Goal: Task Accomplishment & Management: Complete application form

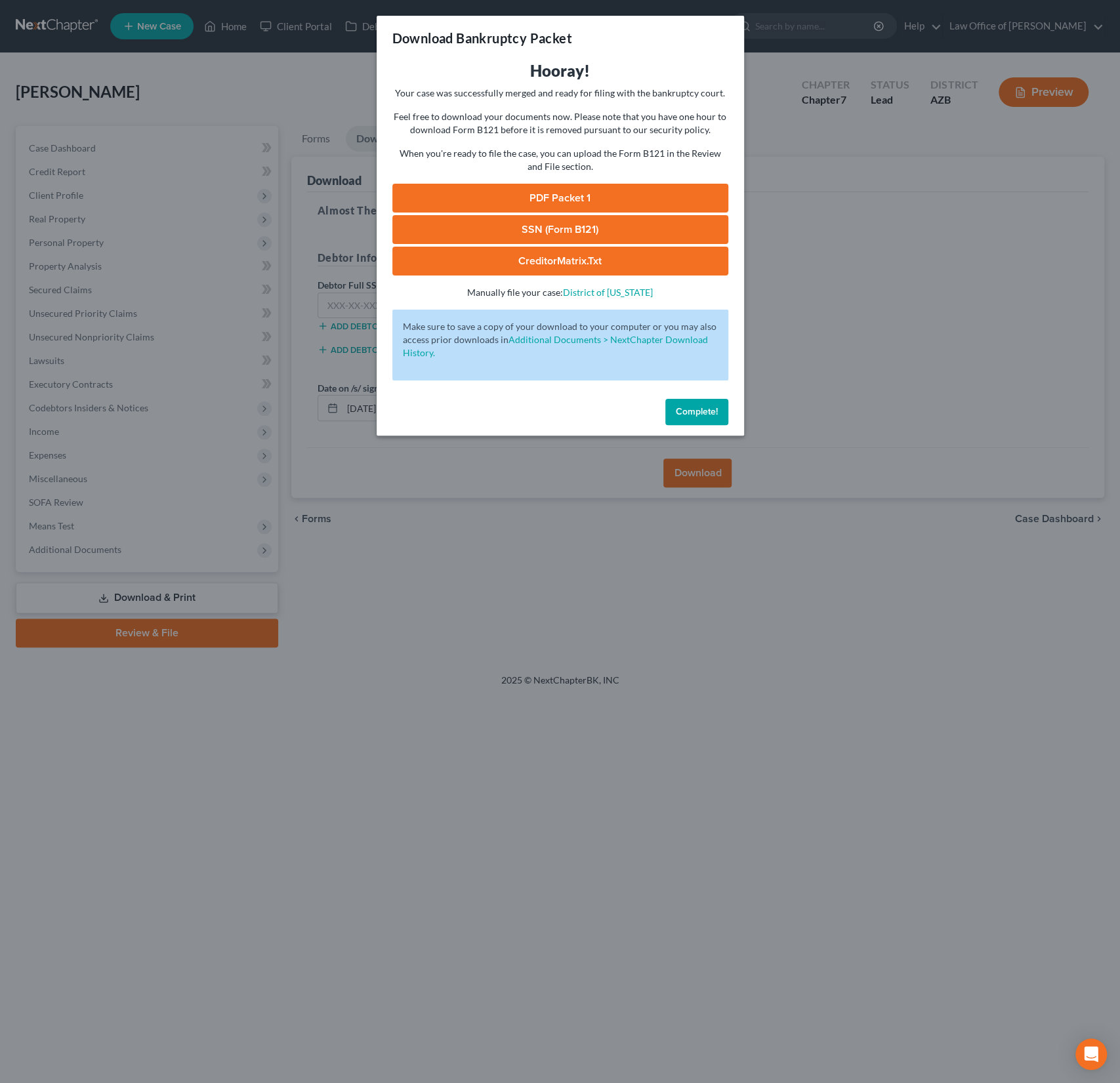
click at [705, 410] on span "Complete!" at bounding box center [696, 412] width 42 height 11
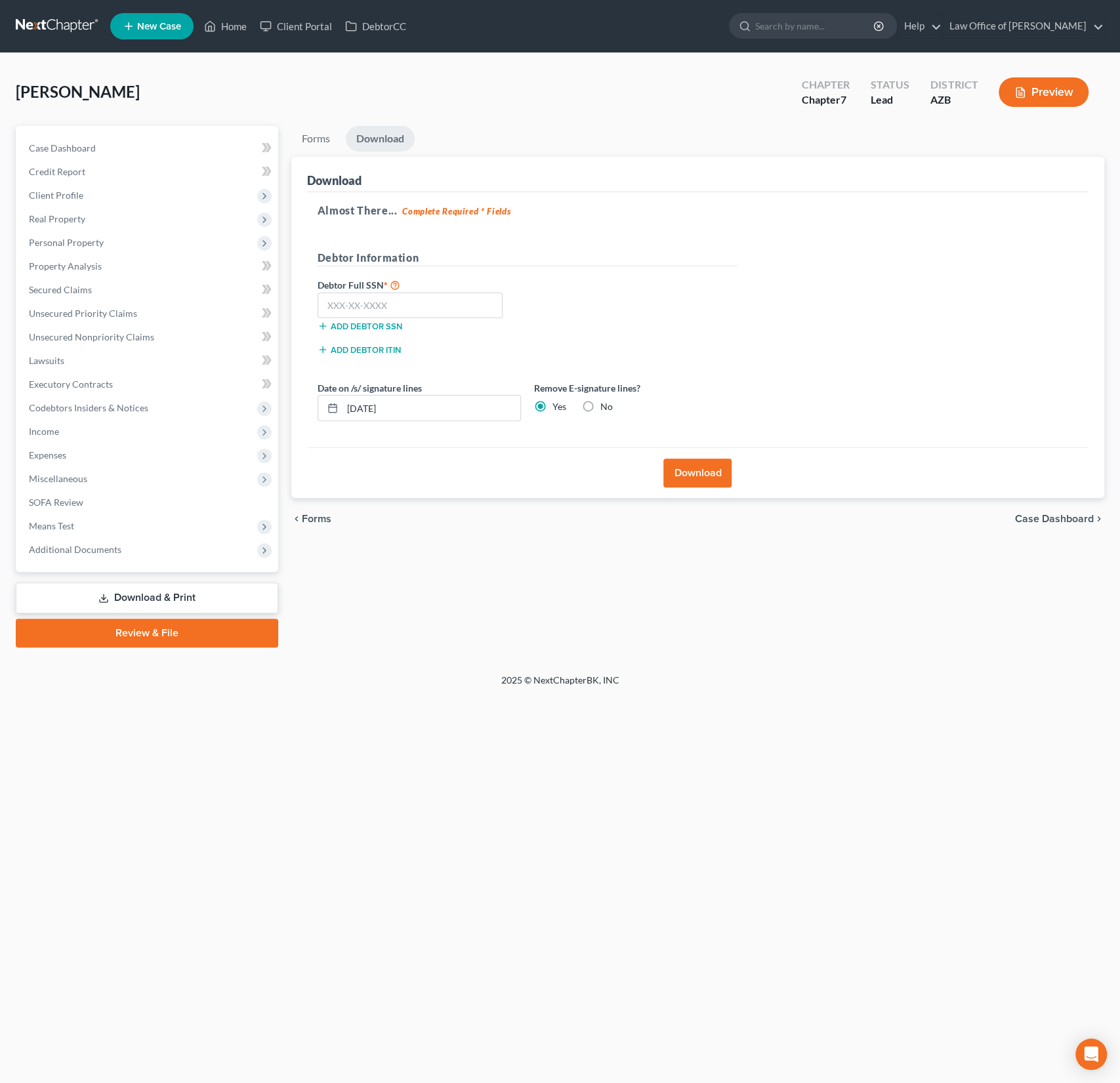
click at [194, 72] on div "[PERSON_NAME] Upgraded Chapter Chapter 7 Status Lead District AZB Preview" at bounding box center [560, 97] width 1089 height 57
click at [247, 21] on link "Home" at bounding box center [225, 26] width 56 height 23
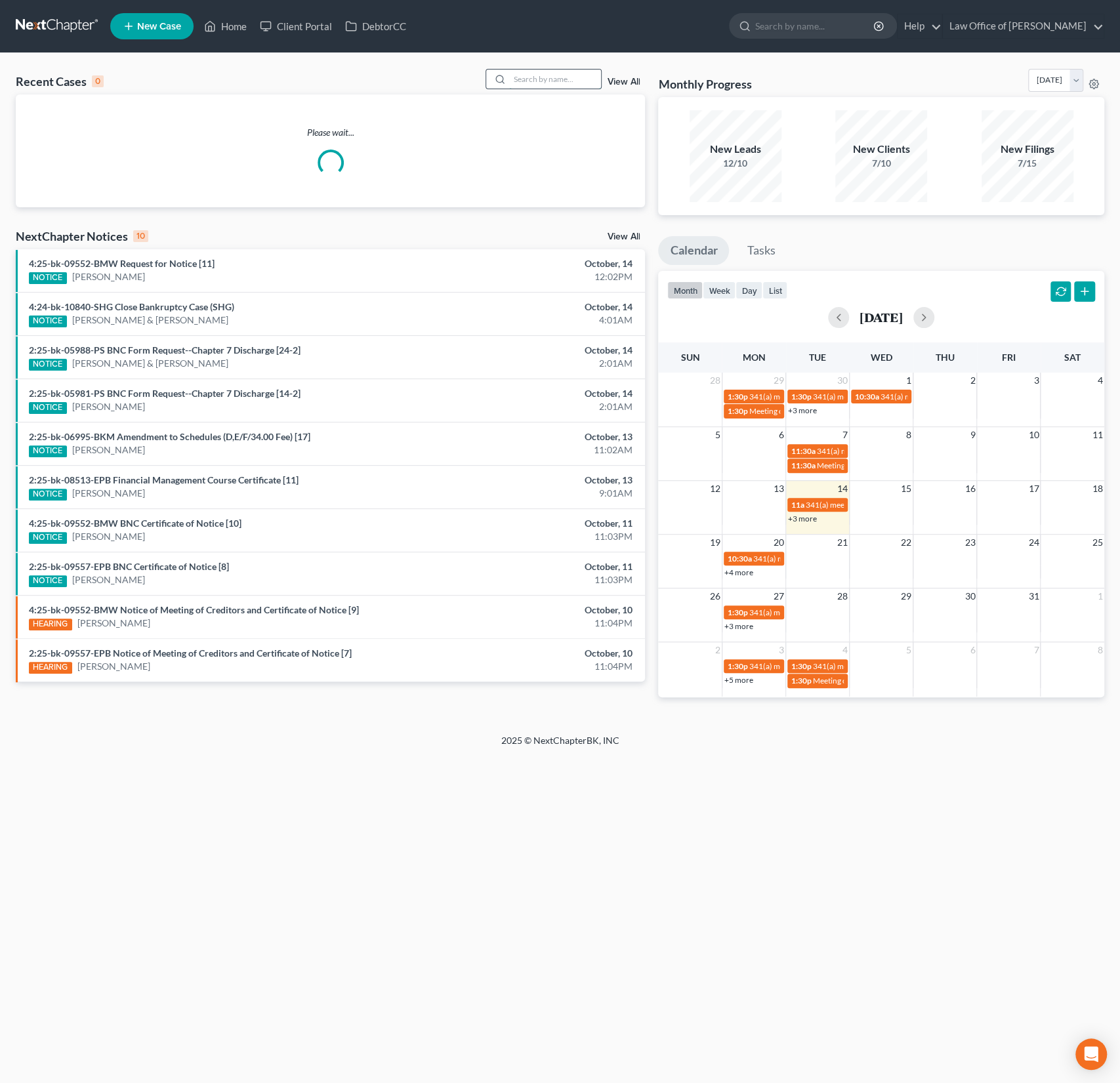
click at [543, 82] on input "search" at bounding box center [555, 79] width 92 height 19
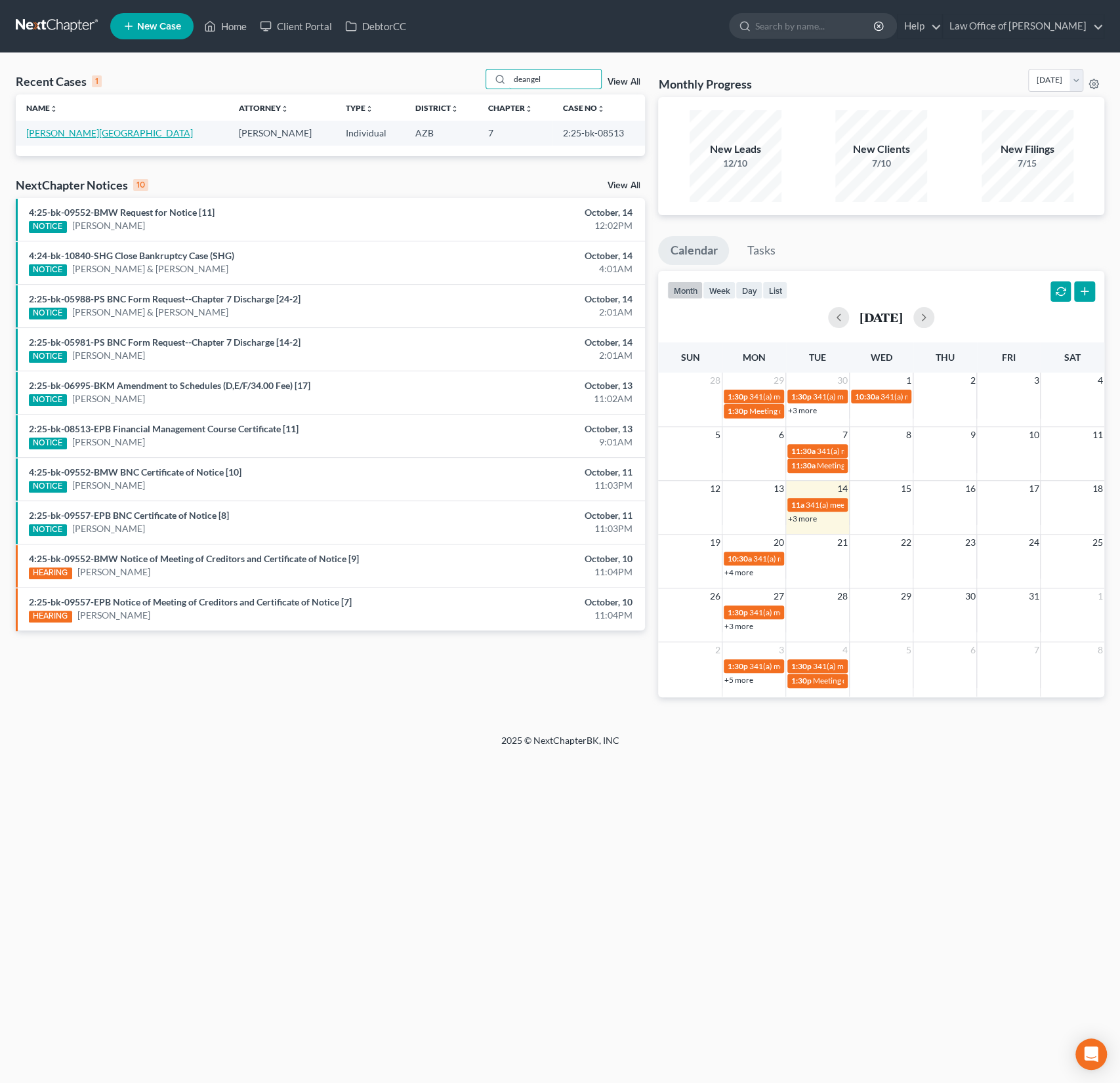
type input "deangel"
click at [69, 135] on link "[PERSON_NAME][GEOGRAPHIC_DATA]" at bounding box center [109, 133] width 167 height 11
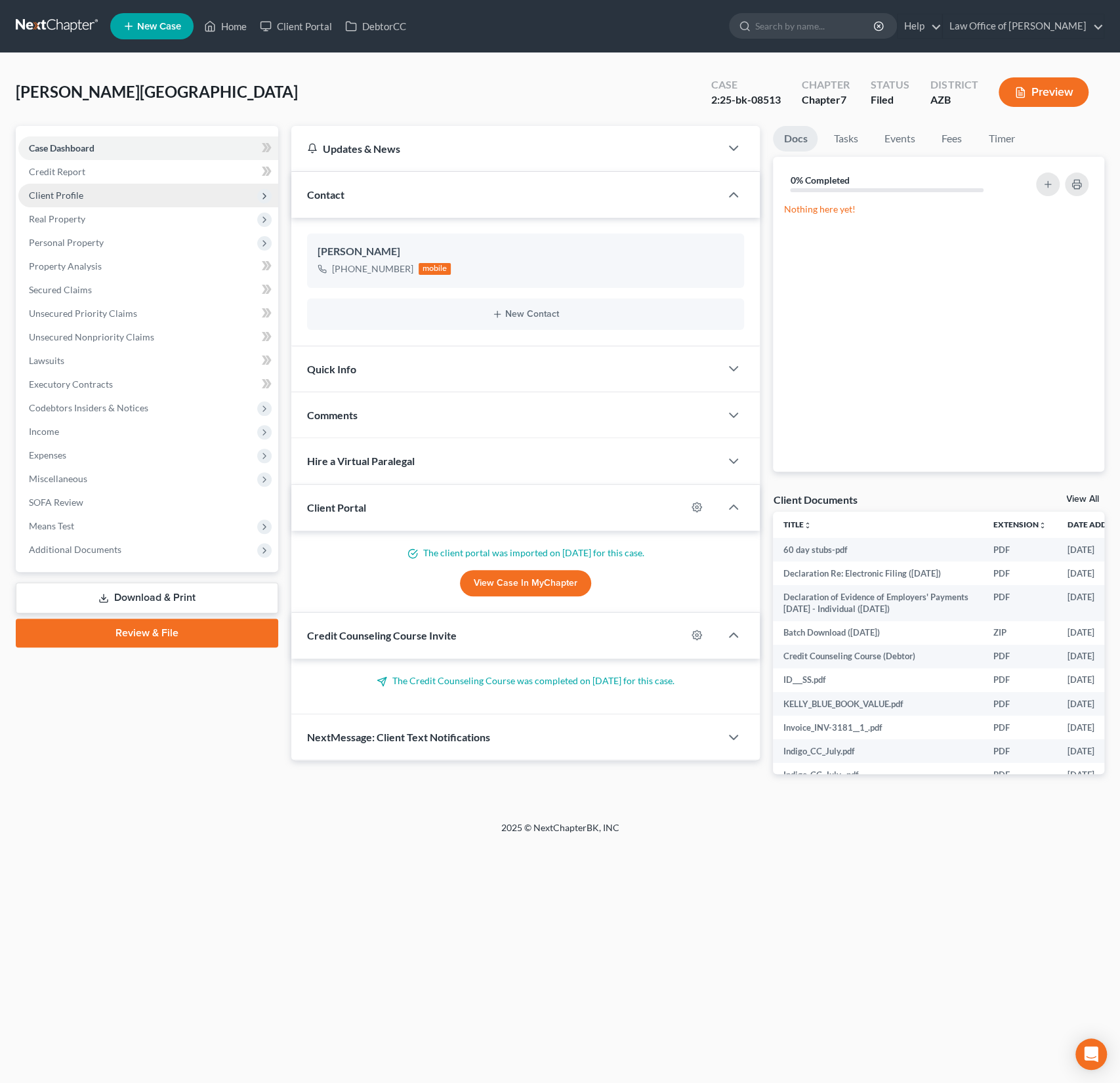
click at [66, 193] on span "Client Profile" at bounding box center [56, 196] width 55 height 11
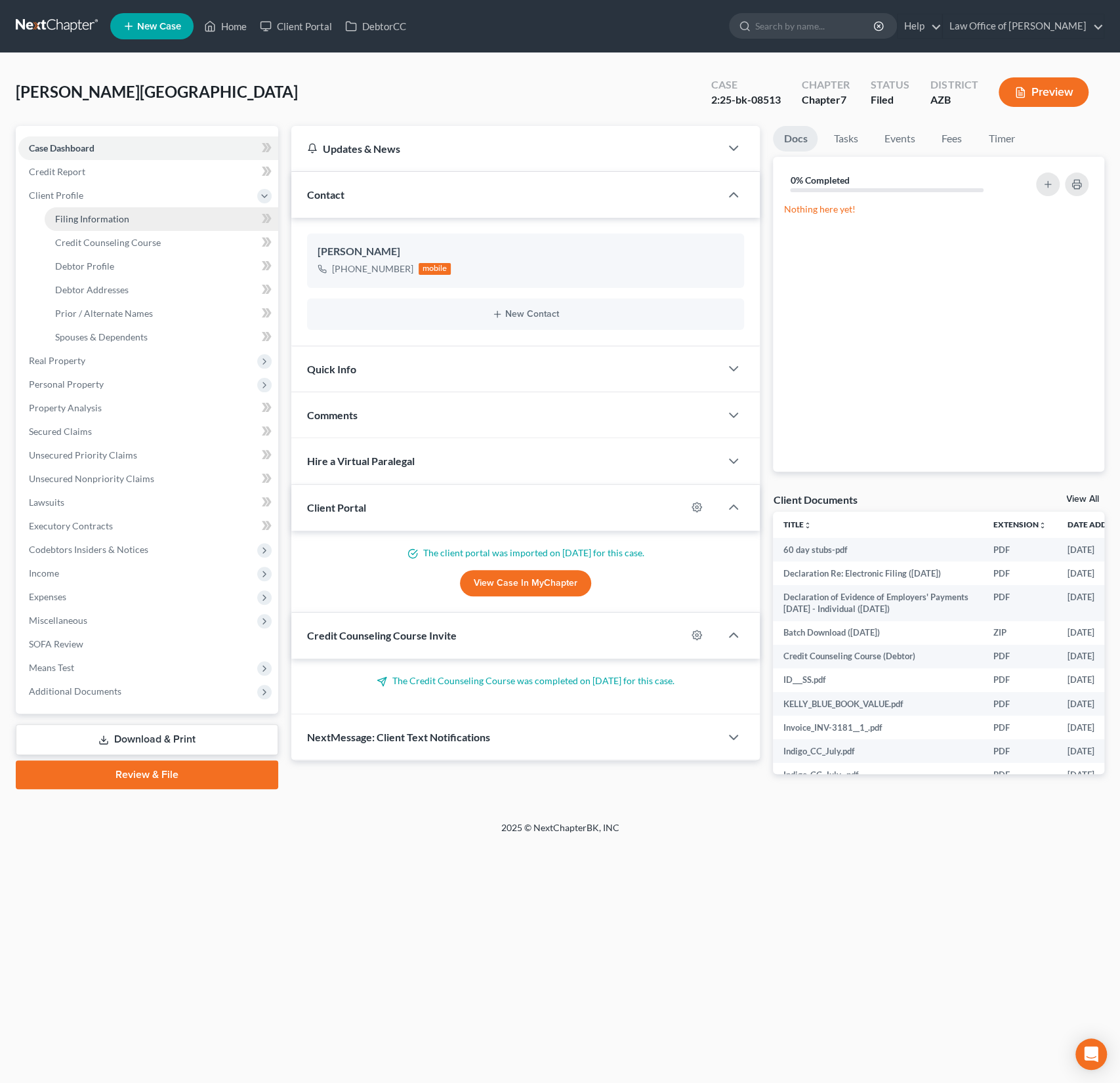
click at [76, 216] on span "Filing Information" at bounding box center [92, 219] width 74 height 11
select select "1"
select select "0"
select select "3"
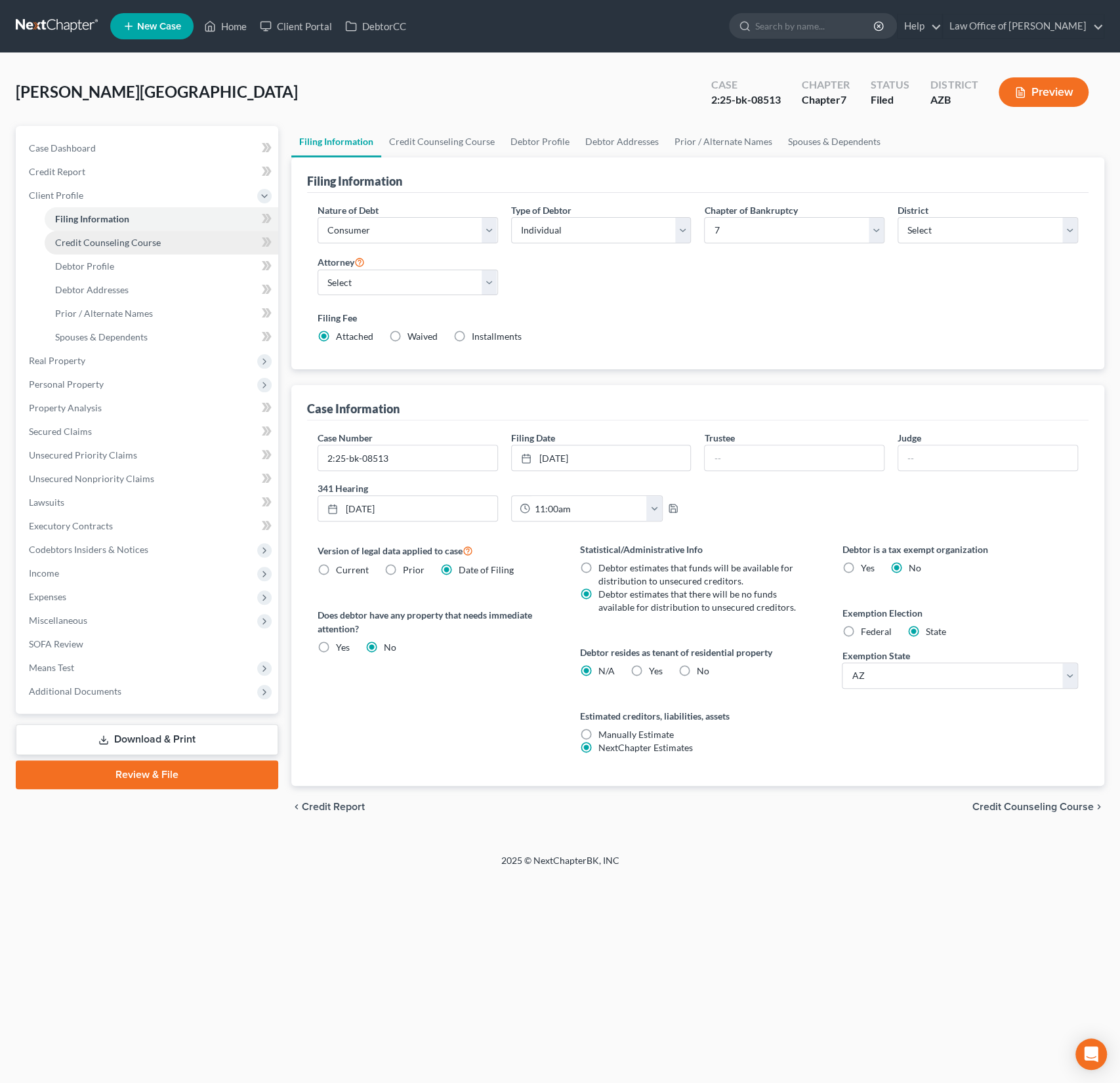
click at [93, 238] on span "Credit Counseling Course" at bounding box center [108, 242] width 106 height 11
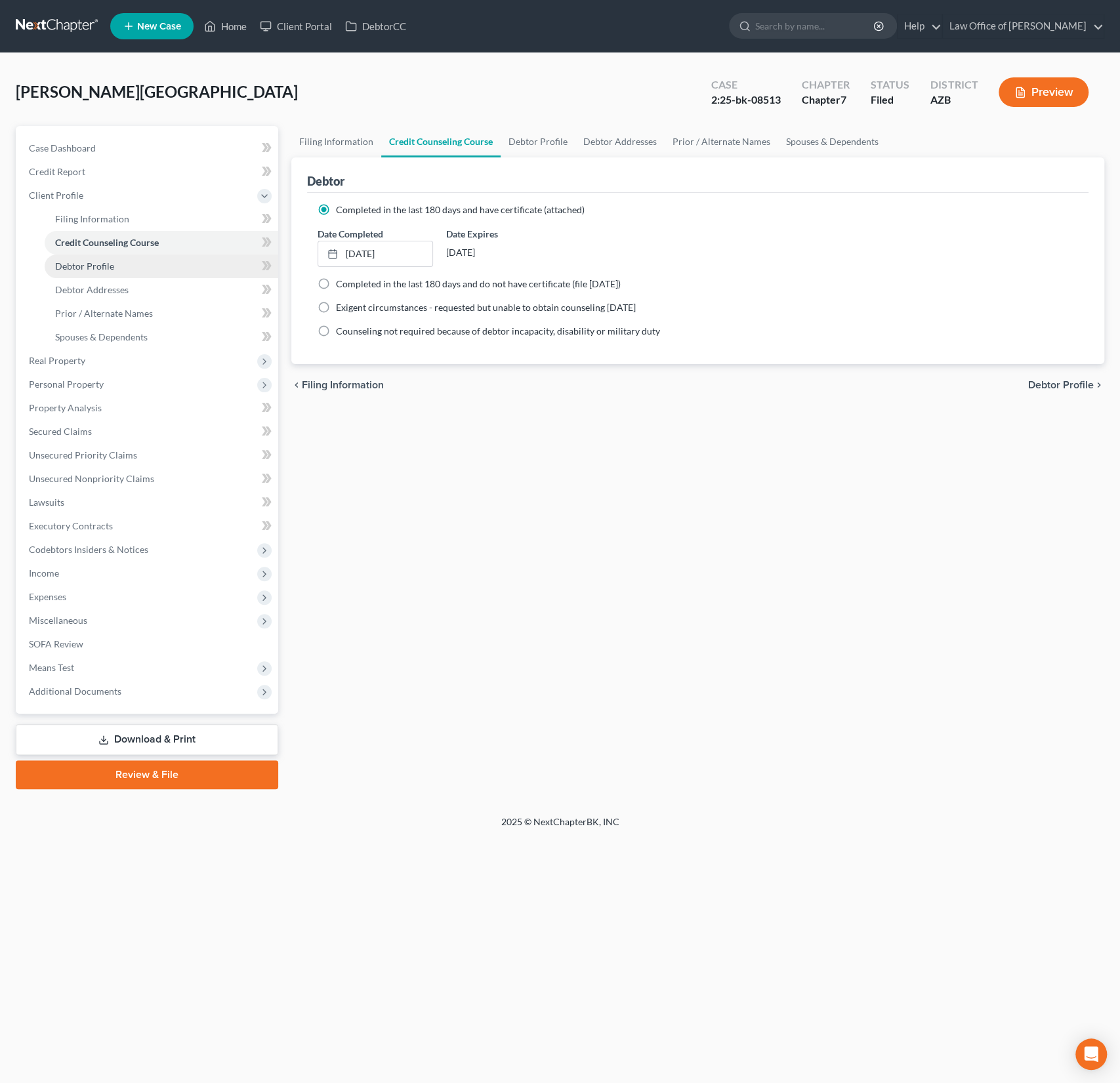
click at [93, 261] on span "Debtor Profile" at bounding box center [84, 266] width 59 height 11
select select "0"
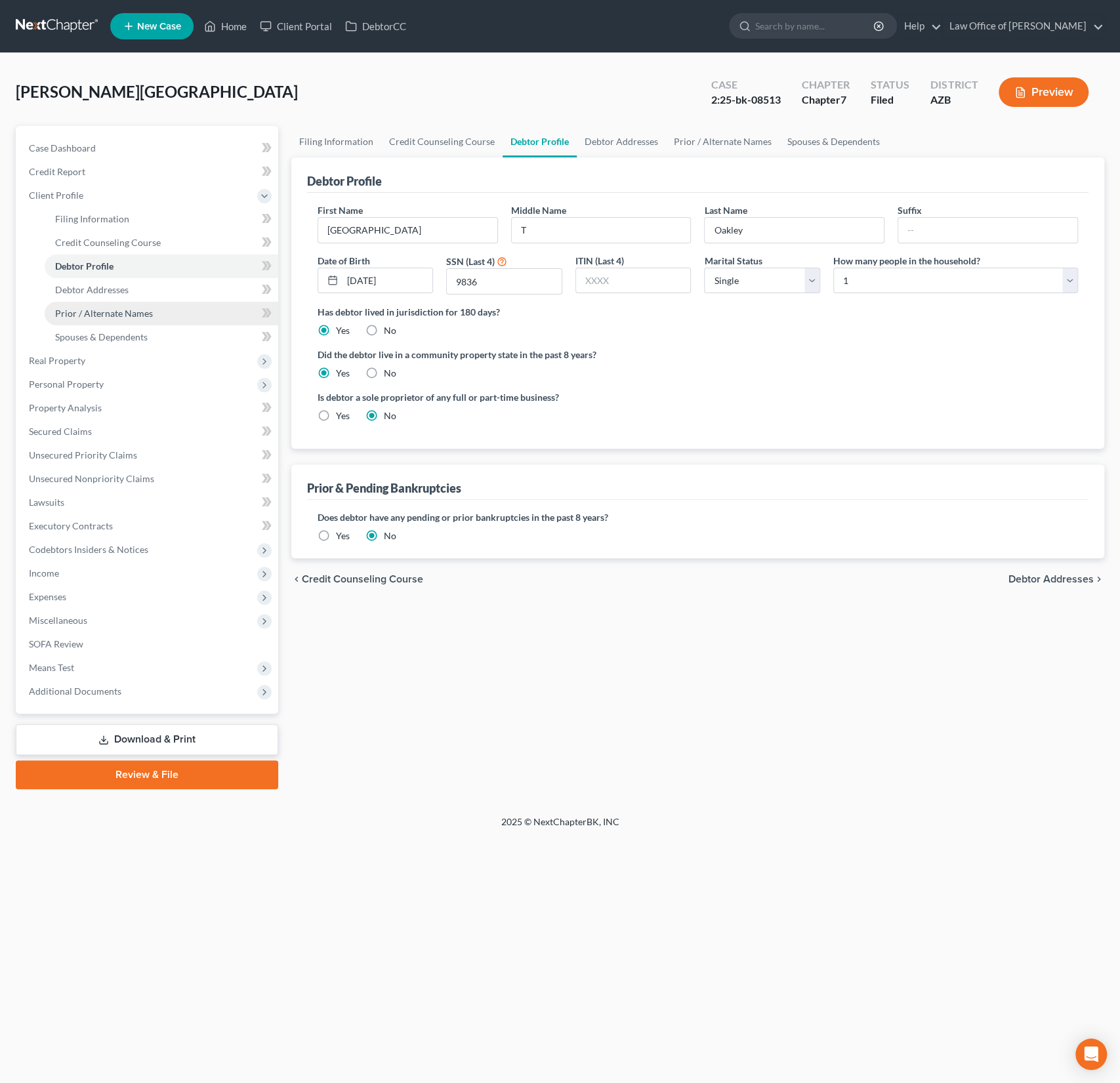
click at [103, 309] on span "Prior / Alternate Names" at bounding box center [104, 313] width 98 height 11
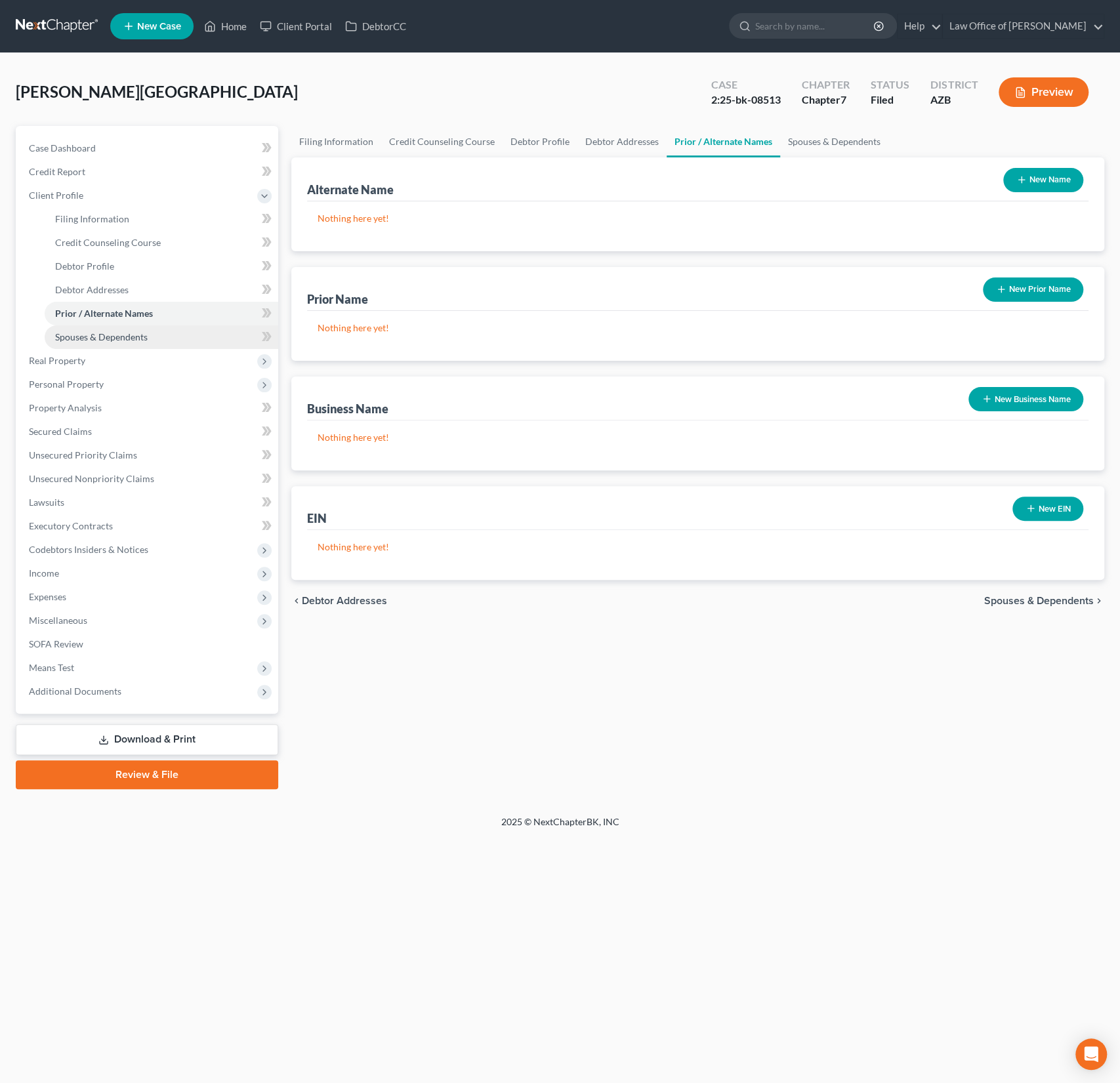
click at [108, 331] on span "Spouses & Dependents" at bounding box center [101, 337] width 93 height 11
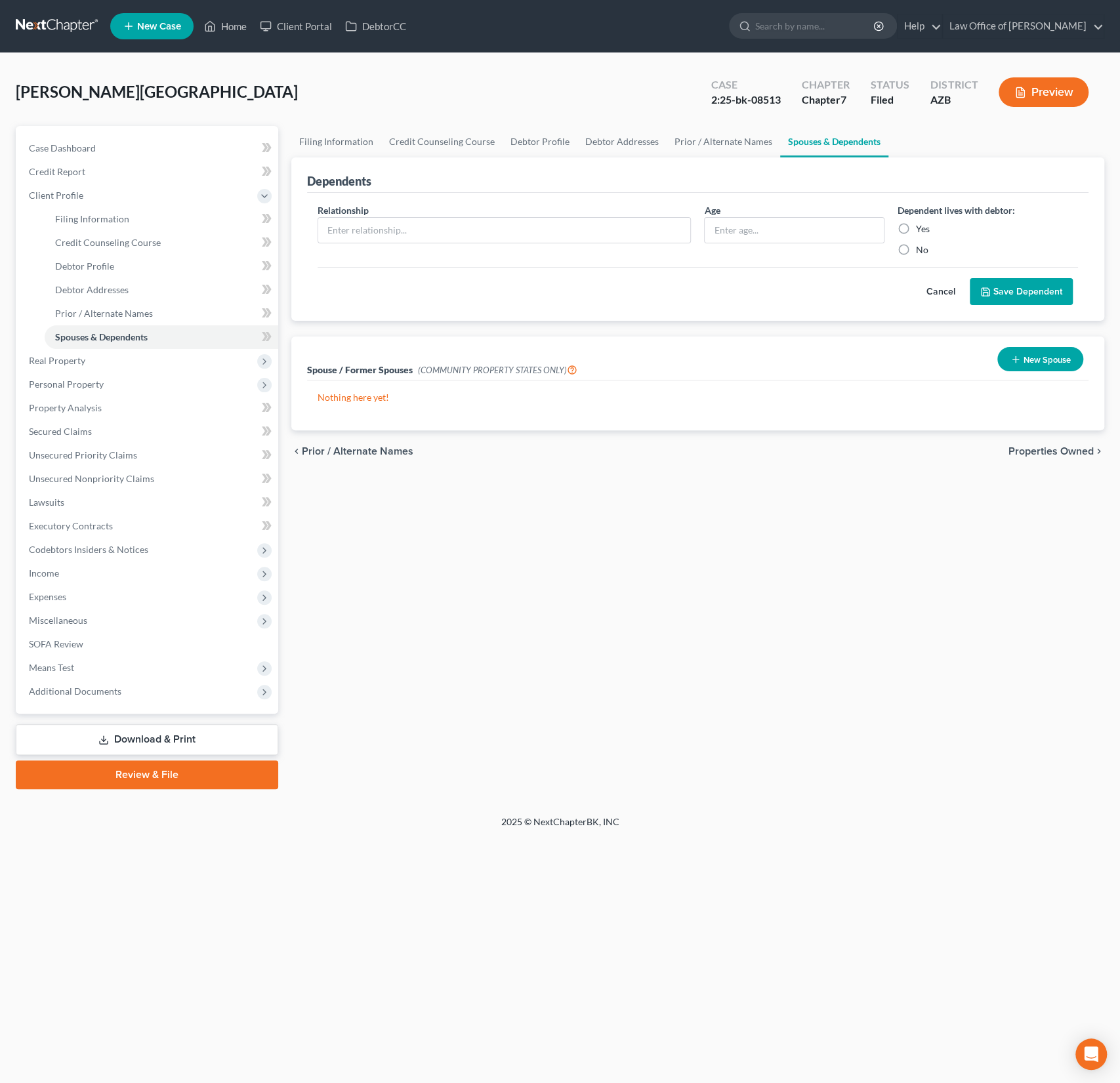
click at [851, 734] on div "Filing Information Credit Counseling Course Debtor Profile Debtor Addresses Pri…" at bounding box center [698, 458] width 826 height 663
click at [359, 106] on div "[PERSON_NAME] Upgraded Case 2:25-bk-08513 Chapter Chapter 7 Status Filed Distri…" at bounding box center [560, 97] width 1089 height 57
click at [228, 23] on link "Home" at bounding box center [225, 26] width 56 height 23
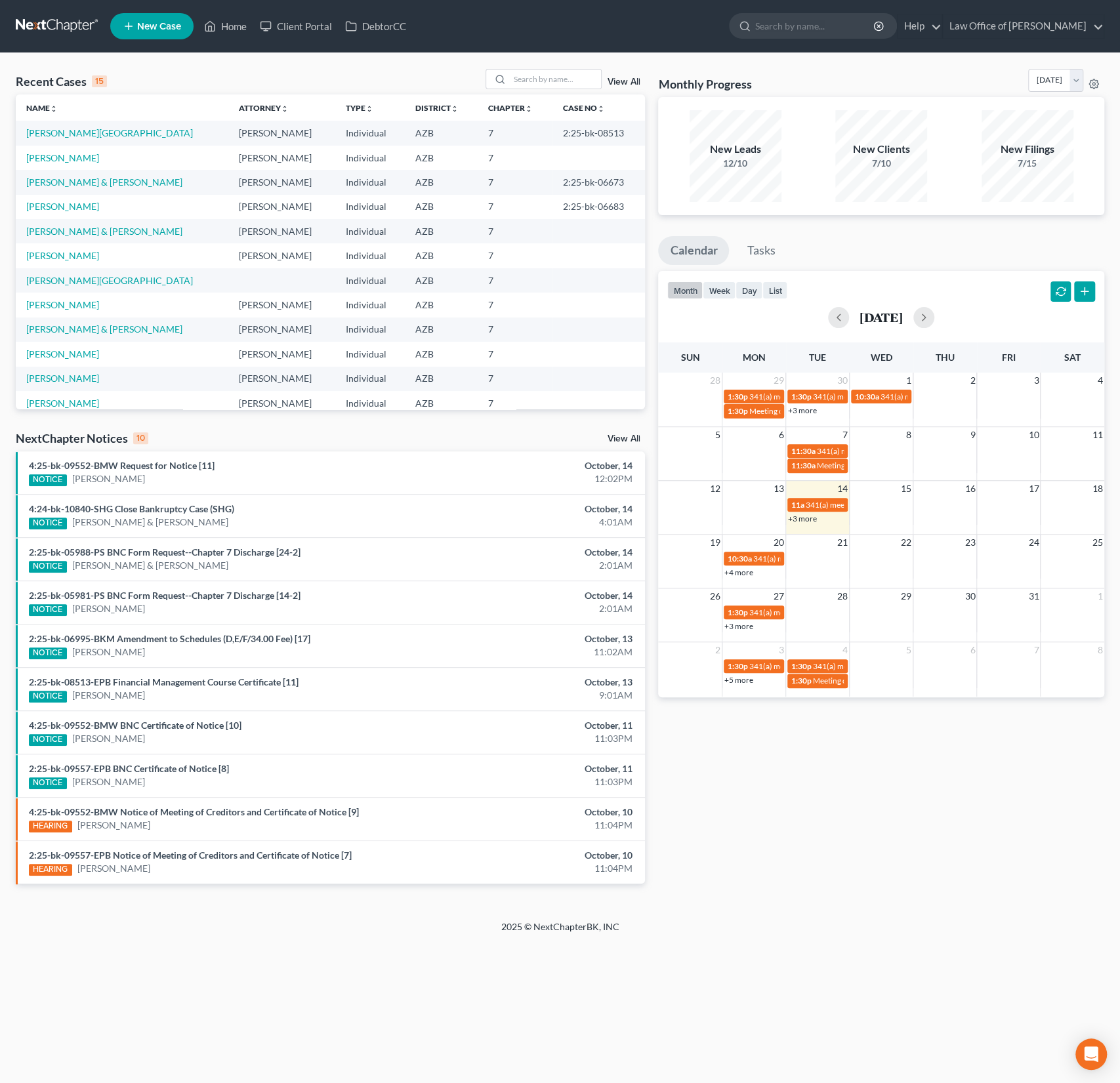
click at [538, 90] on div "Recent Cases 15 View All" at bounding box center [330, 82] width 629 height 26
click at [532, 84] on input "search" at bounding box center [555, 79] width 92 height 19
type input "[PERSON_NAME]"
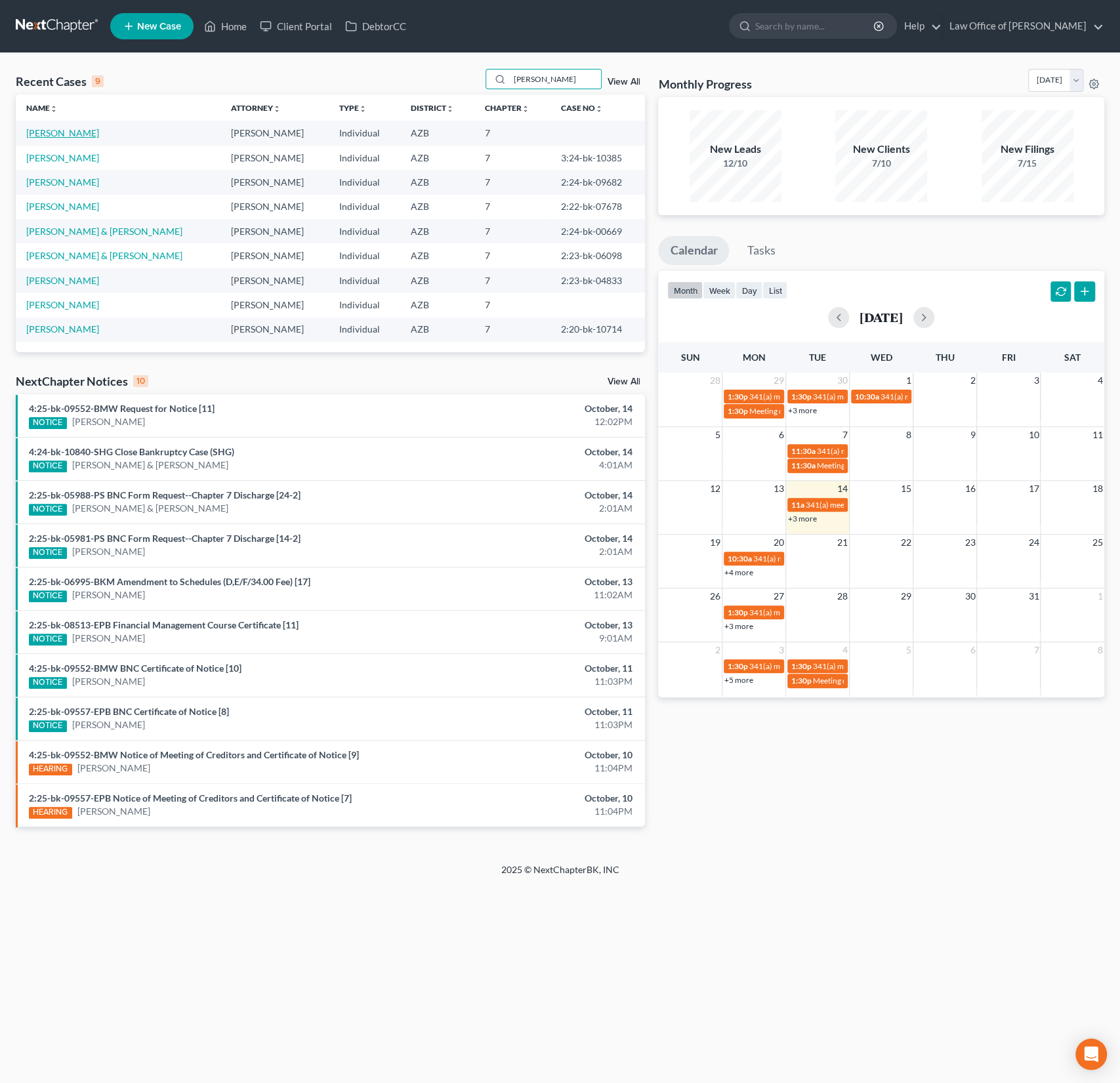
click at [40, 137] on link "[PERSON_NAME]" at bounding box center [62, 133] width 73 height 11
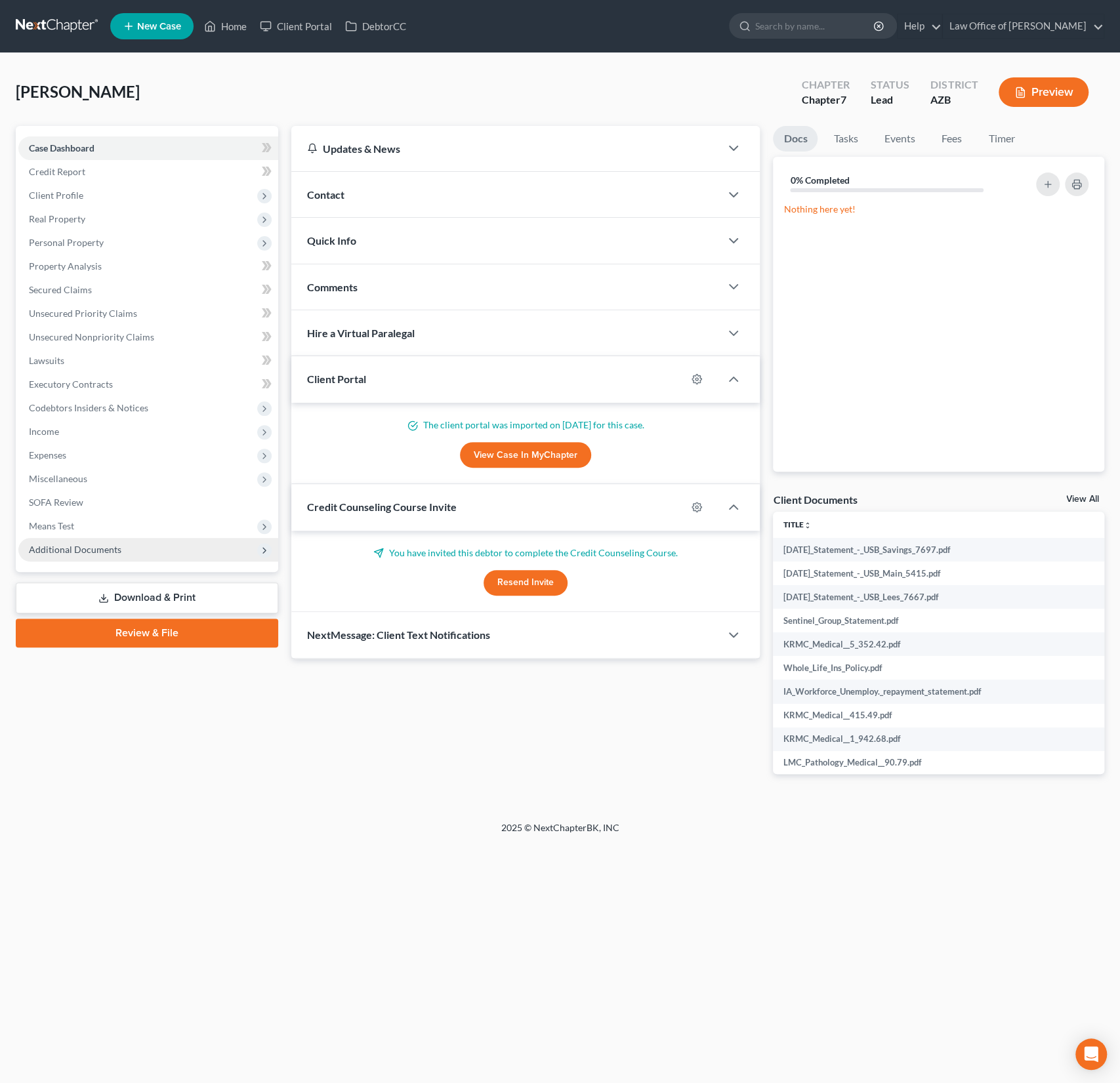
click at [94, 550] on span "Additional Documents" at bounding box center [75, 549] width 93 height 11
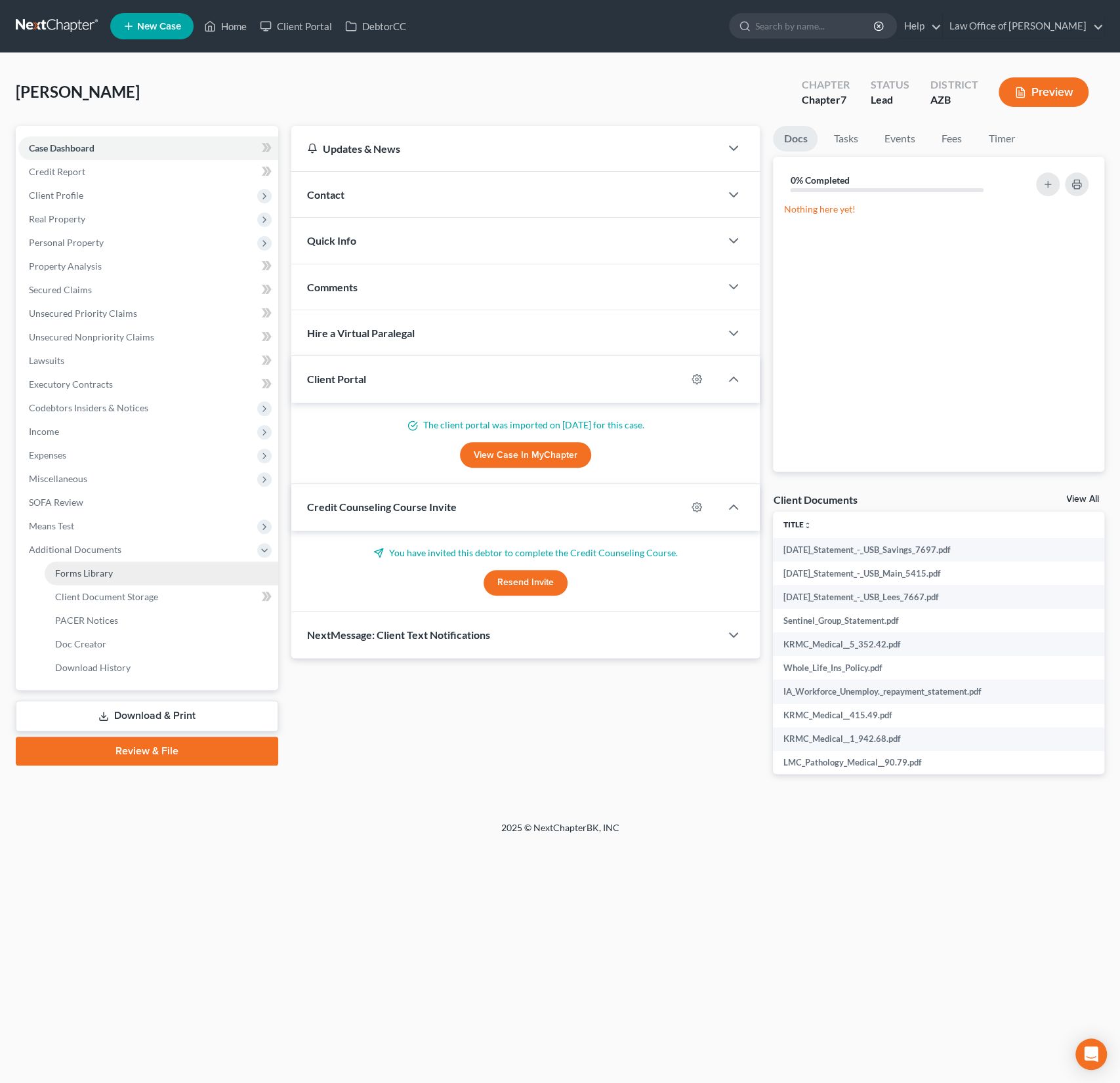
click at [94, 576] on span "Forms Library" at bounding box center [84, 573] width 57 height 11
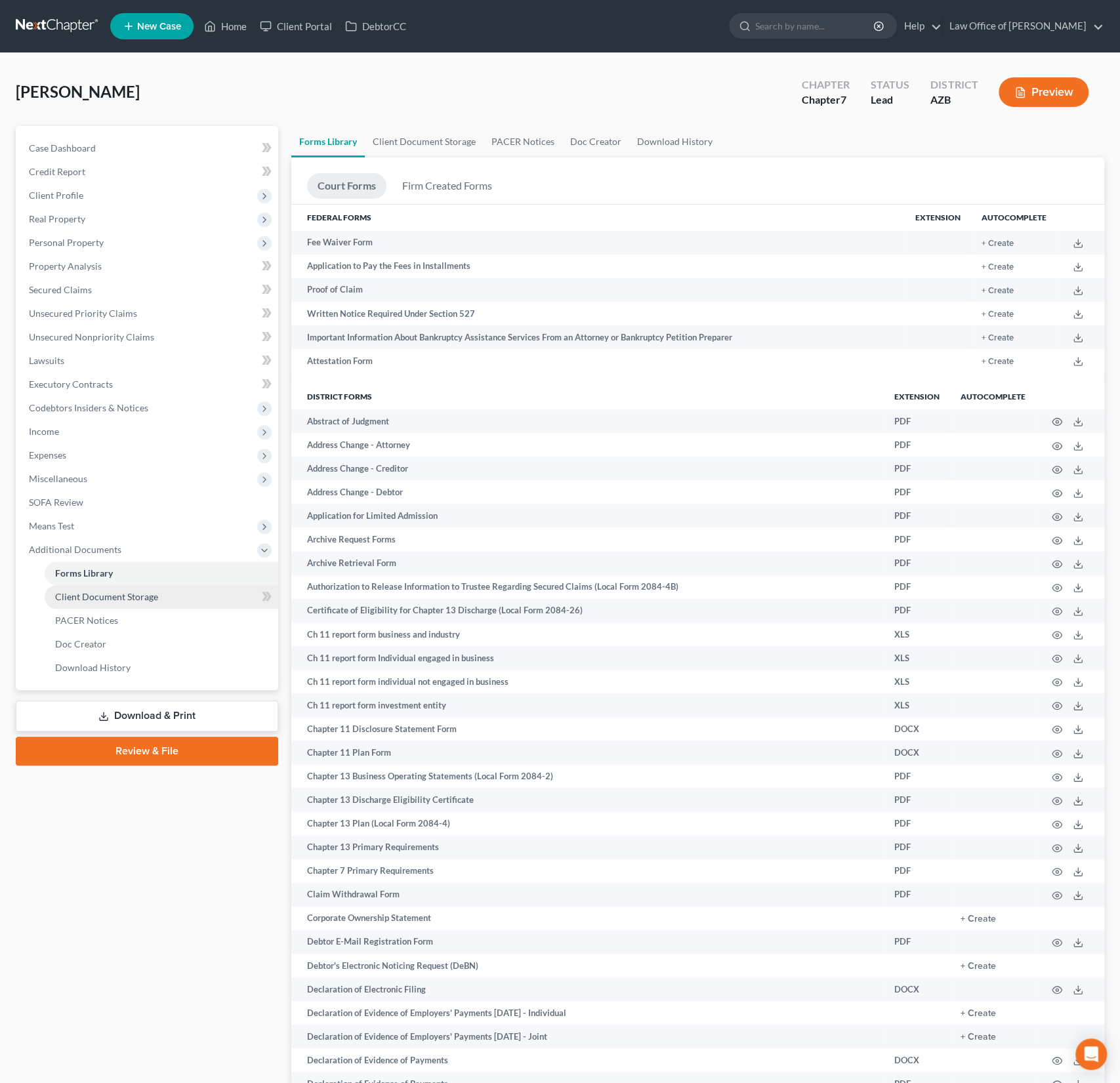
click at [106, 595] on span "Client Document Storage" at bounding box center [106, 597] width 103 height 11
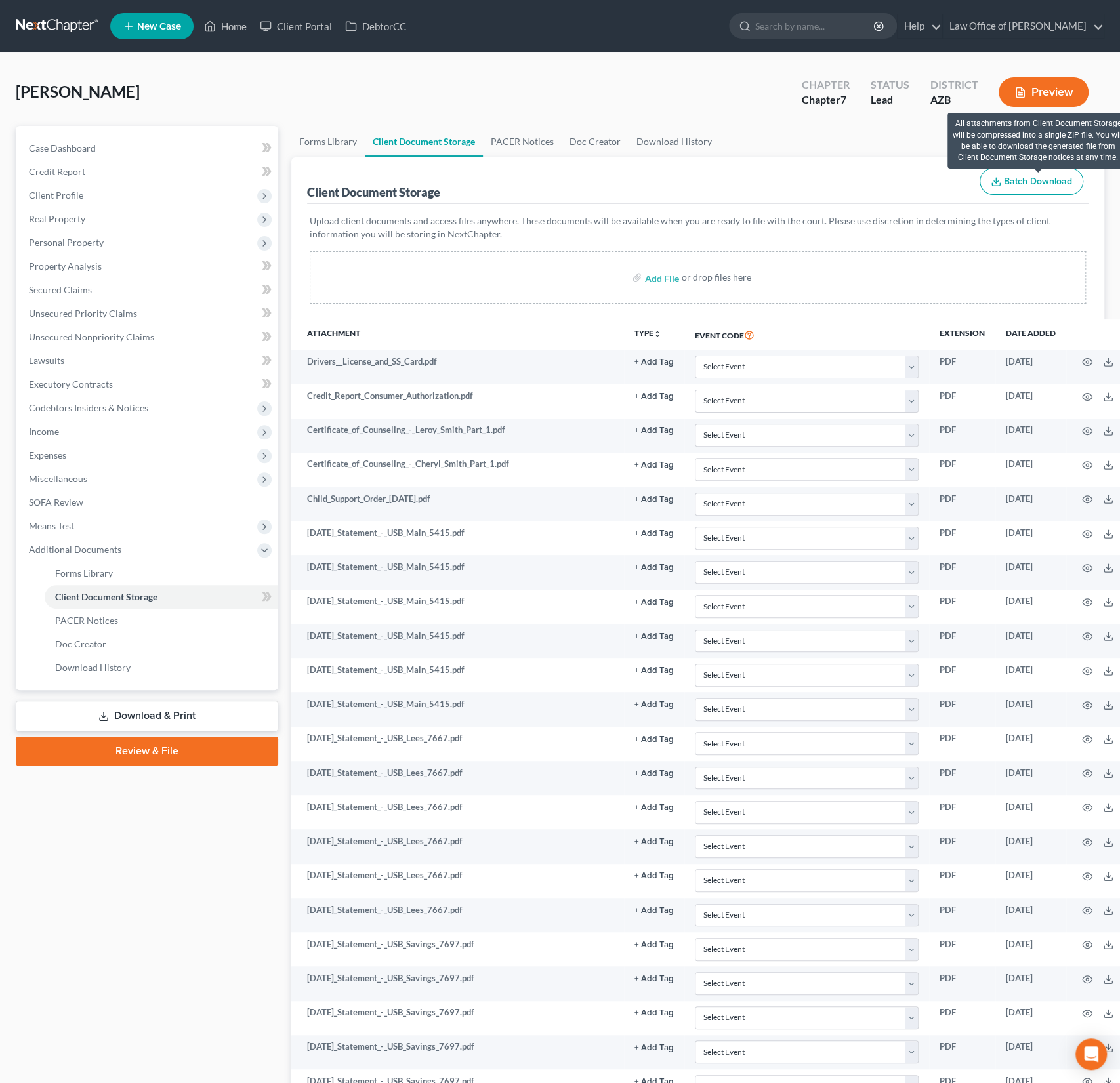
click at [1048, 181] on span "Batch Download" at bounding box center [1038, 181] width 68 height 11
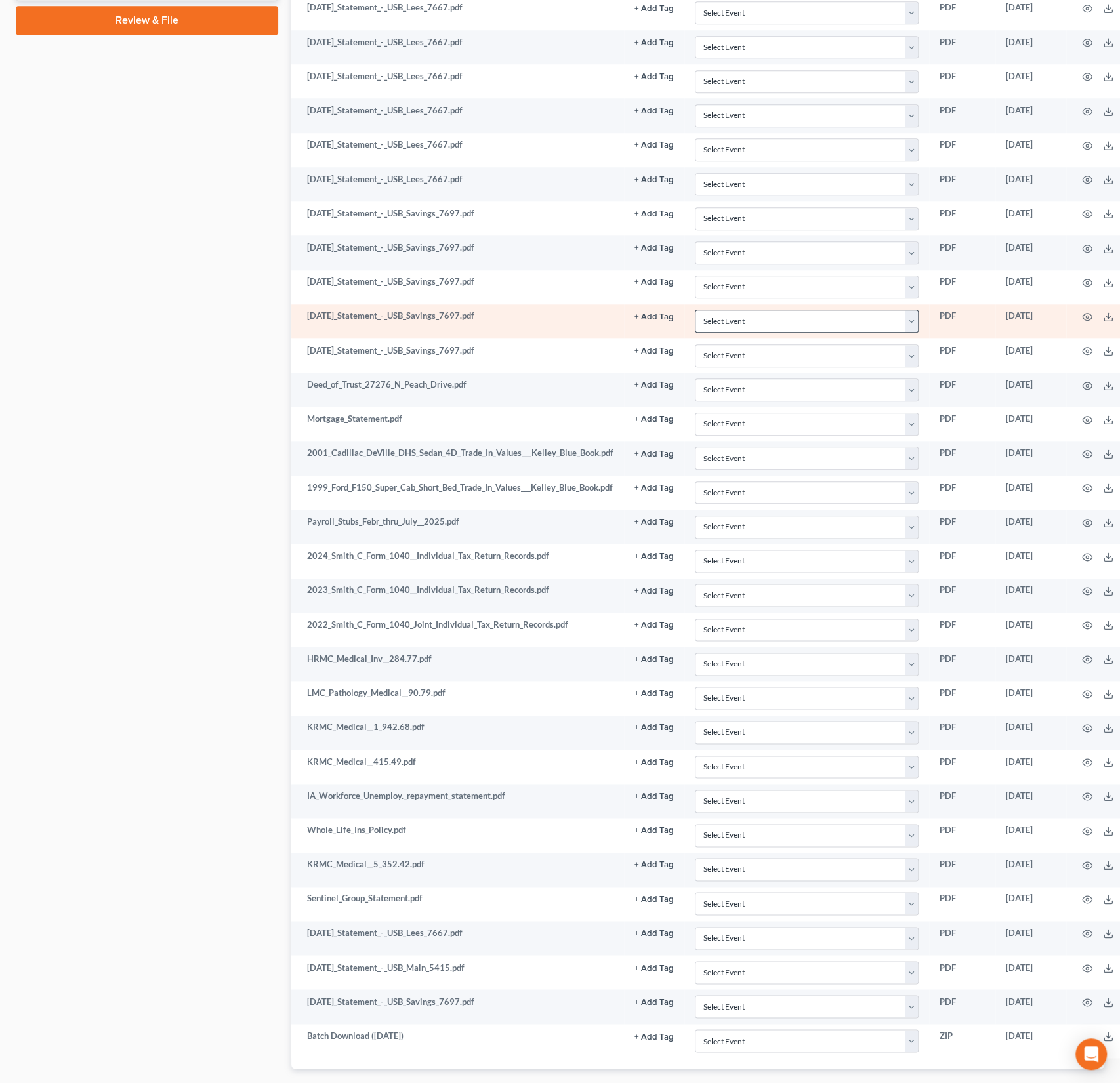
scroll to position [790, 0]
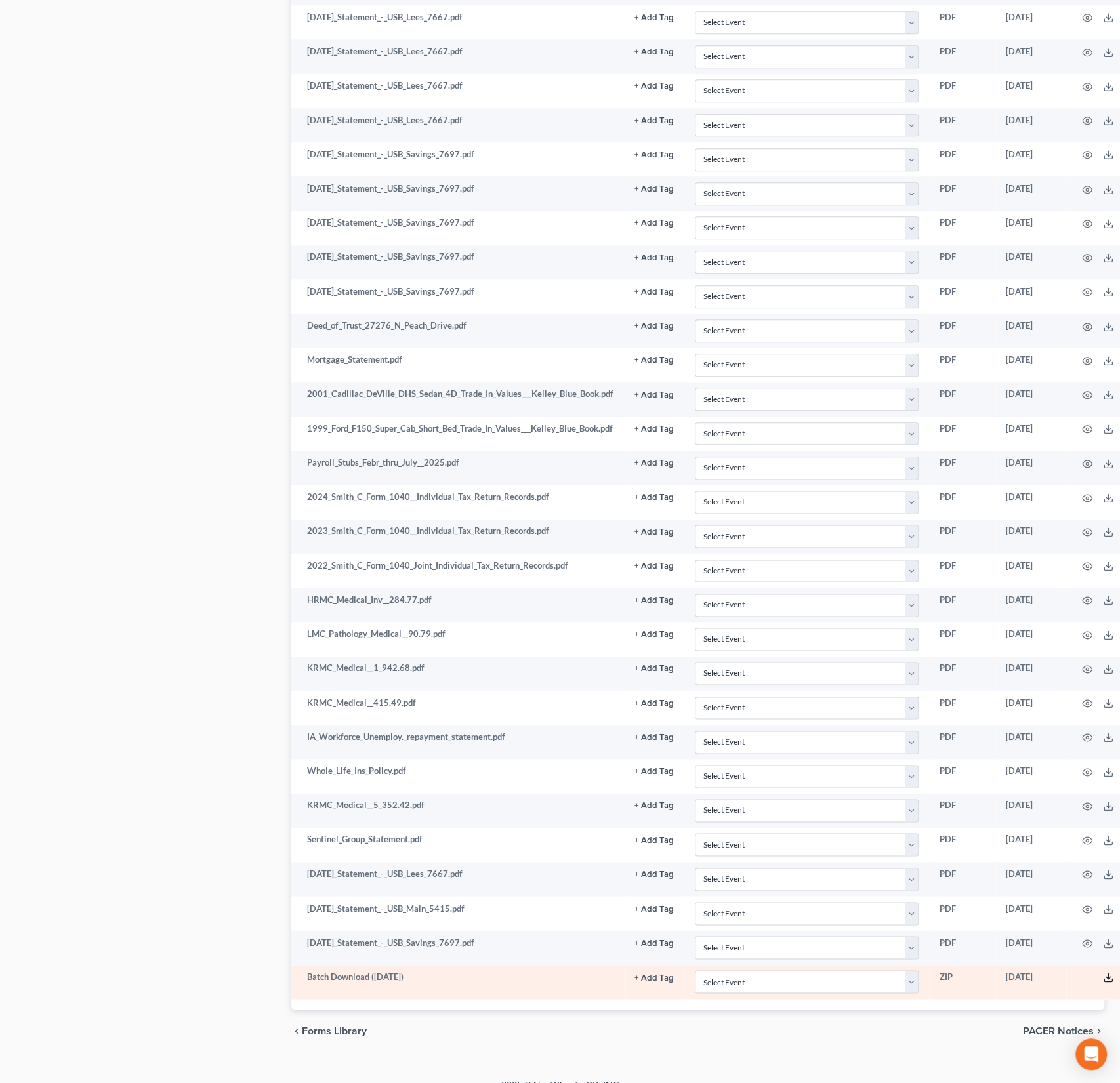
click at [1108, 972] on icon at bounding box center [1108, 977] width 11 height 11
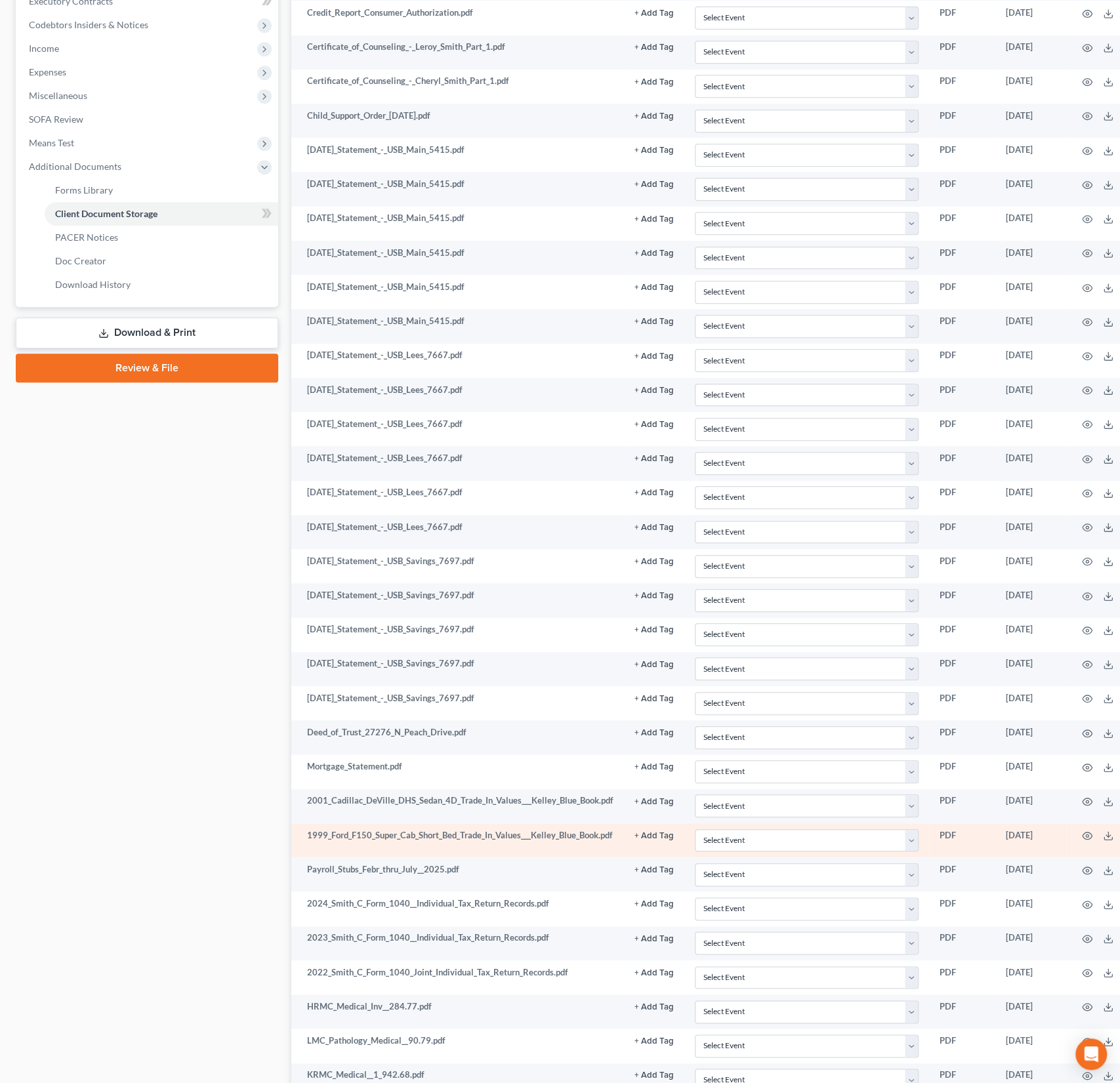
scroll to position [0, 0]
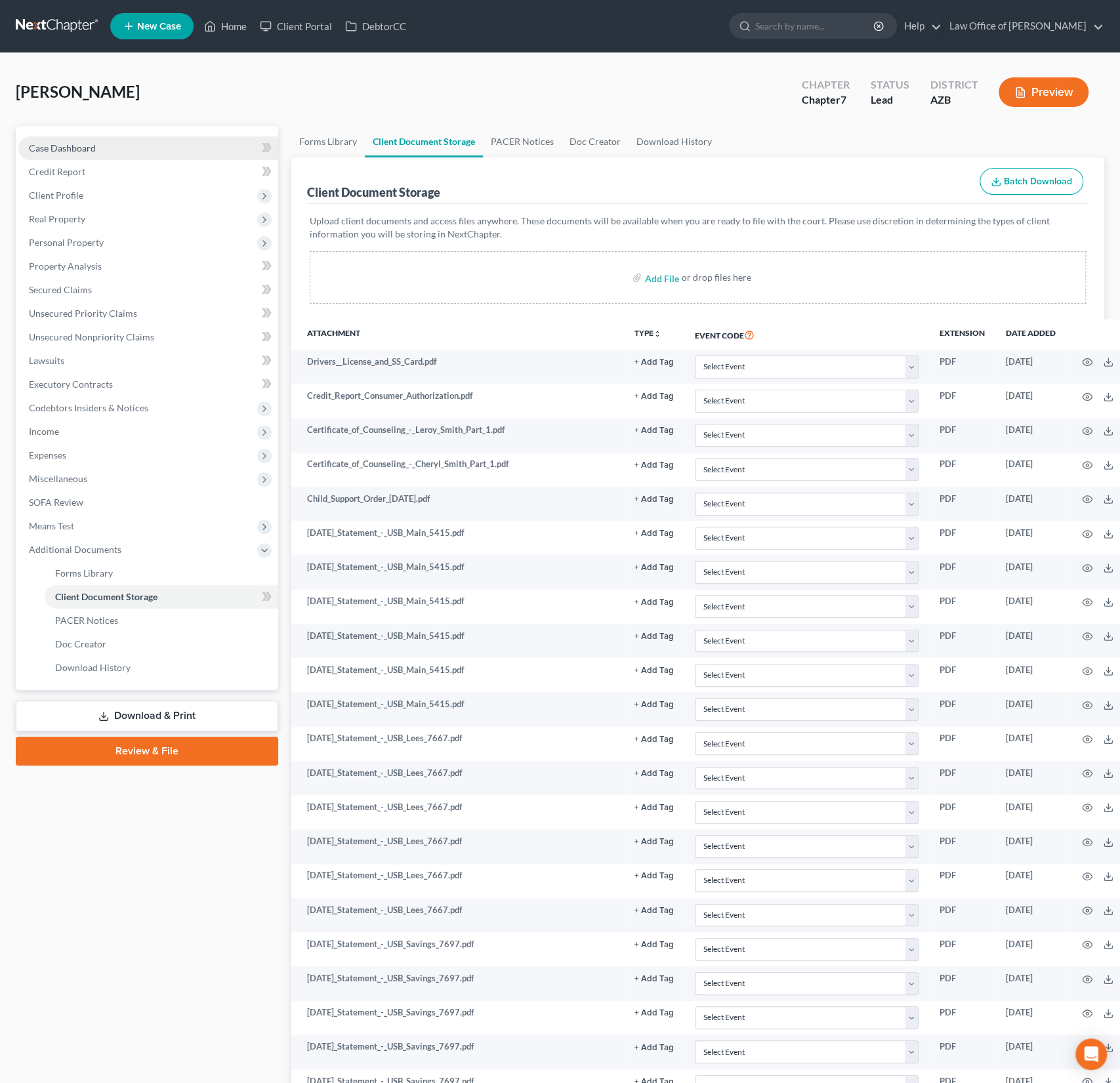
click at [60, 159] on link "Case Dashboard" at bounding box center [148, 148] width 260 height 23
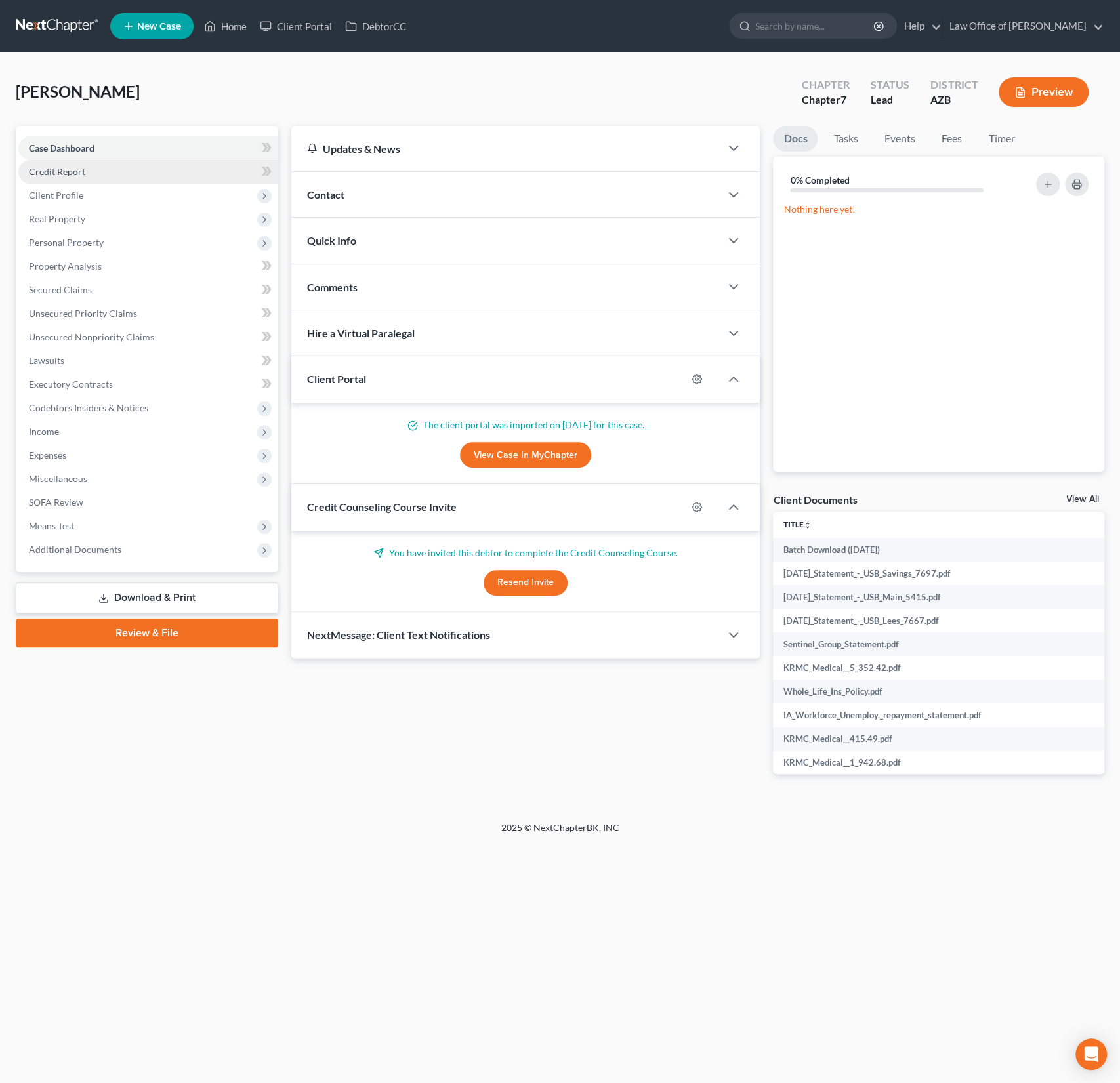
click at [69, 170] on span "Credit Report" at bounding box center [57, 172] width 57 height 11
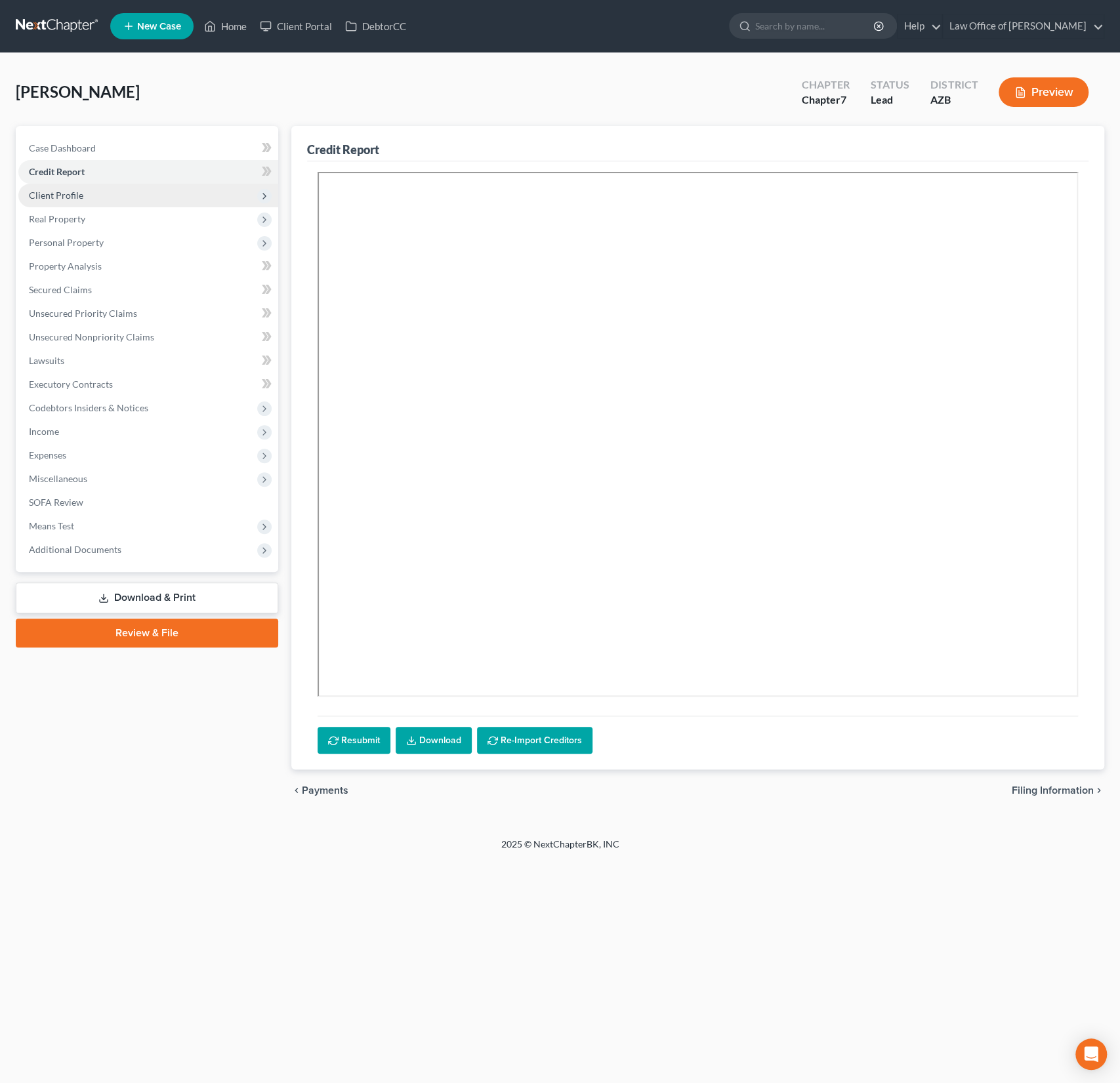
click at [65, 200] on span "Client Profile" at bounding box center [148, 195] width 260 height 23
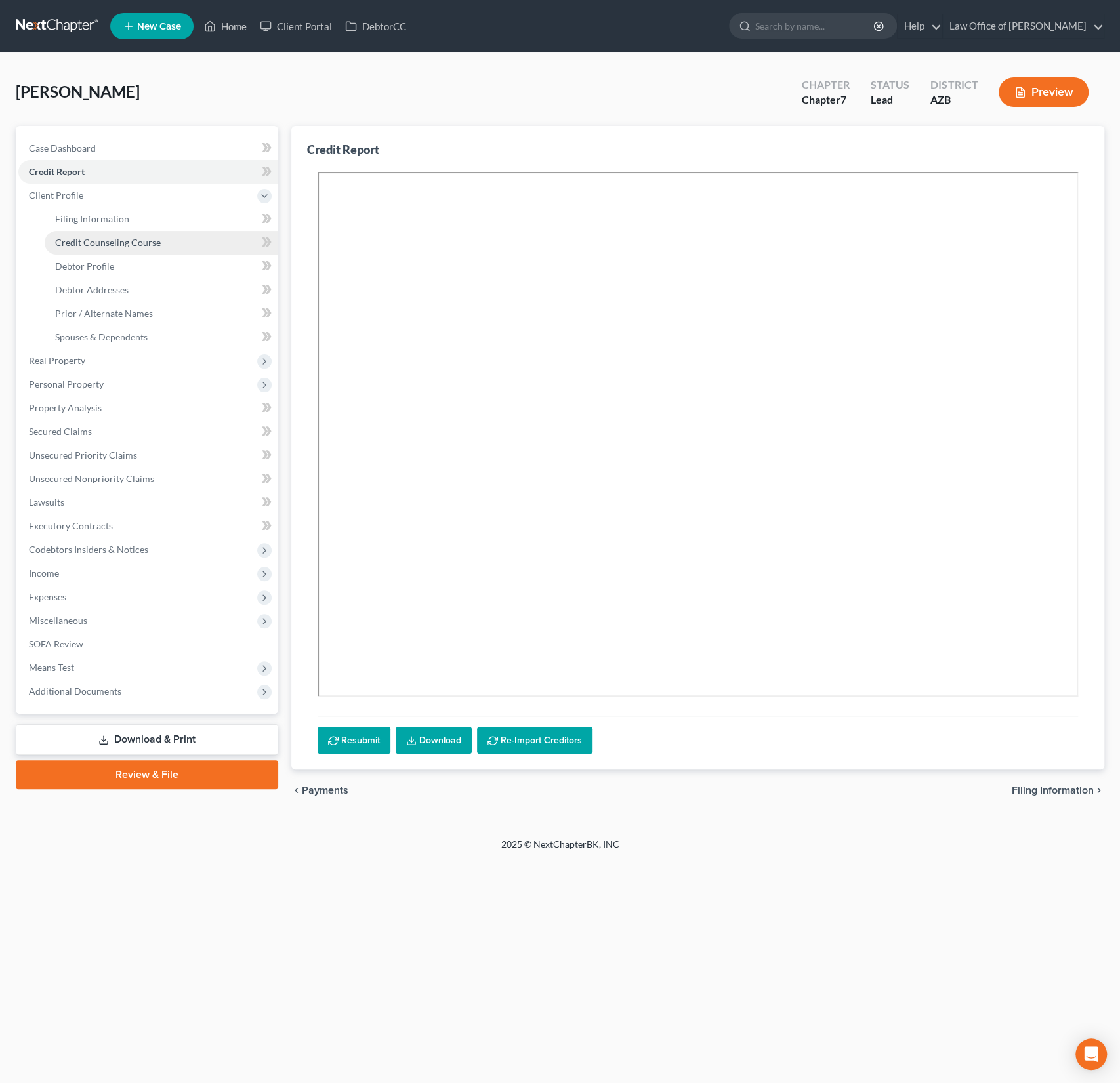
click at [98, 233] on link "Credit Counseling Course" at bounding box center [162, 242] width 234 height 23
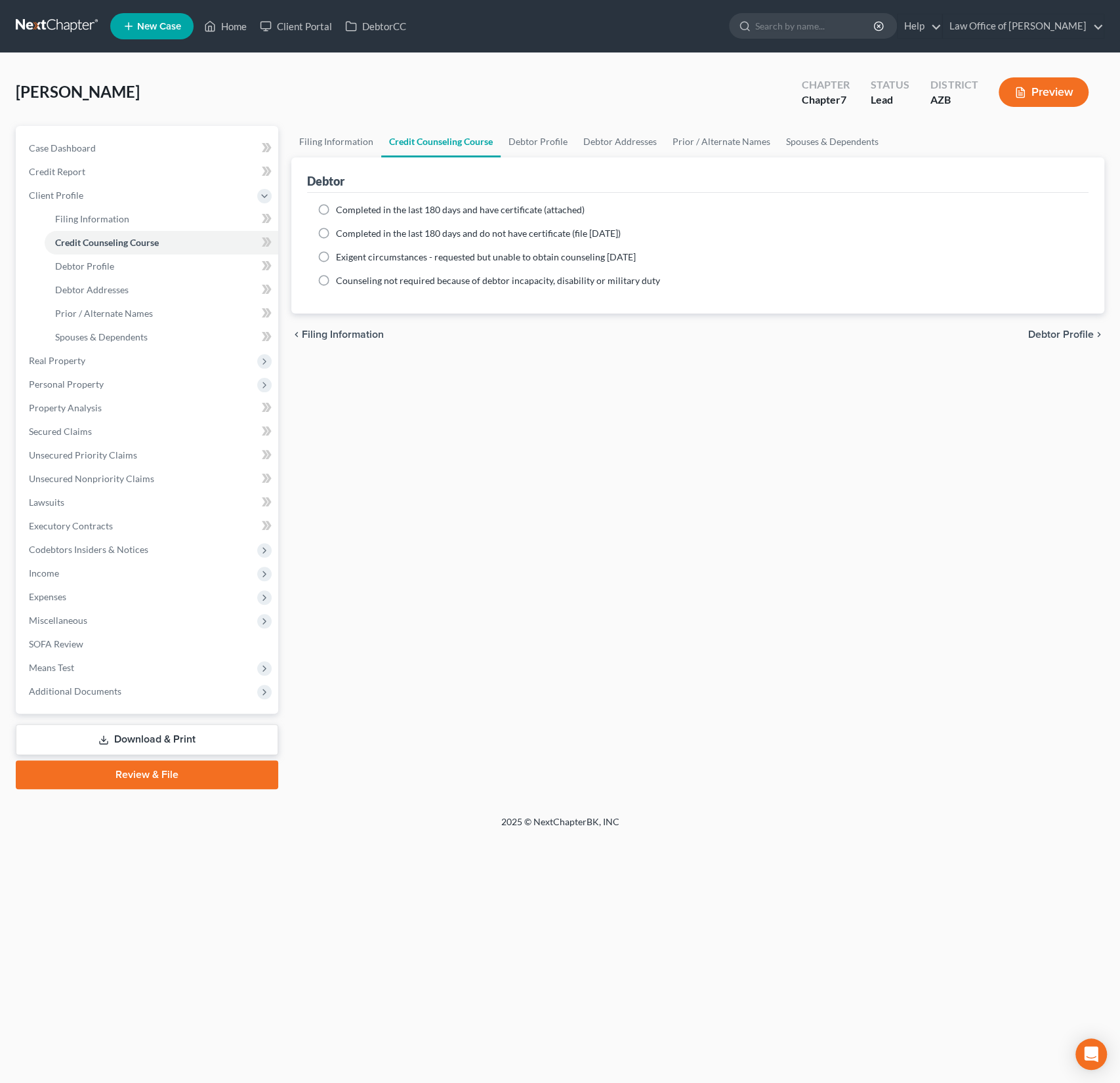
click at [375, 211] on span "Completed in the last 180 days and have certificate (attached)" at bounding box center [460, 210] width 249 height 11
click at [349, 211] on input "Completed in the last 180 days and have certificate (attached)" at bounding box center [345, 208] width 9 height 9
radio input "true"
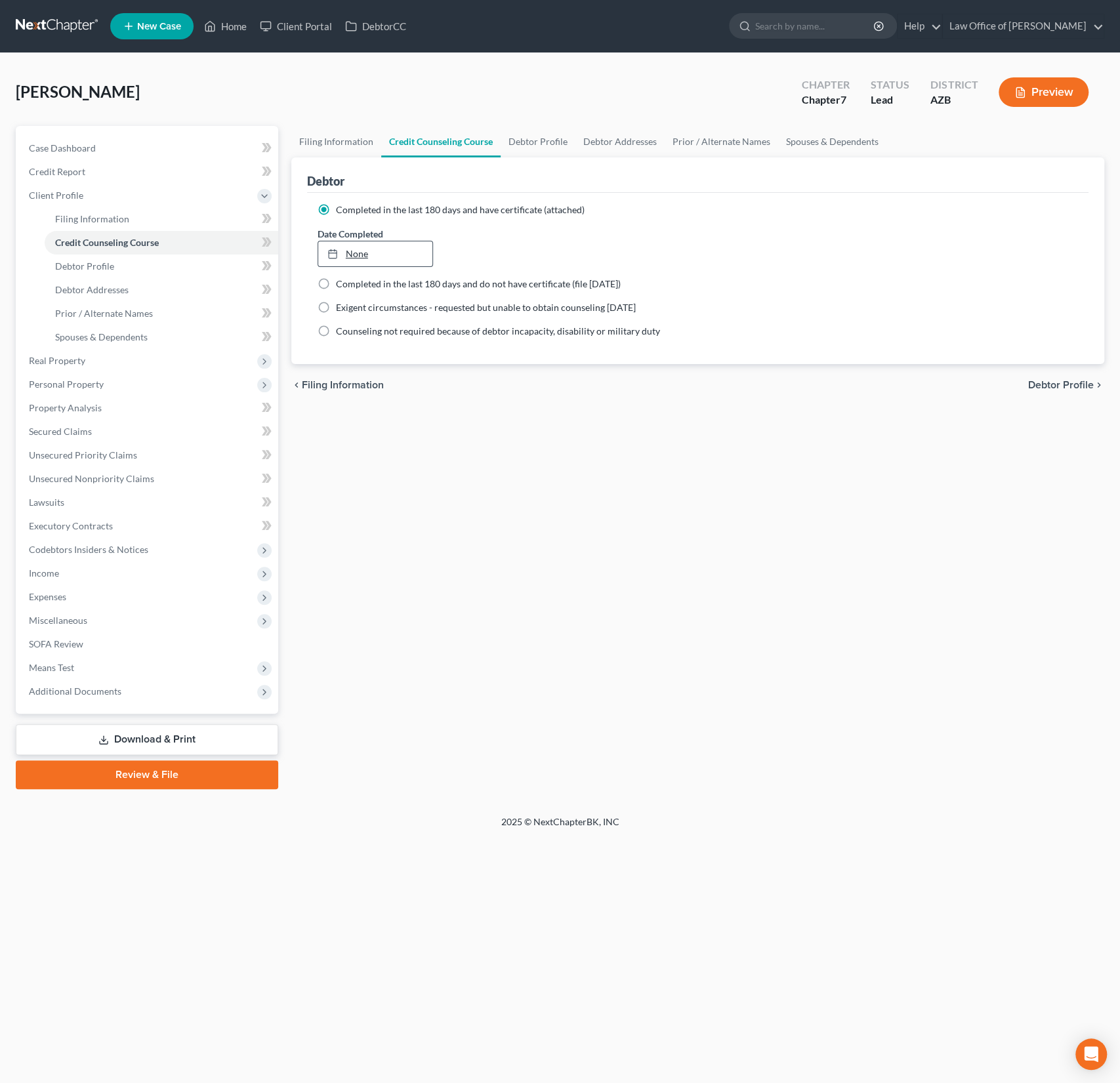
click at [357, 249] on link "None" at bounding box center [376, 254] width 115 height 25
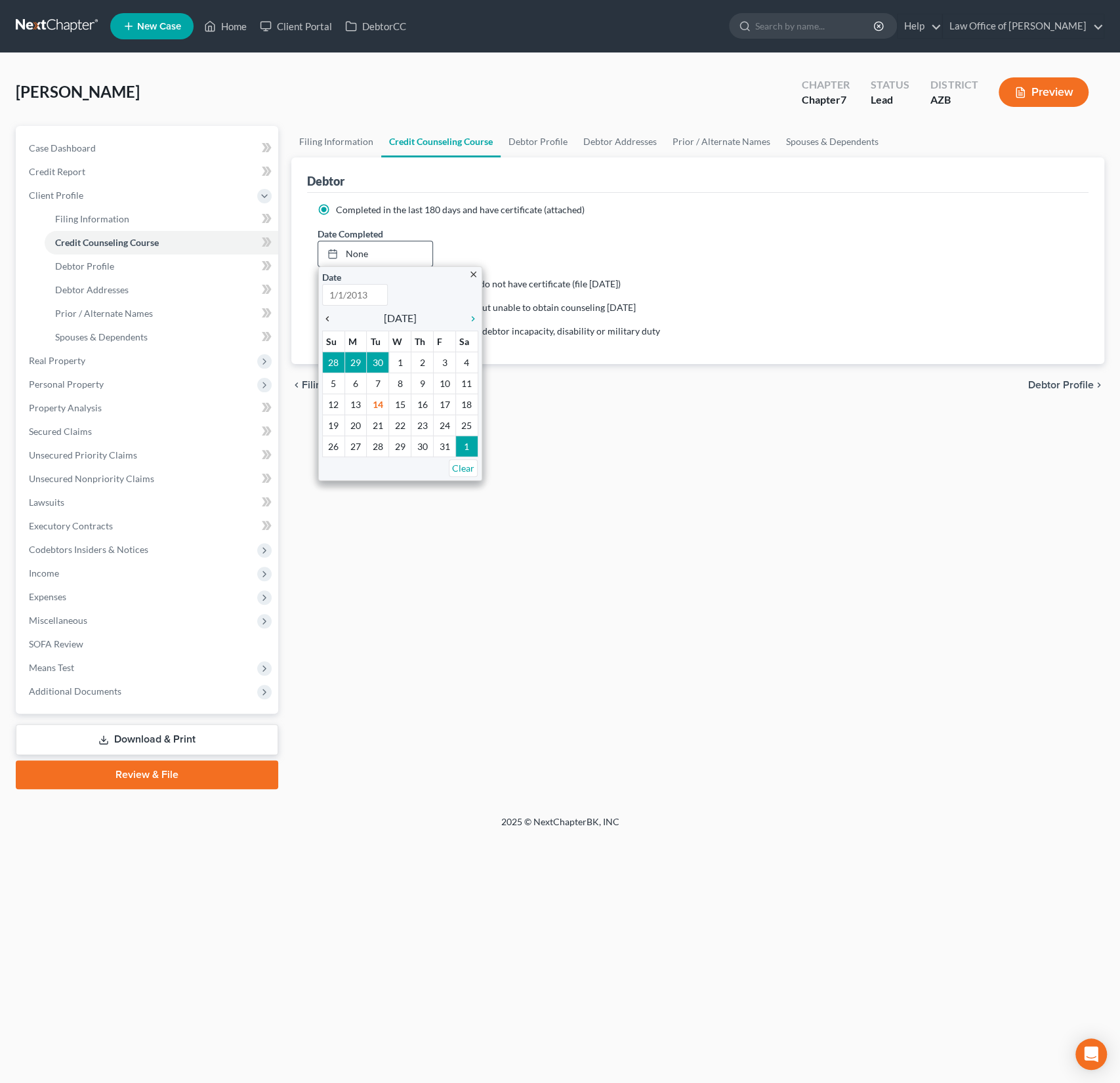
click at [332, 310] on link "chevron_left" at bounding box center [330, 318] width 17 height 16
type input "[DATE]"
click at [332, 310] on link "chevron_left" at bounding box center [330, 318] width 17 height 16
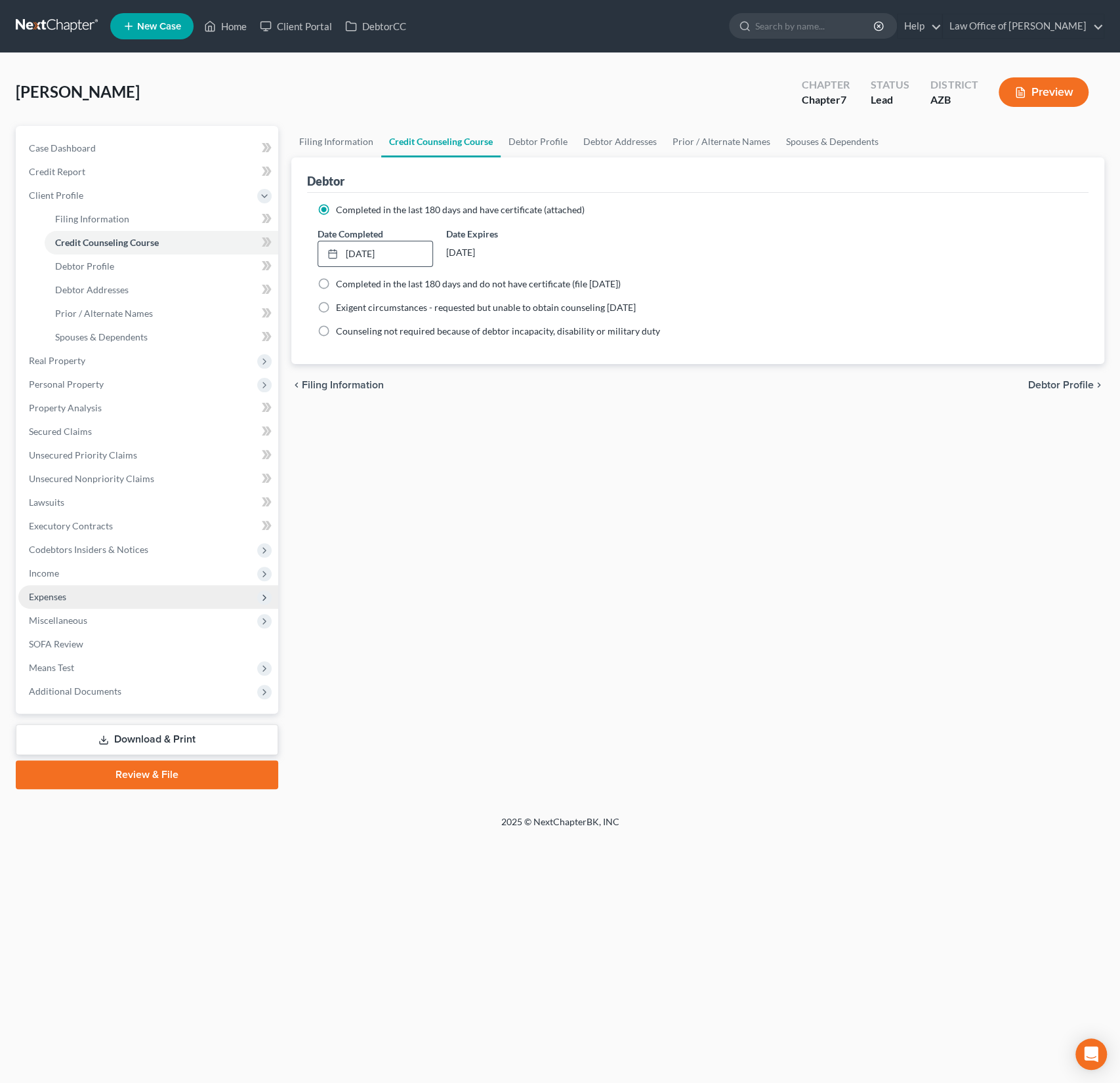
click at [57, 596] on span "Expenses" at bounding box center [47, 597] width 38 height 11
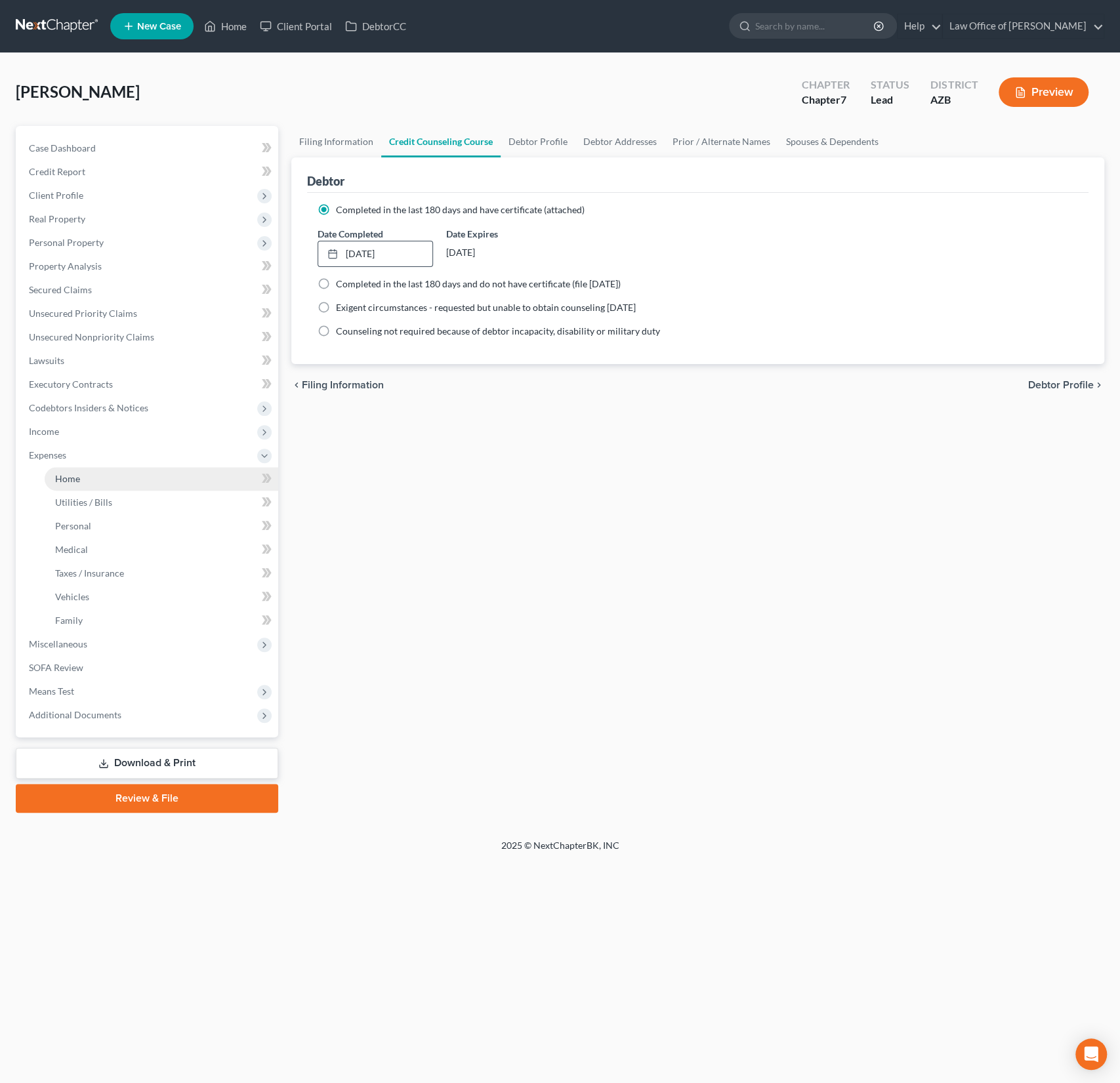
click at [64, 479] on span "Home" at bounding box center [67, 478] width 25 height 11
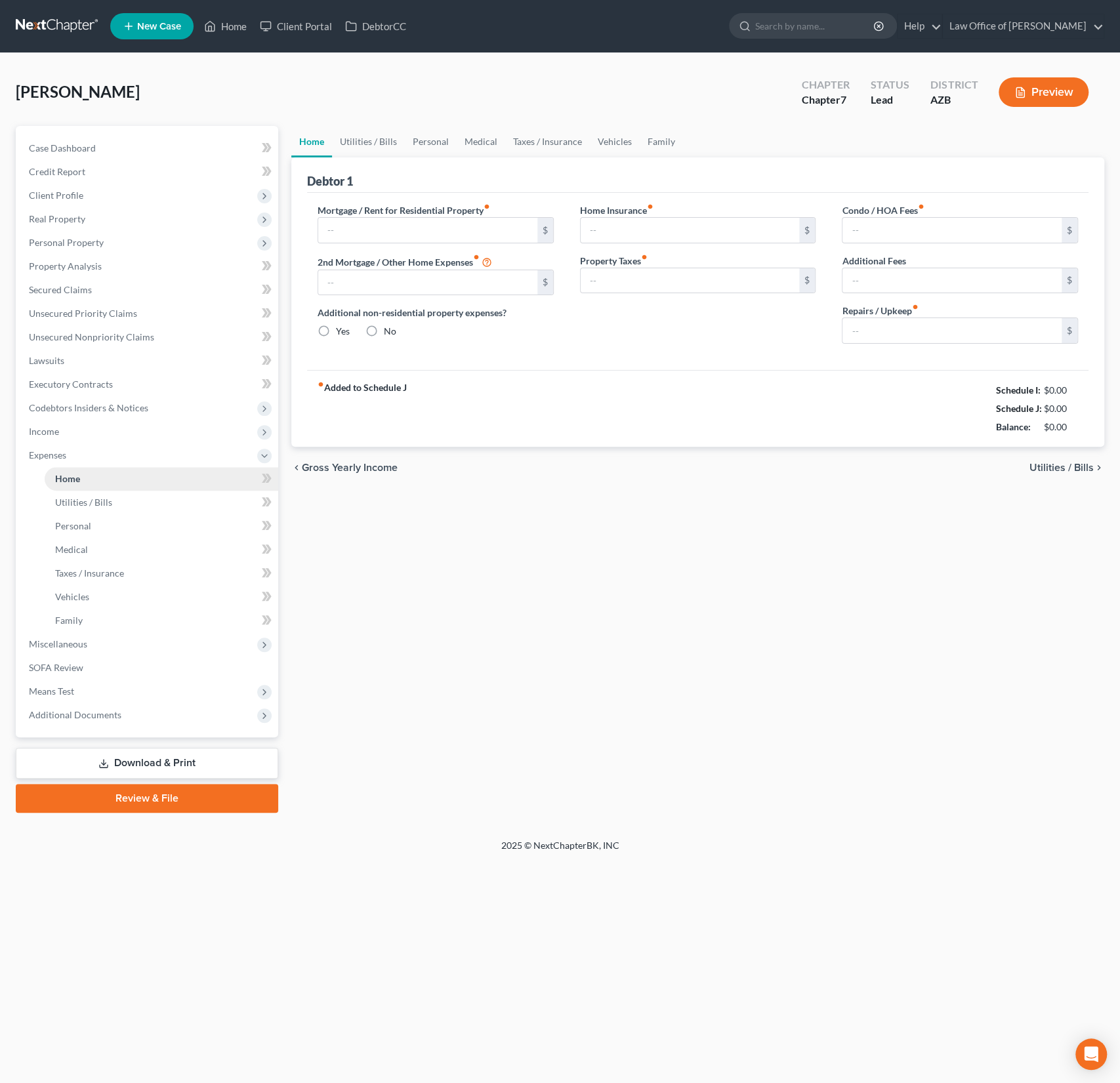
type input "943.82"
type input "0.00"
radio input "true"
type input "3,272.00"
type input "409.58"
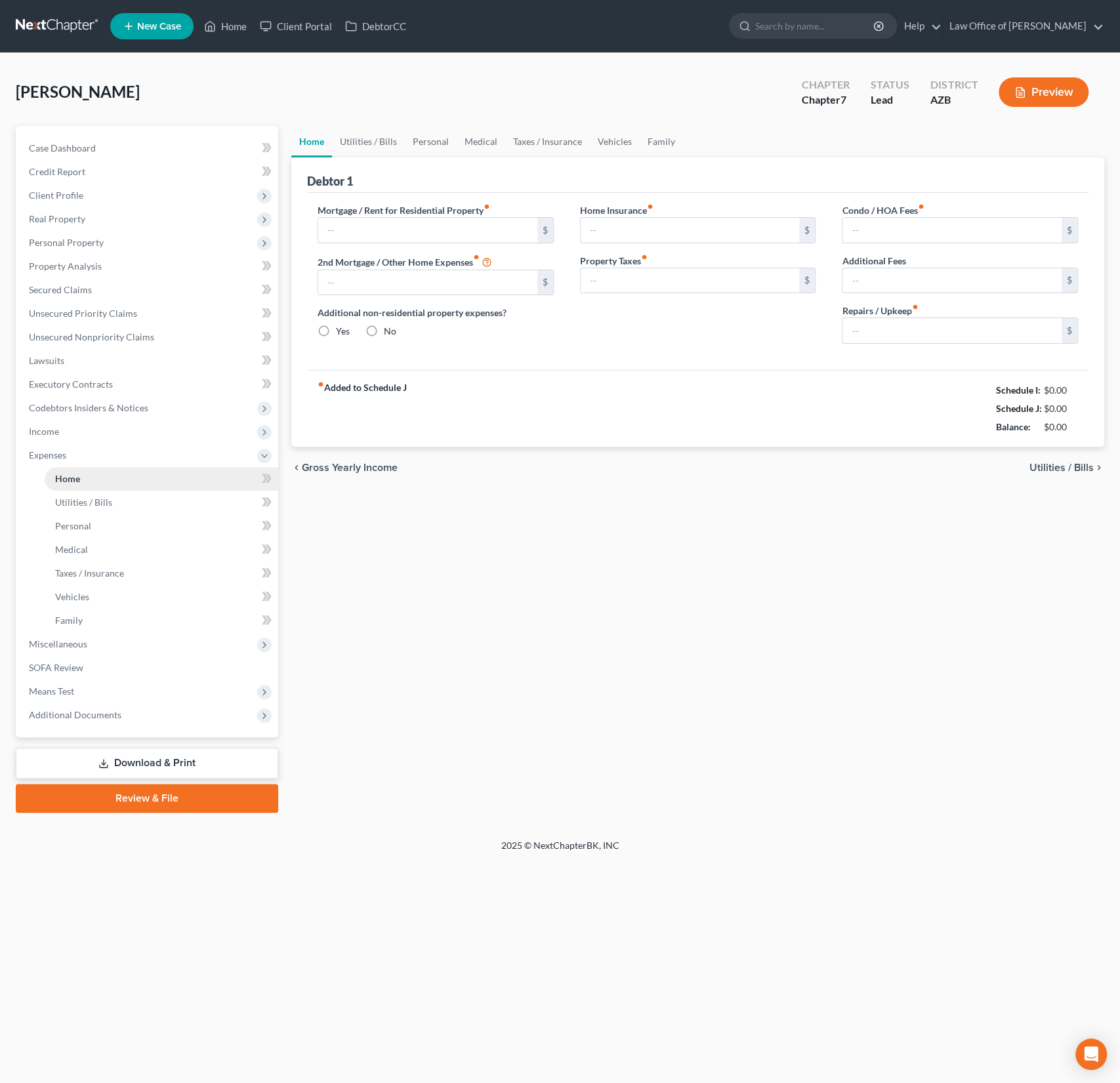
type input "100.00"
type input "0.00"
click at [69, 191] on span "Client Profile" at bounding box center [56, 196] width 55 height 11
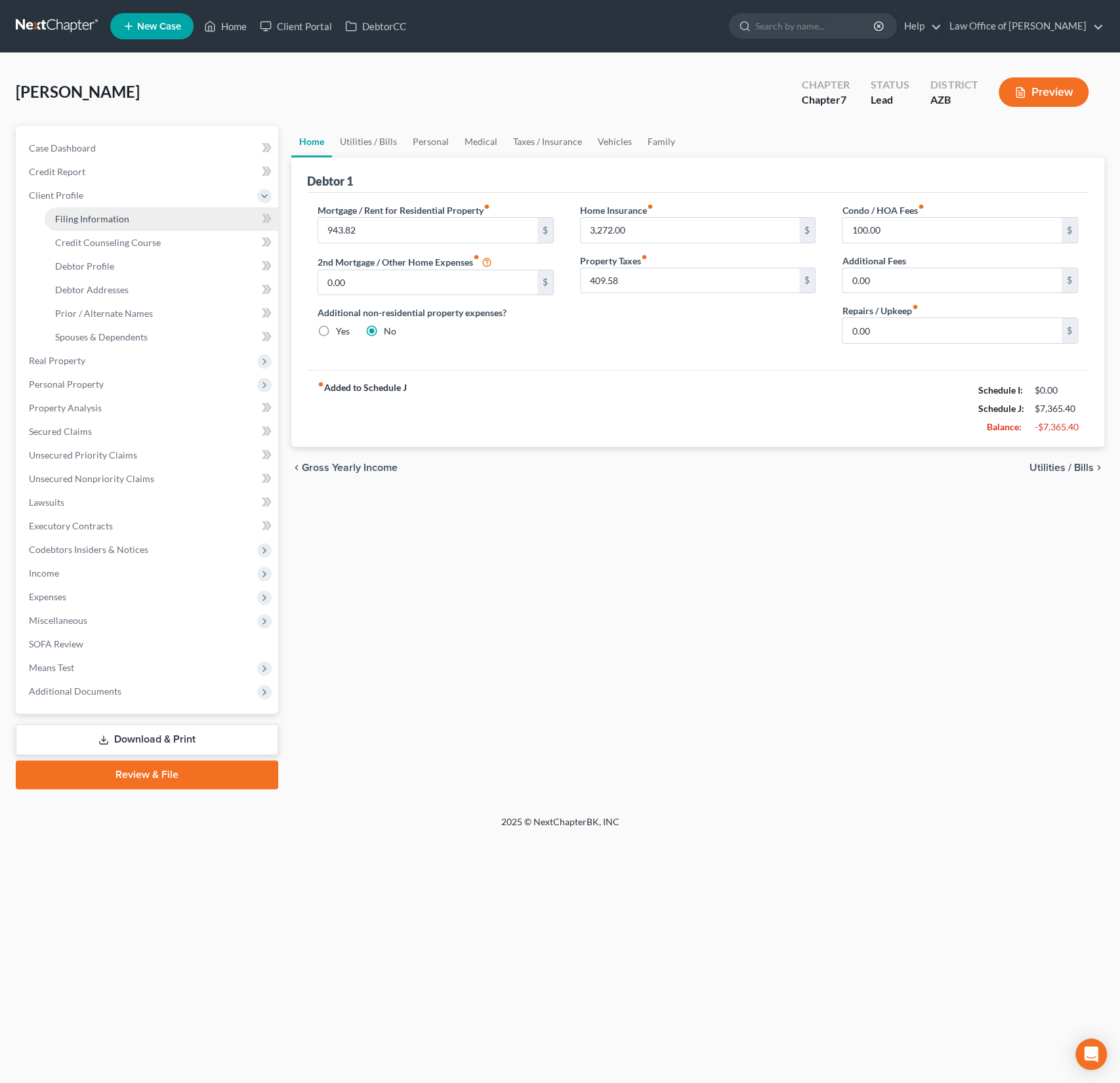
click at [84, 220] on span "Filing Information" at bounding box center [92, 219] width 74 height 11
select select "1"
select select "0"
select select "4"
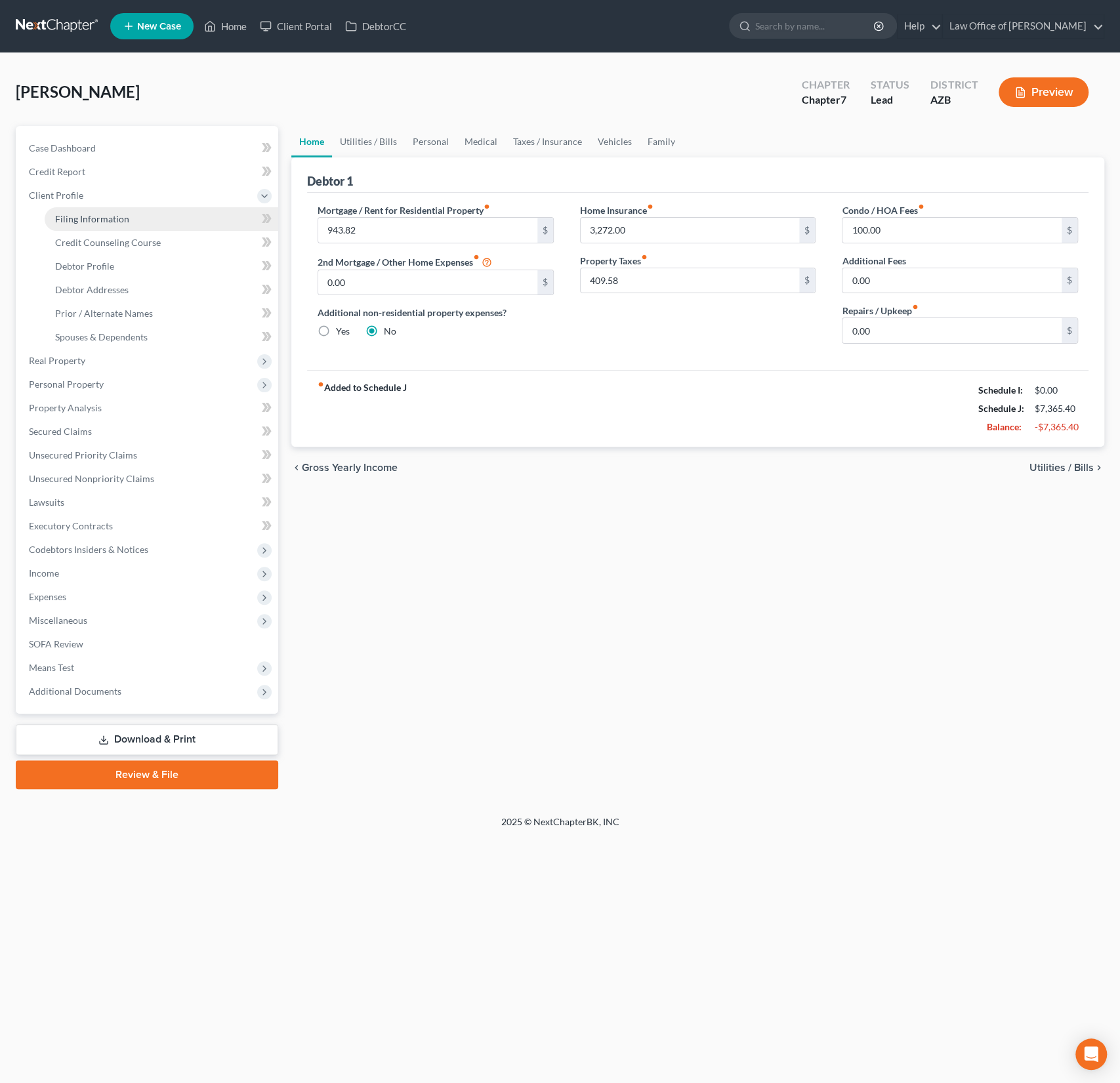
select select "0"
select select "3"
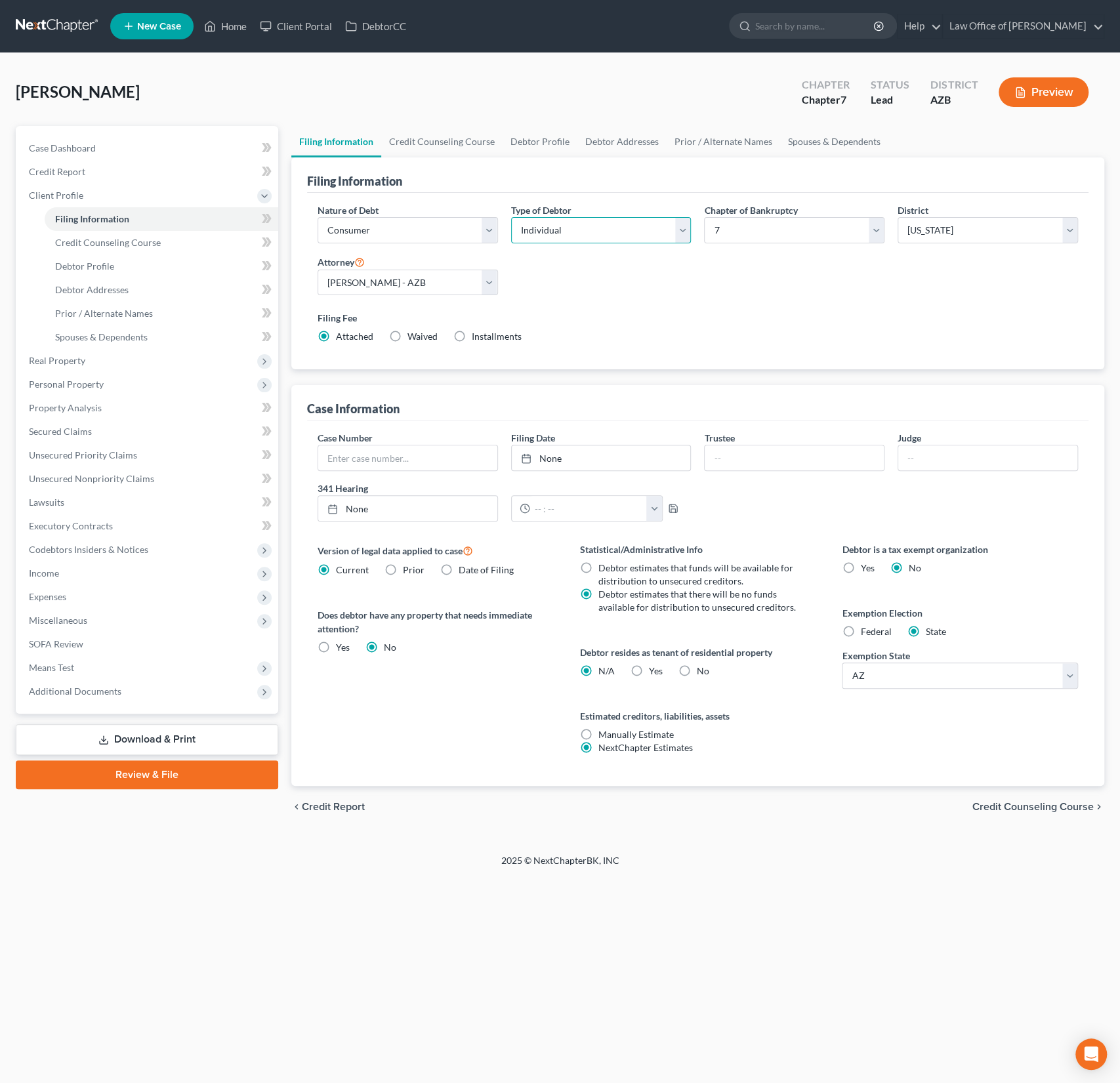
click at [559, 228] on select "Select Individual Joint" at bounding box center [601, 230] width 181 height 26
select select "1"
click at [511, 217] on select "Select Individual Joint" at bounding box center [601, 230] width 181 height 26
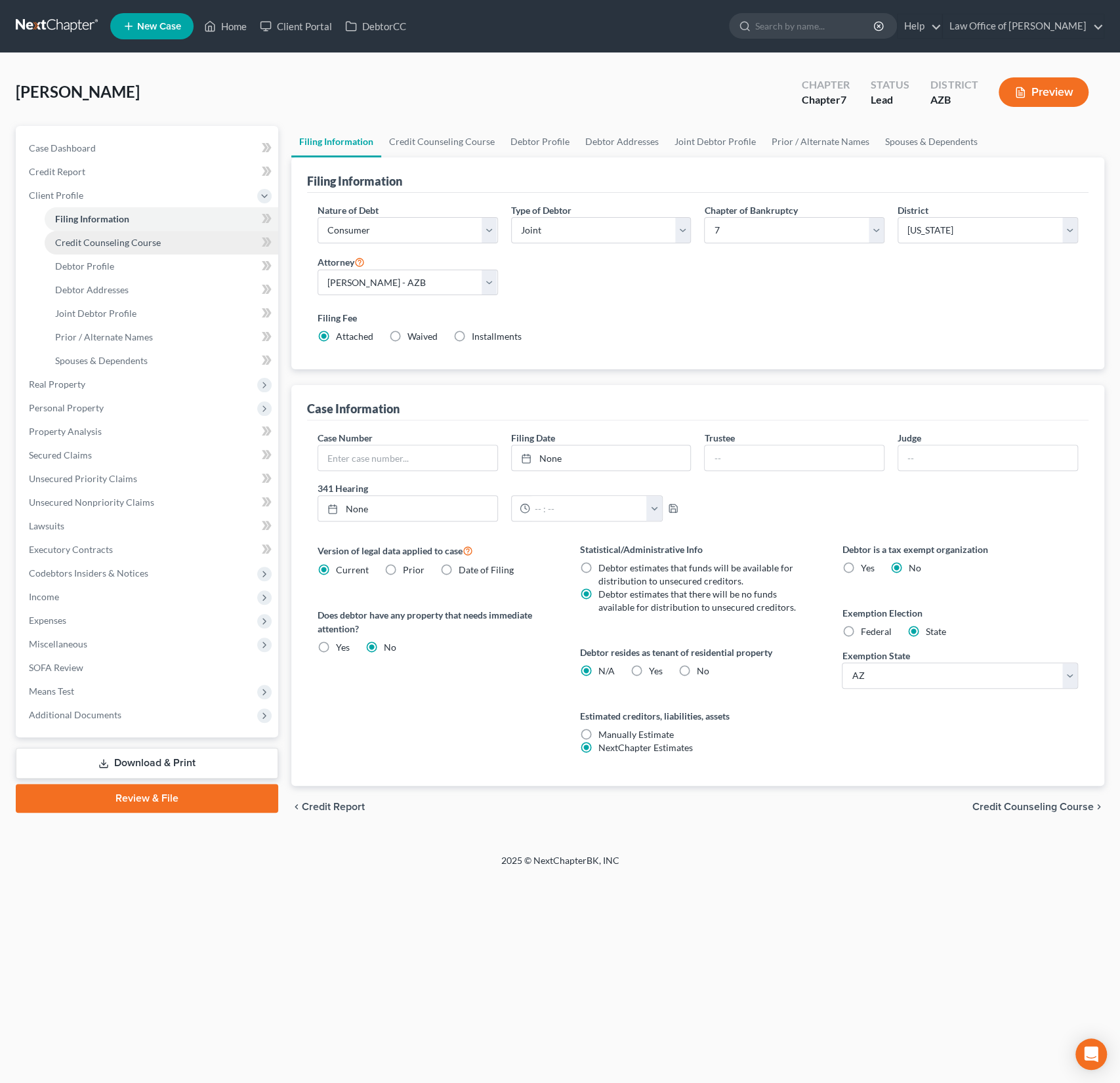
click at [112, 248] on link "Credit Counseling Course" at bounding box center [162, 242] width 234 height 23
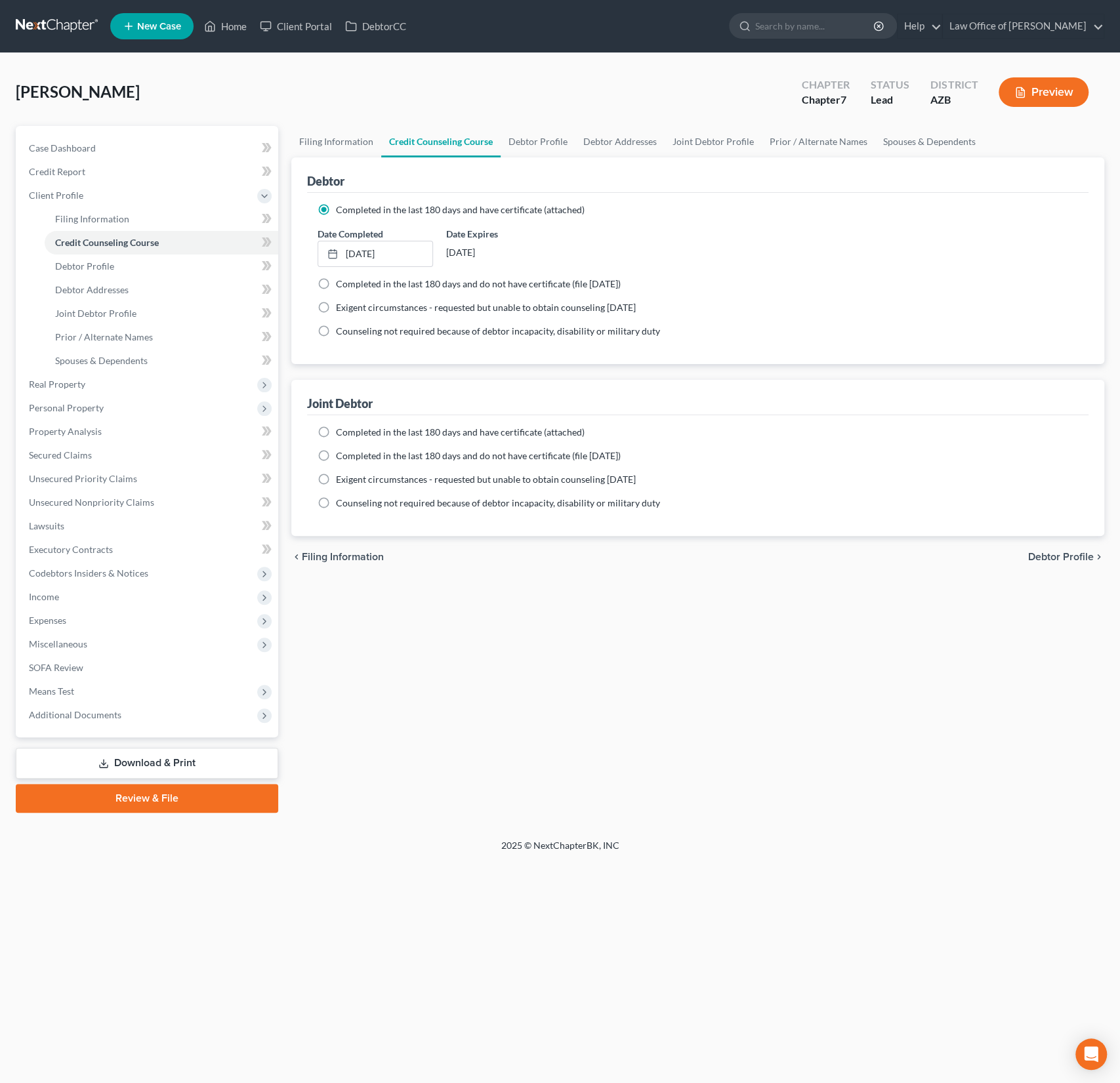
click at [336, 428] on label "Completed in the last 180 days and have certificate (attached)" at bounding box center [460, 432] width 249 height 13
click at [341, 428] on input "Completed in the last 180 days and have certificate (attached)" at bounding box center [345, 430] width 9 height 9
radio input "true"
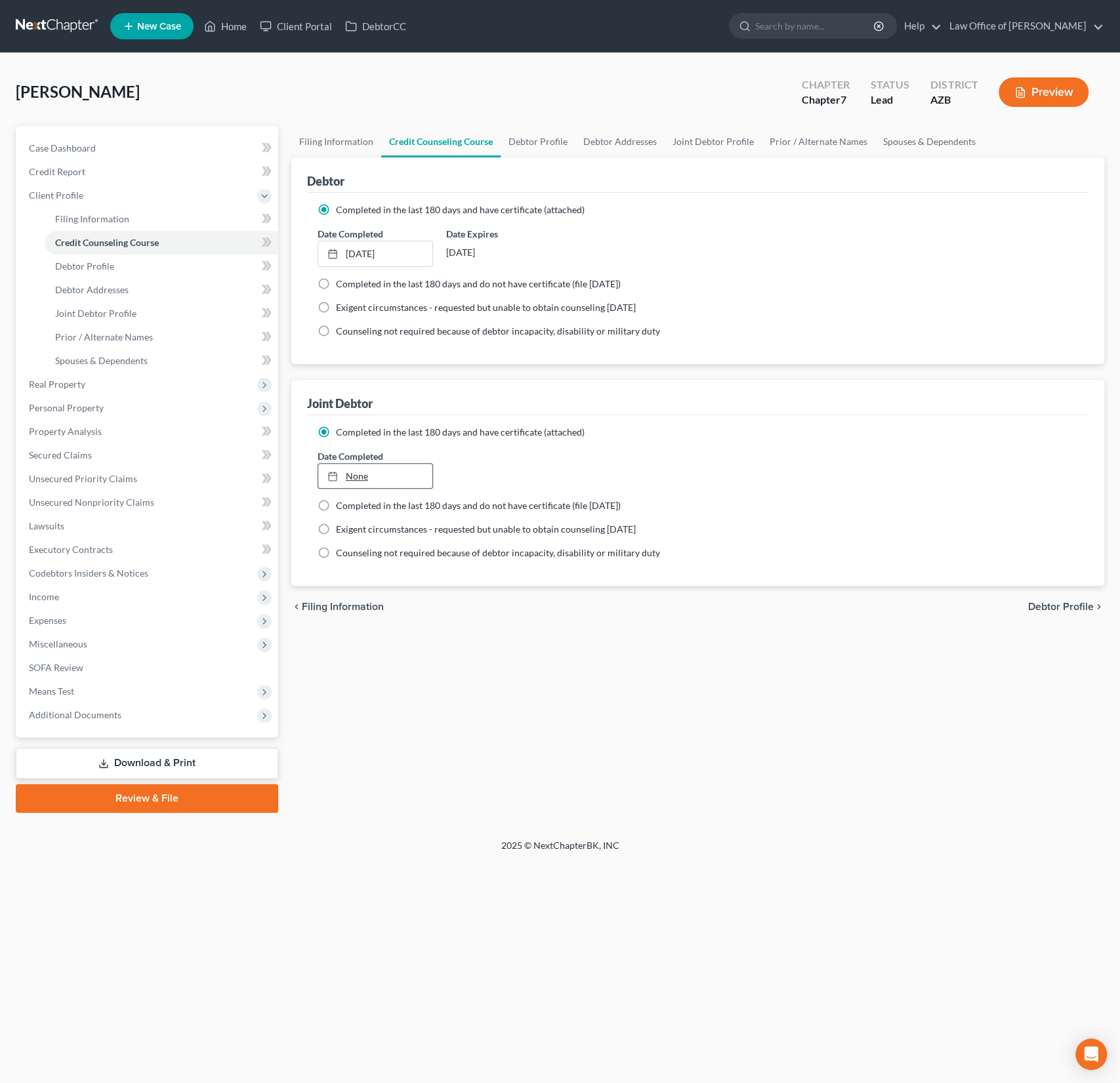
click at [352, 476] on link "None" at bounding box center [376, 476] width 115 height 25
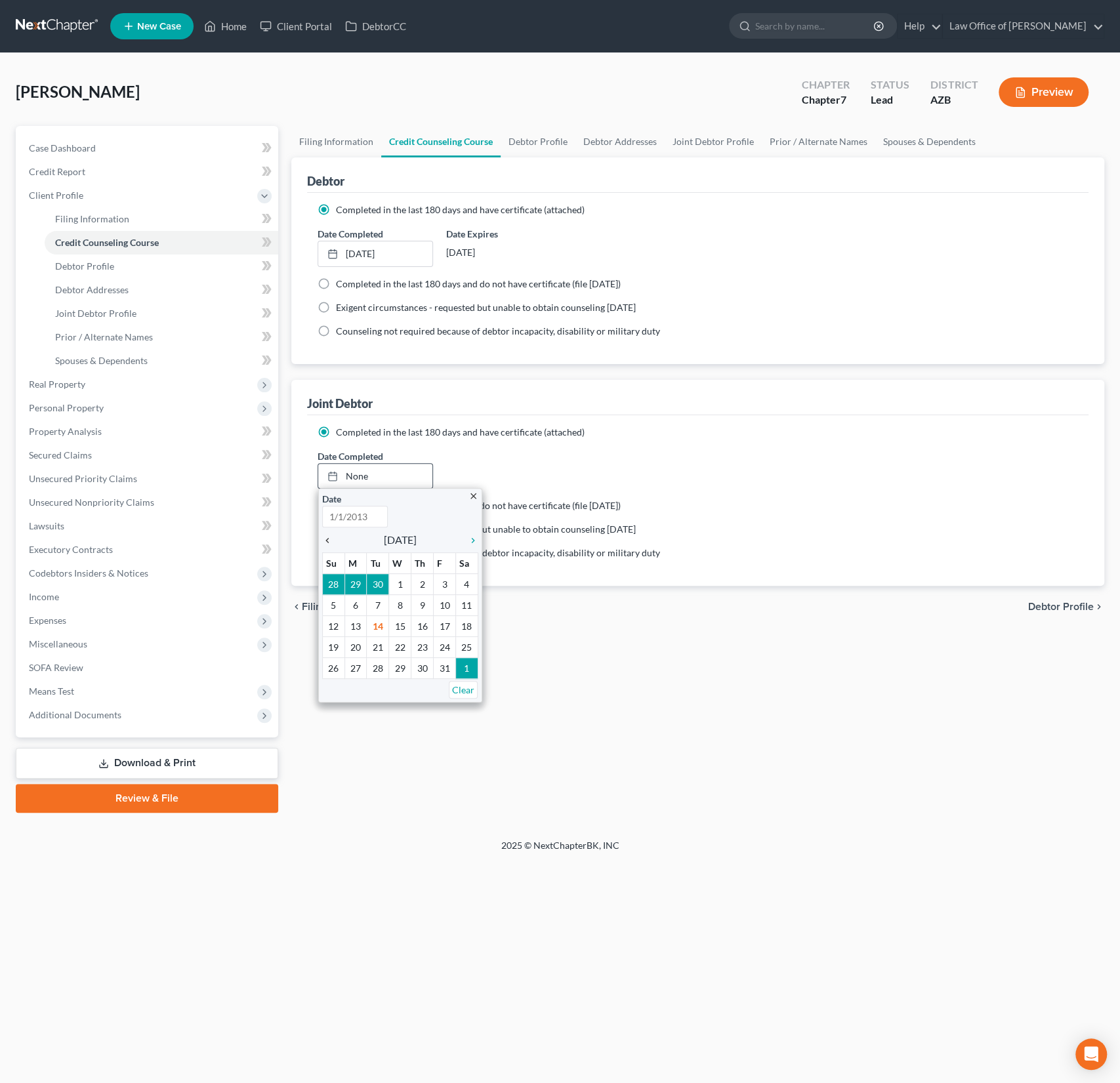
click at [327, 539] on icon "chevron_left" at bounding box center [330, 540] width 17 height 11
type input "[DATE]"
click at [327, 539] on icon "chevron_left" at bounding box center [330, 540] width 17 height 11
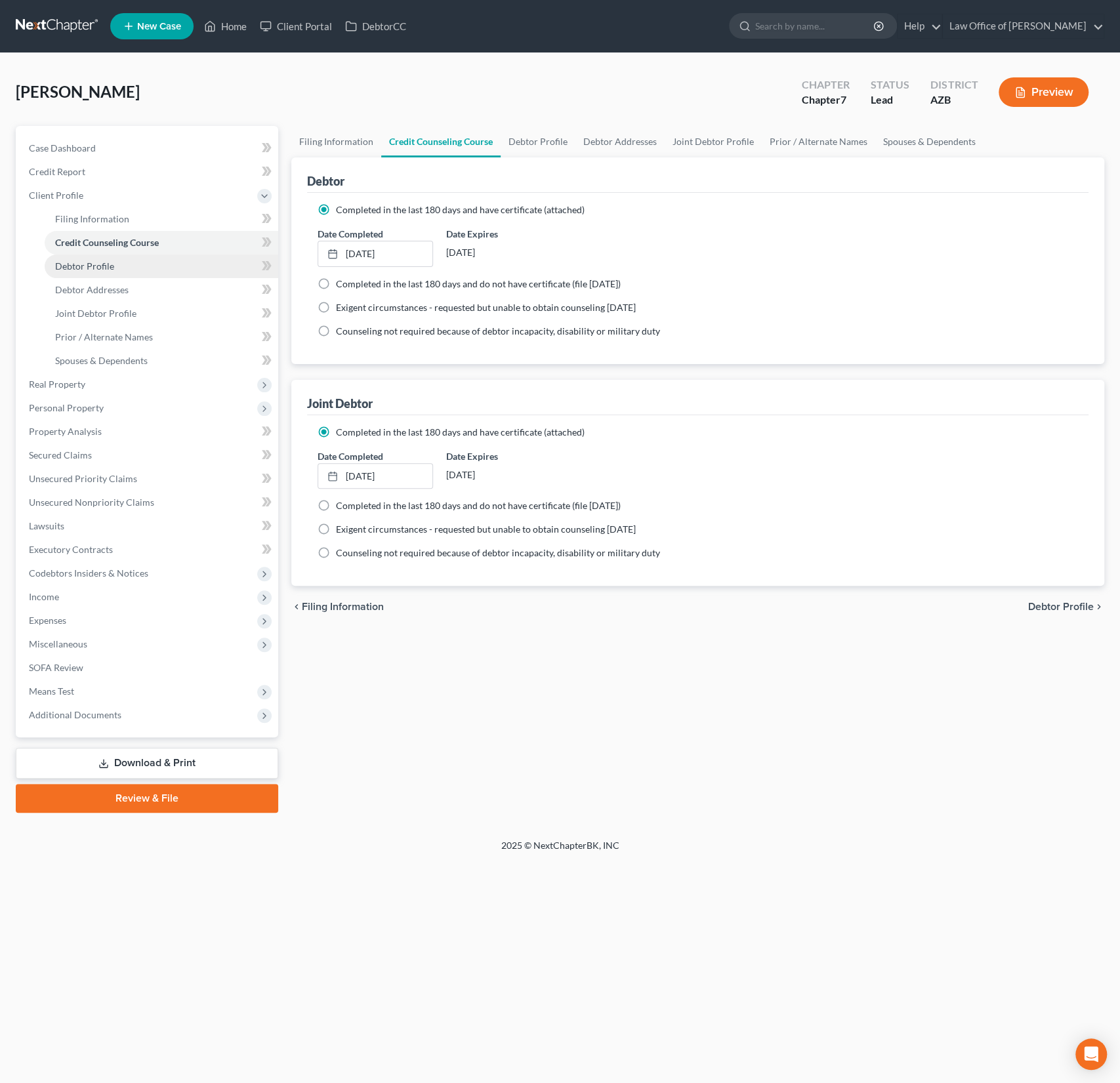
click at [84, 266] on span "Debtor Profile" at bounding box center [84, 266] width 59 height 11
select select "1"
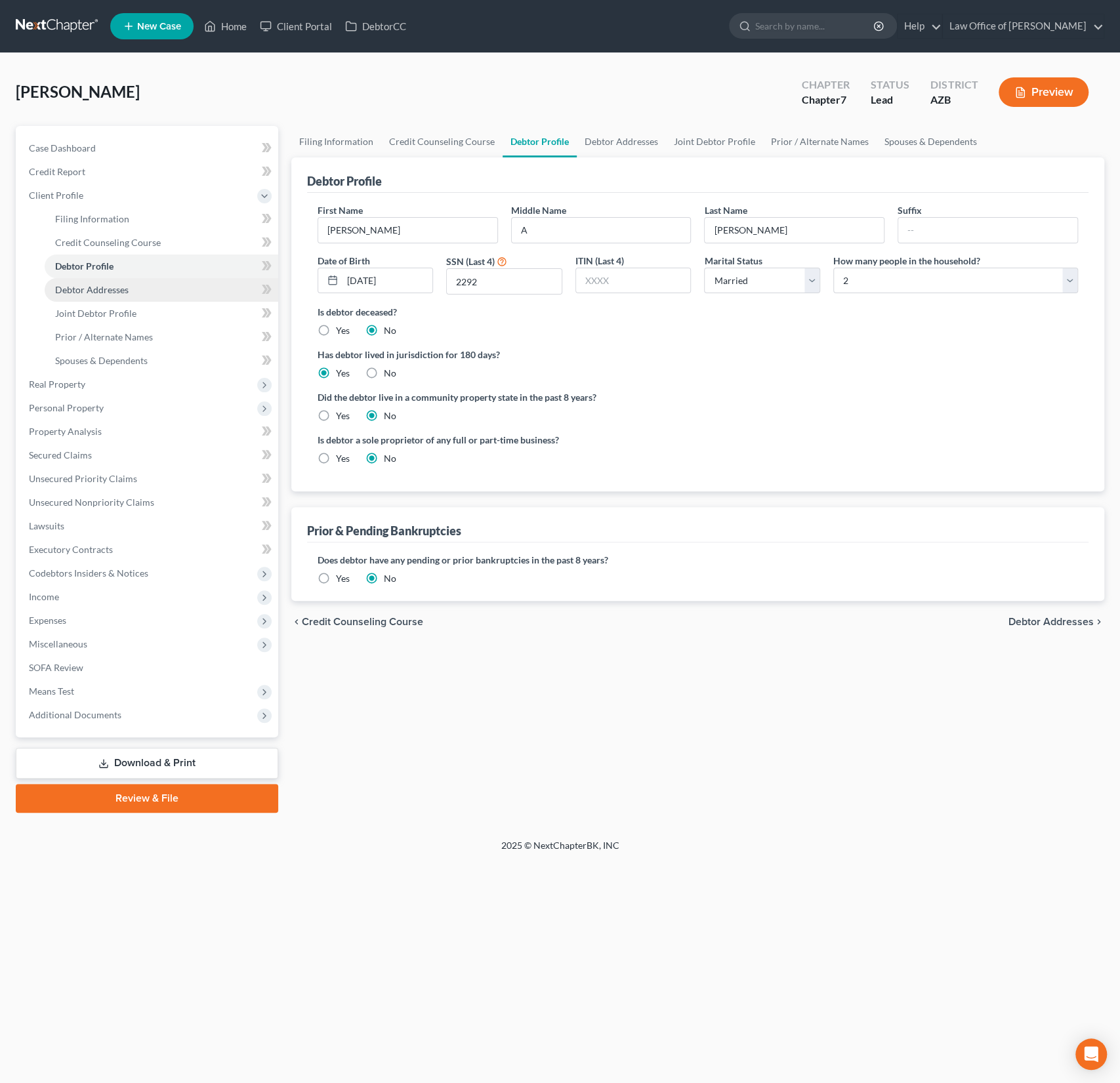
click at [84, 285] on span "Debtor Addresses" at bounding box center [92, 290] width 74 height 11
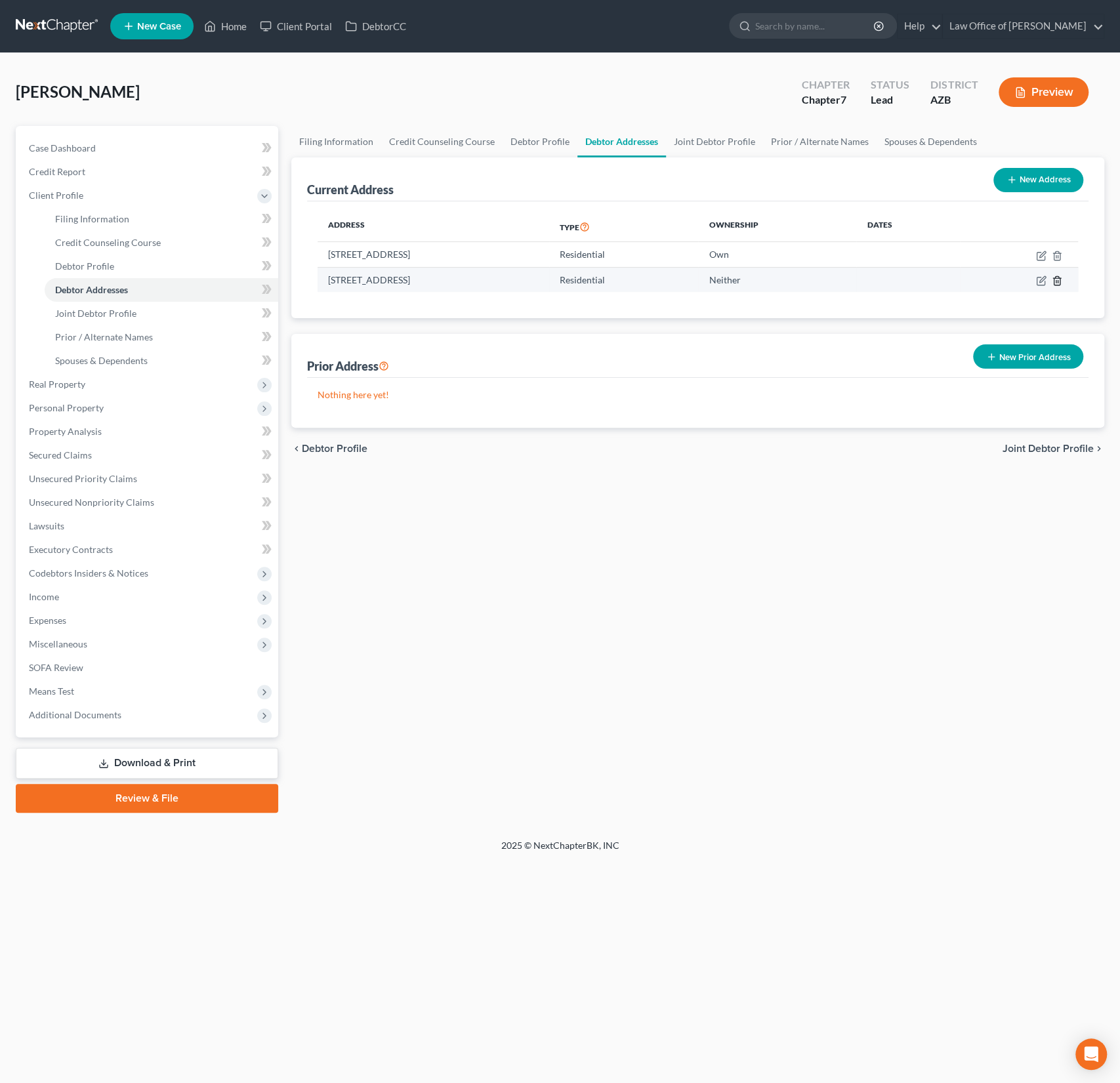
click at [1056, 281] on icon "button" at bounding box center [1057, 281] width 11 height 11
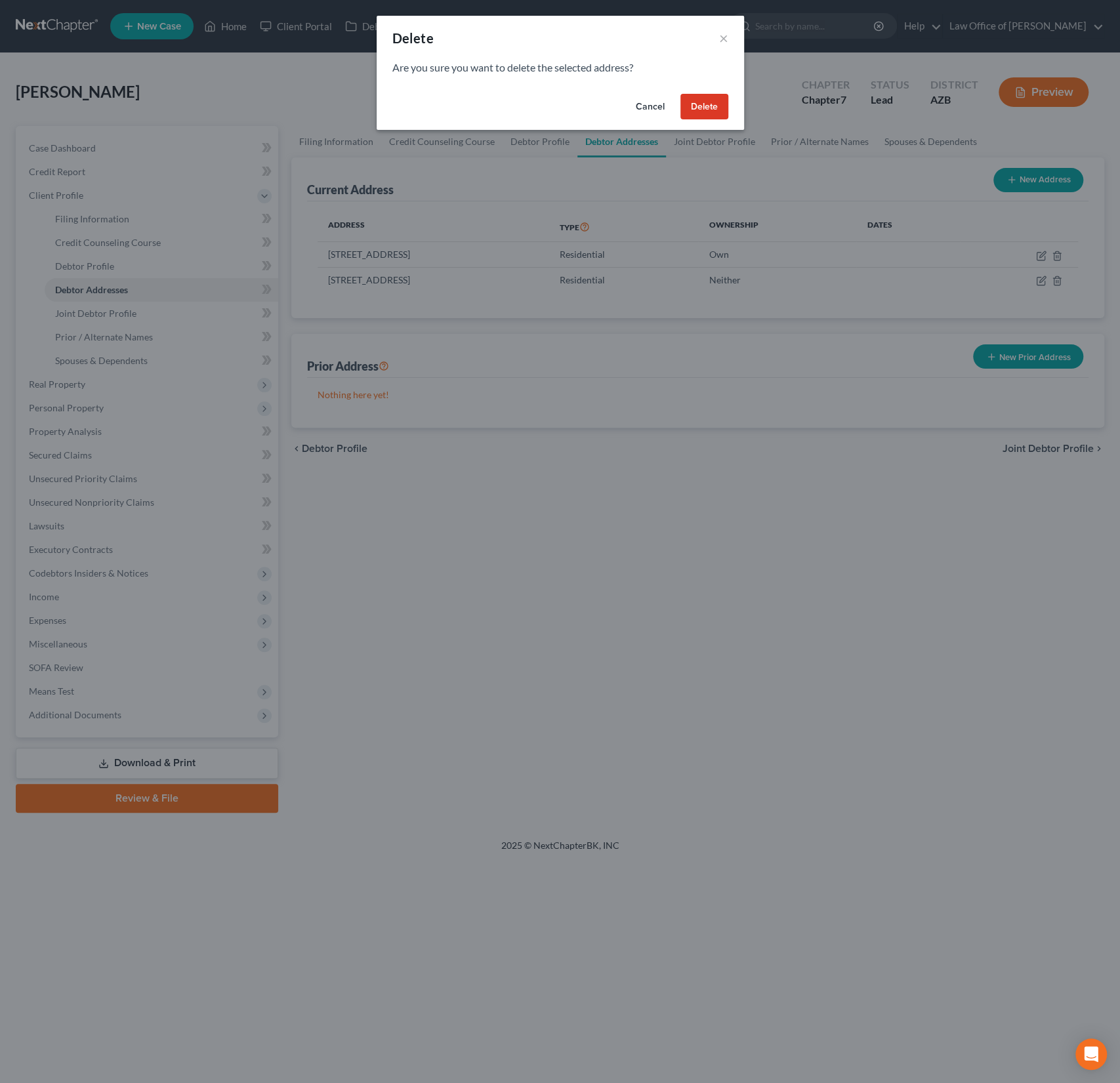
click at [713, 106] on button "Delete" at bounding box center [705, 106] width 48 height 26
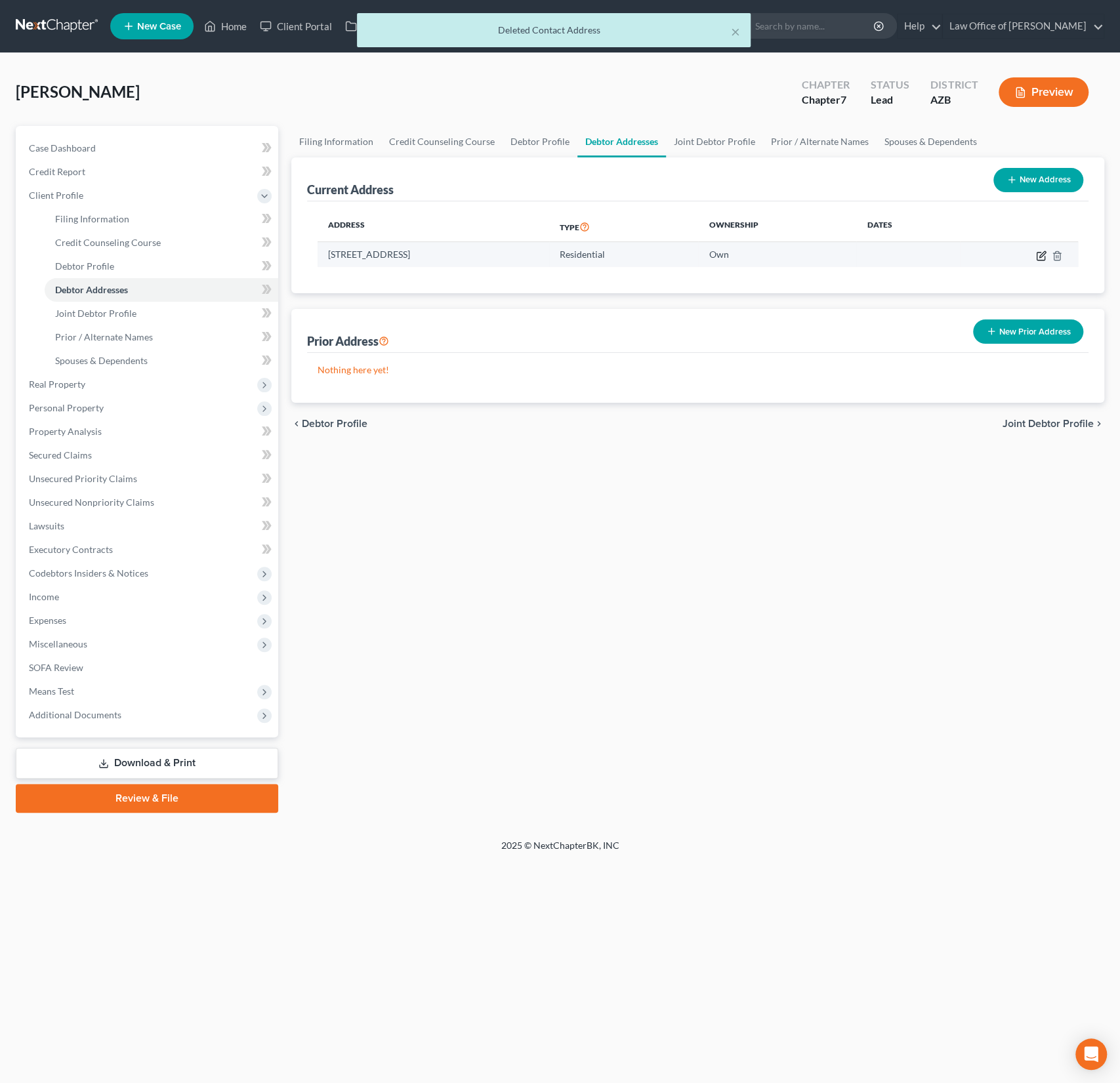
click at [1036, 257] on icon "button" at bounding box center [1040, 255] width 8 height 8
select select "3"
select select "0"
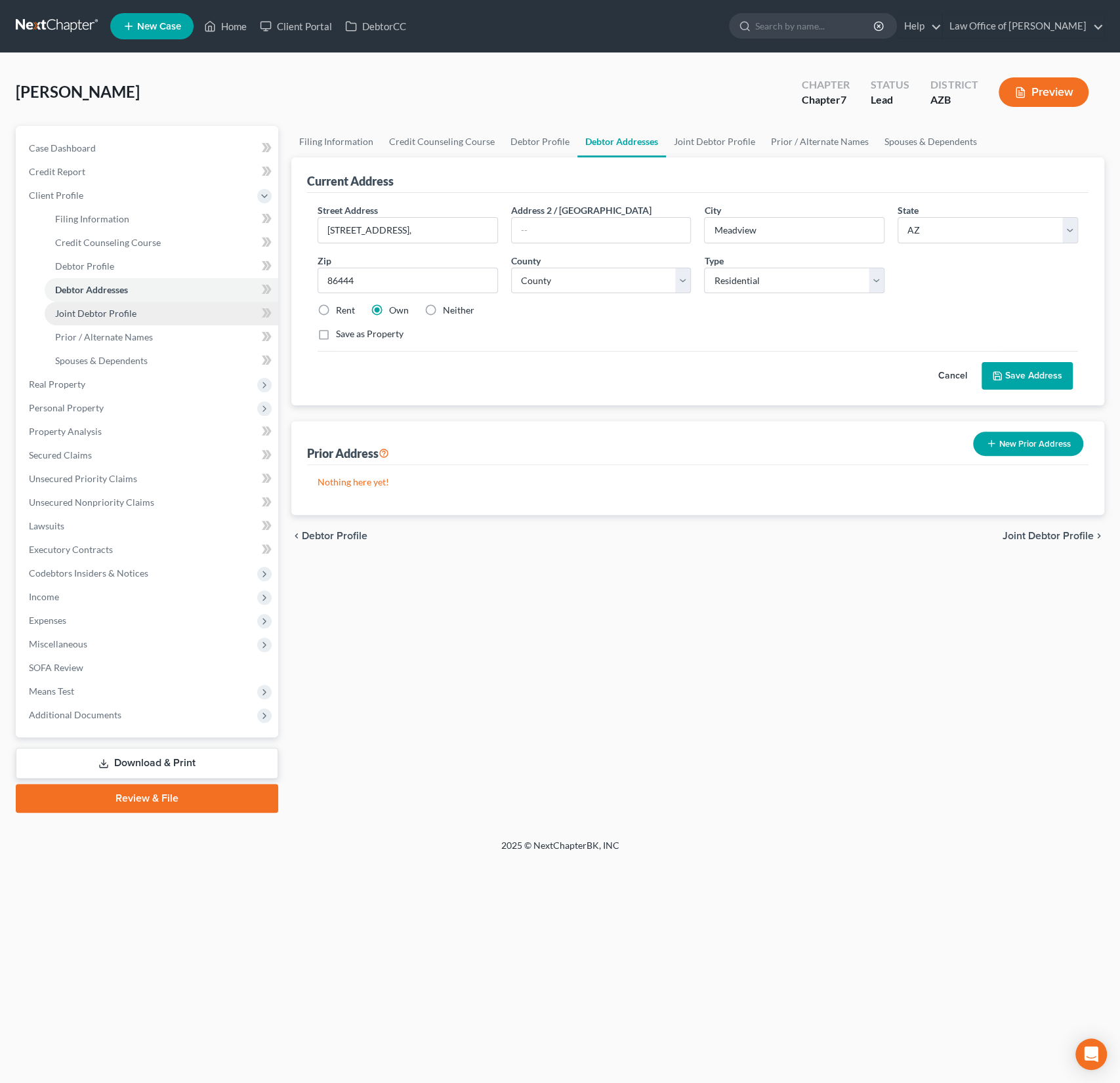
click at [99, 310] on span "Joint Debtor Profile" at bounding box center [96, 313] width 82 height 11
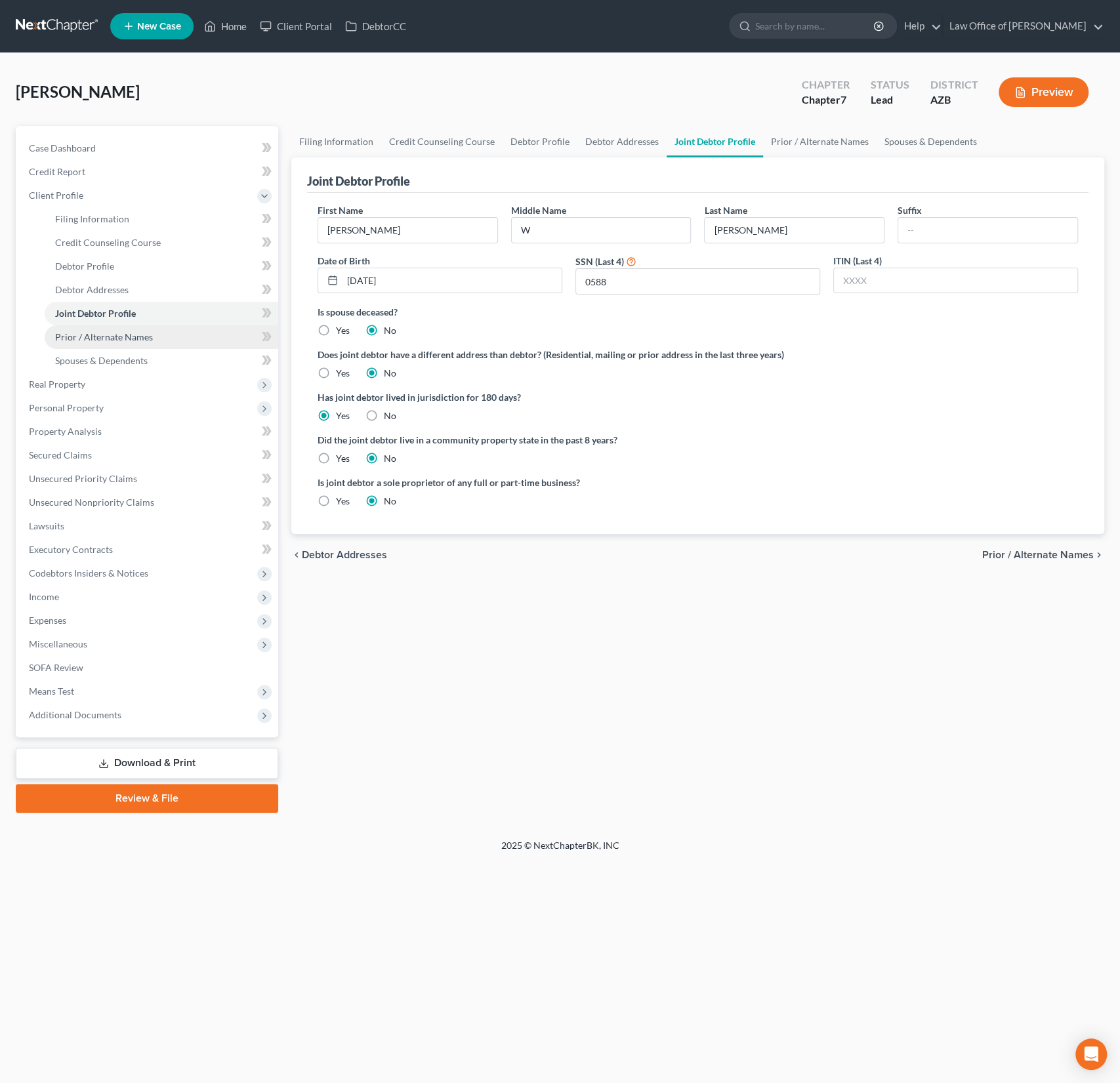
click at [101, 330] on link "Prior / Alternate Names" at bounding box center [162, 337] width 234 height 23
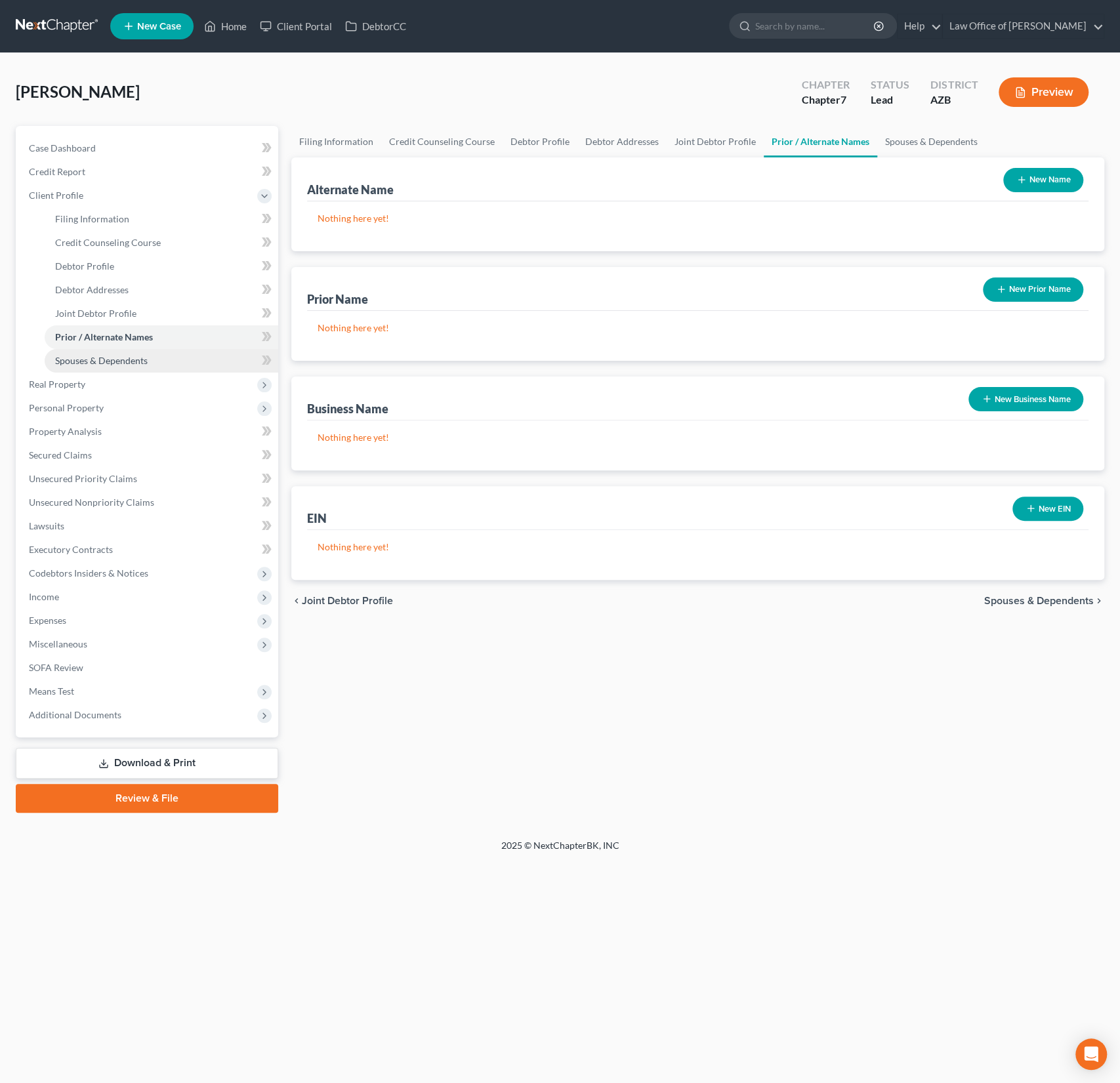
click at [106, 352] on link "Spouses & Dependents" at bounding box center [162, 360] width 234 height 23
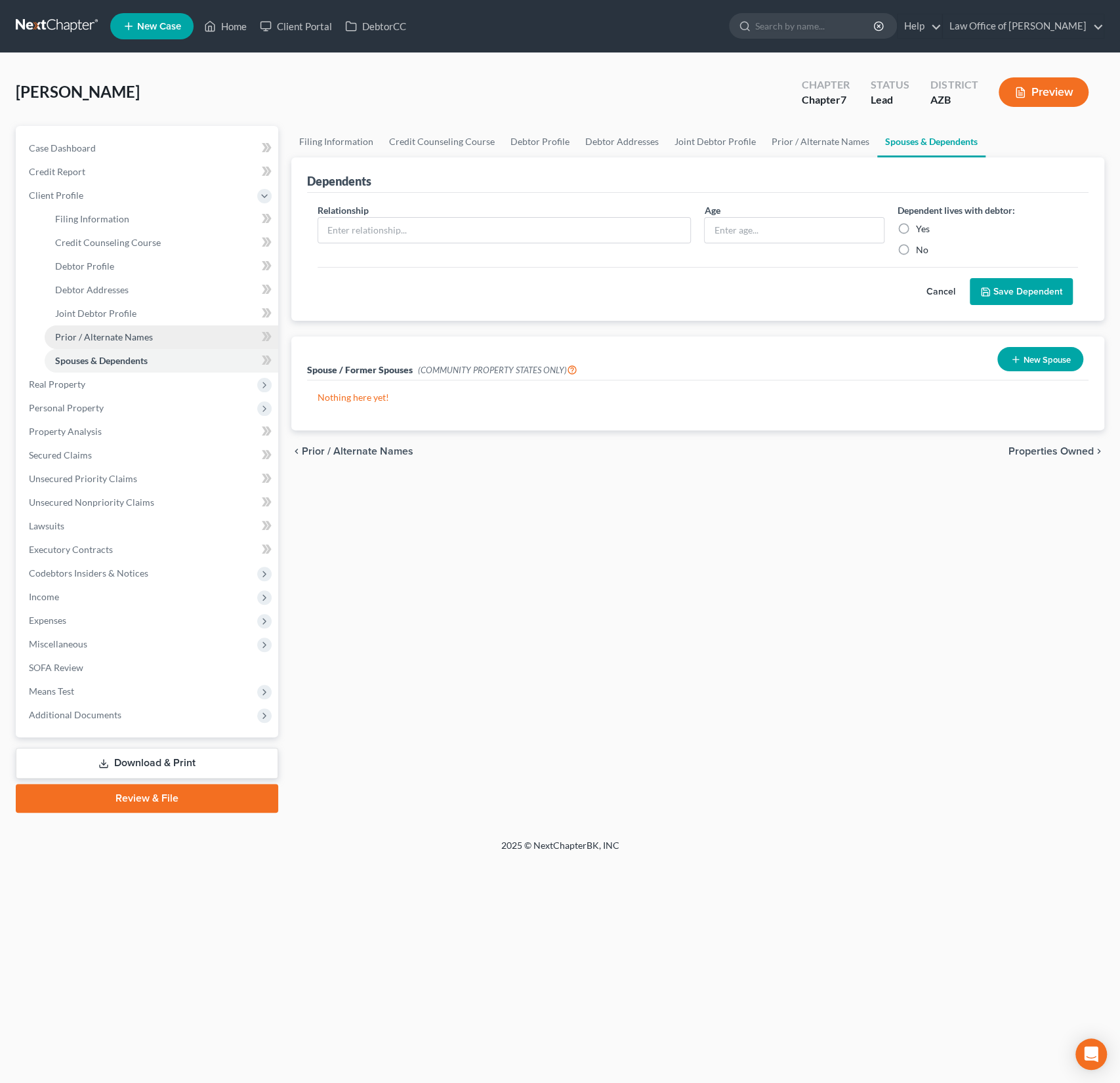
click at [120, 343] on link "Prior / Alternate Names" at bounding box center [162, 337] width 234 height 23
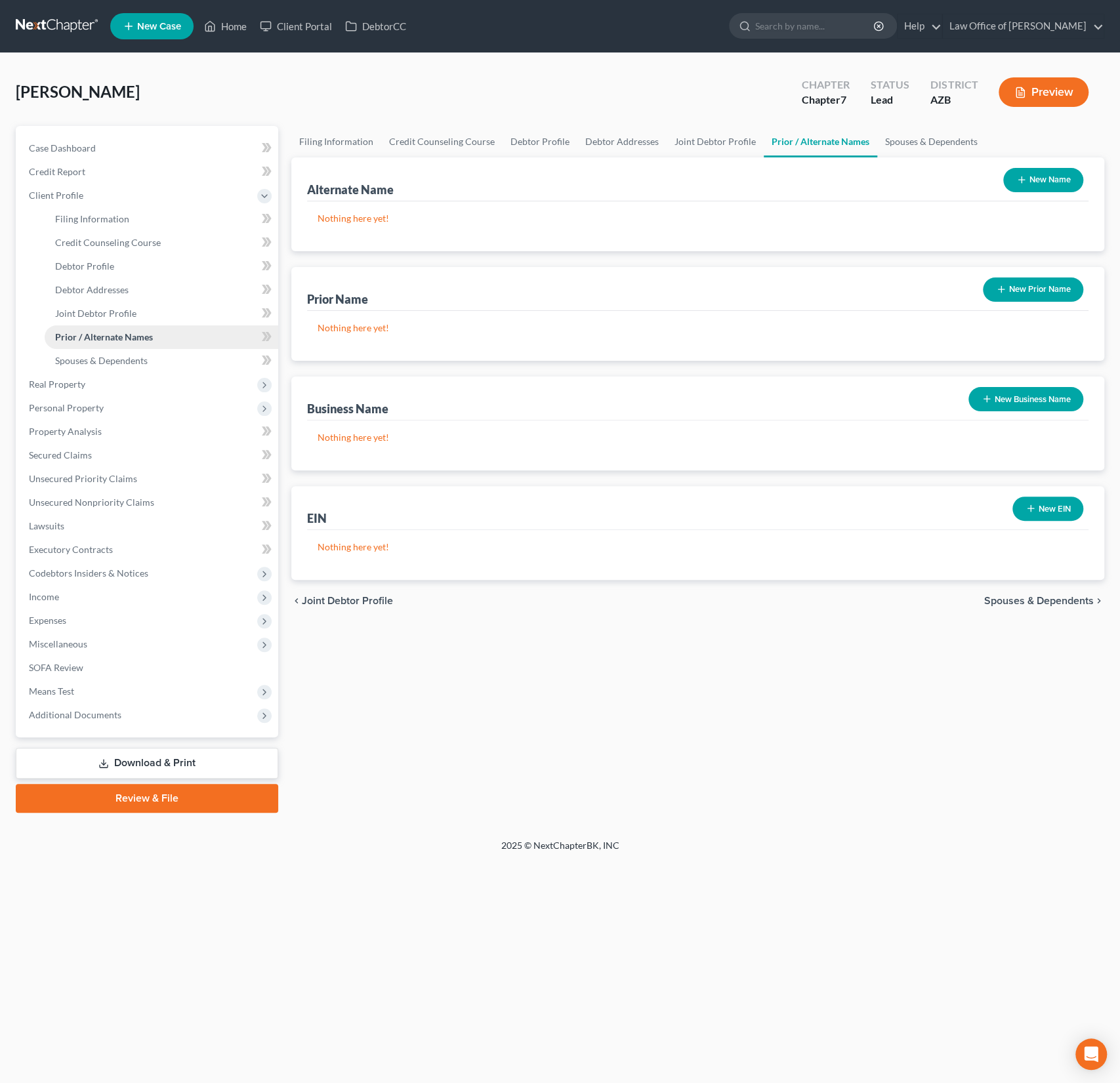
click at [107, 329] on link "Prior / Alternate Names" at bounding box center [162, 337] width 234 height 23
click at [101, 316] on span "Joint Debtor Profile" at bounding box center [96, 313] width 82 height 11
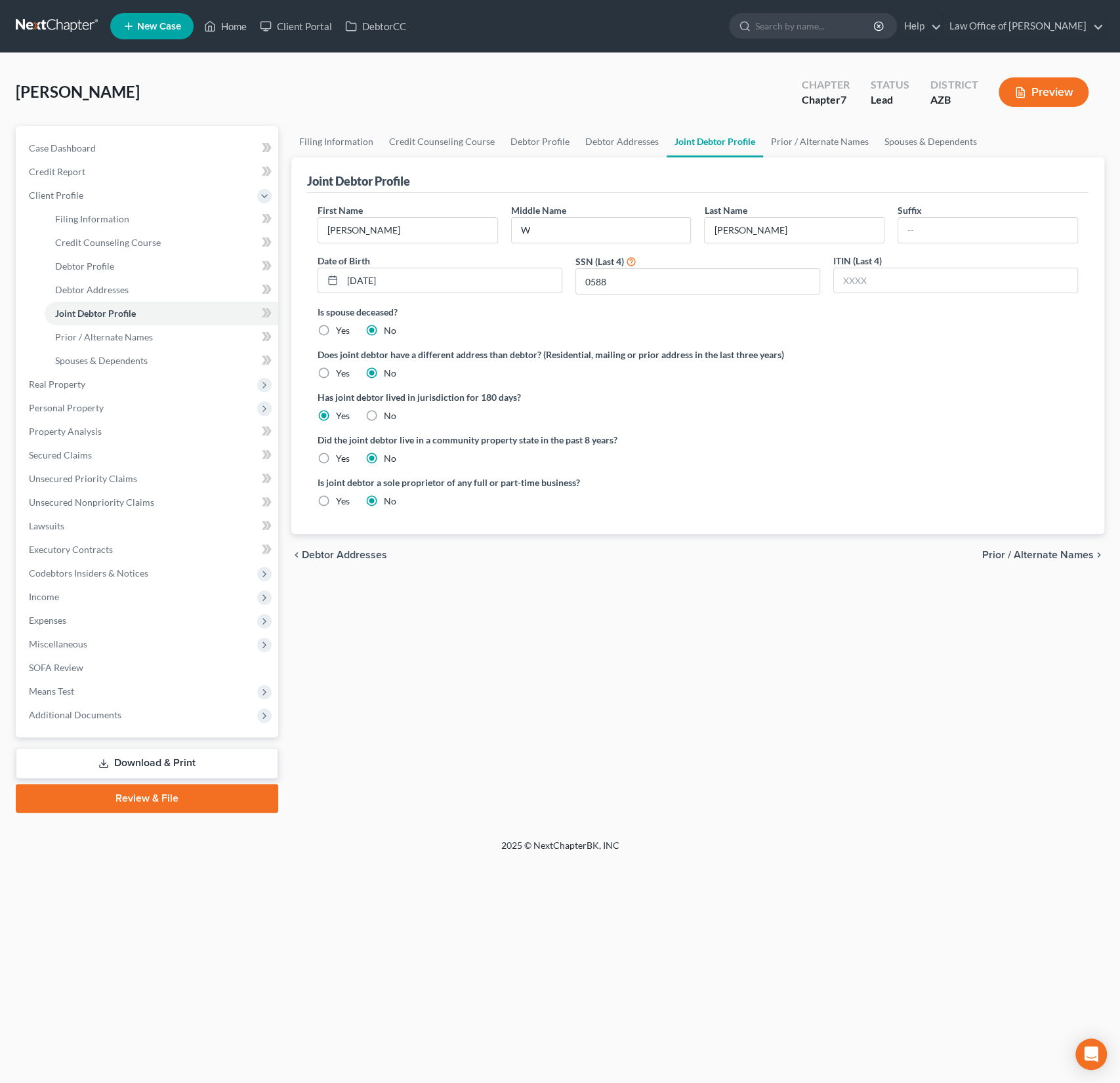
click at [327, 445] on label "Did the joint debtor live in a community property state in the past 8 years?" at bounding box center [698, 439] width 761 height 13
click at [336, 454] on label "Yes" at bounding box center [342, 459] width 13 height 13
click at [341, 454] on input "Yes" at bounding box center [345, 456] width 9 height 9
radio input "true"
radio input "false"
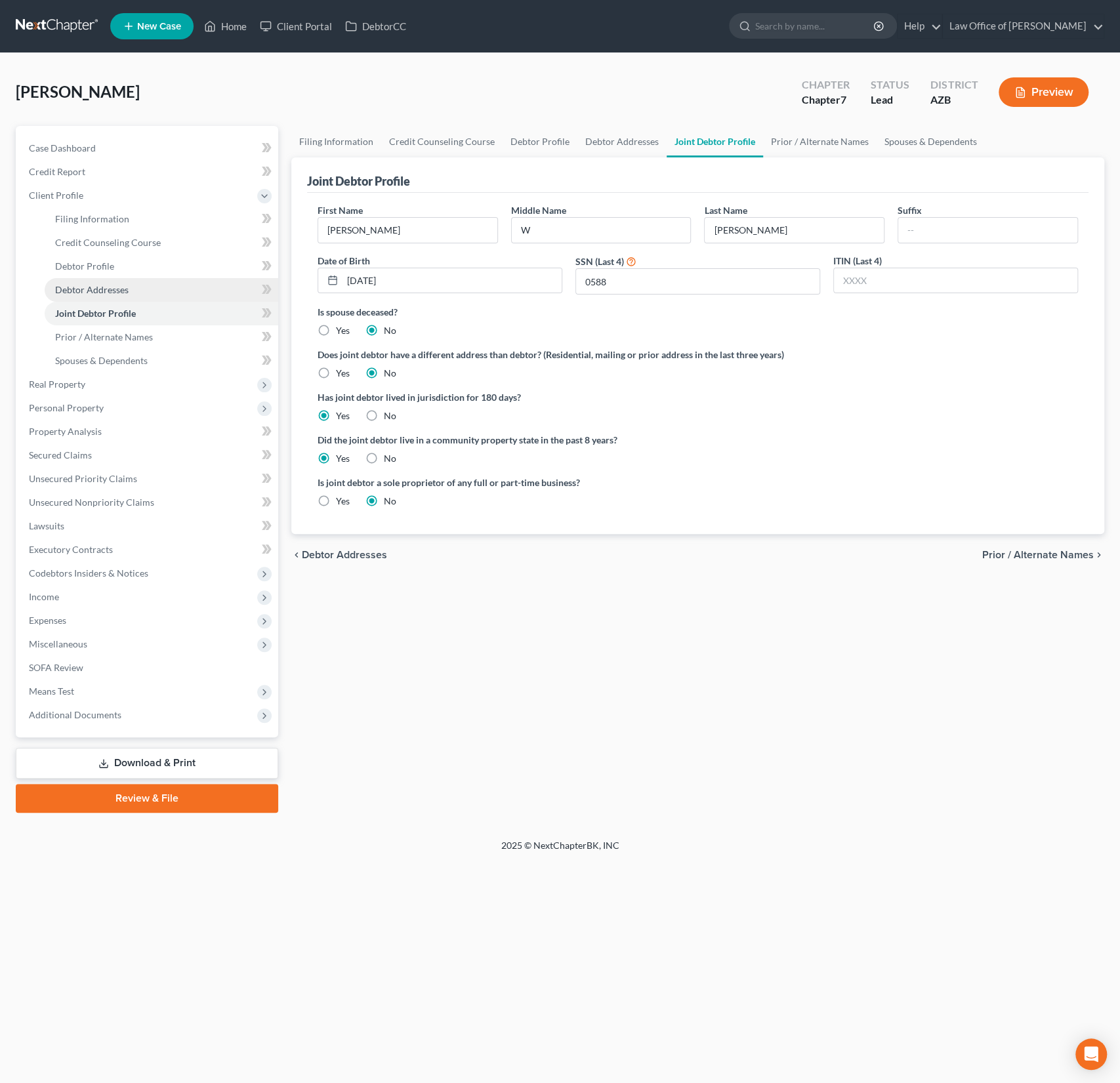
click at [96, 295] on link "Debtor Addresses" at bounding box center [162, 289] width 234 height 23
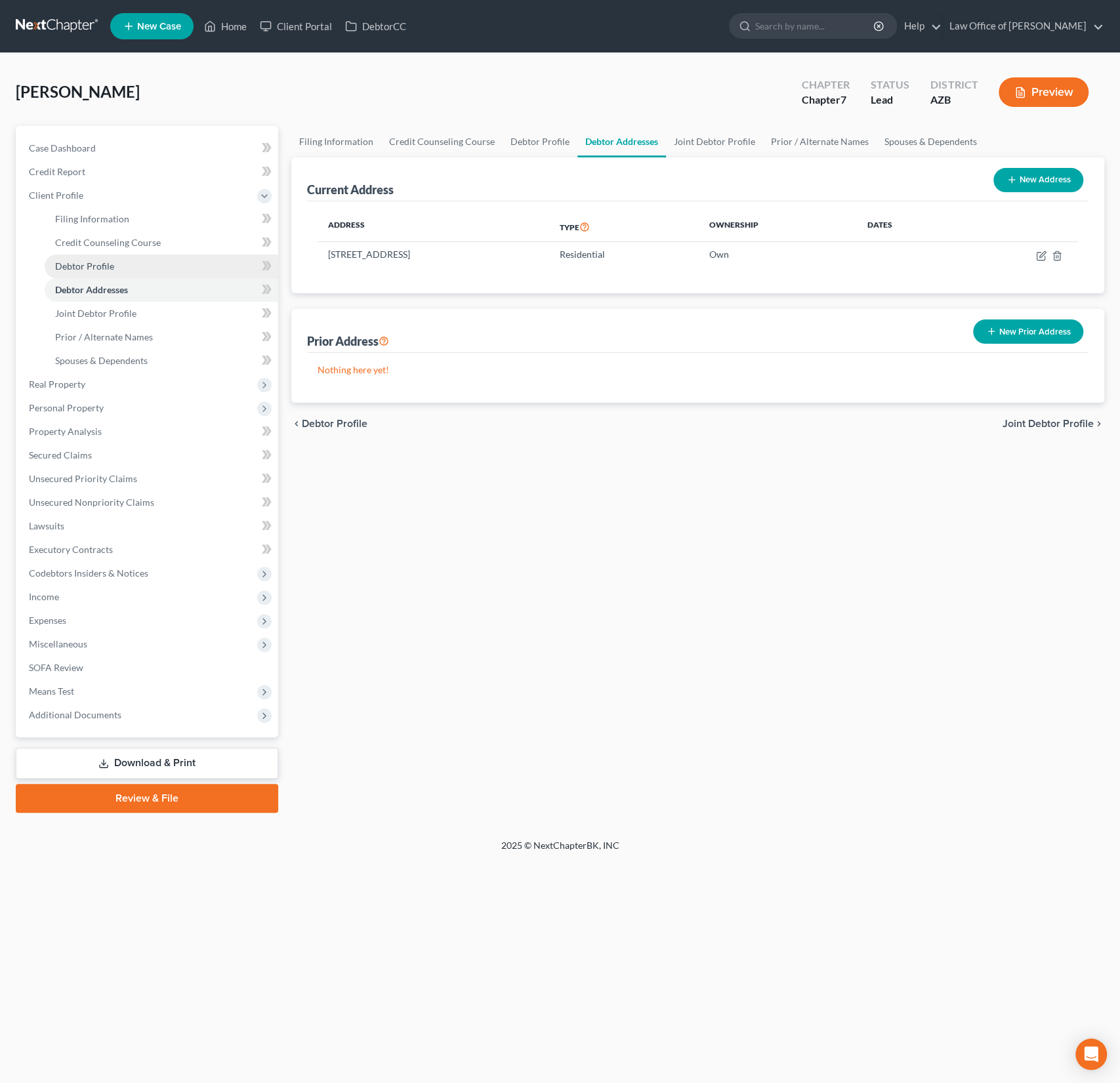
click at [94, 261] on span "Debtor Profile" at bounding box center [84, 266] width 59 height 11
select select "1"
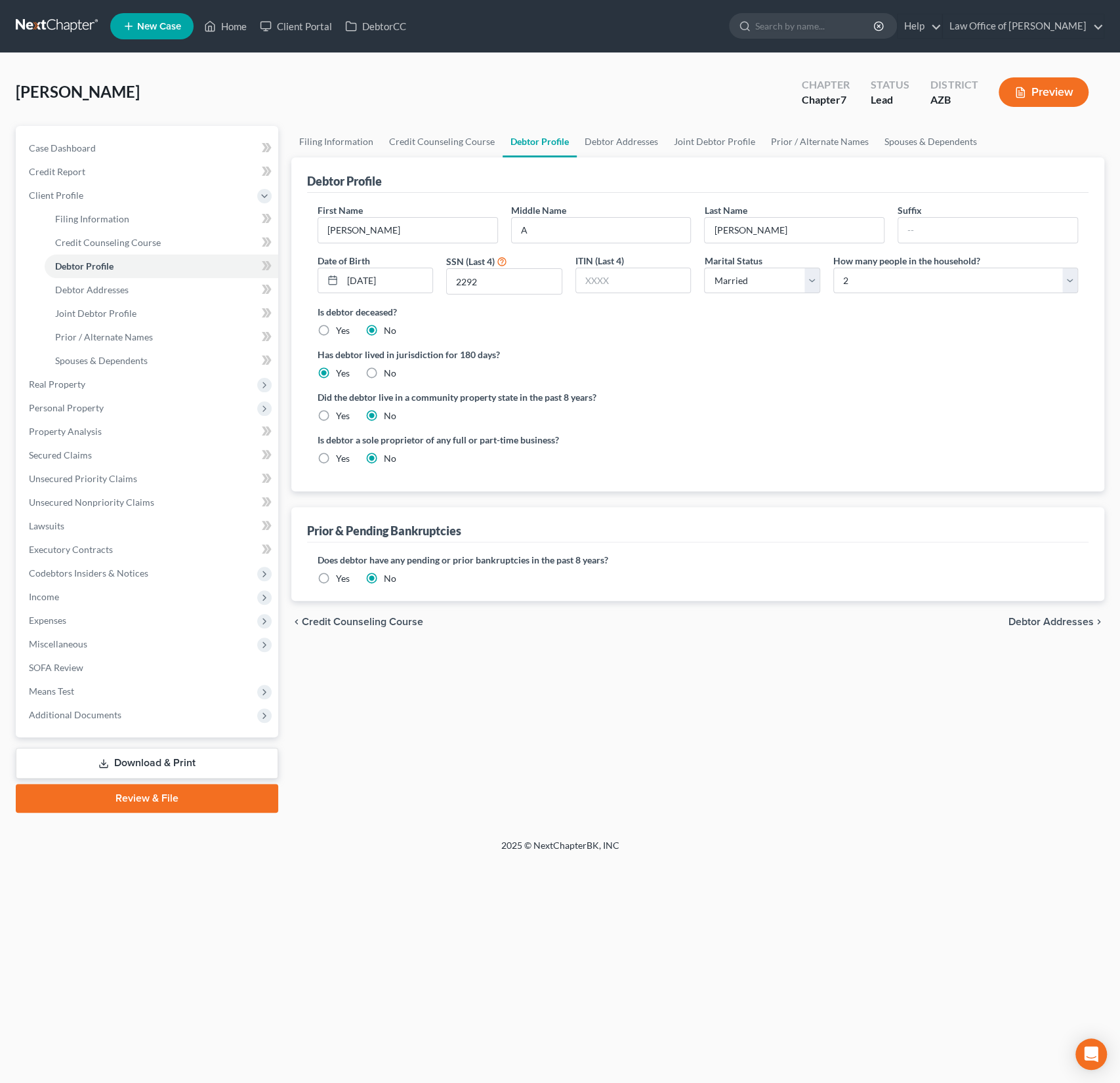
click at [336, 414] on label "Yes" at bounding box center [342, 416] width 13 height 13
click at [341, 414] on input "Yes" at bounding box center [345, 414] width 9 height 9
radio input "true"
radio input "false"
click at [130, 358] on span "Spouses & Dependents" at bounding box center [101, 361] width 93 height 11
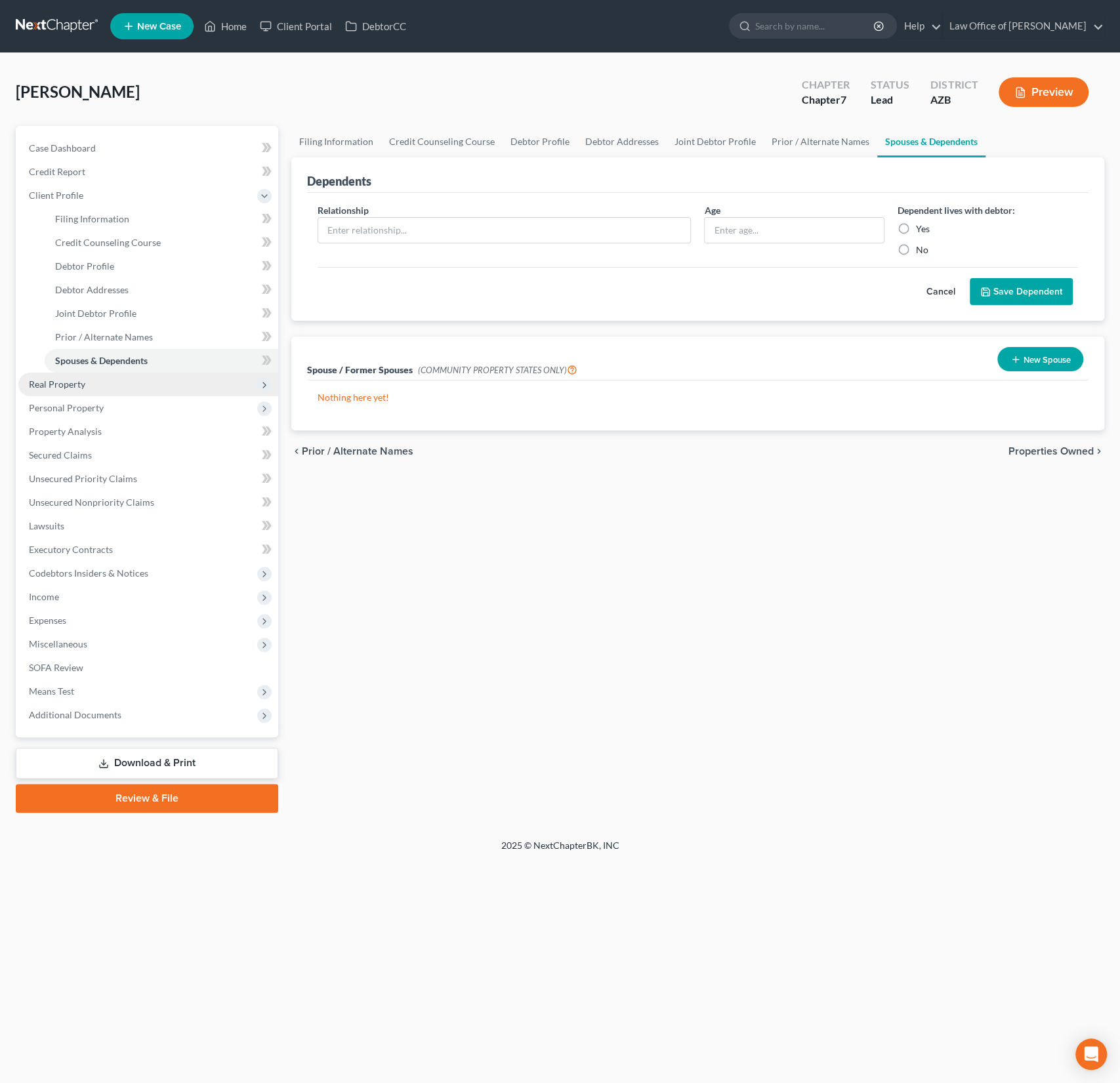
click at [91, 381] on span "Real Property" at bounding box center [148, 384] width 260 height 23
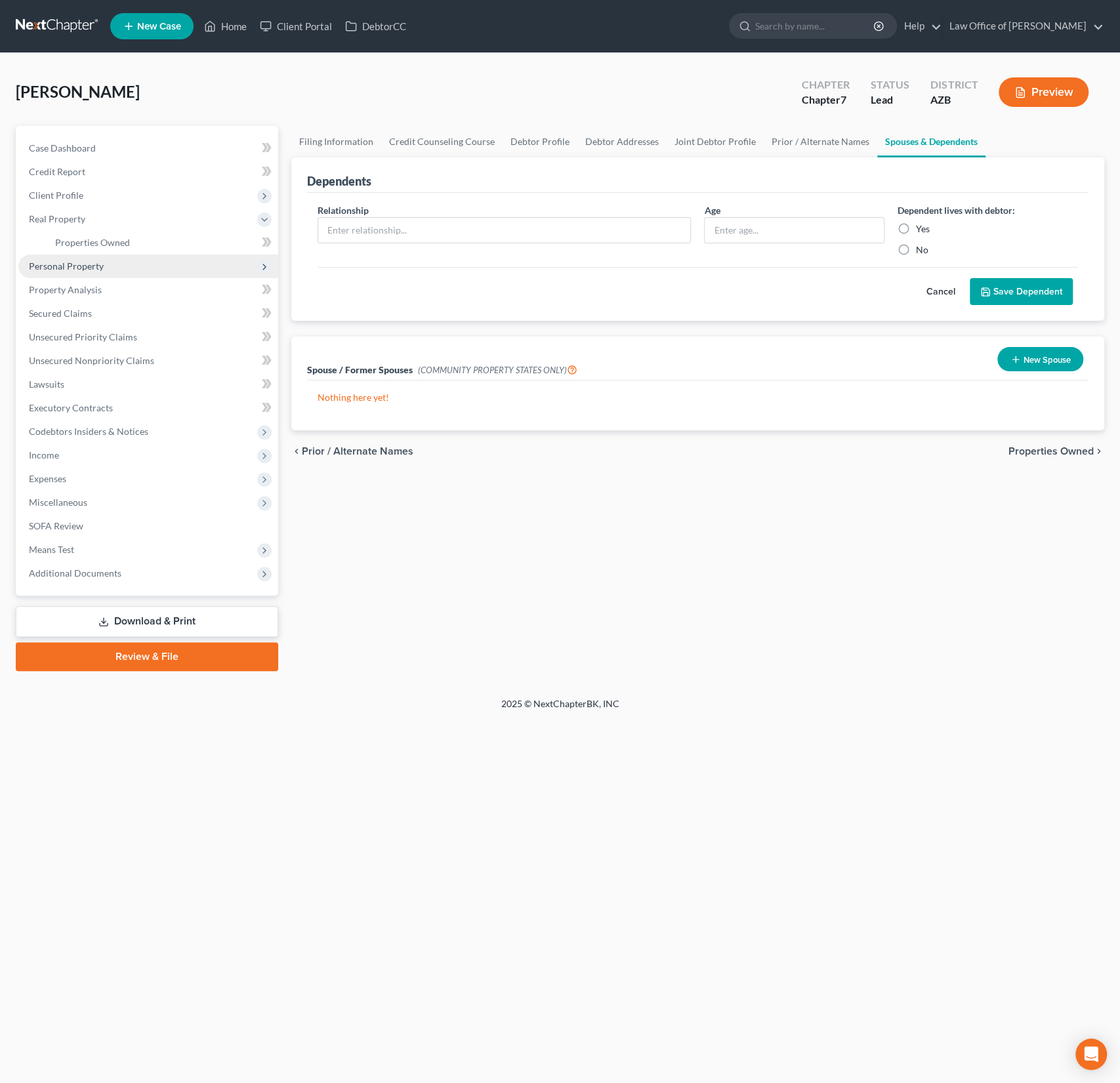
click at [89, 269] on span "Personal Property" at bounding box center [67, 266] width 75 height 11
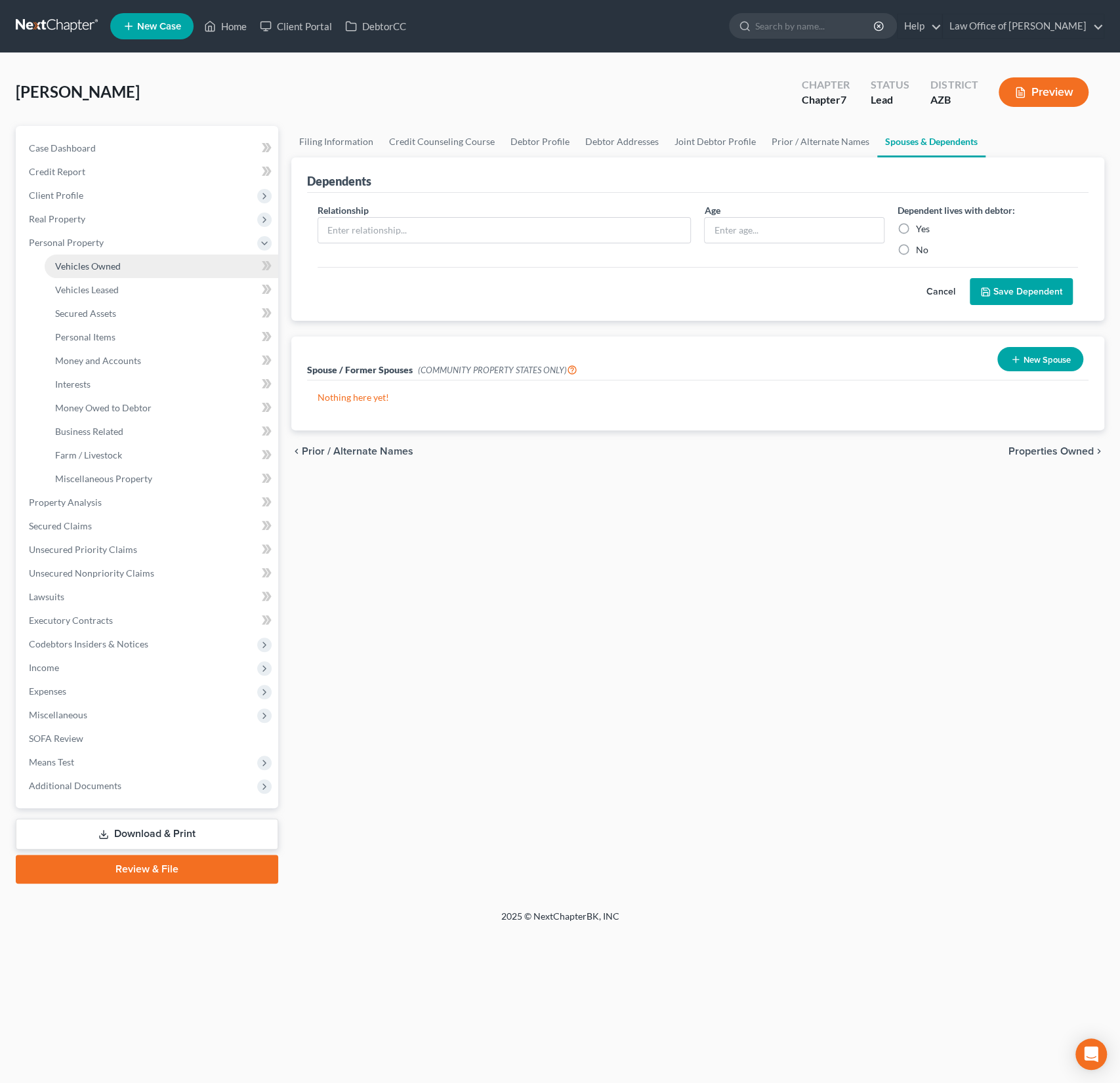
click at [110, 257] on link "Vehicles Owned" at bounding box center [162, 266] width 234 height 23
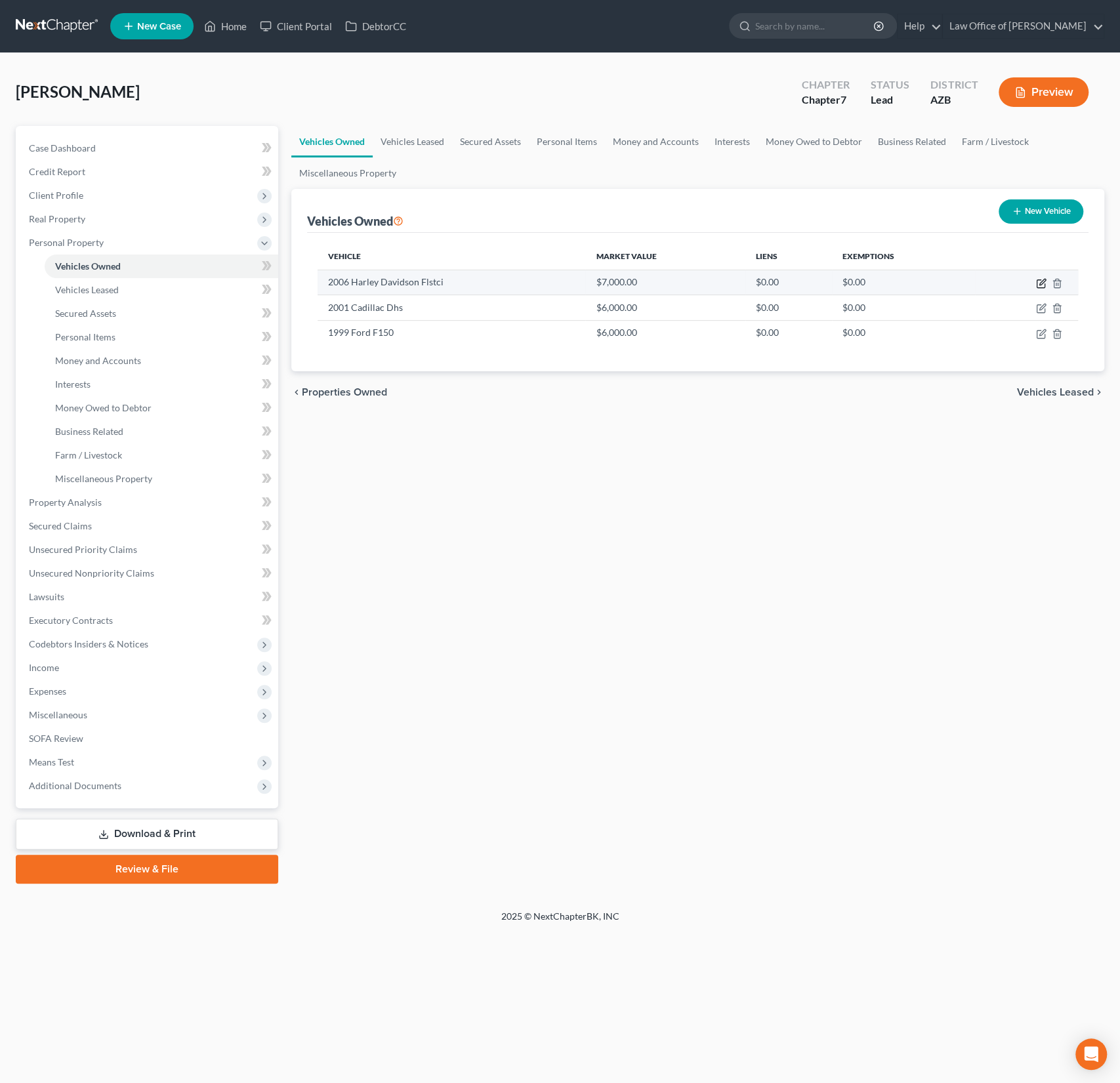
click at [1038, 281] on icon "button" at bounding box center [1041, 283] width 11 height 11
select select "0"
select select "20"
select select "3"
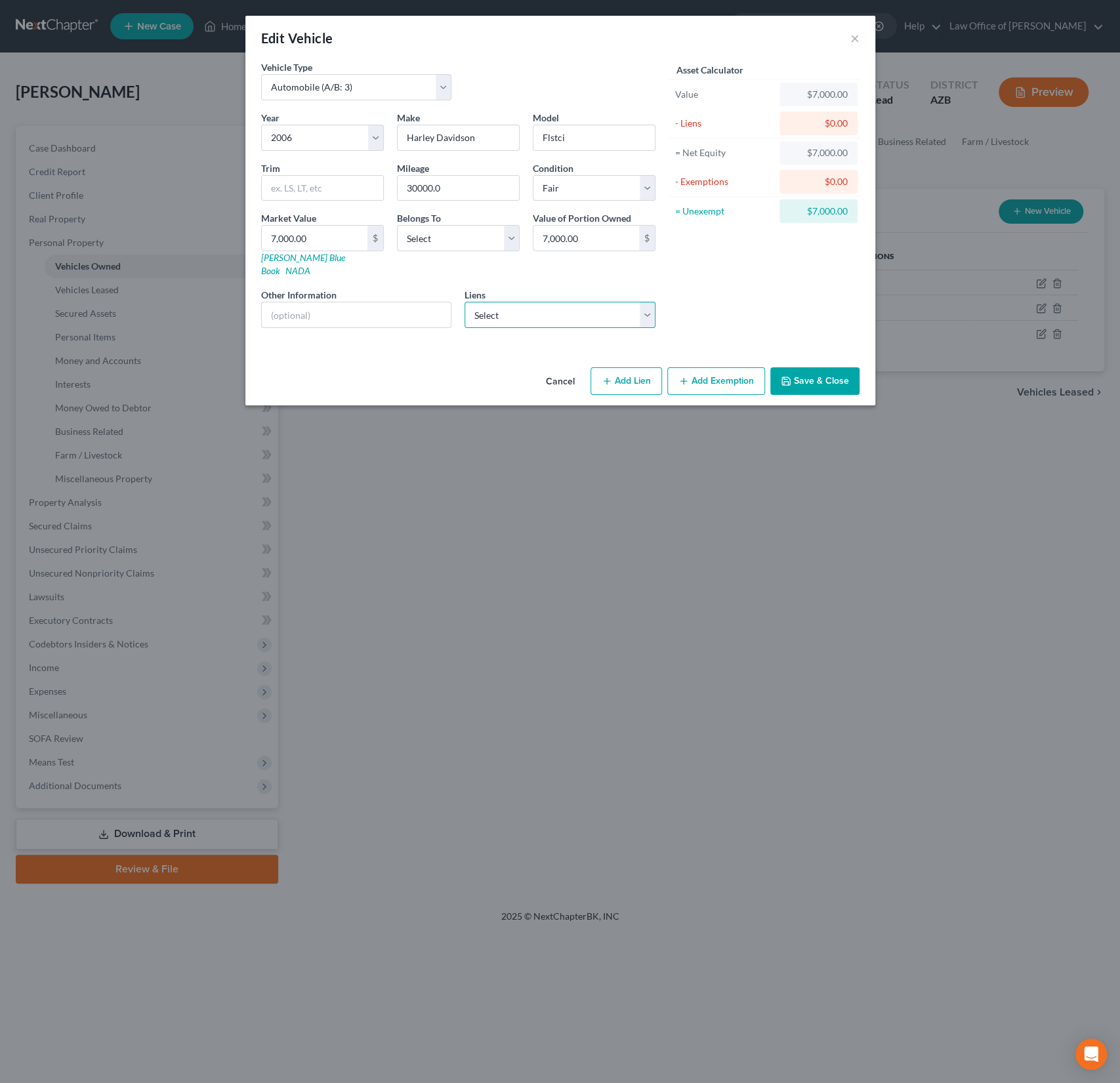
click at [569, 302] on select "Select 21st Mtg - $80,752.00 Hyundai Finc - $32,654.00 Mountain America Cre - $…" at bounding box center [559, 315] width 191 height 26
click at [856, 37] on button "×" at bounding box center [855, 38] width 9 height 16
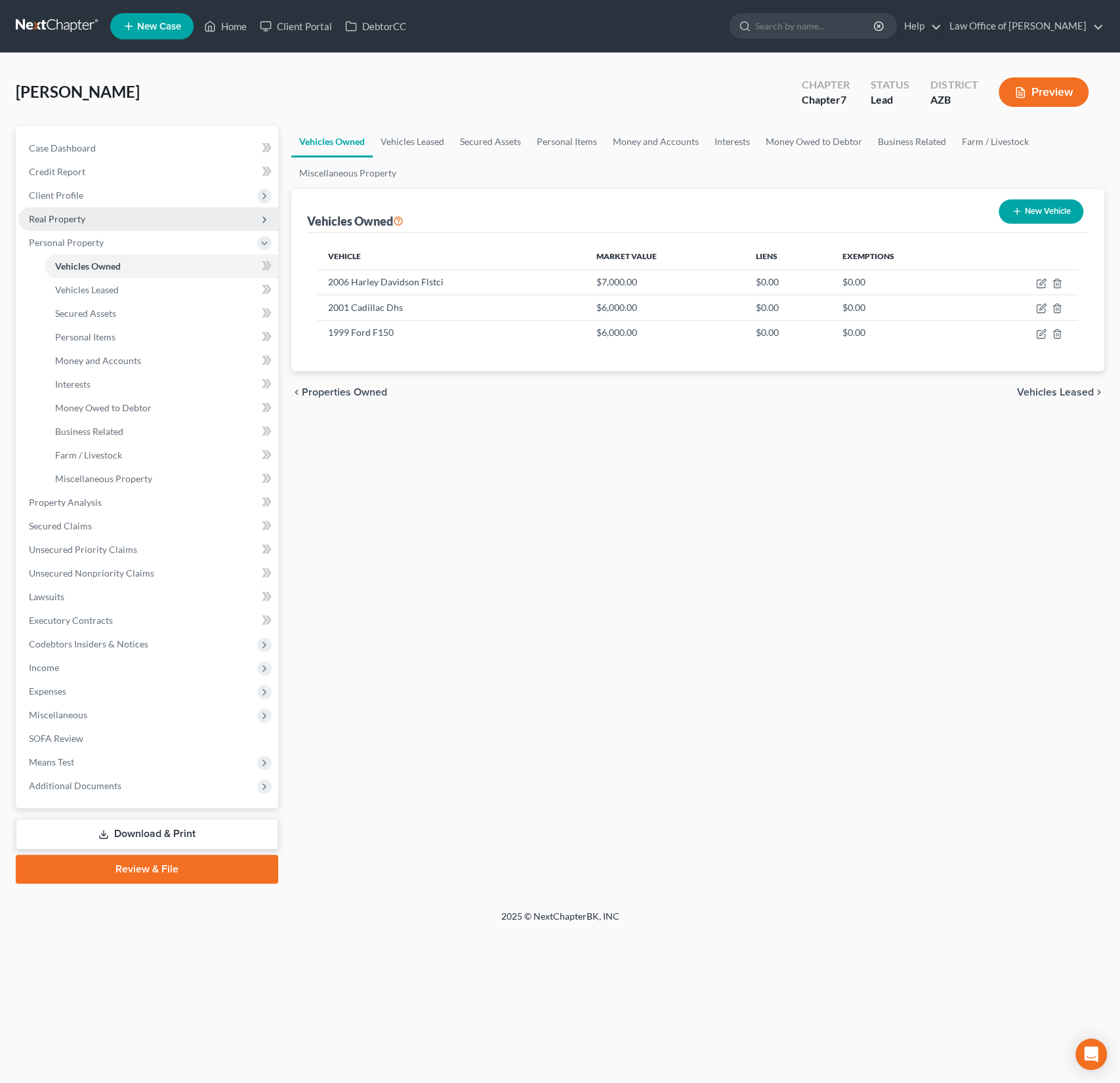
click at [73, 223] on span "Real Property" at bounding box center [57, 219] width 57 height 11
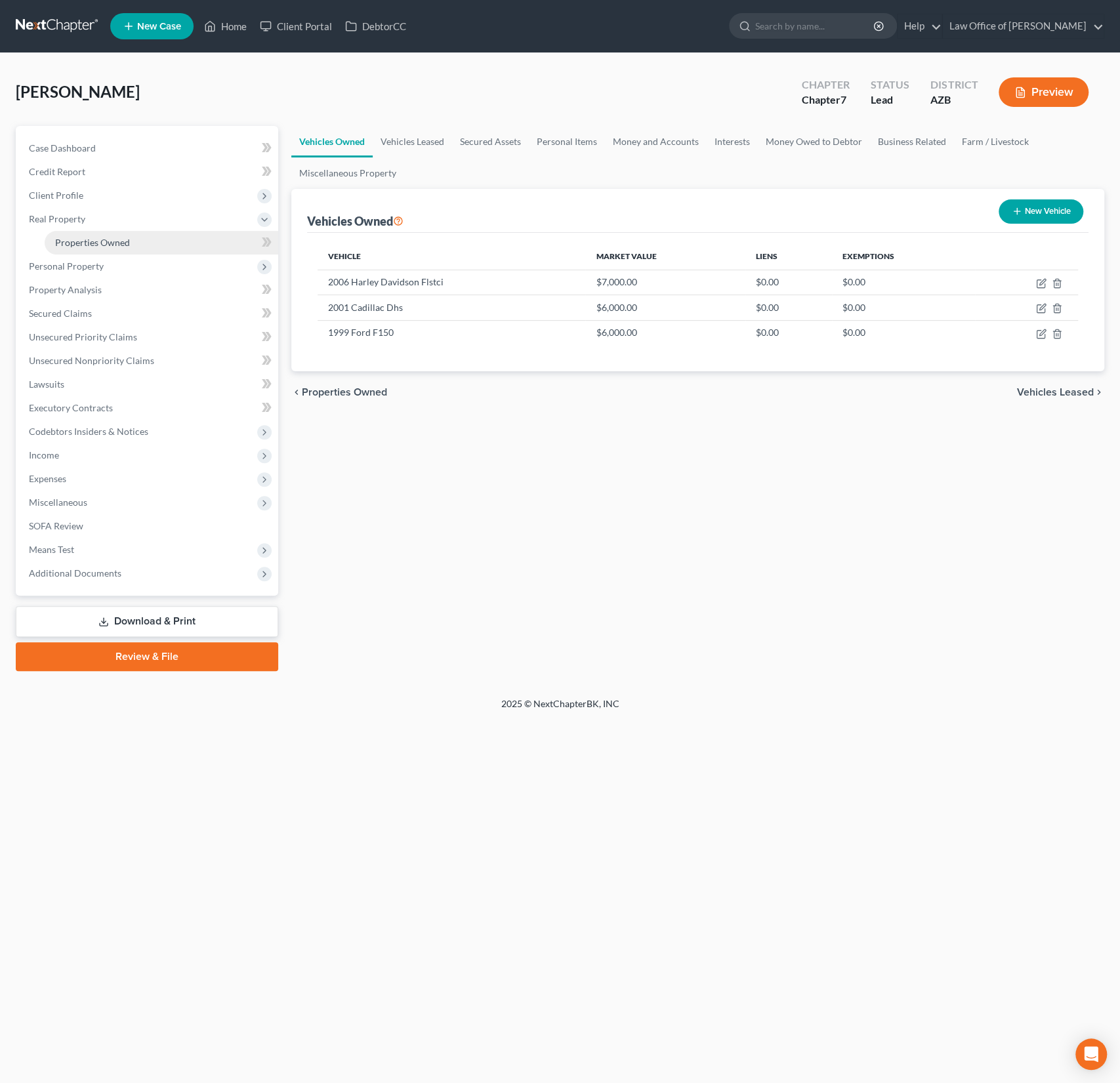
click at [124, 237] on span "Properties Owned" at bounding box center [93, 242] width 75 height 11
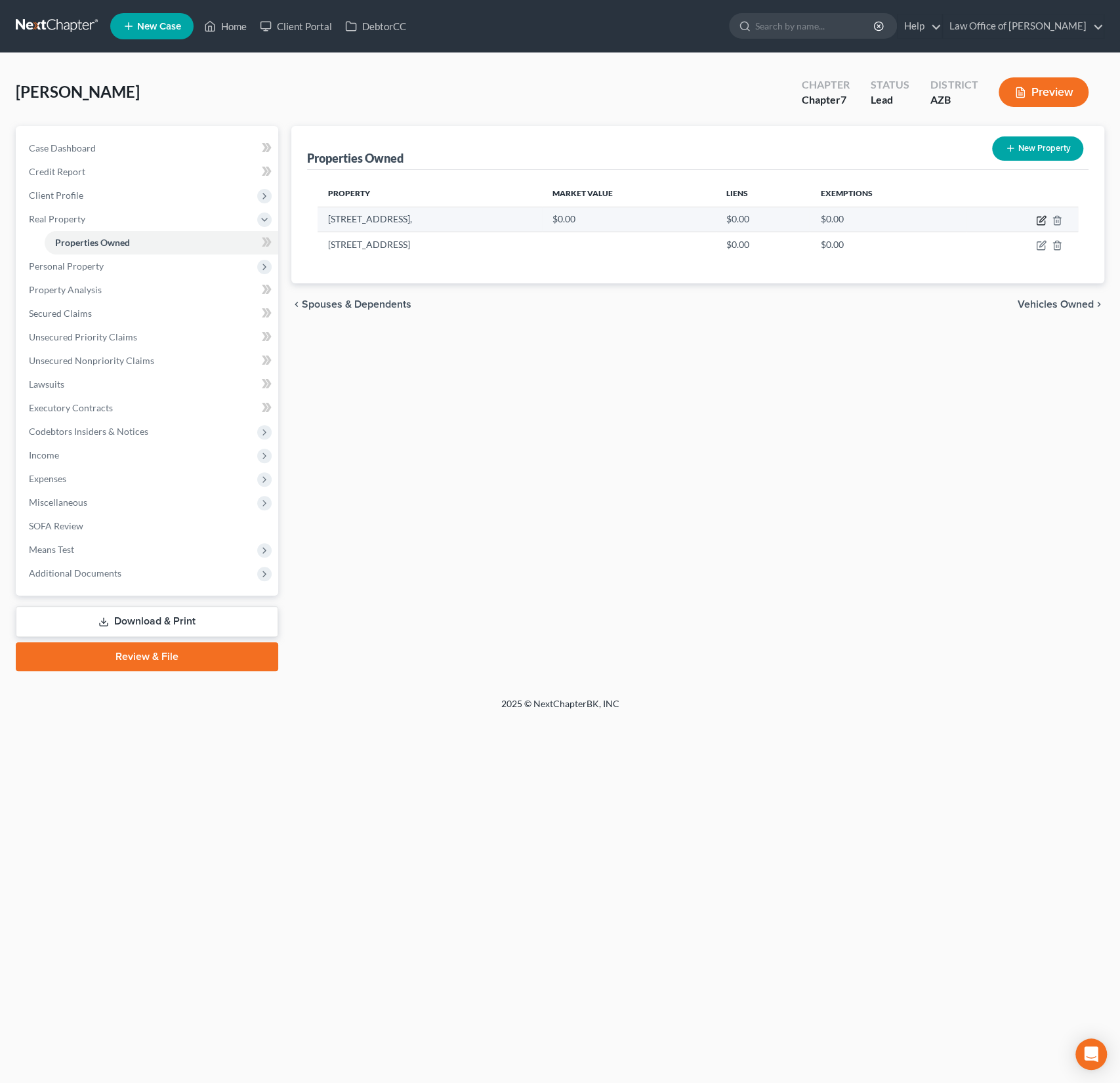
click at [1036, 218] on icon "button" at bounding box center [1041, 220] width 11 height 11
select select "3"
select select "8"
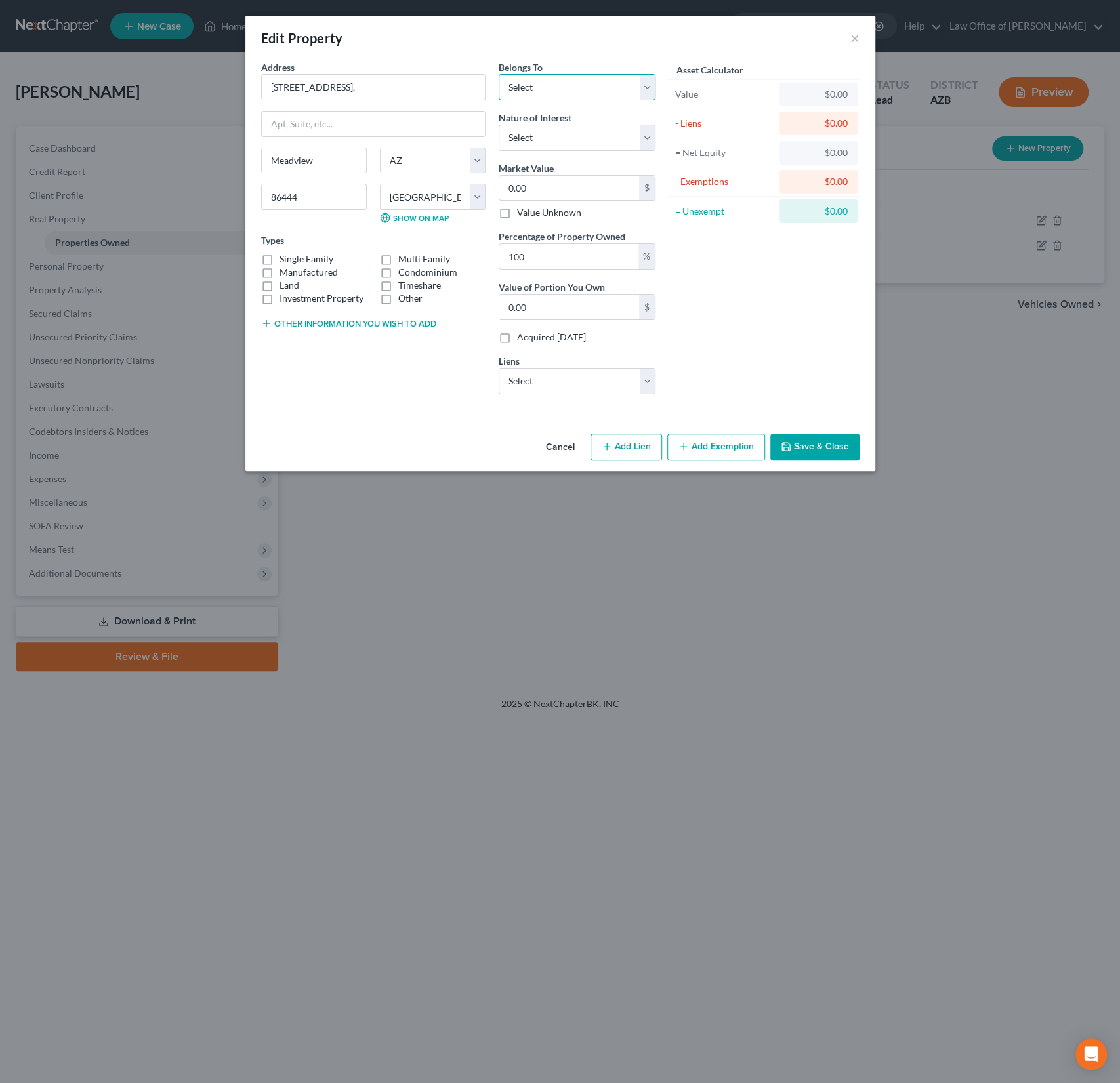
click at [534, 82] on select "Select Debtor 1 Only Debtor 2 Only Debtor 1 And Debtor 2 Only At Least One Of T…" at bounding box center [576, 87] width 157 height 26
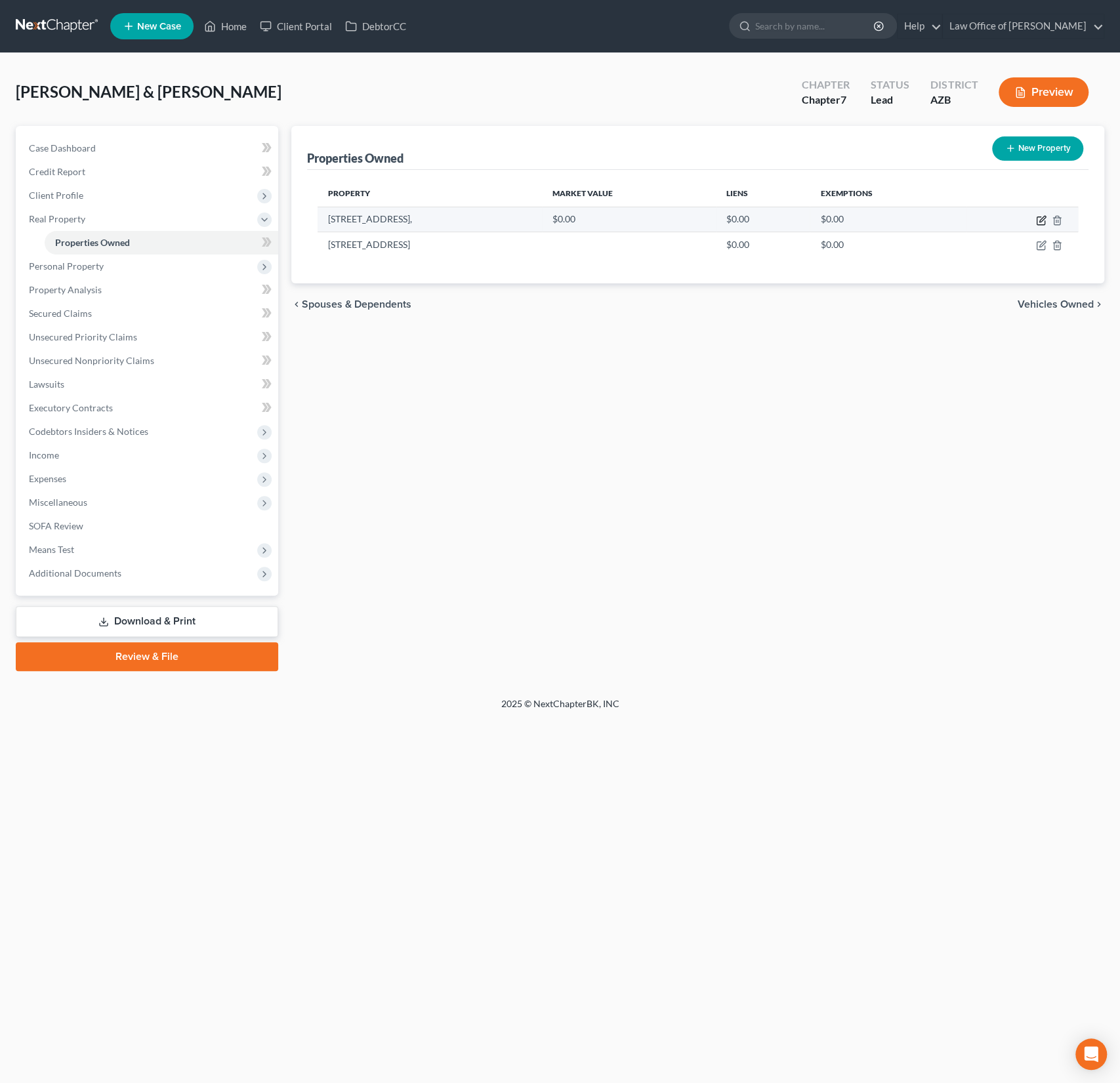
click at [1038, 221] on icon "button" at bounding box center [1041, 220] width 11 height 11
select select "3"
select select "8"
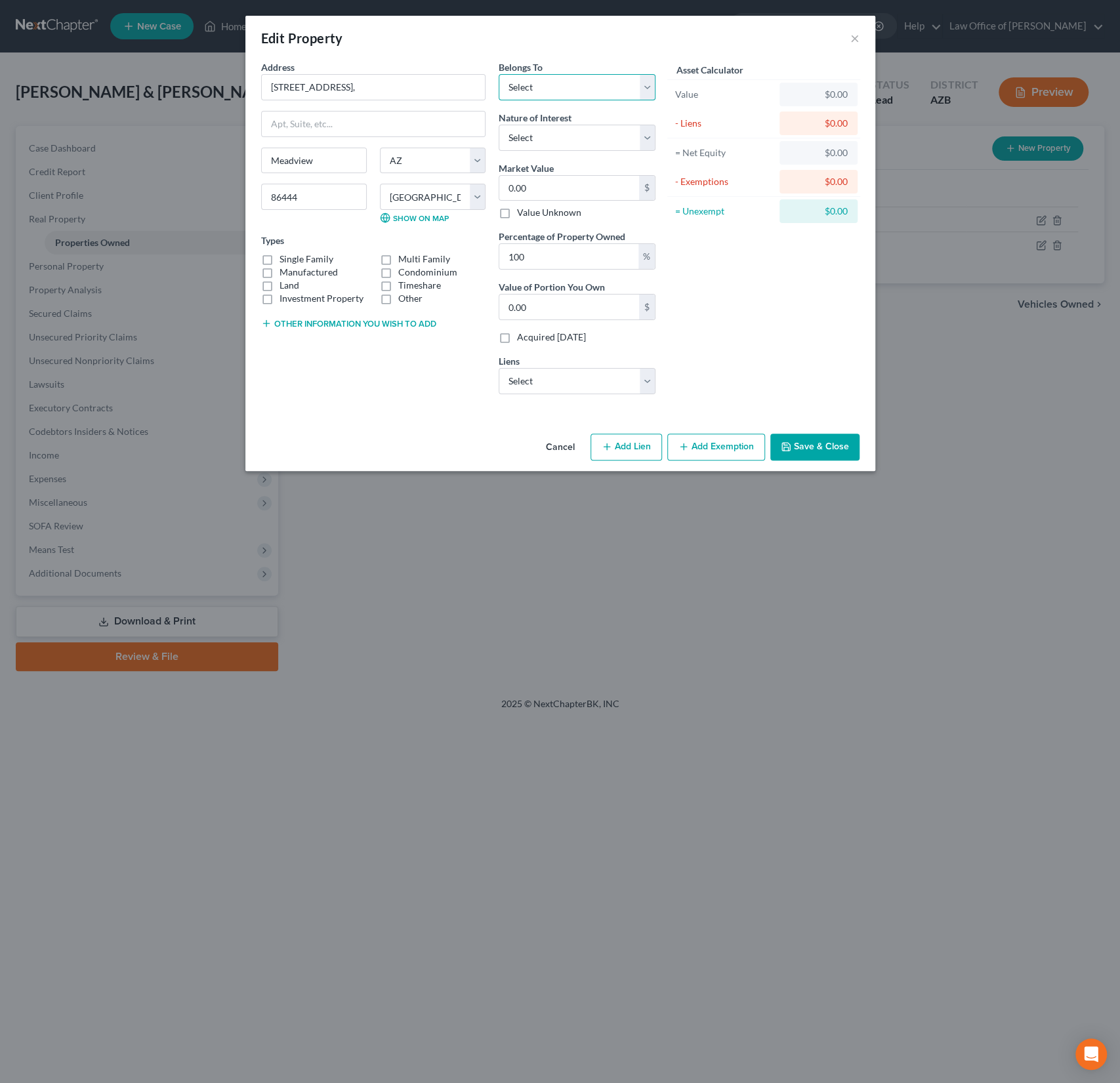
click at [551, 84] on select "Select Debtor 1 Only Debtor 2 Only Debtor 1 And Debtor 2 Only At Least One Of T…" at bounding box center [576, 87] width 157 height 26
select select "0"
click at [498, 74] on select "Select Debtor 1 Only Debtor 2 Only Debtor 1 And Debtor 2 Only At Least One Of T…" at bounding box center [576, 87] width 157 height 26
click at [279, 252] on label "Single Family" at bounding box center [306, 259] width 54 height 13
click at [285, 252] on input "Single Family" at bounding box center [289, 257] width 9 height 9
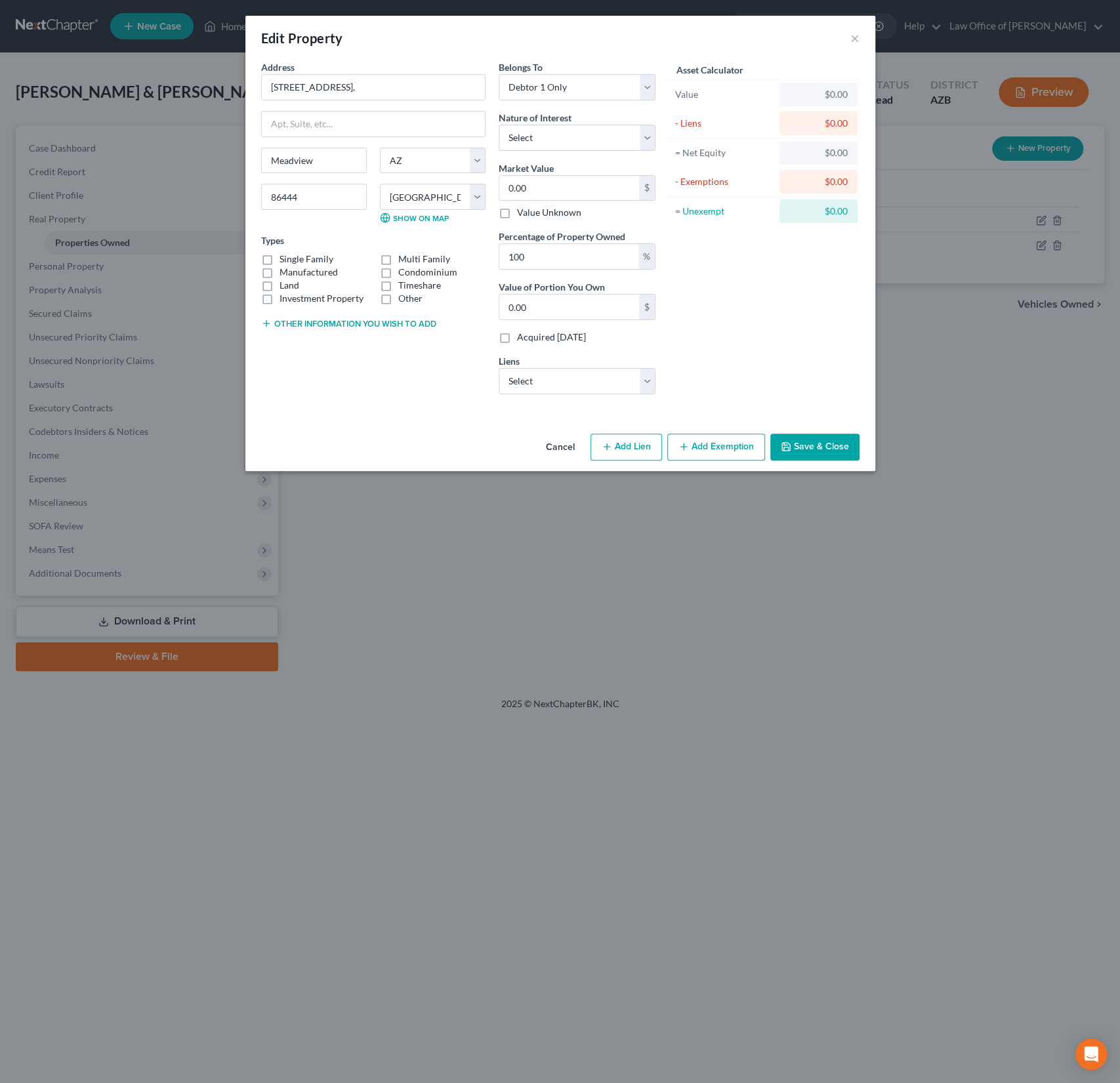
checkbox input "true"
click at [581, 140] on select "Select Fee Simple Joint Tenant Life Estate Equitable Interest Future Interest T…" at bounding box center [576, 138] width 157 height 26
select select "0"
click at [498, 125] on select "Select Fee Simple Joint Tenant Life Estate Equitable Interest Future Interest T…" at bounding box center [576, 138] width 157 height 26
click at [560, 189] on input "0.00" at bounding box center [569, 188] width 140 height 25
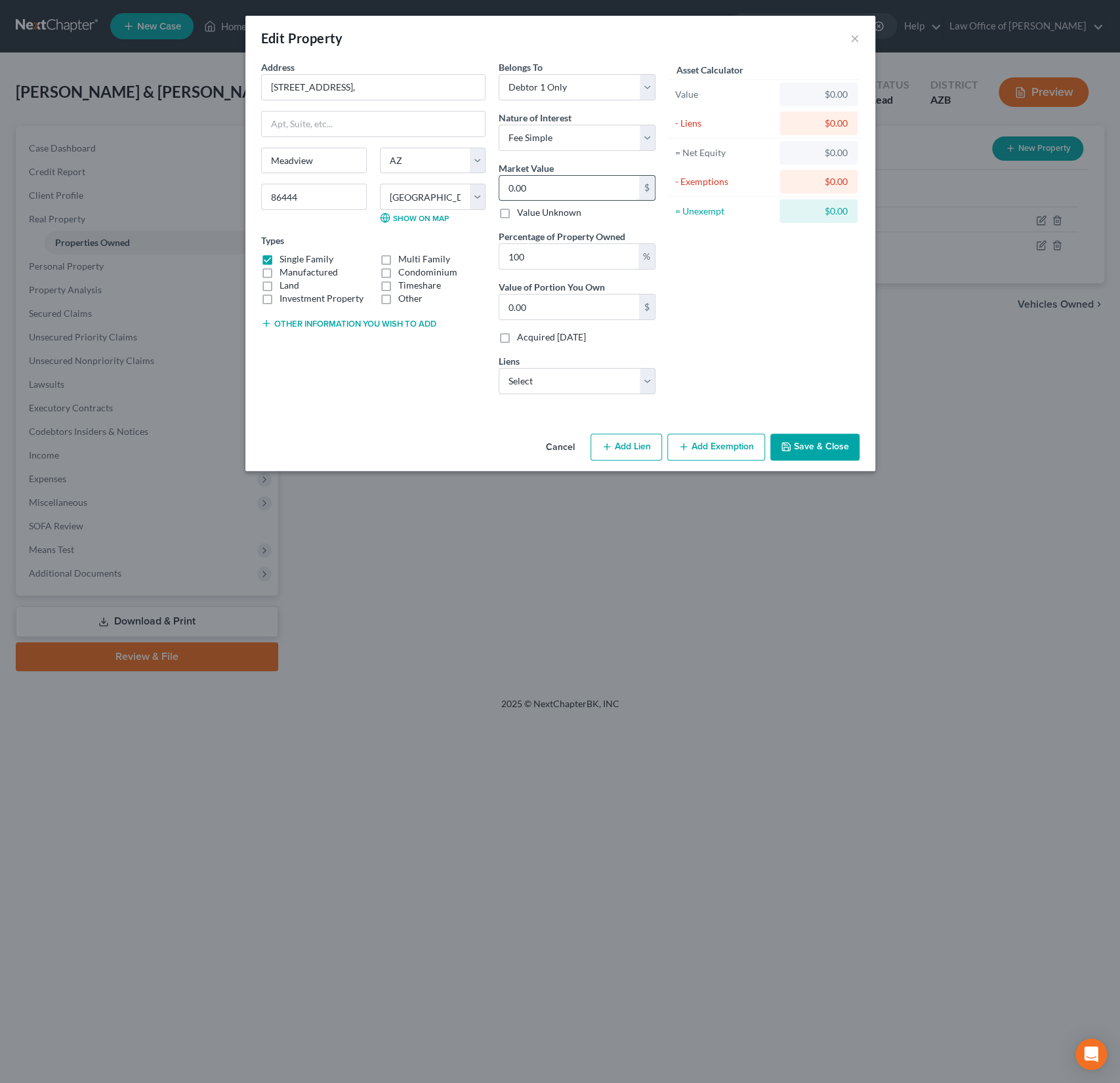
type input "2"
type input "2.00"
type input "20"
type input "20.00"
type input "204"
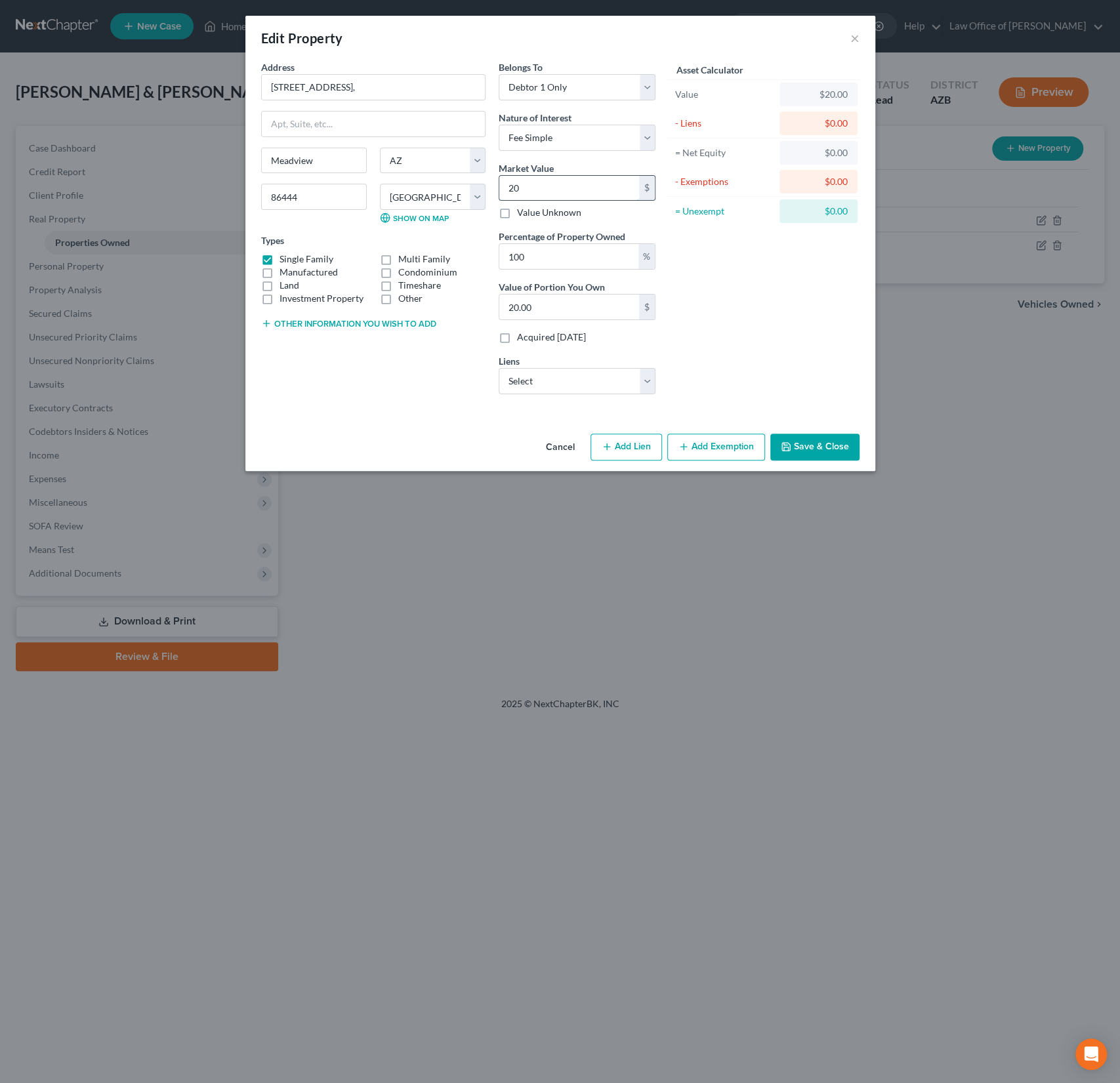
type input "204.00"
type input "2040"
type input "2,040.00"
type input "2,0400"
type input "20,400.00"
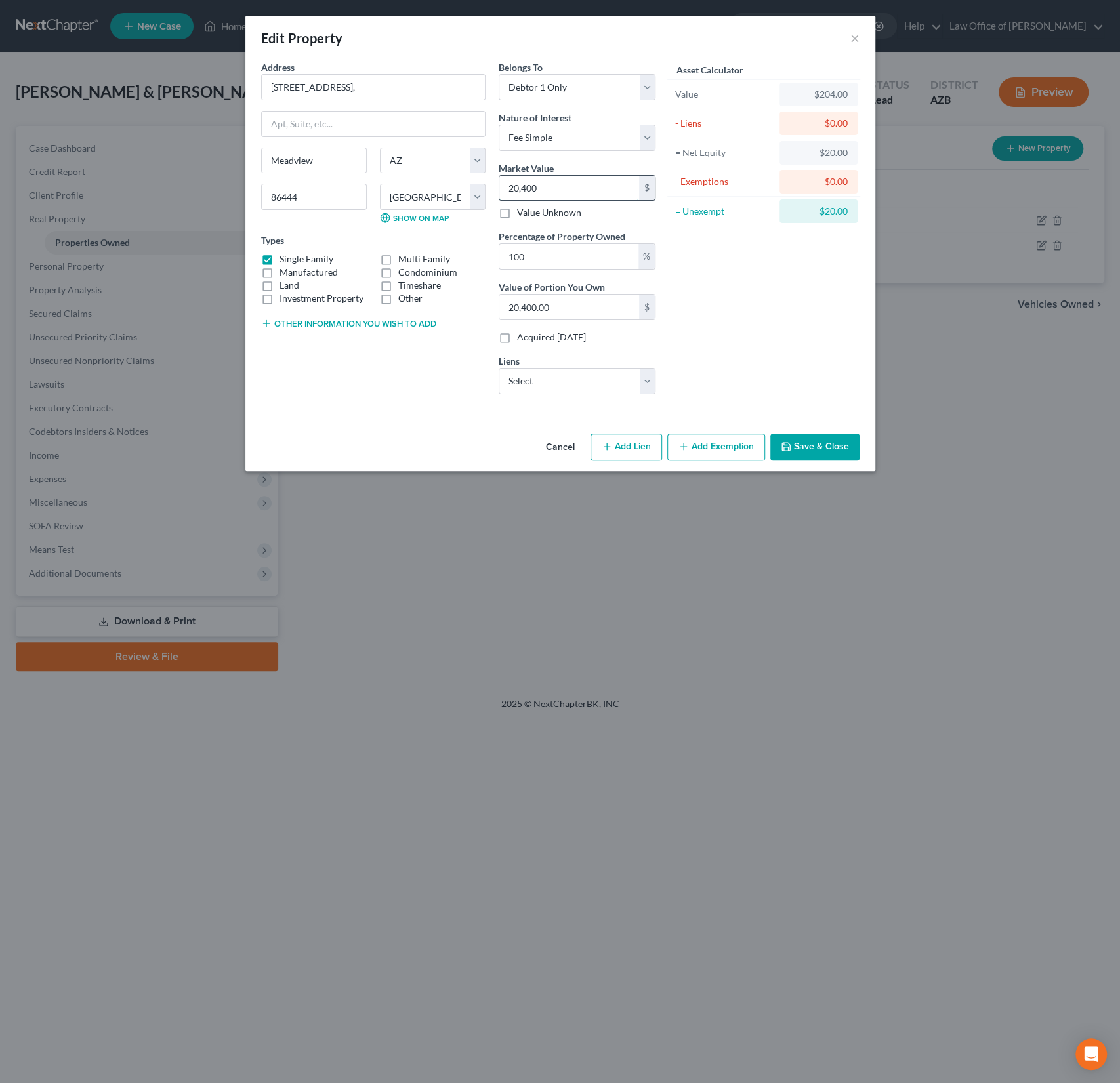
type input "20,4000"
type input "204,000.00"
type input "204,000"
click at [556, 370] on select "Select 21st Mtg - $80,752.00 Hyundai Finc - $32,654.00 Mountain America Cre - $…" at bounding box center [576, 381] width 157 height 26
select select "0"
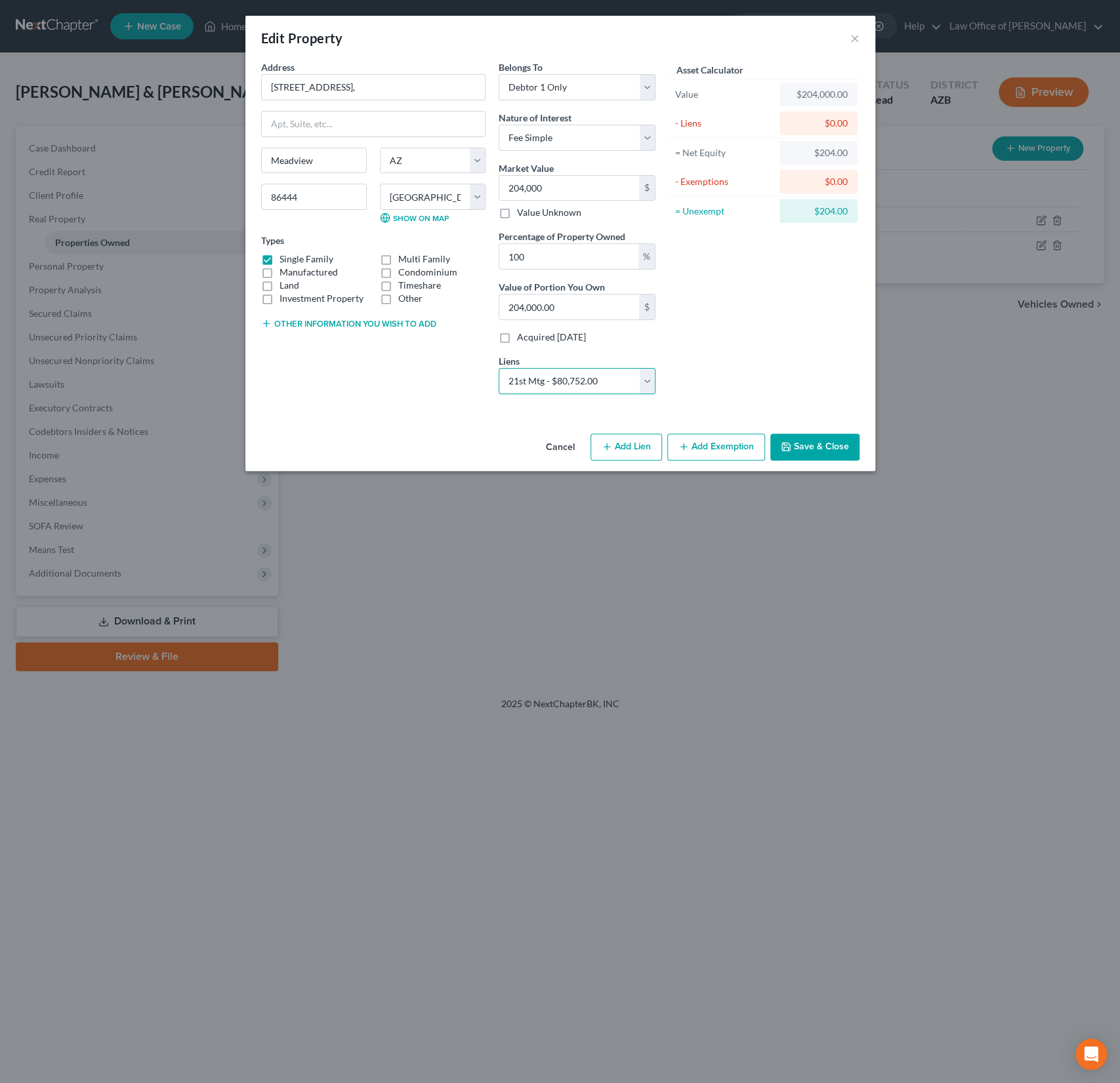
click at [498, 368] on select "Select 21st Mtg - $80,752.00 Hyundai Finc - $32,654.00 Mountain America Cre - $…" at bounding box center [576, 381] width 157 height 26
select select
select select "44"
select select "0"
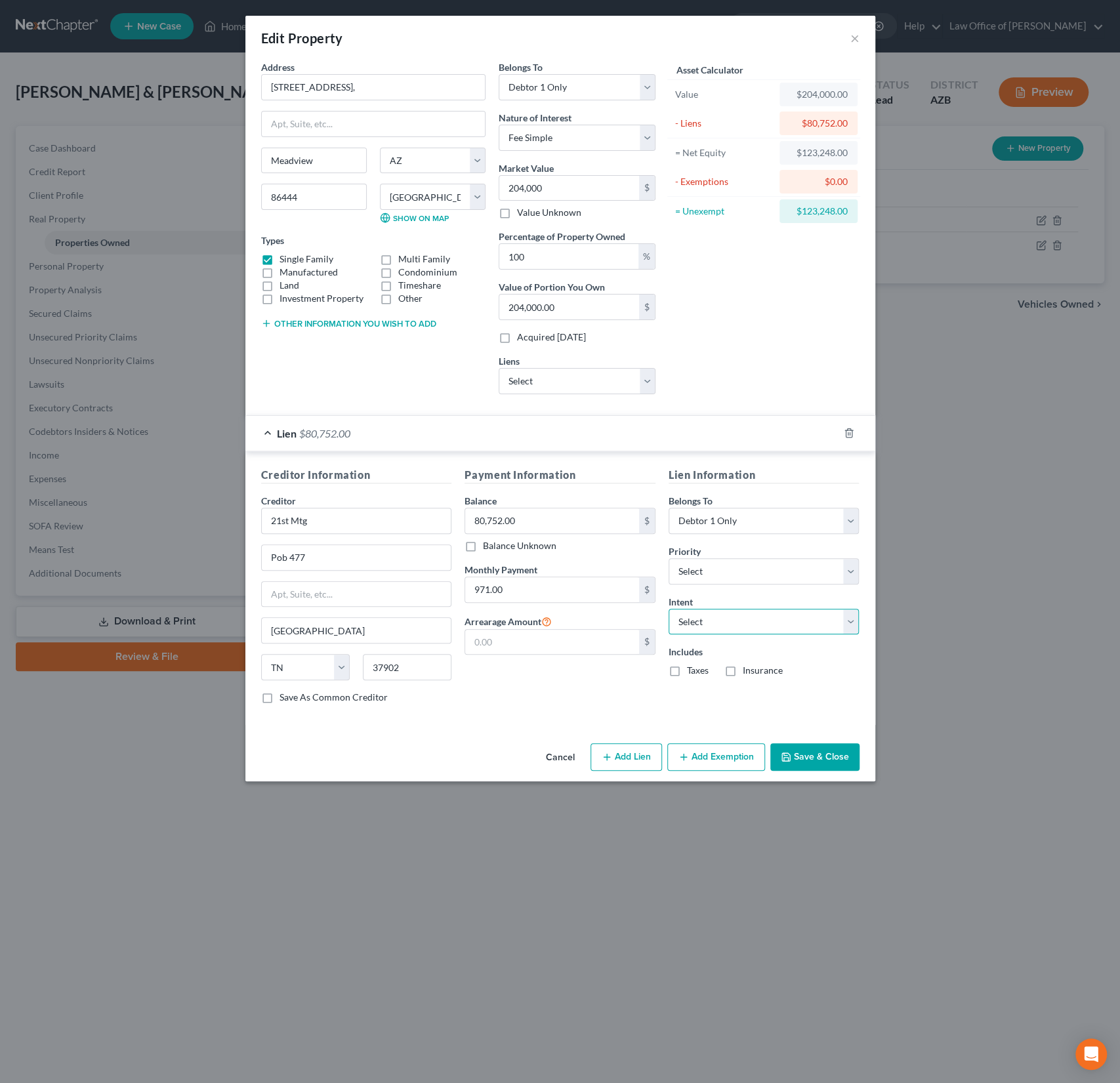
click at [702, 615] on select "Select Surrender Redeem Reaffirm Avoid Other" at bounding box center [763, 622] width 191 height 26
select select "4"
click at [668, 609] on select "Select Surrender Redeem Reaffirm Avoid Other" at bounding box center [763, 622] width 191 height 26
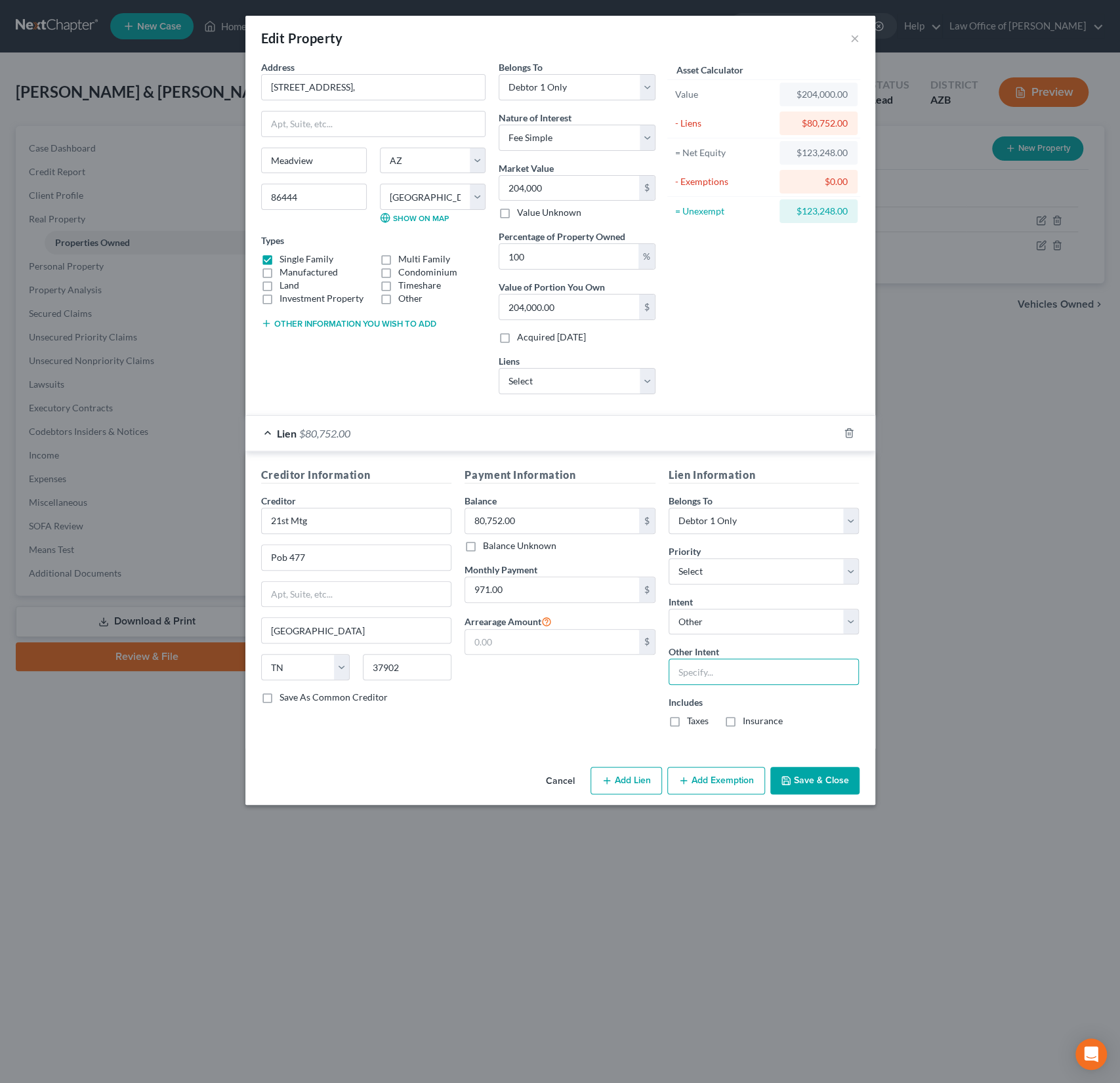
click at [685, 671] on input "text" at bounding box center [763, 671] width 191 height 26
type input "Continue payments"
click at [687, 721] on label "Taxes" at bounding box center [698, 721] width 22 height 13
click at [693, 721] on input "Taxes" at bounding box center [697, 719] width 9 height 9
checkbox input "true"
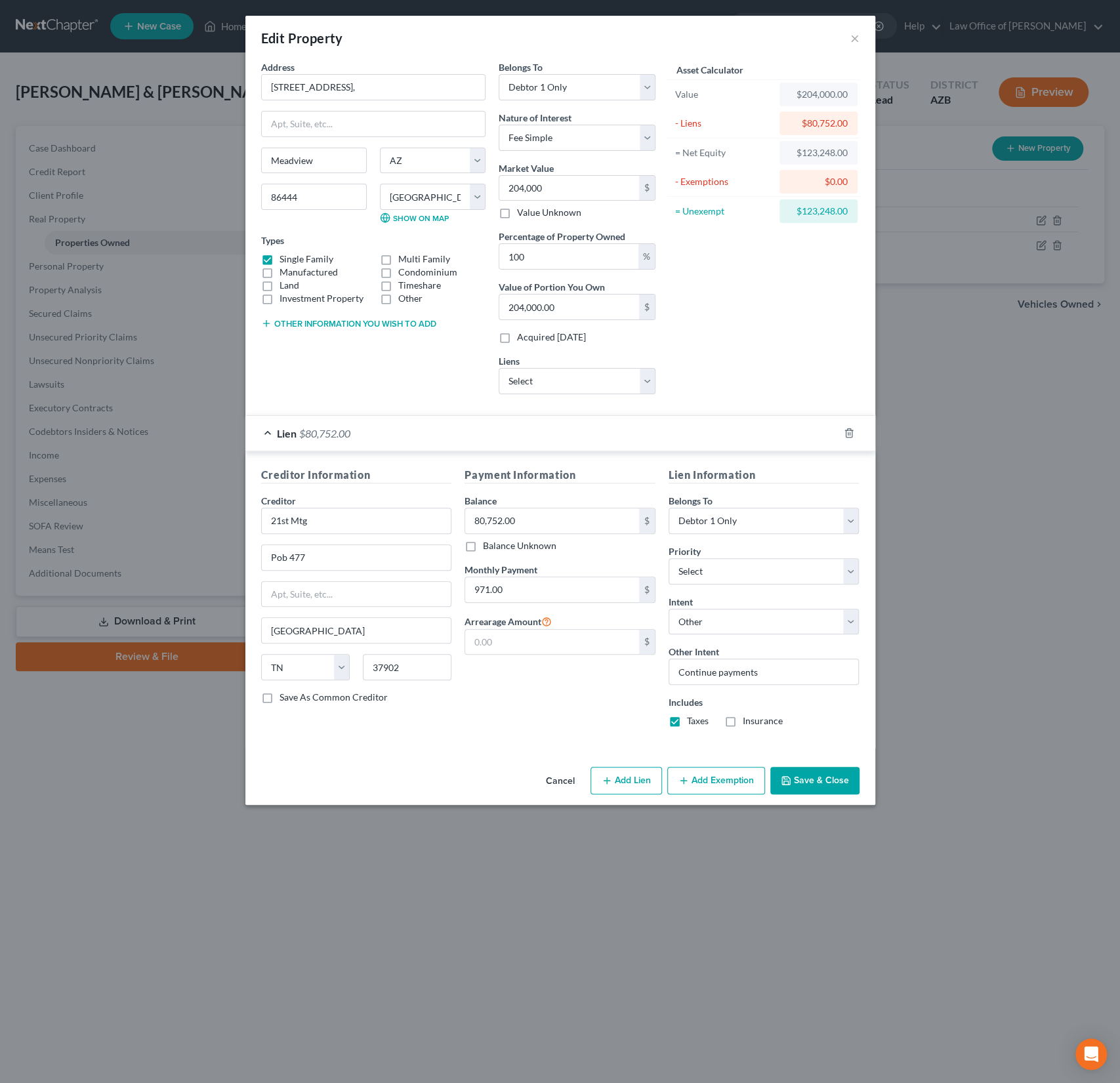
click at [743, 717] on label "Insurance" at bounding box center [763, 721] width 40 height 13
click at [748, 717] on input "Insurance" at bounding box center [752, 719] width 9 height 9
checkbox input "true"
click at [719, 779] on button "Add Exemption" at bounding box center [716, 780] width 98 height 28
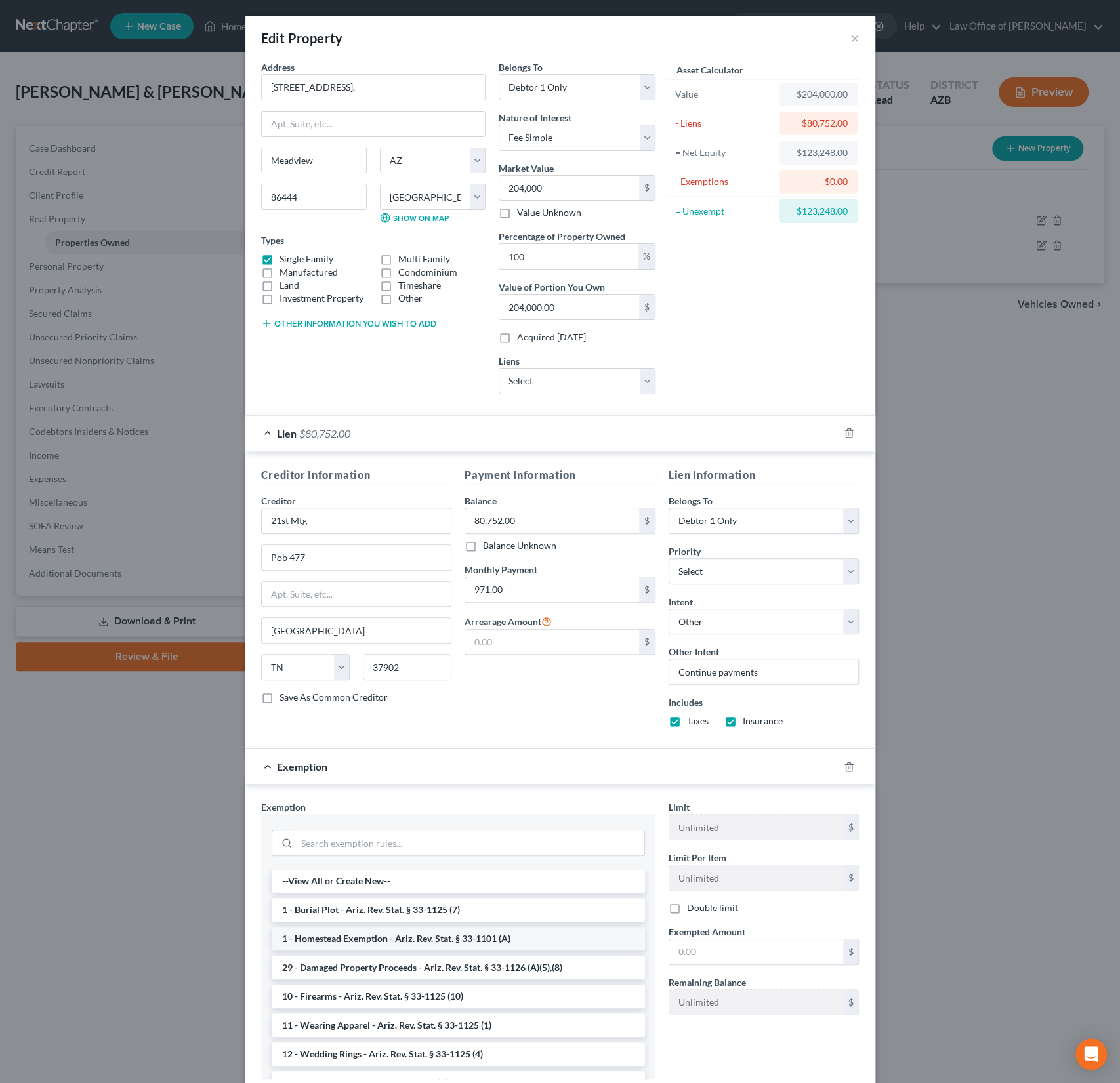
click at [384, 930] on li "1 - Homestead Exemption - Ariz. Rev. Stat. § 33-1101 (A)" at bounding box center [458, 938] width 374 height 23
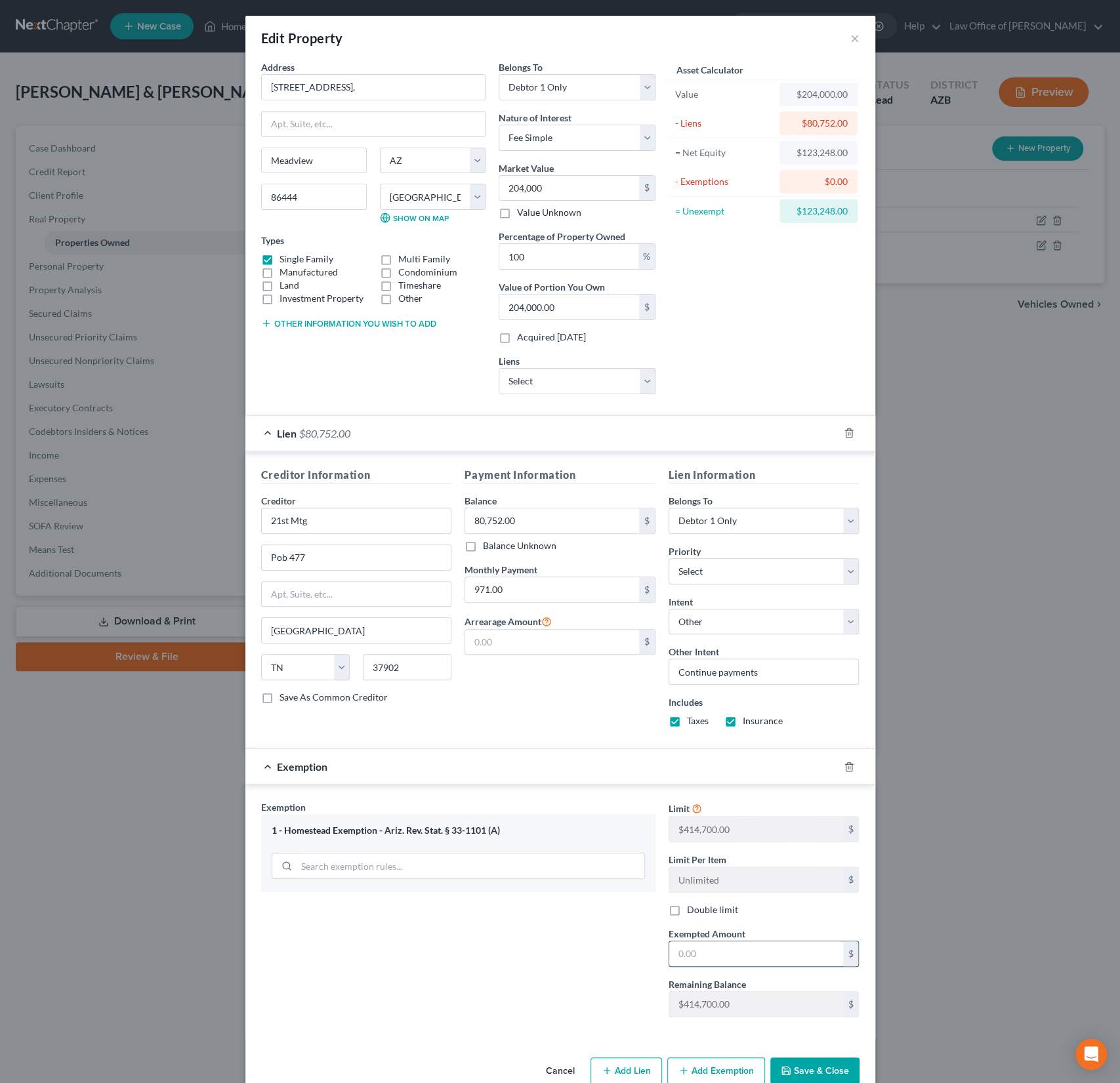
click at [724, 948] on input "text" at bounding box center [756, 953] width 174 height 25
type input "414,700"
click at [834, 1070] on button "Save & Close" at bounding box center [815, 1071] width 89 height 28
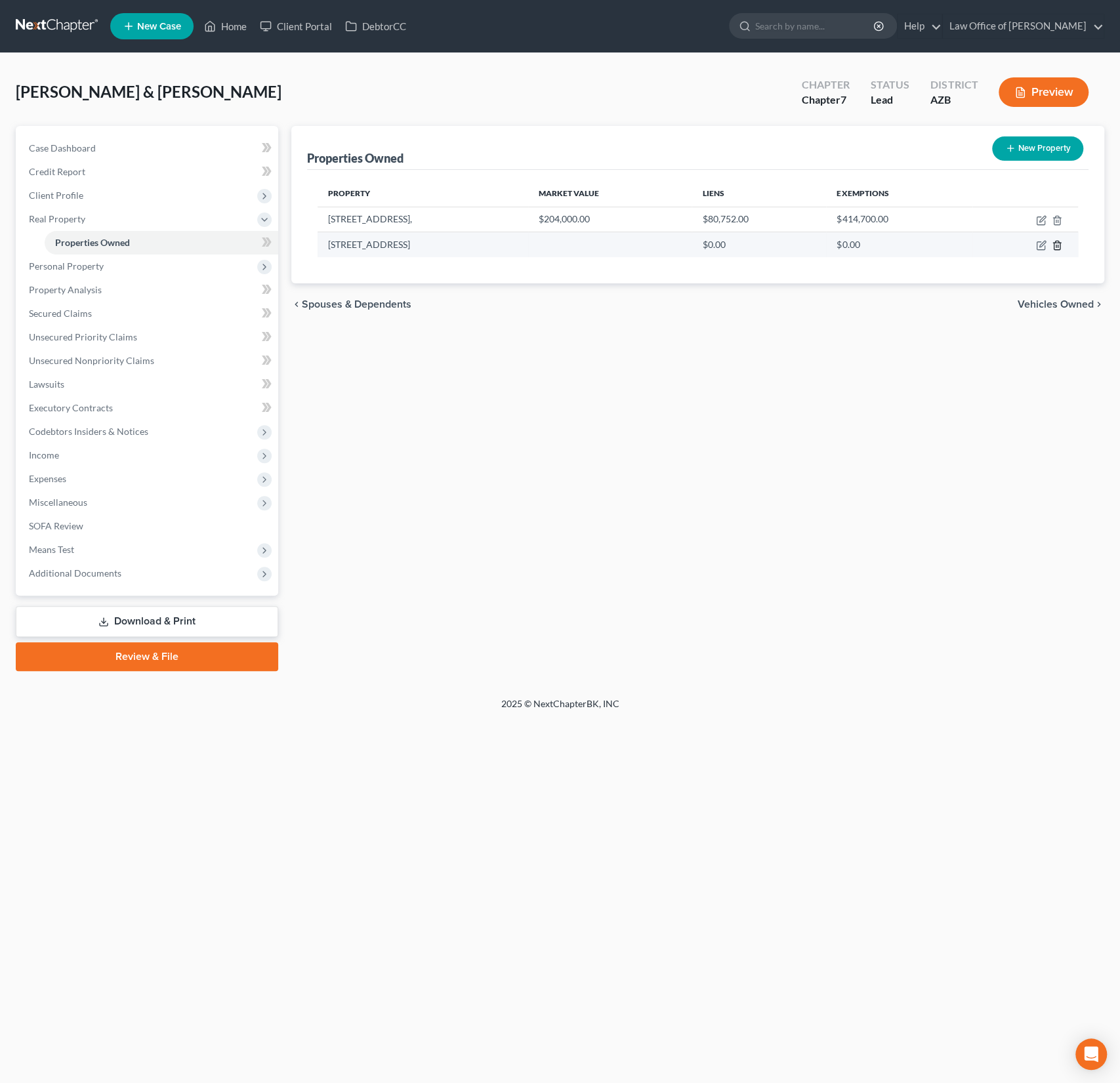
click at [1060, 242] on polyline "button" at bounding box center [1057, 242] width 8 height 0
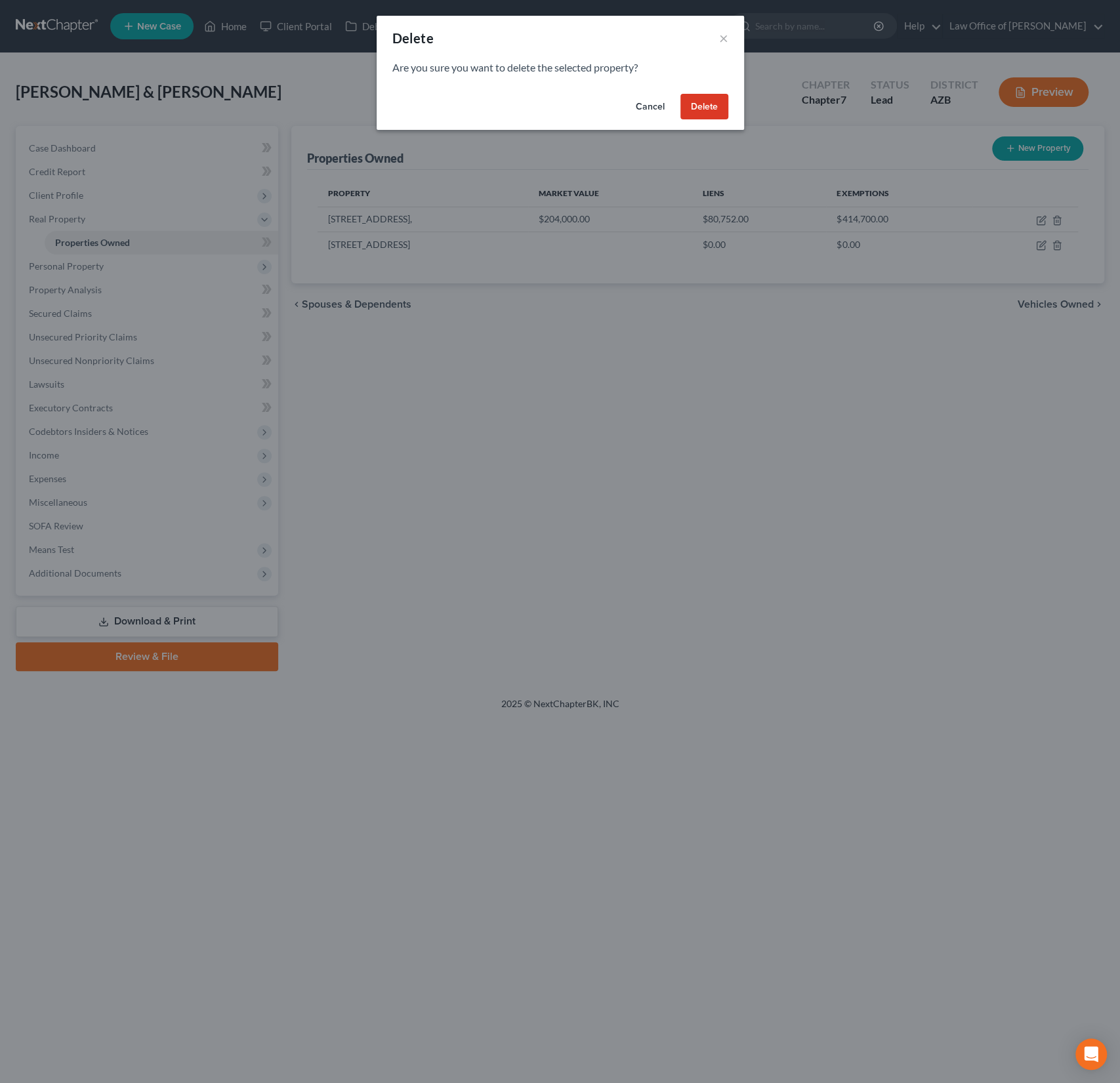
click at [724, 111] on button "Delete" at bounding box center [705, 106] width 48 height 26
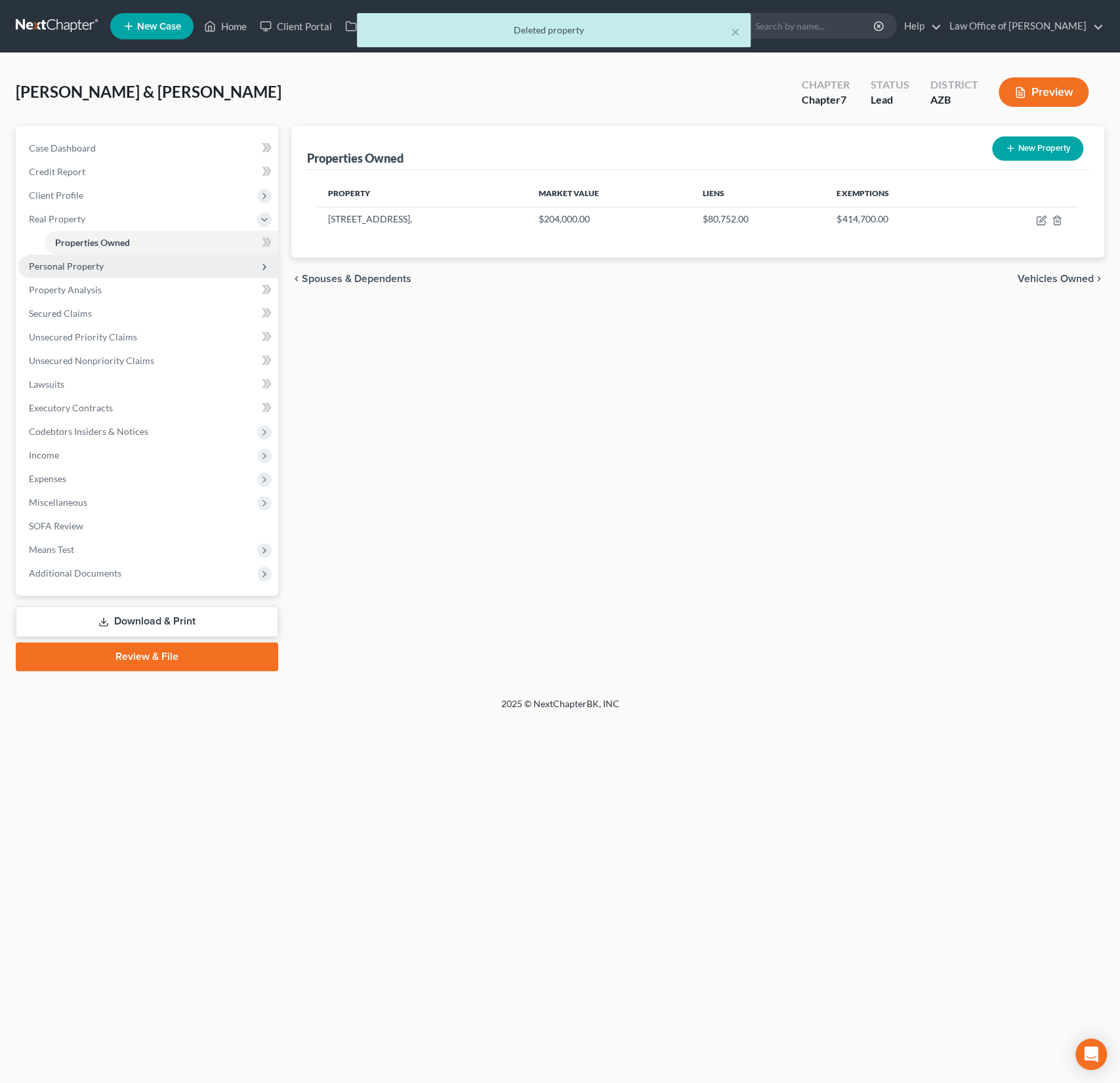
click at [79, 266] on span "Personal Property" at bounding box center [67, 266] width 75 height 11
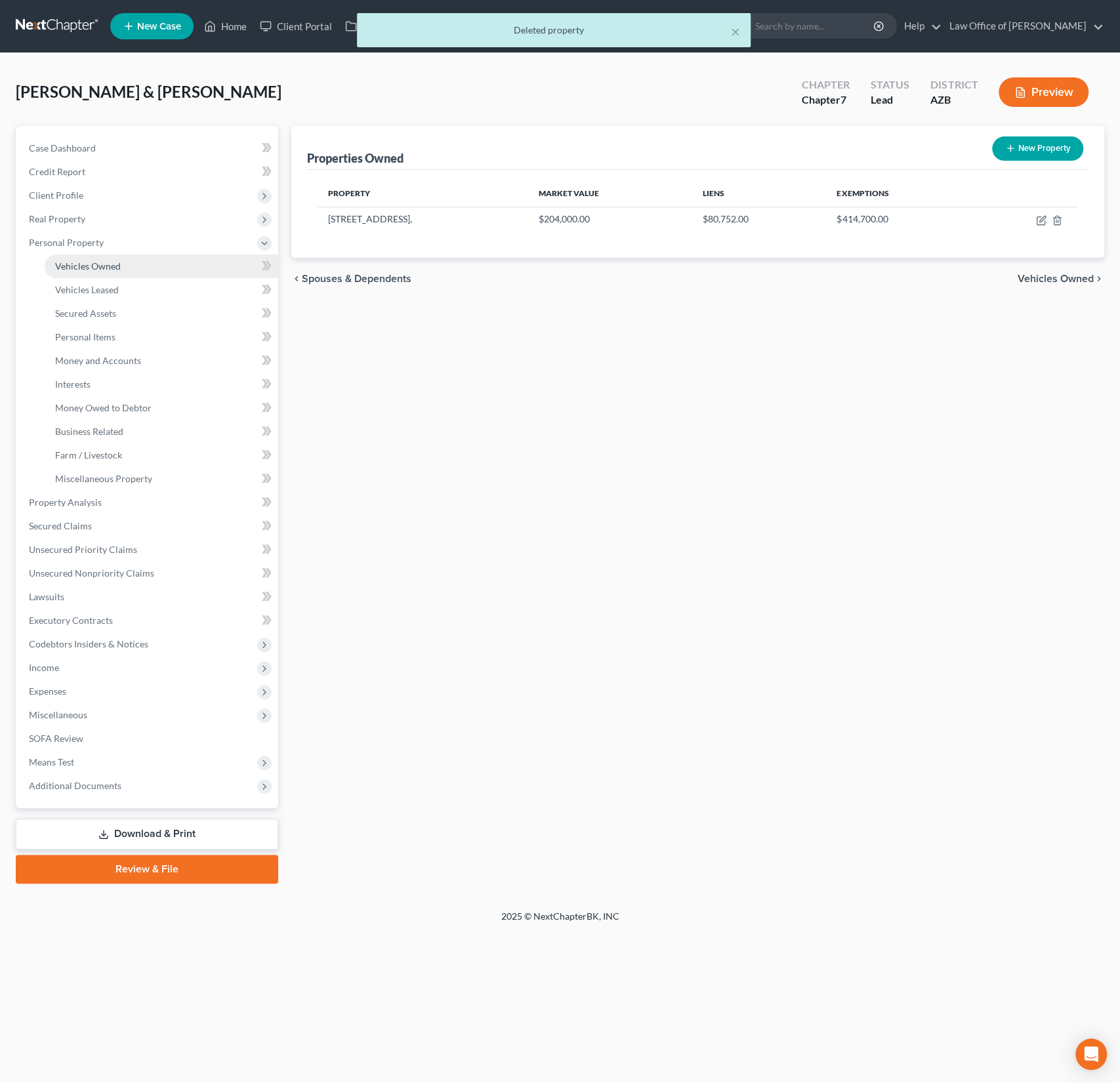
click at [119, 266] on link "Vehicles Owned" at bounding box center [162, 266] width 234 height 23
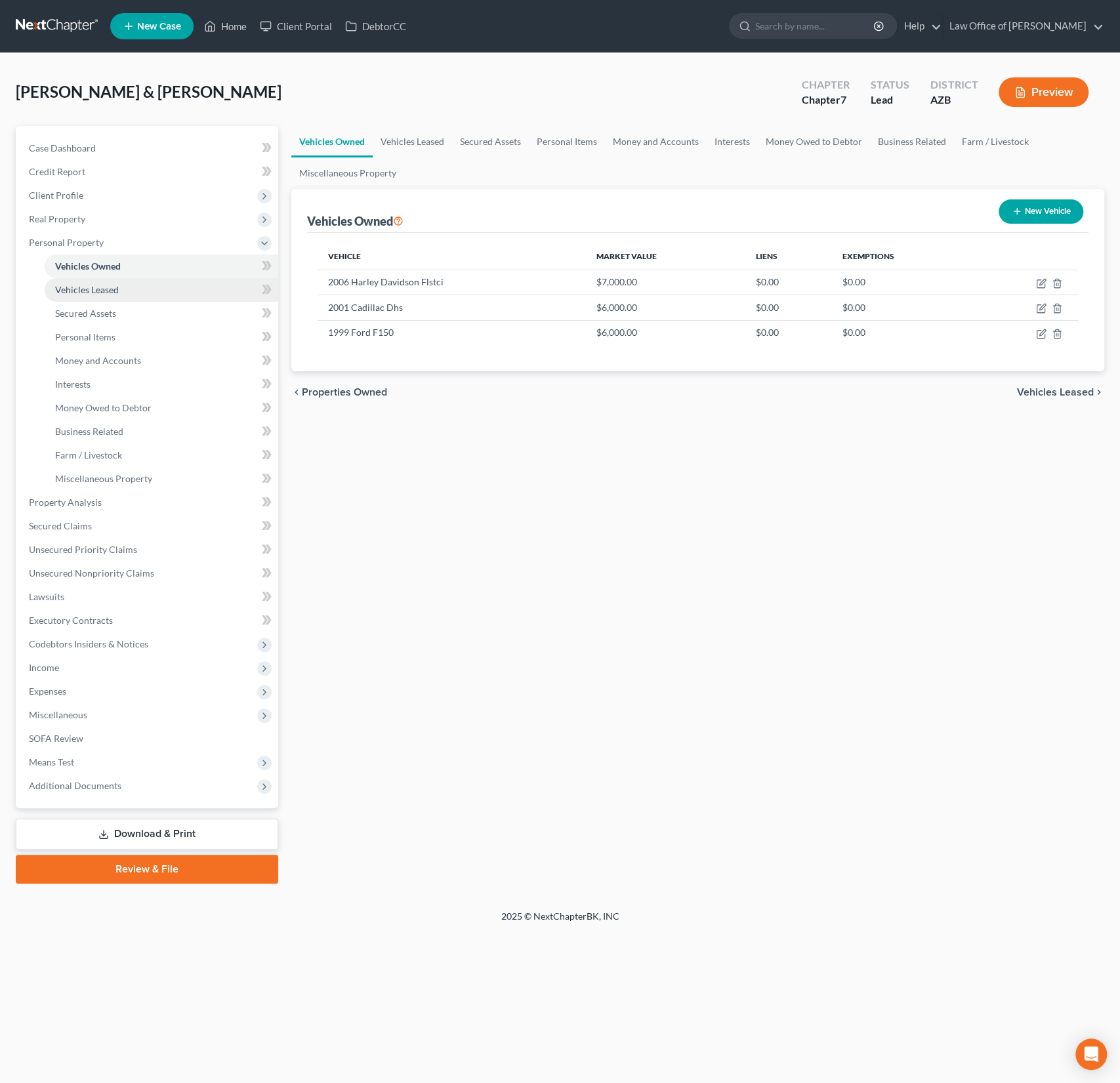
click at [101, 290] on span "Vehicles Leased" at bounding box center [87, 290] width 64 height 11
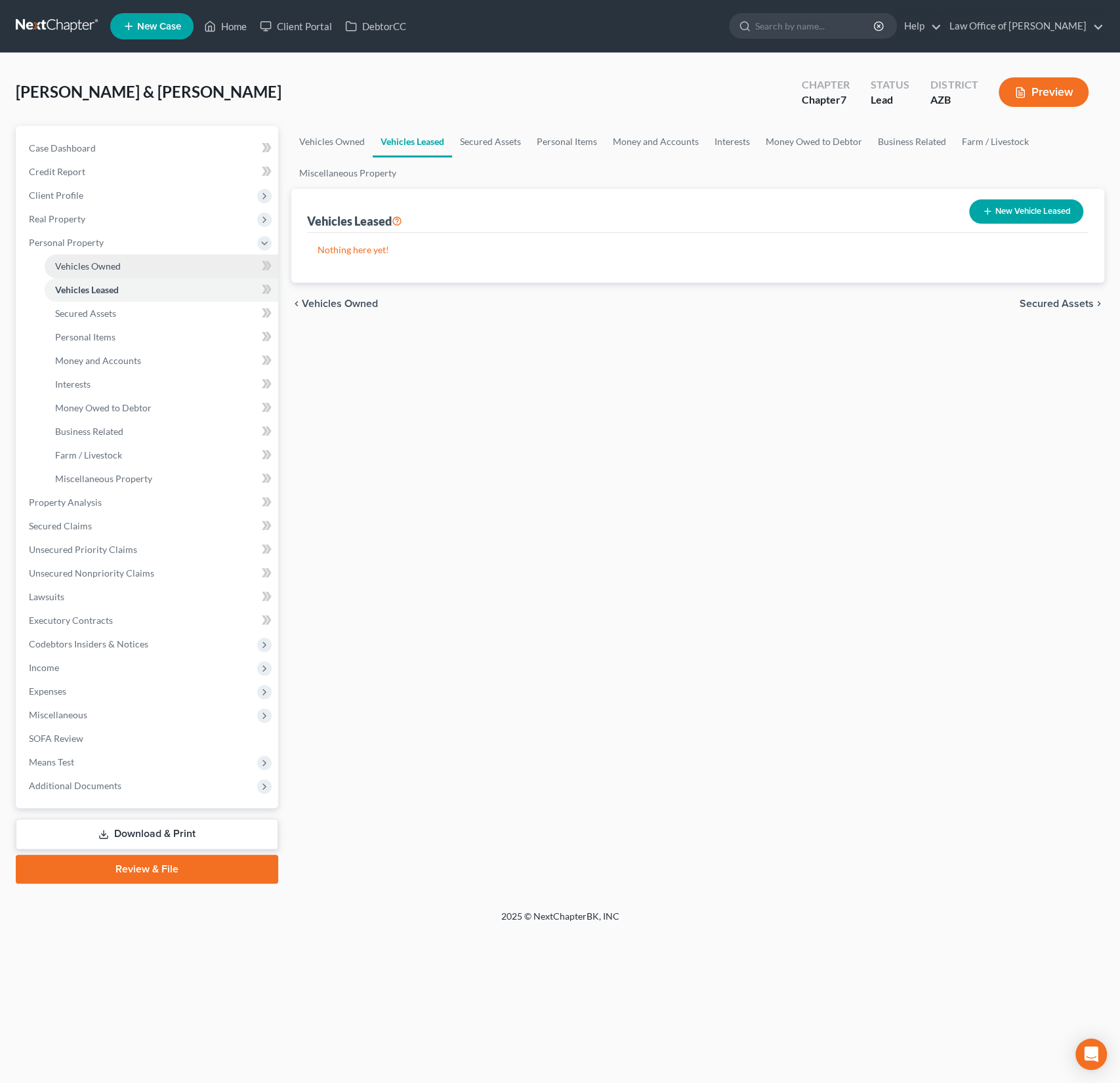
click at [94, 267] on span "Vehicles Owned" at bounding box center [88, 266] width 66 height 11
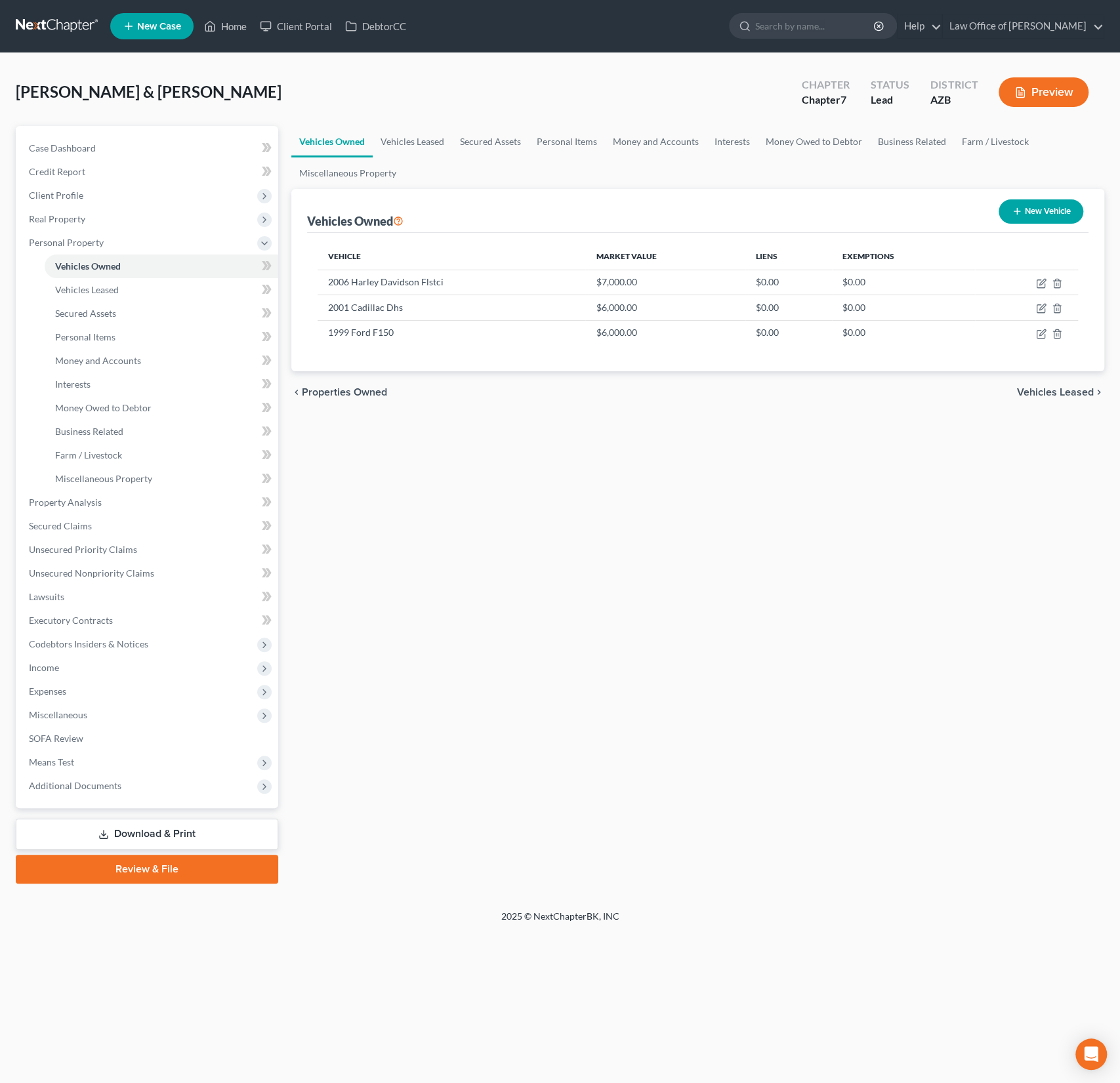
click at [1040, 213] on button "New Vehicle" at bounding box center [1041, 211] width 84 height 24
select select "0"
select select "2"
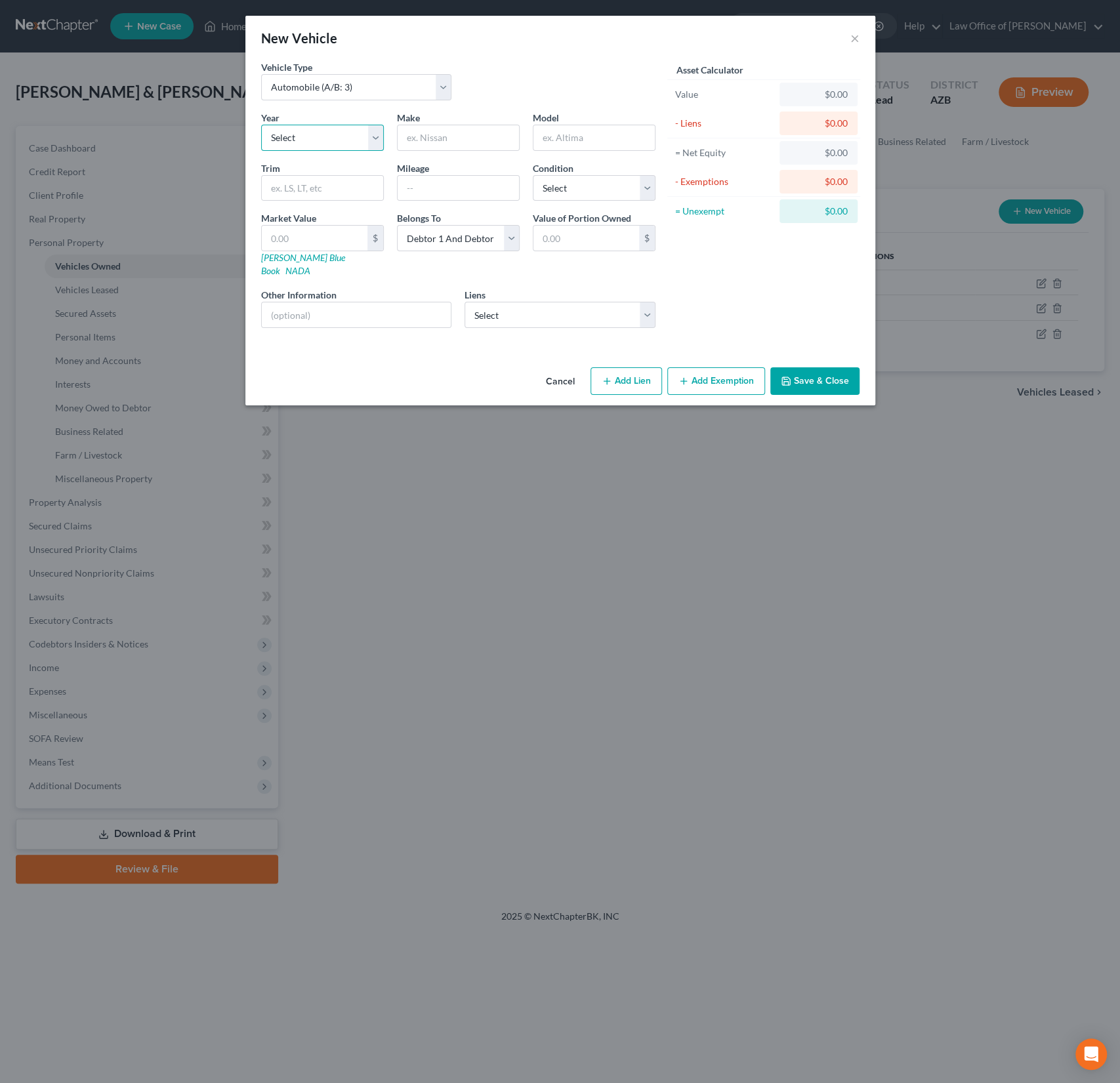
click at [325, 141] on select "Select 2026 2025 2024 2023 2022 2021 2020 2019 2018 2017 2016 2015 2014 2013 20…" at bounding box center [322, 138] width 123 height 26
select select "2"
click at [261, 125] on select "Select 2026 2025 2024 2023 2022 2021 2020 2019 2018 2017 2016 2015 2014 2013 20…" at bounding box center [322, 138] width 123 height 26
click at [438, 138] on input "text" at bounding box center [458, 138] width 121 height 25
type input "Hyundai"
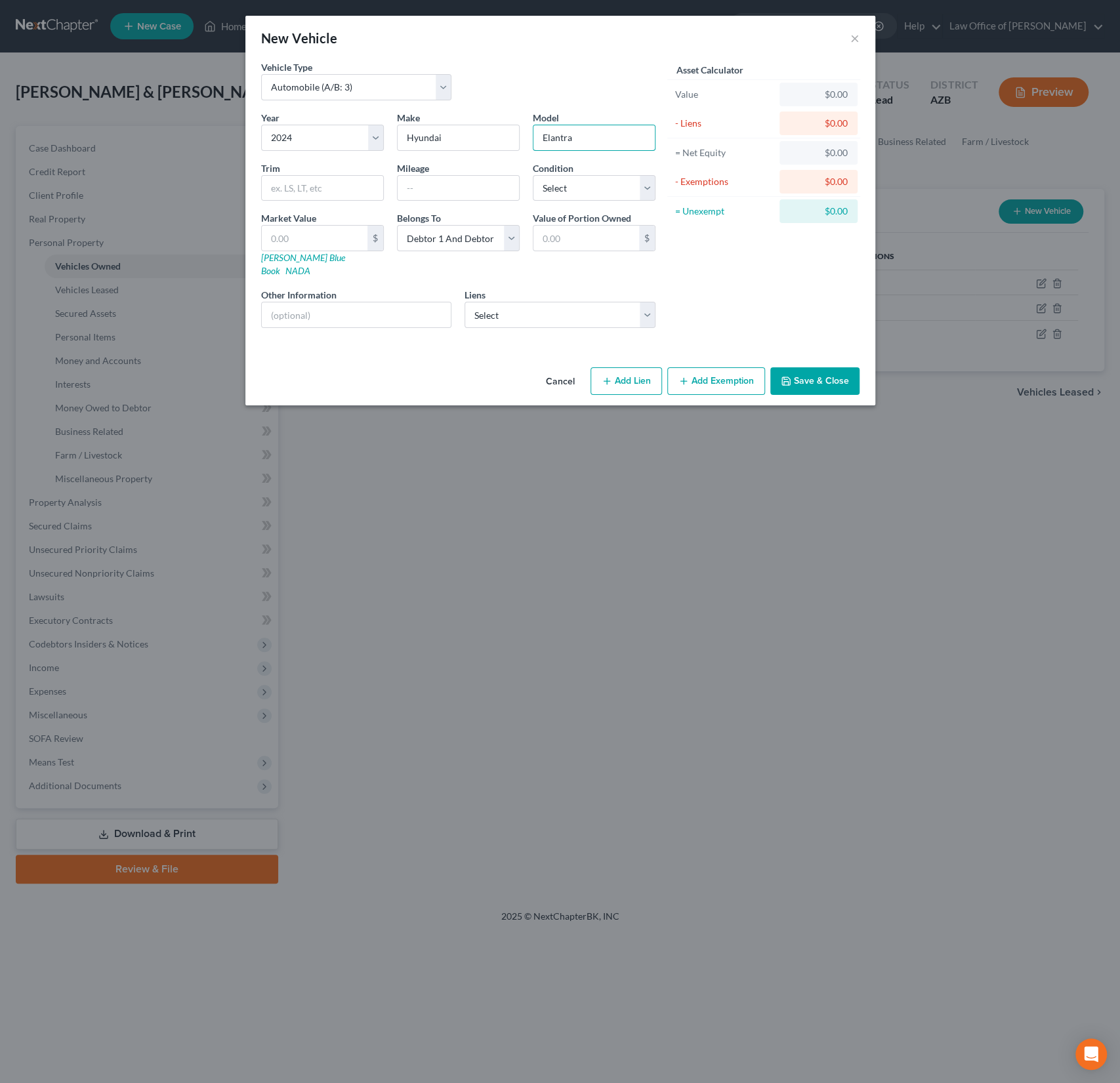
type input "Elantra"
click at [466, 362] on div "Cancel Add Lien Add Lease Add Exemption Save & Close" at bounding box center [560, 383] width 630 height 43
click at [549, 303] on select "Select Hyundai Finc - $32,654.00 Mountain America Cre - $0.00 Pennymac - $0.00 …" at bounding box center [559, 315] width 191 height 26
select select "0"
click at [464, 302] on select "Select Hyundai Finc - $32,654.00 Mountain America Cre - $0.00 Pennymac - $0.00 …" at bounding box center [559, 315] width 191 height 26
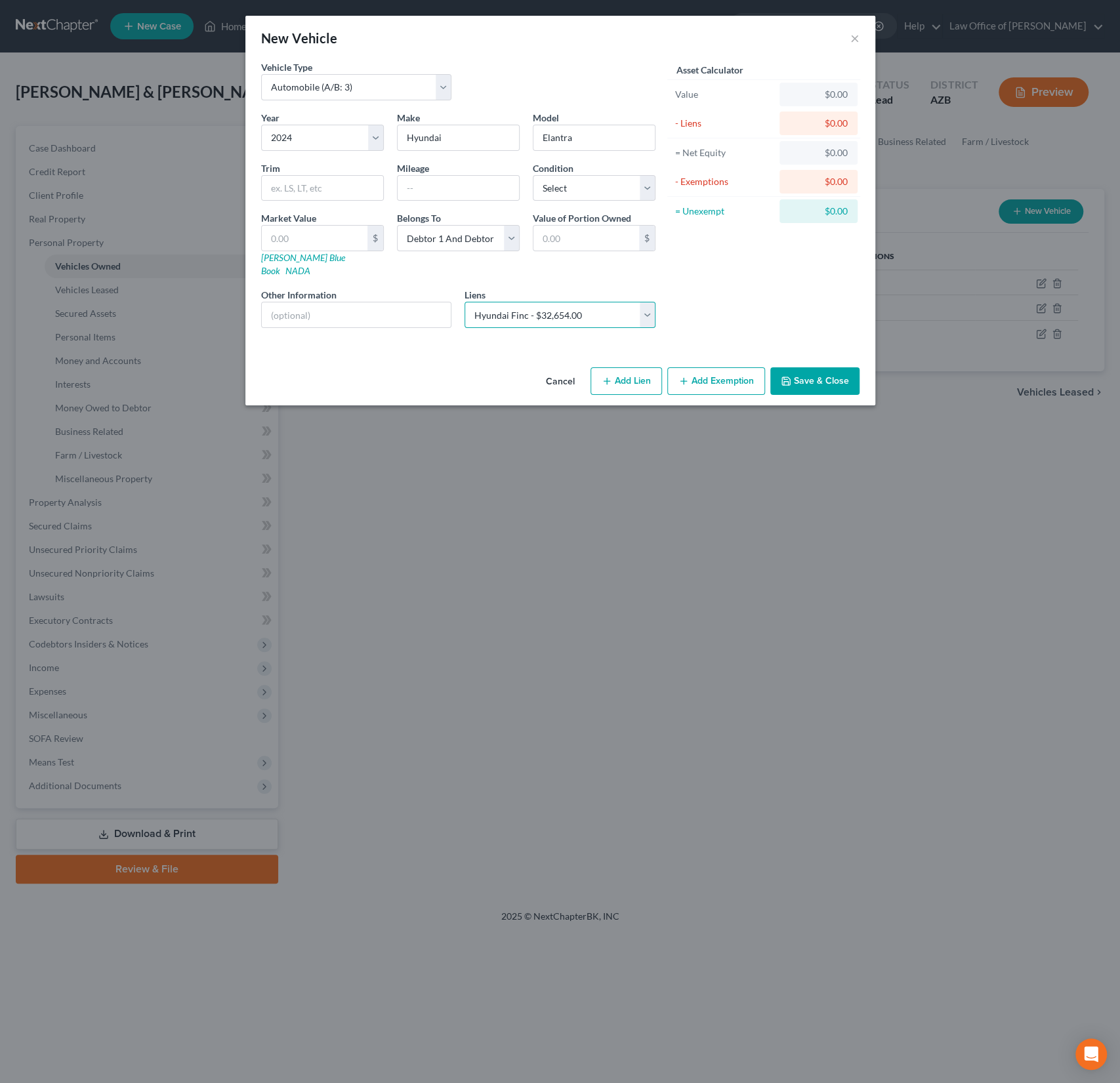
select select
select select "4"
select select "0"
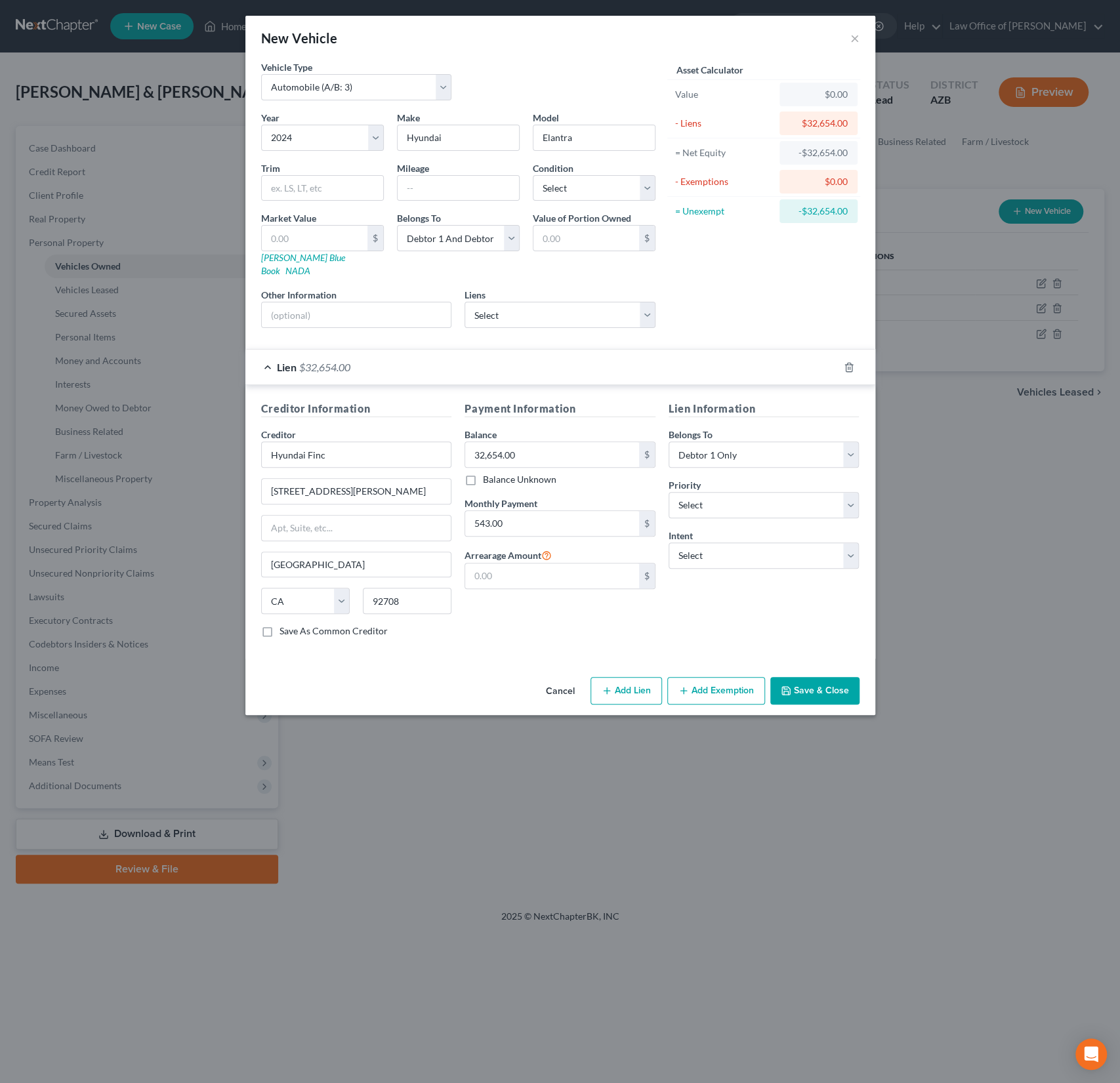
click at [829, 678] on button "Save & Close" at bounding box center [815, 690] width 89 height 28
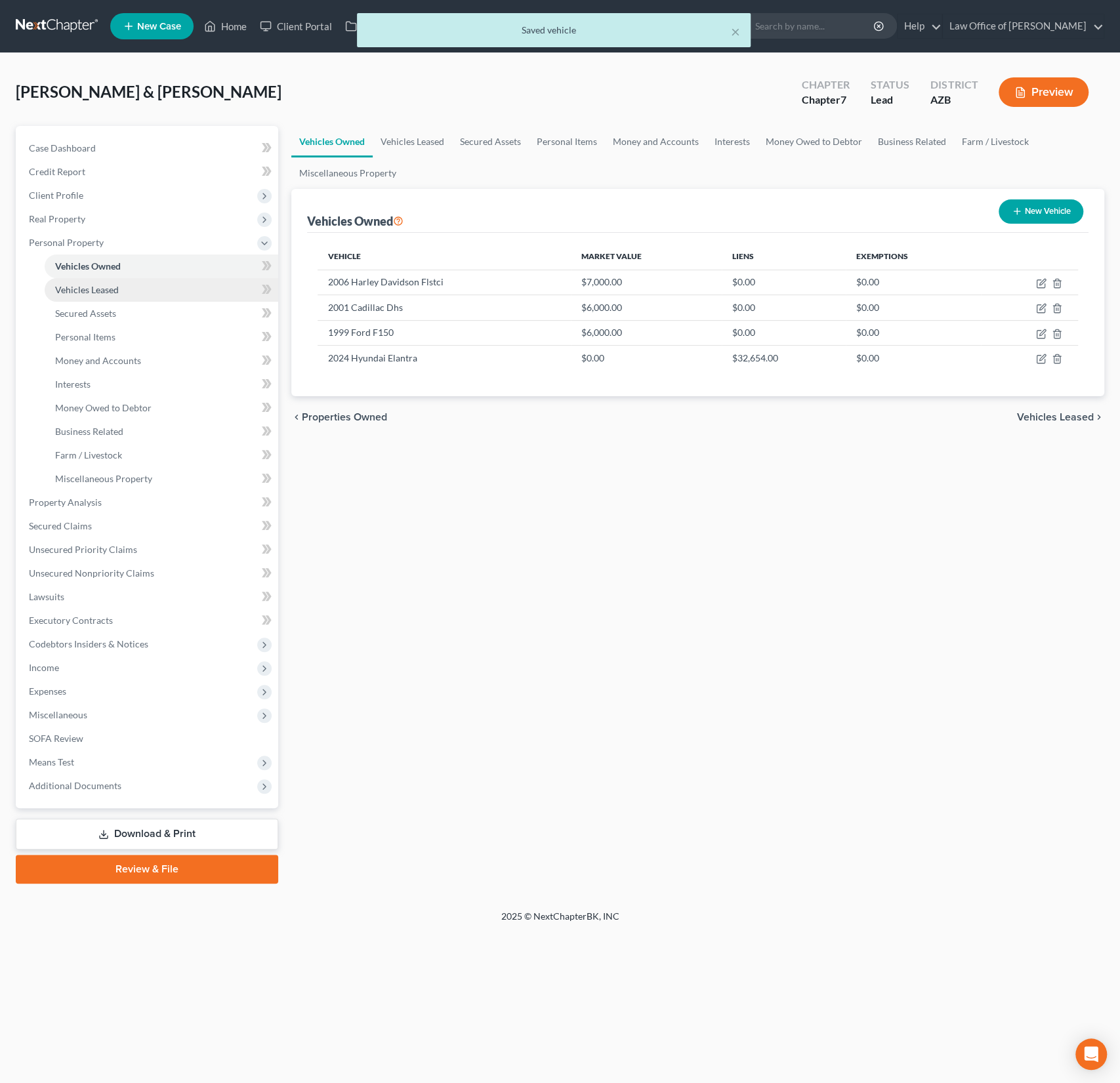
click at [99, 293] on span "Vehicles Leased" at bounding box center [87, 290] width 64 height 11
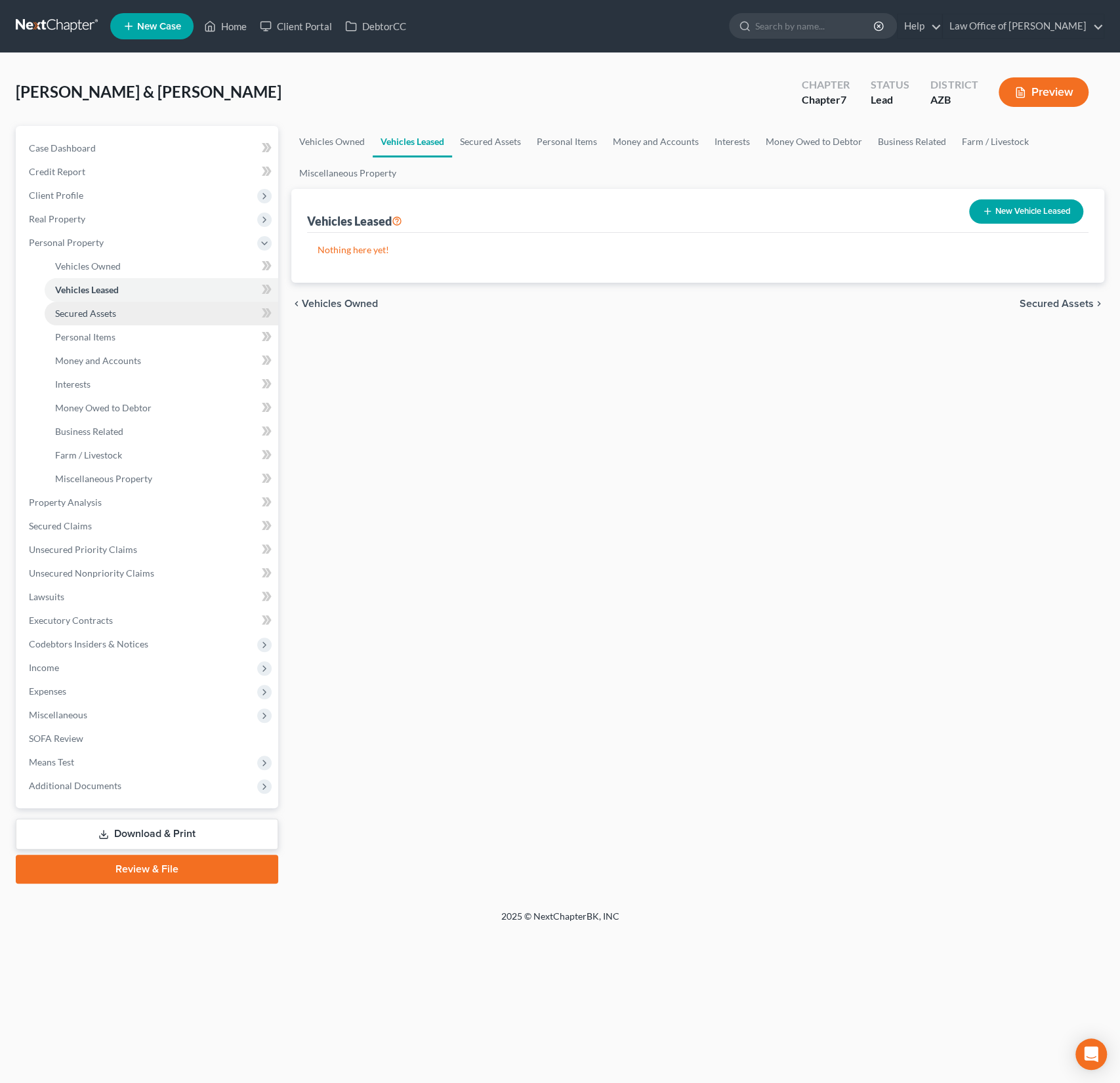
click at [101, 306] on link "Secured Assets" at bounding box center [162, 313] width 234 height 23
click at [101, 326] on link "Personal Items" at bounding box center [162, 337] width 234 height 23
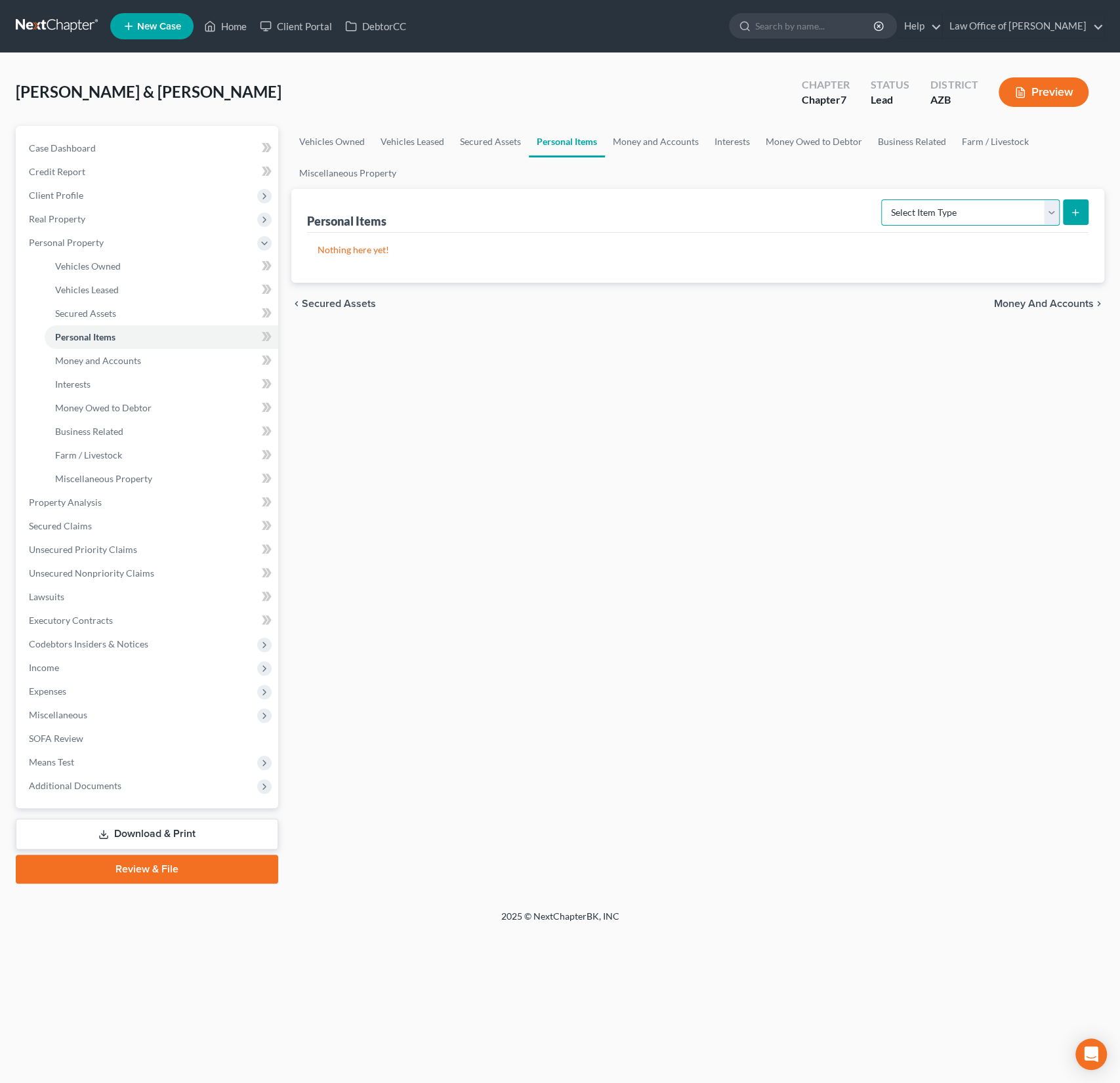
click at [970, 209] on select "Select Item Type Clothing (A/B: 11) Collectibles Of Value (A/B: 8) Electronics …" at bounding box center [970, 212] width 179 height 26
select select "household_goods"
click at [883, 199] on select "Select Item Type Clothing (A/B: 11) Collectibles Of Value (A/B: 8) Electronics …" at bounding box center [970, 212] width 179 height 26
click at [1075, 215] on icon "submit" at bounding box center [1075, 212] width 11 height 11
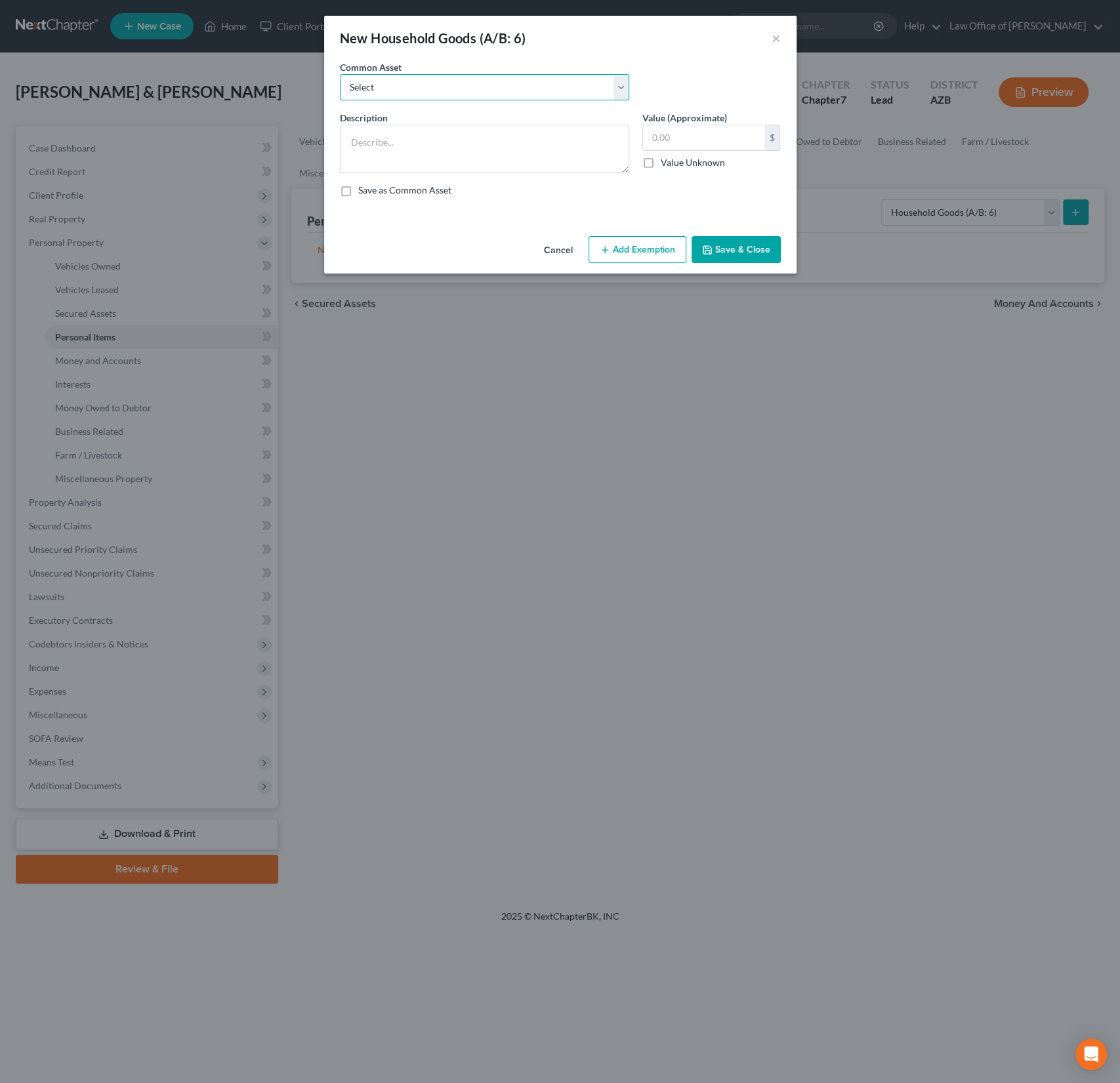
click at [417, 93] on select "Select Household goods, furnishings and electronics" at bounding box center [484, 87] width 289 height 26
select select "0"
click at [340, 74] on select "Select Household goods, furnishings and electronics" at bounding box center [484, 87] width 289 height 26
type textarea "Household goods, furnishings and electronics"
type input "2,000.00"
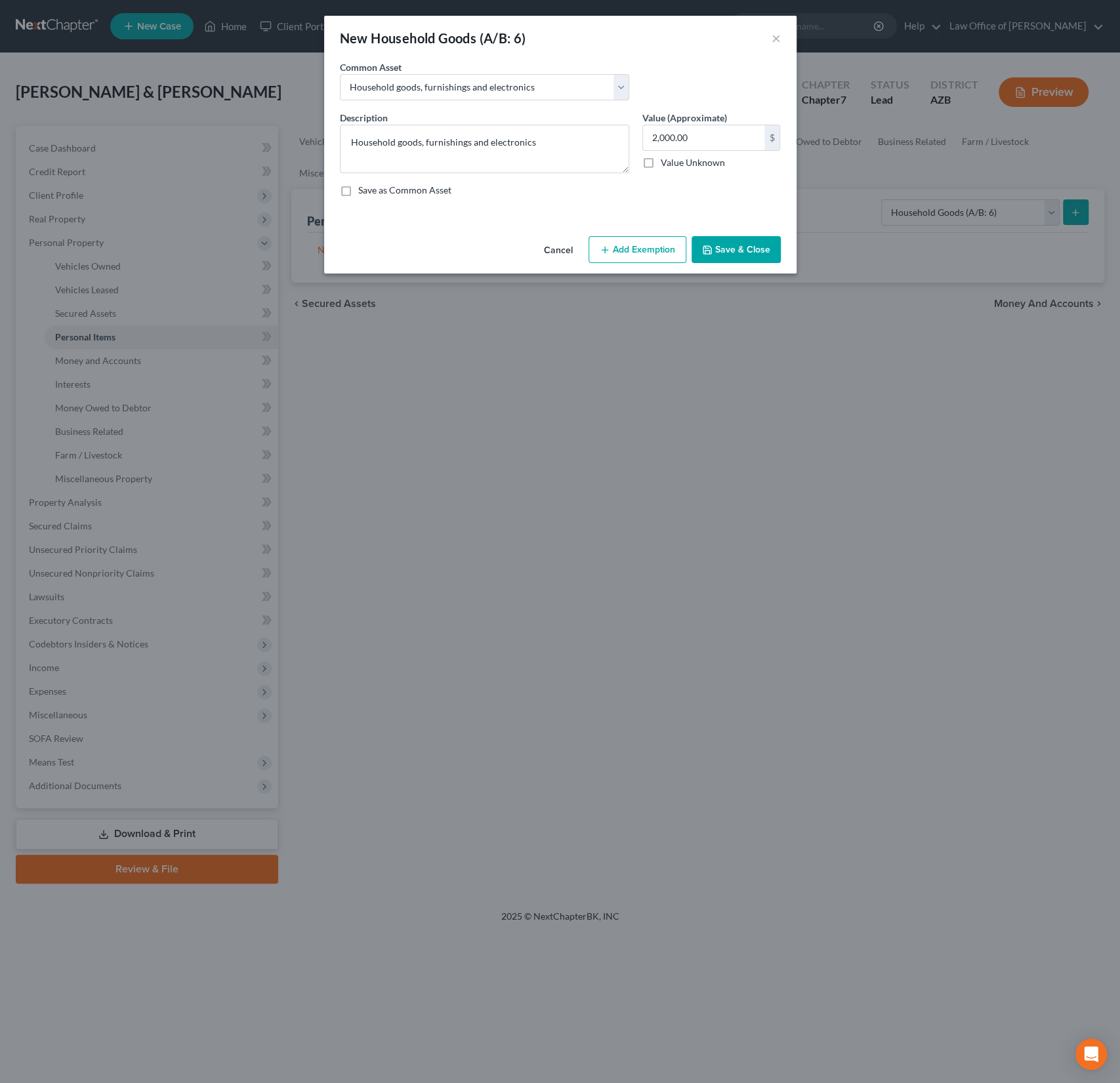
click at [638, 252] on button "Add Exemption" at bounding box center [637, 249] width 98 height 28
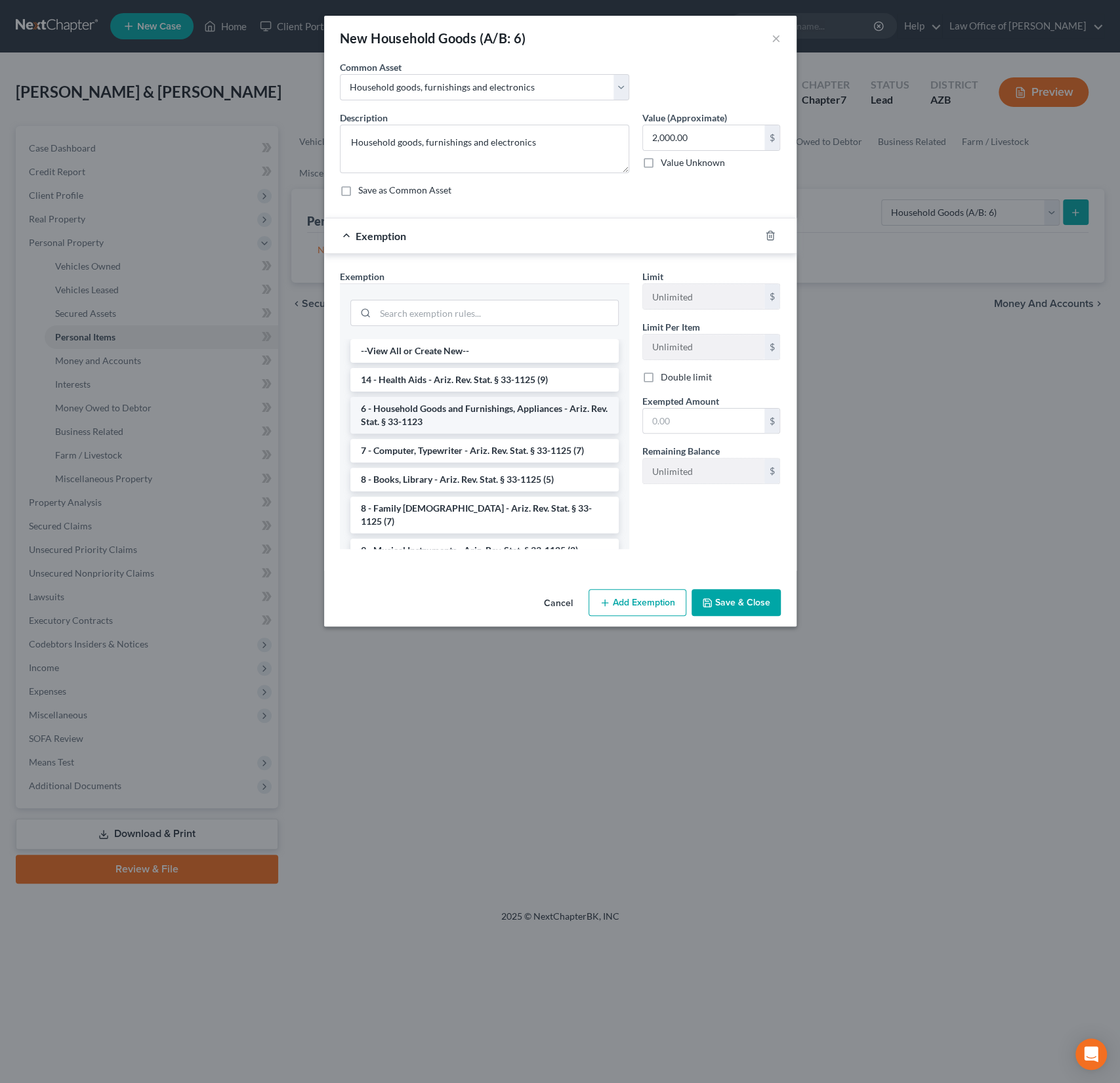
click at [446, 408] on li "6 - Household Goods and Furnishings, Appliances - Ariz. Rev. Stat. § 33-1123" at bounding box center [484, 415] width 269 height 37
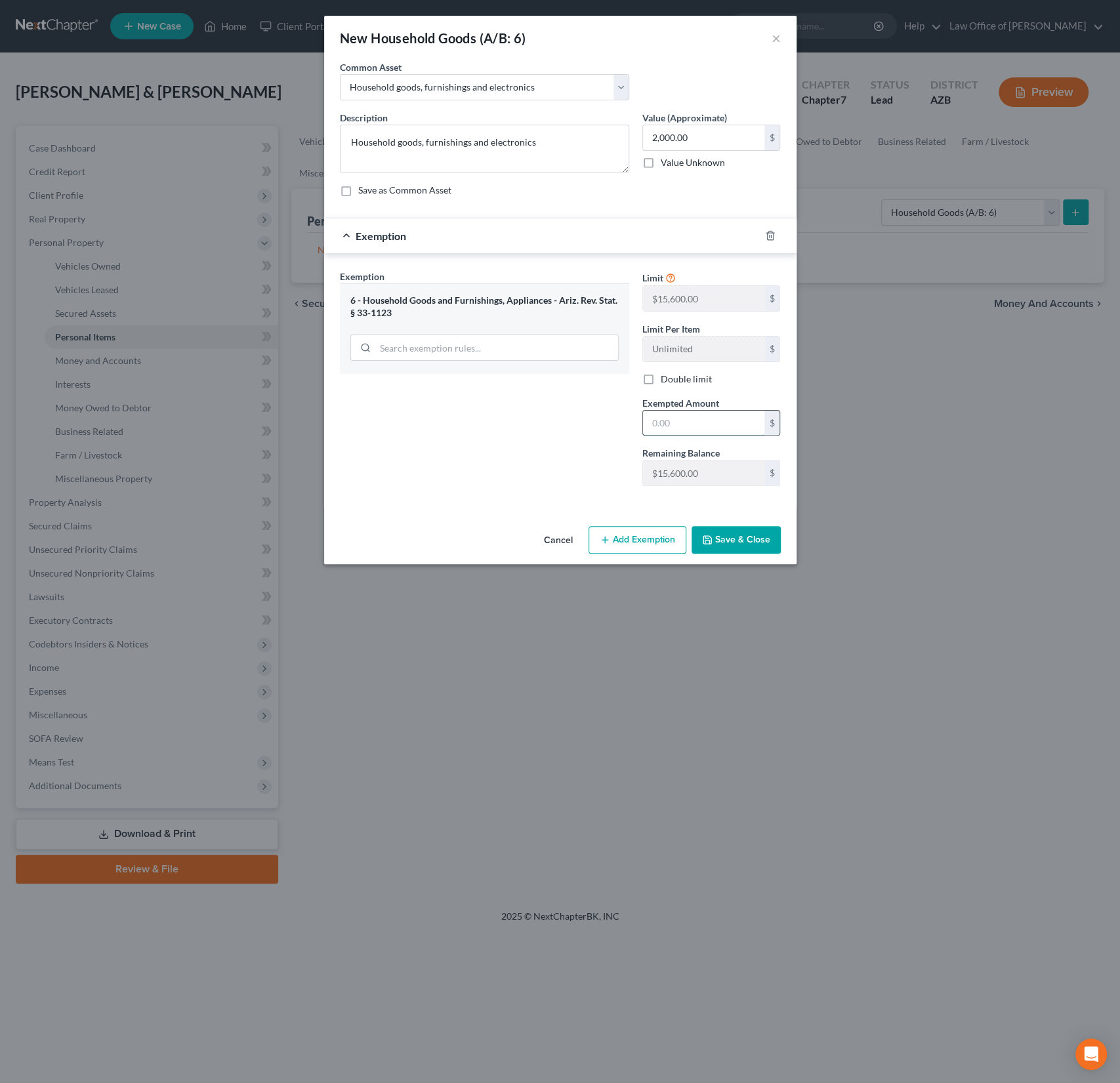
click at [706, 432] on input "text" at bounding box center [703, 422] width 121 height 25
type input "15,600"
click at [733, 538] on button "Save & Close" at bounding box center [737, 539] width 89 height 28
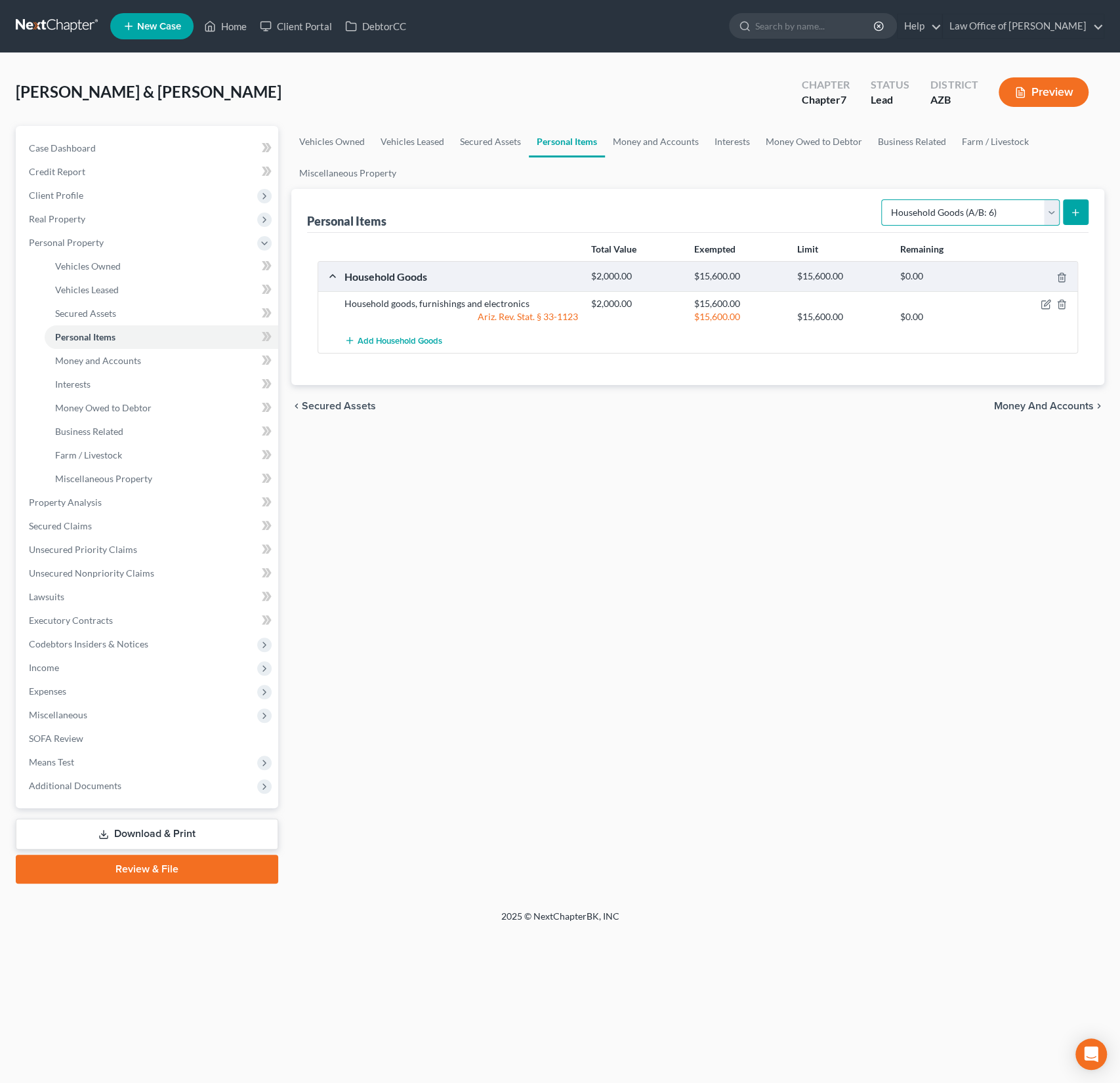
click at [971, 206] on select "Select Item Type Clothing (A/B: 11) Collectibles Of Value (A/B: 8) Electronics …" at bounding box center [970, 212] width 179 height 26
select select "clothing"
click at [883, 199] on select "Select Item Type Clothing (A/B: 11) Collectibles Of Value (A/B: 8) Electronics …" at bounding box center [970, 212] width 179 height 26
click at [1072, 216] on icon "submit" at bounding box center [1075, 212] width 11 height 11
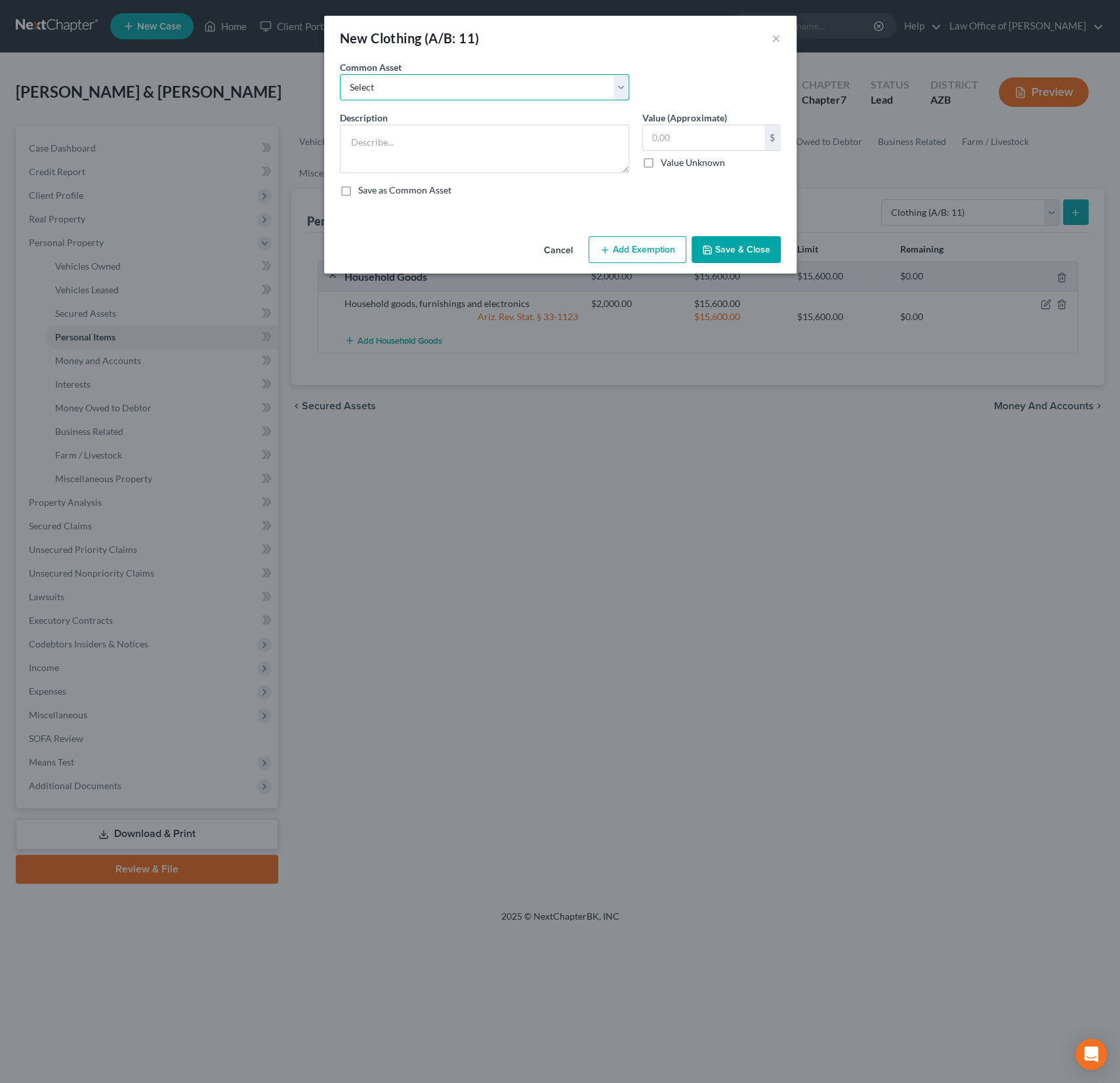
click at [464, 76] on select "Select Wearing apparel" at bounding box center [484, 87] width 289 height 26
click at [340, 74] on select "Select Wearing apparel" at bounding box center [484, 87] width 289 height 26
click at [420, 84] on select "Select Wearing apparel" at bounding box center [484, 87] width 289 height 26
select select "0"
click at [340, 74] on select "Select Wearing apparel" at bounding box center [484, 87] width 289 height 26
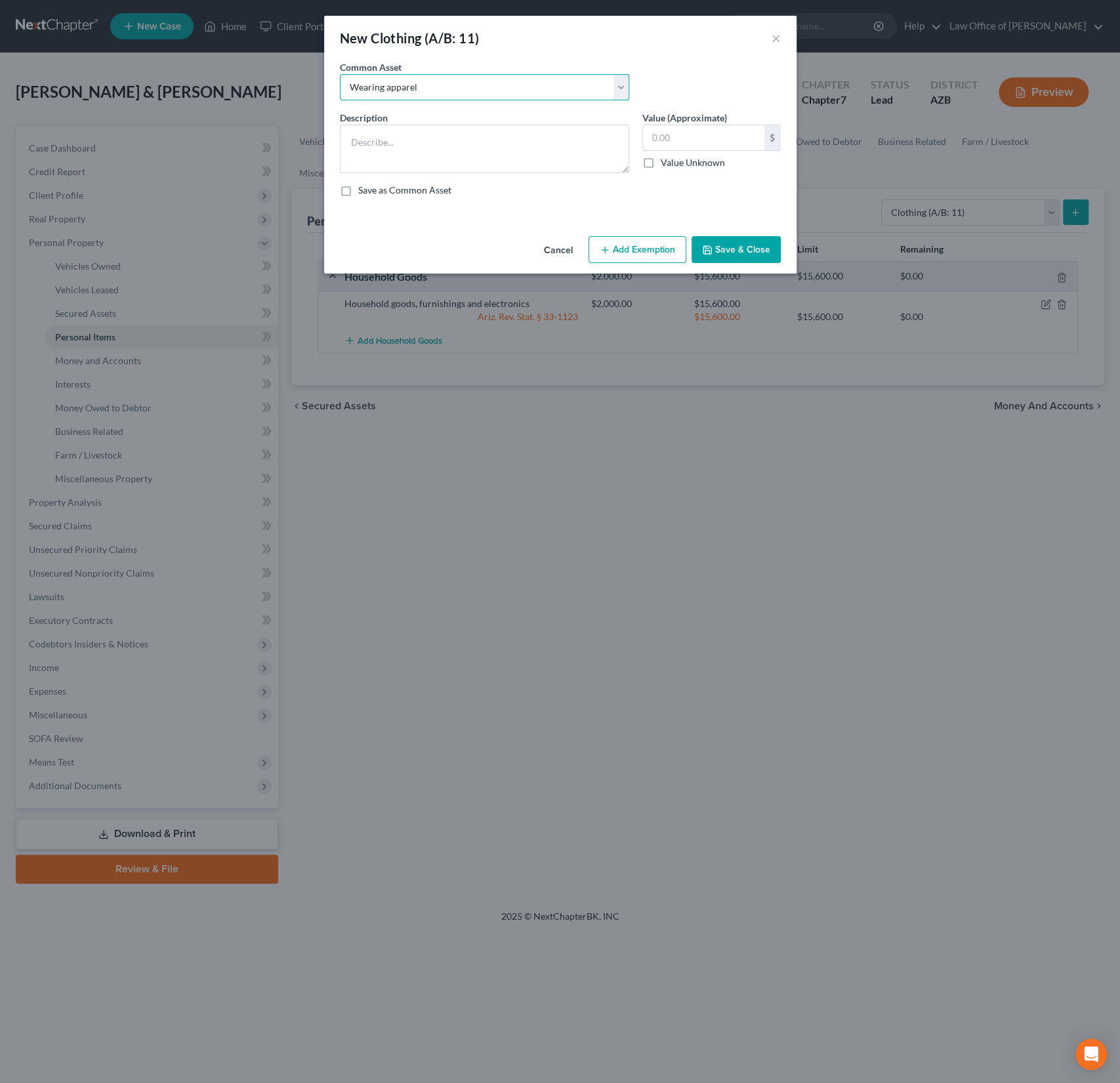
type textarea "Wearing apparel"
type input "300.00"
click at [627, 248] on button "Add Exemption" at bounding box center [637, 249] width 98 height 28
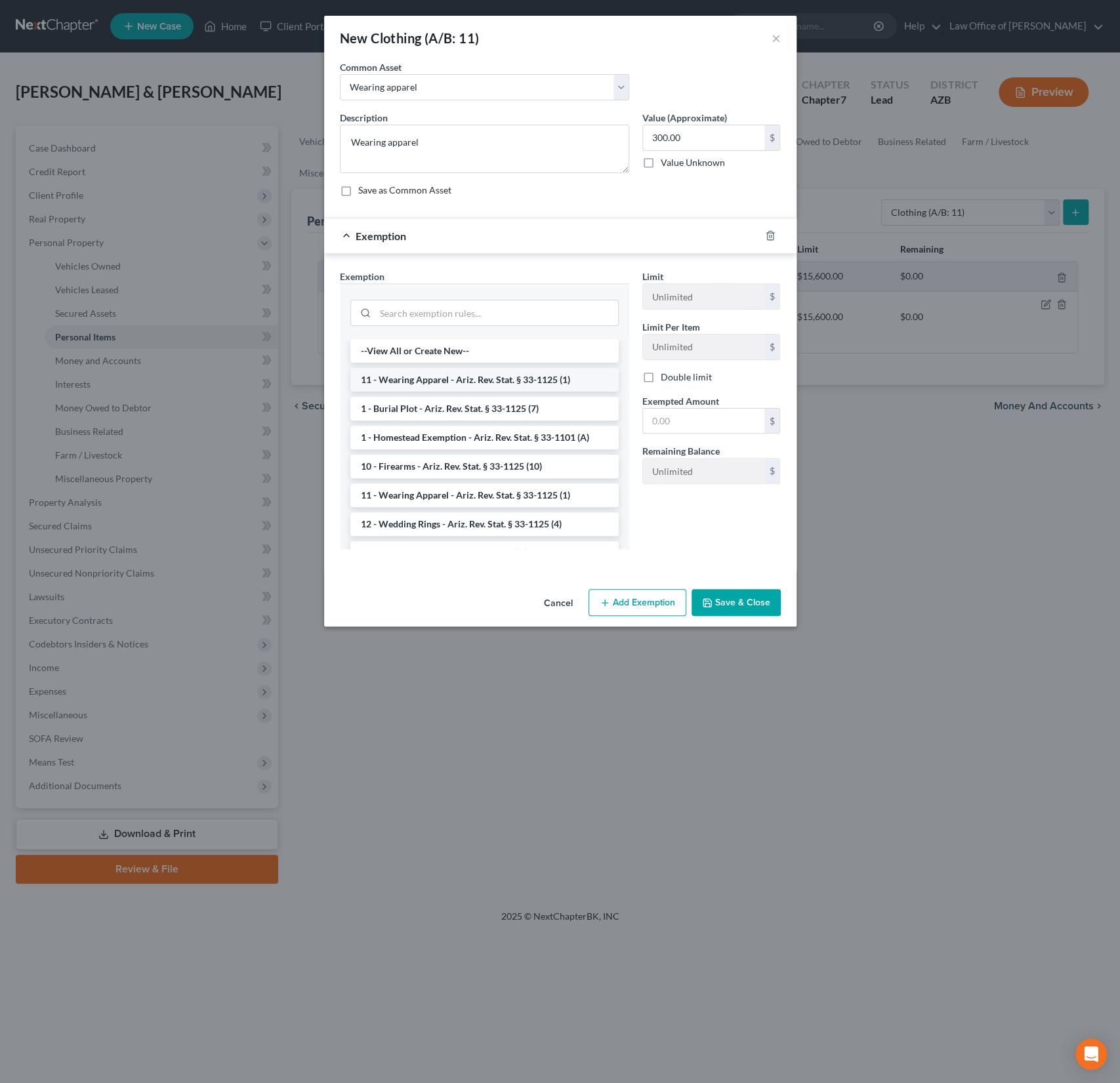
click at [443, 376] on li "11 - Wearing Apparel - Ariz. Rev. Stat. § 33-1125 (1)" at bounding box center [484, 379] width 269 height 23
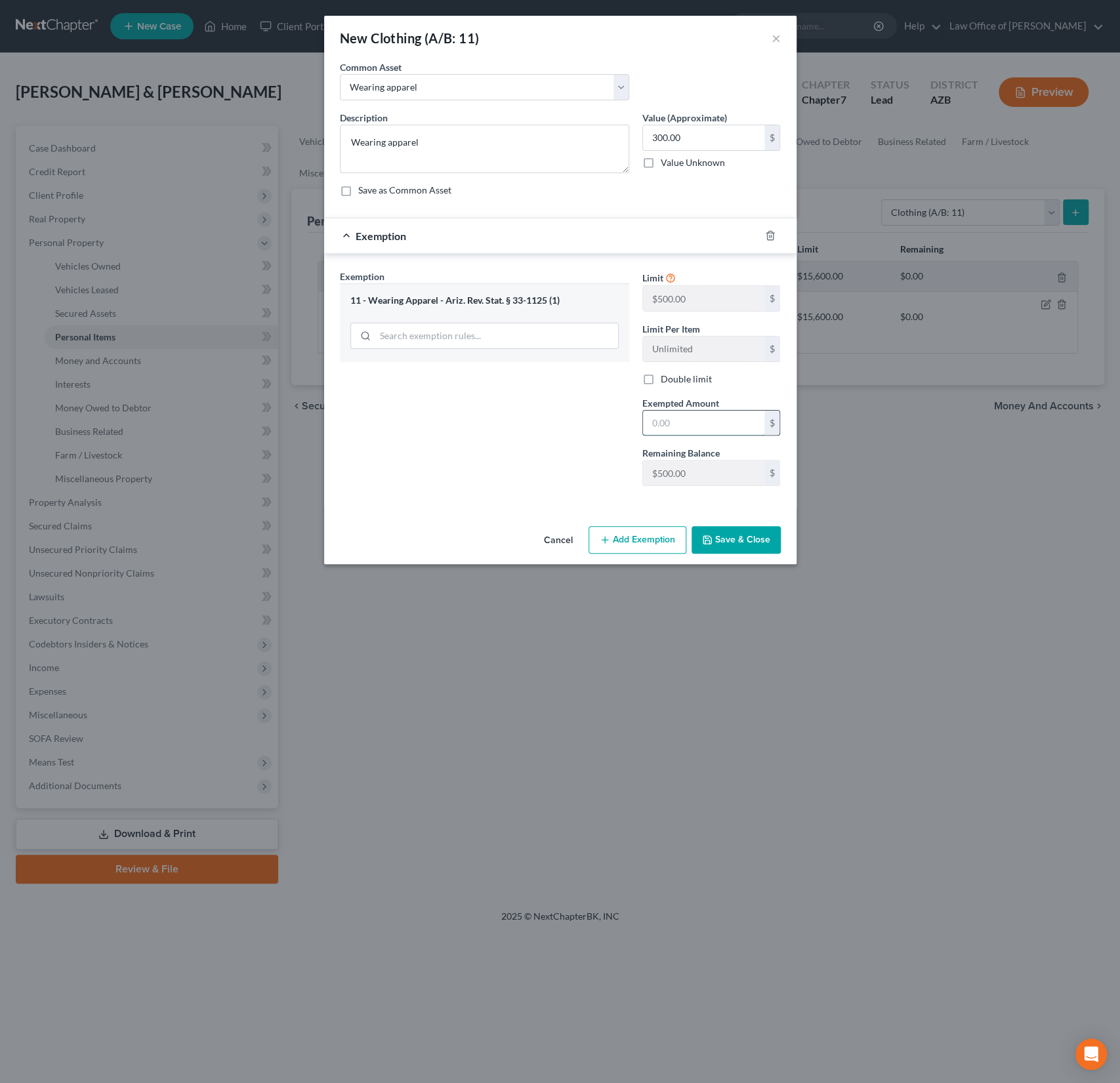
click at [663, 413] on input "text" at bounding box center [703, 422] width 121 height 25
type input "500"
click at [591, 438] on div "Exemption Set must be selected for CA. Exemption * 11 - Wearing Apparel - Ariz.…" at bounding box center [484, 383] width 303 height 227
click at [722, 537] on button "Save & Close" at bounding box center [737, 539] width 89 height 28
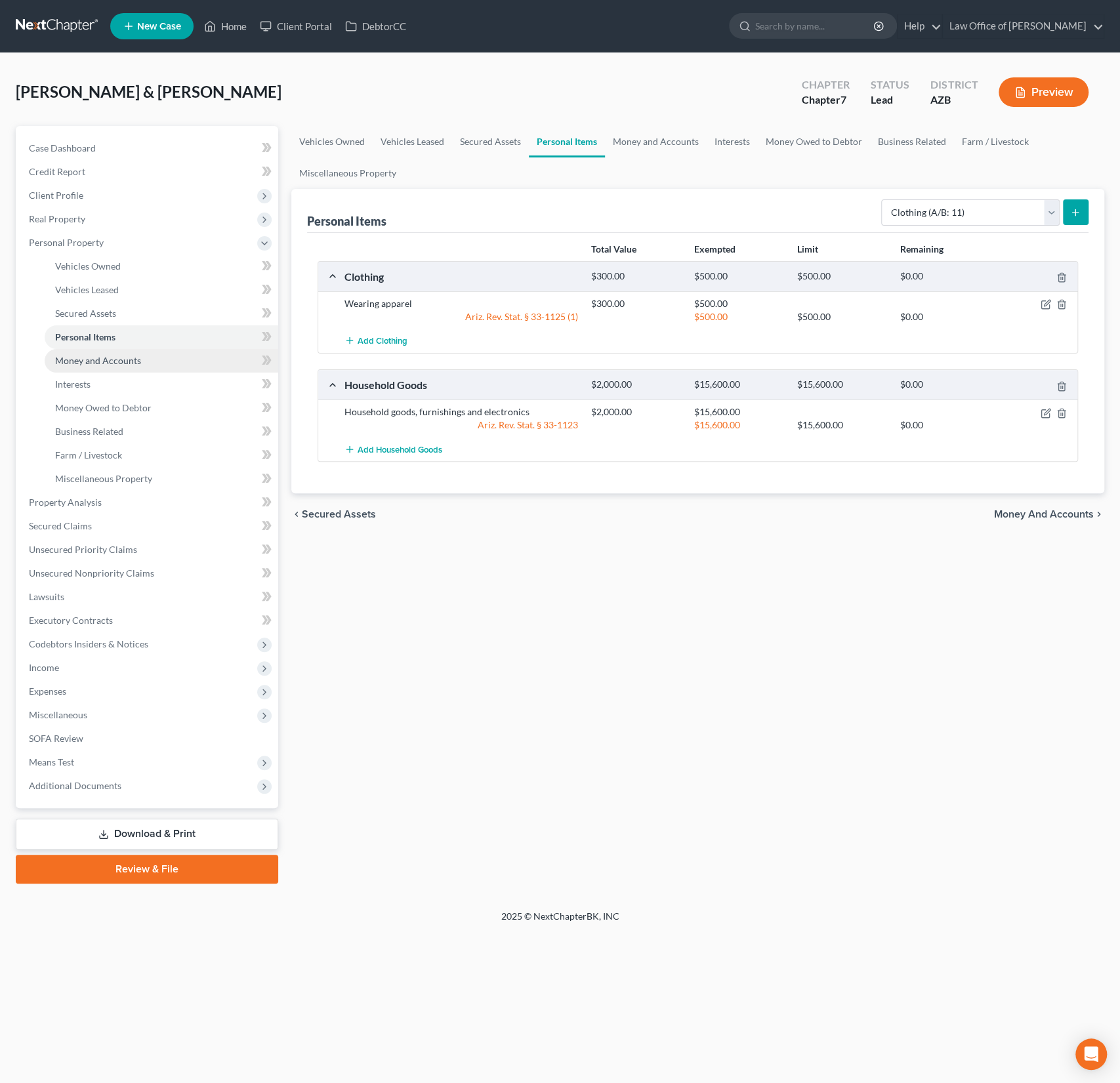
click at [118, 357] on span "Money and Accounts" at bounding box center [98, 361] width 86 height 11
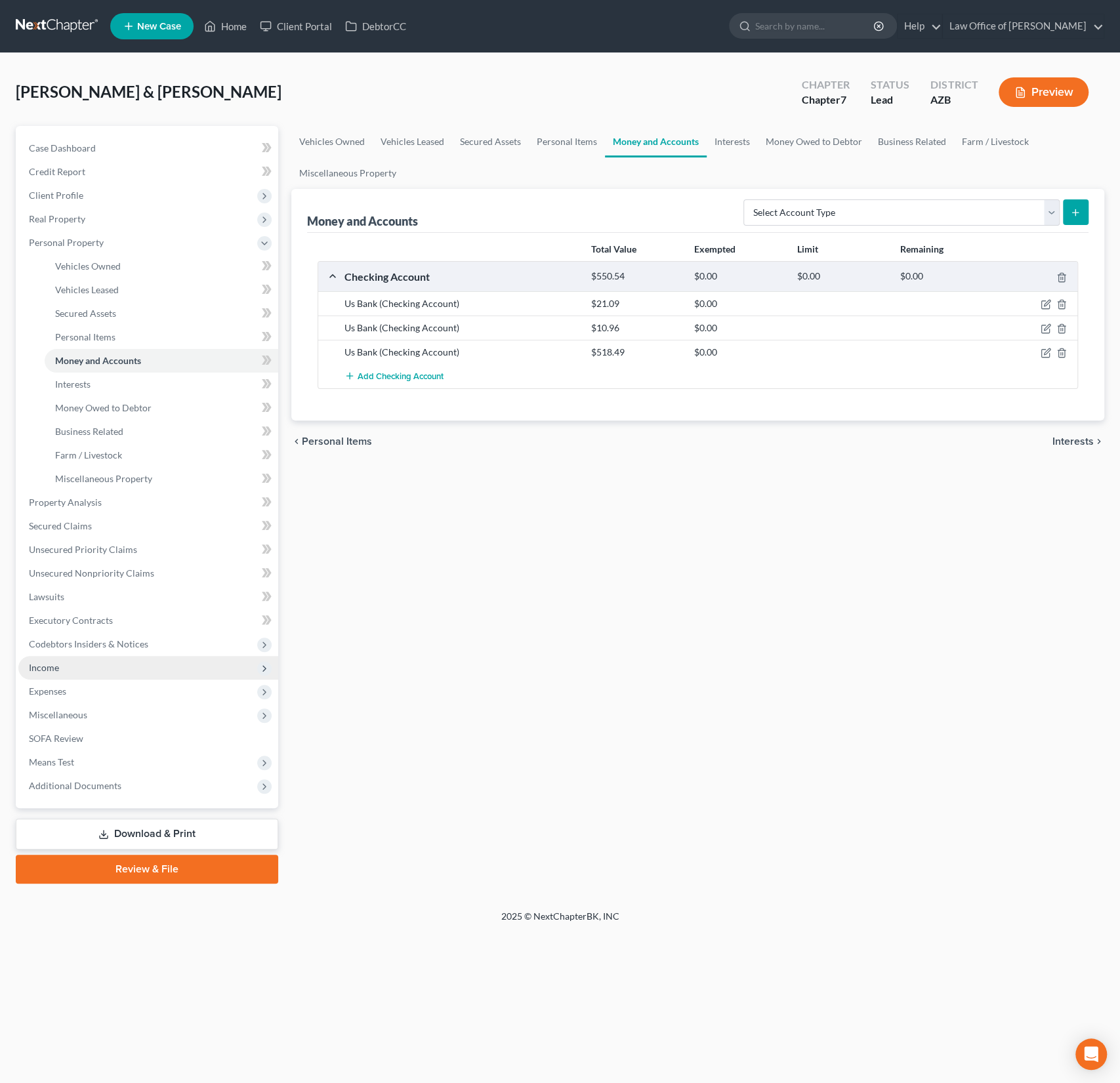
click at [67, 671] on span "Income" at bounding box center [148, 668] width 260 height 23
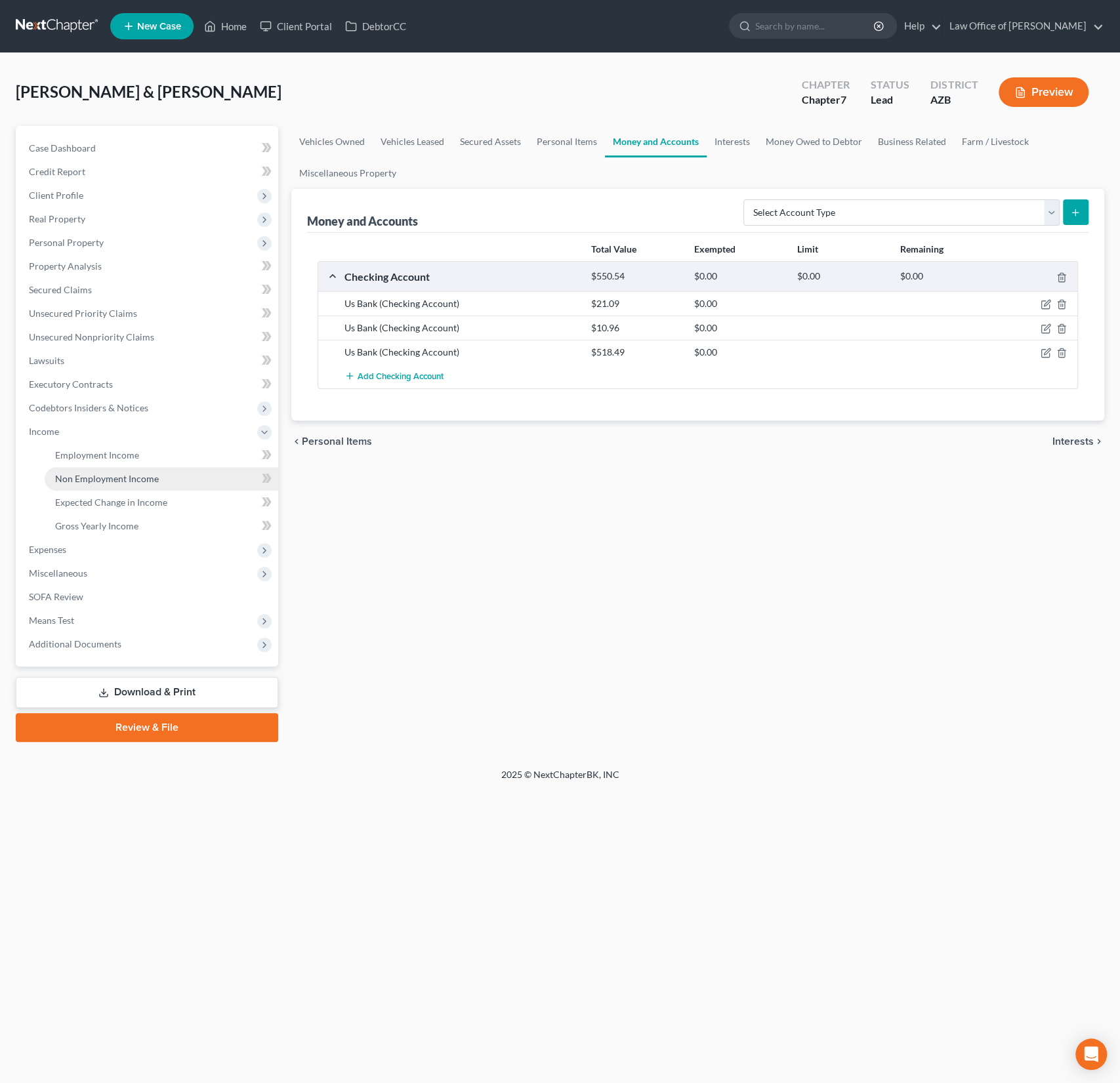
click at [94, 481] on span "Non Employment Income" at bounding box center [107, 478] width 103 height 11
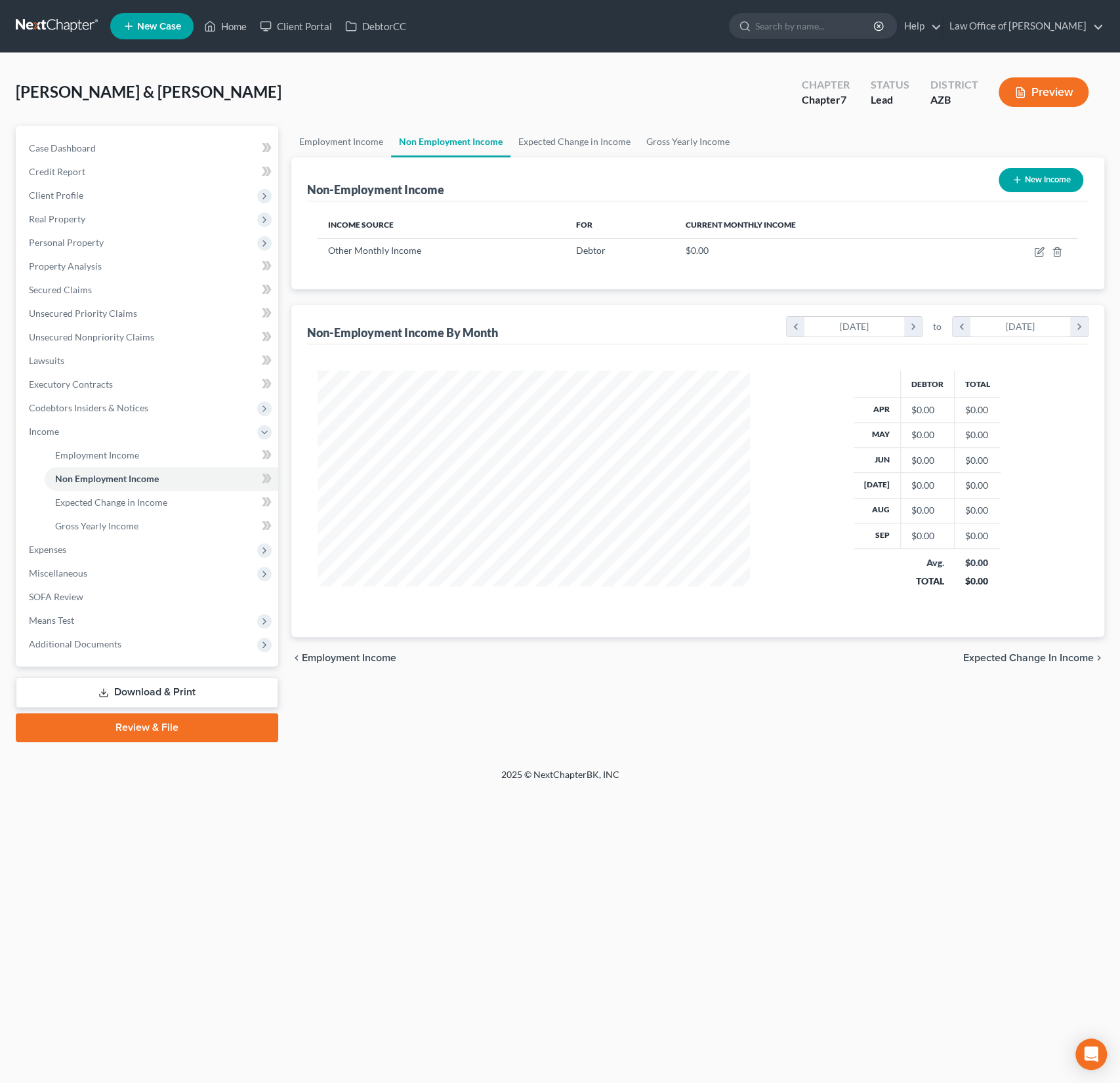
scroll to position [234, 459]
click at [1033, 251] on td at bounding box center [1019, 250] width 118 height 25
click at [1041, 251] on icon "button" at bounding box center [1040, 250] width 6 height 6
select select "13"
select select "0"
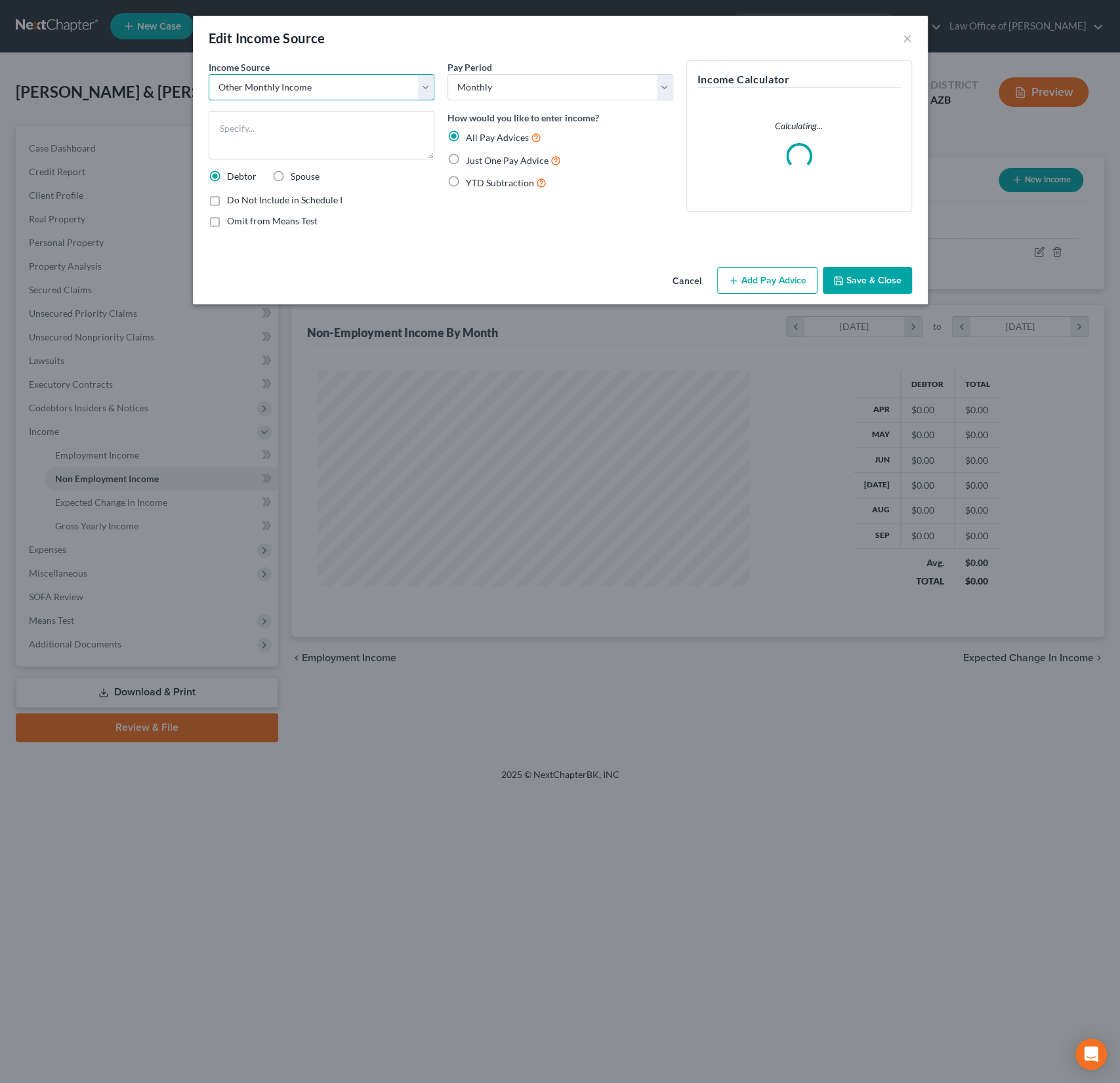
click at [280, 86] on select "Select Unemployment Disability (from employer) Pension Retirement Social Securi…" at bounding box center [321, 87] width 225 height 26
select select "4"
click at [208, 74] on select "Select Unemployment Disability (from employer) Pension Retirement Social Securi…" at bounding box center [321, 87] width 225 height 26
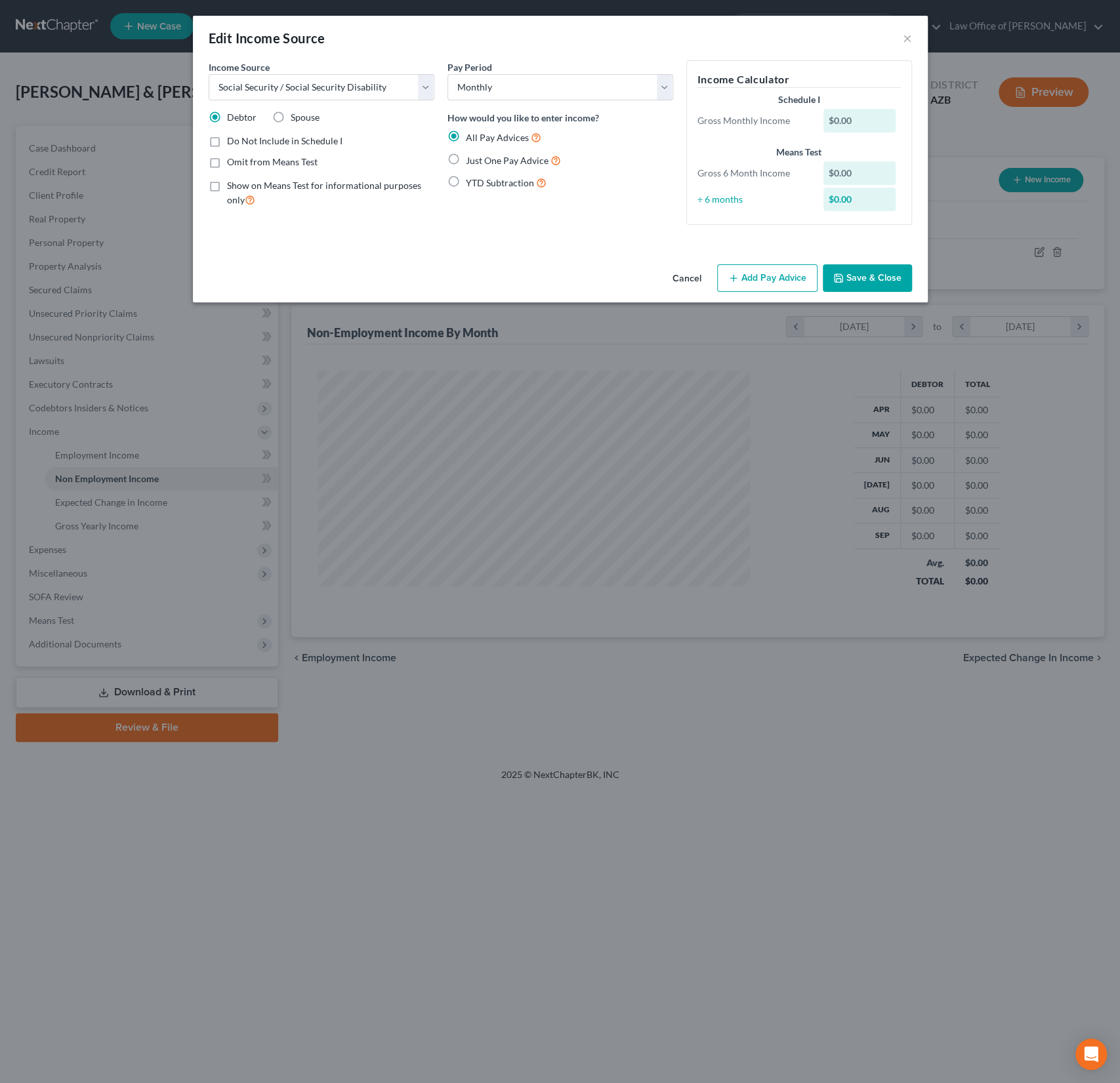
click at [480, 159] on span "Just One Pay Advice" at bounding box center [507, 160] width 83 height 11
click at [480, 159] on input "Just One Pay Advice" at bounding box center [476, 157] width 9 height 9
radio input "true"
click at [777, 279] on button "Add Pay Advice" at bounding box center [768, 278] width 101 height 28
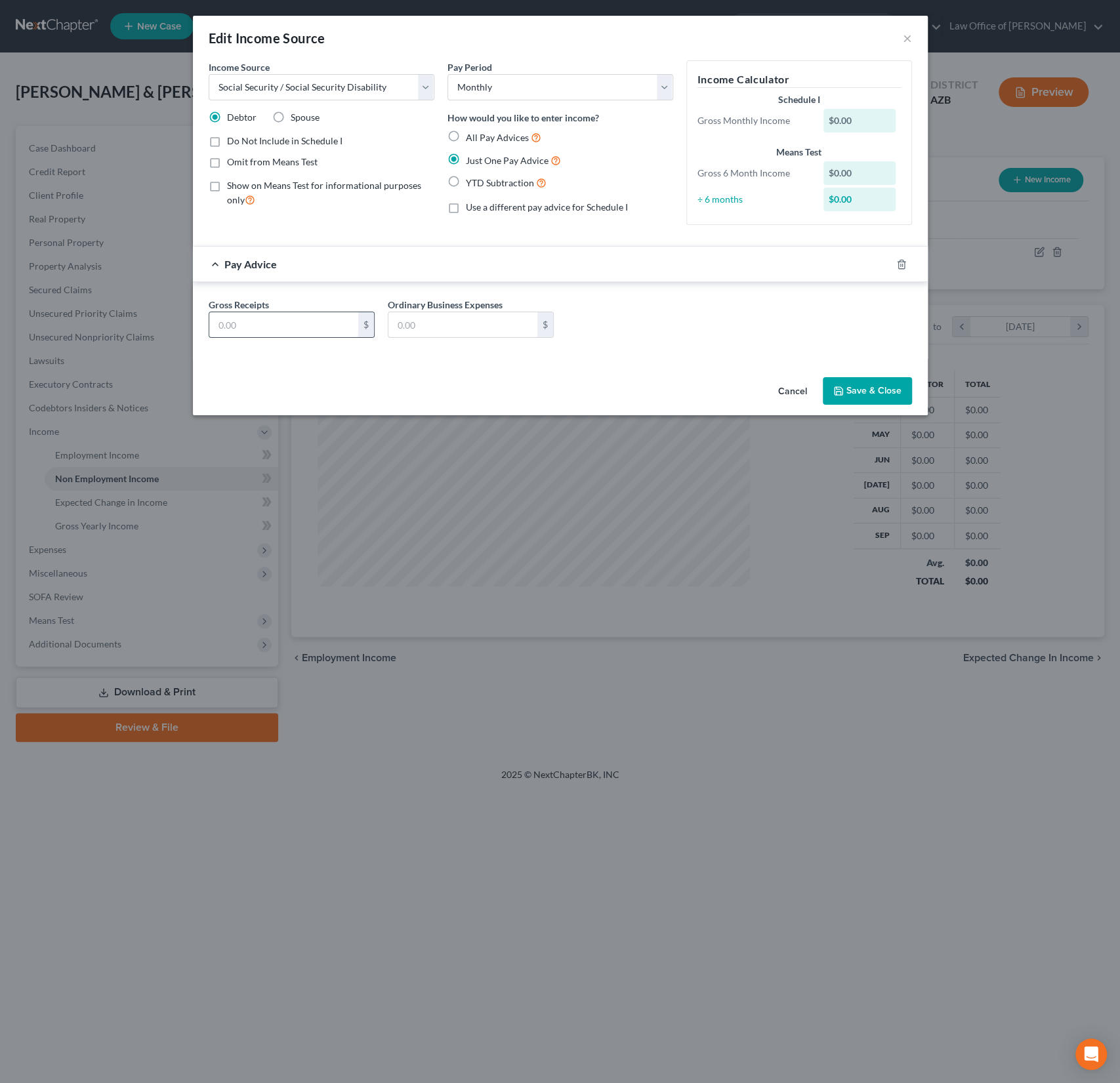
click at [252, 326] on input "text" at bounding box center [284, 325] width 149 height 25
type input "811"
click at [870, 392] on button "Save & Close" at bounding box center [868, 391] width 89 height 28
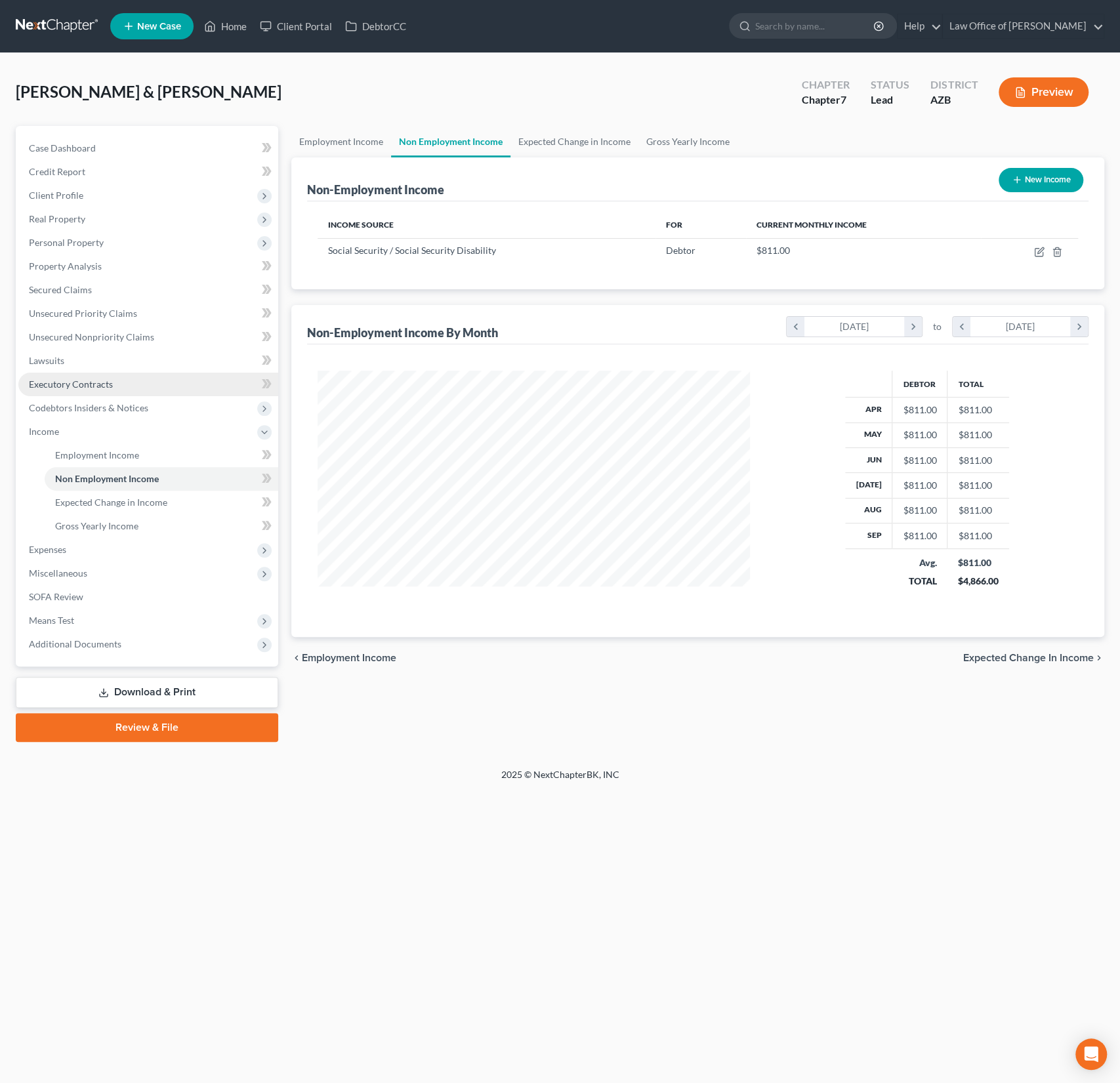
click at [85, 383] on span "Executory Contracts" at bounding box center [71, 384] width 84 height 11
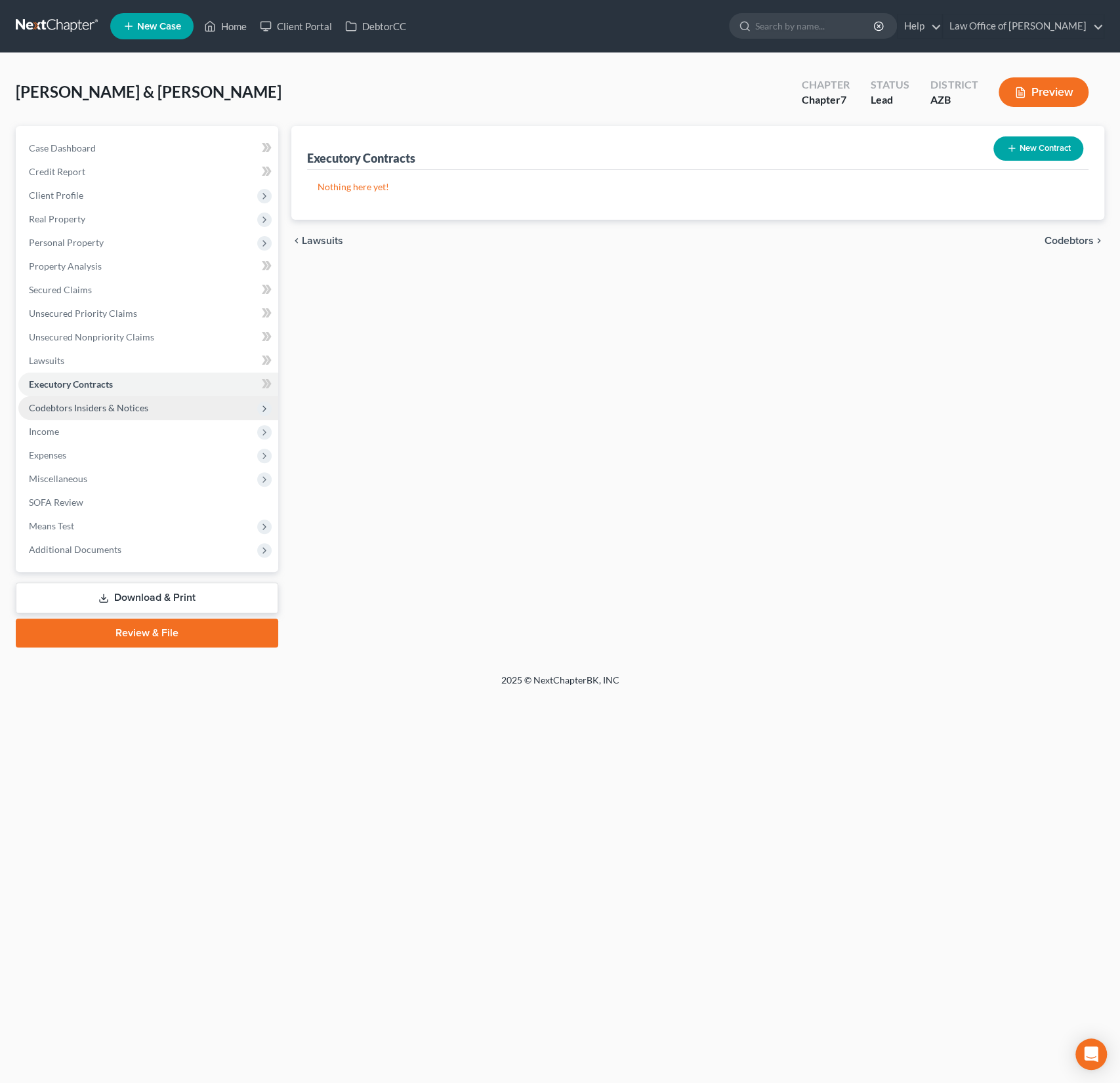
click at [75, 407] on span "Codebtors Insiders & Notices" at bounding box center [89, 408] width 119 height 11
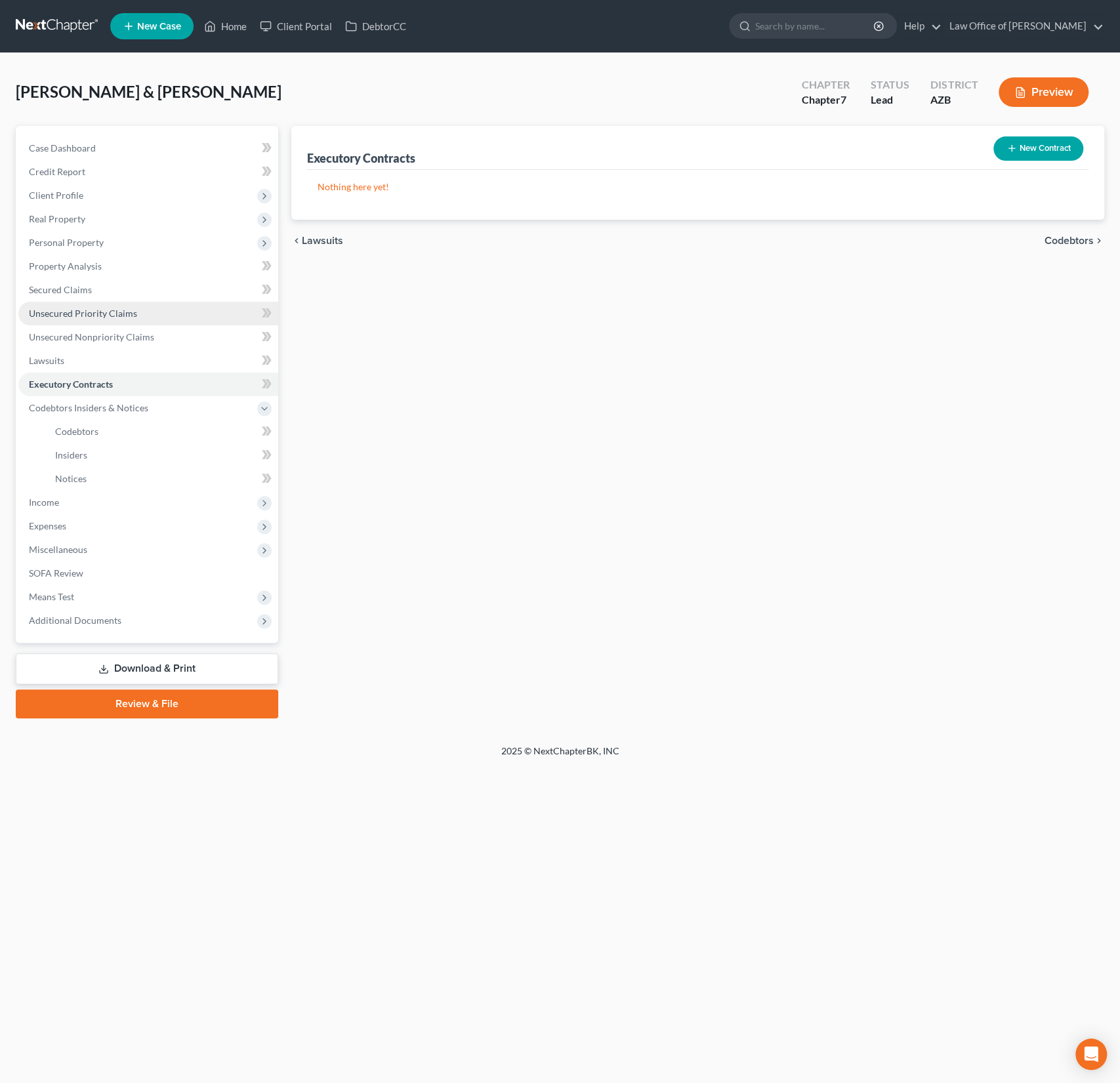
click at [96, 317] on span "Unsecured Priority Claims" at bounding box center [83, 313] width 108 height 11
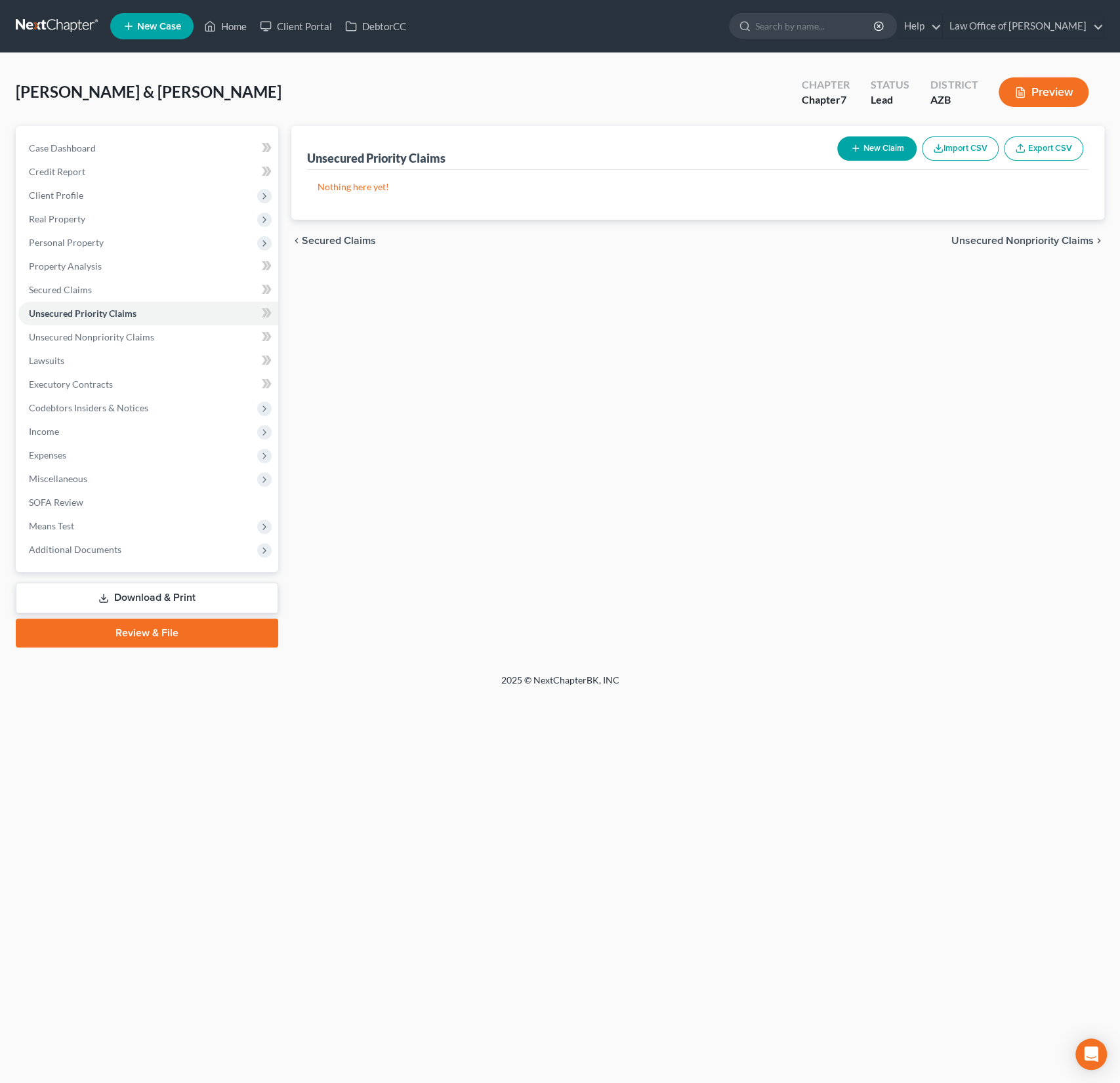
click at [886, 145] on button "New Claim" at bounding box center [877, 149] width 79 height 24
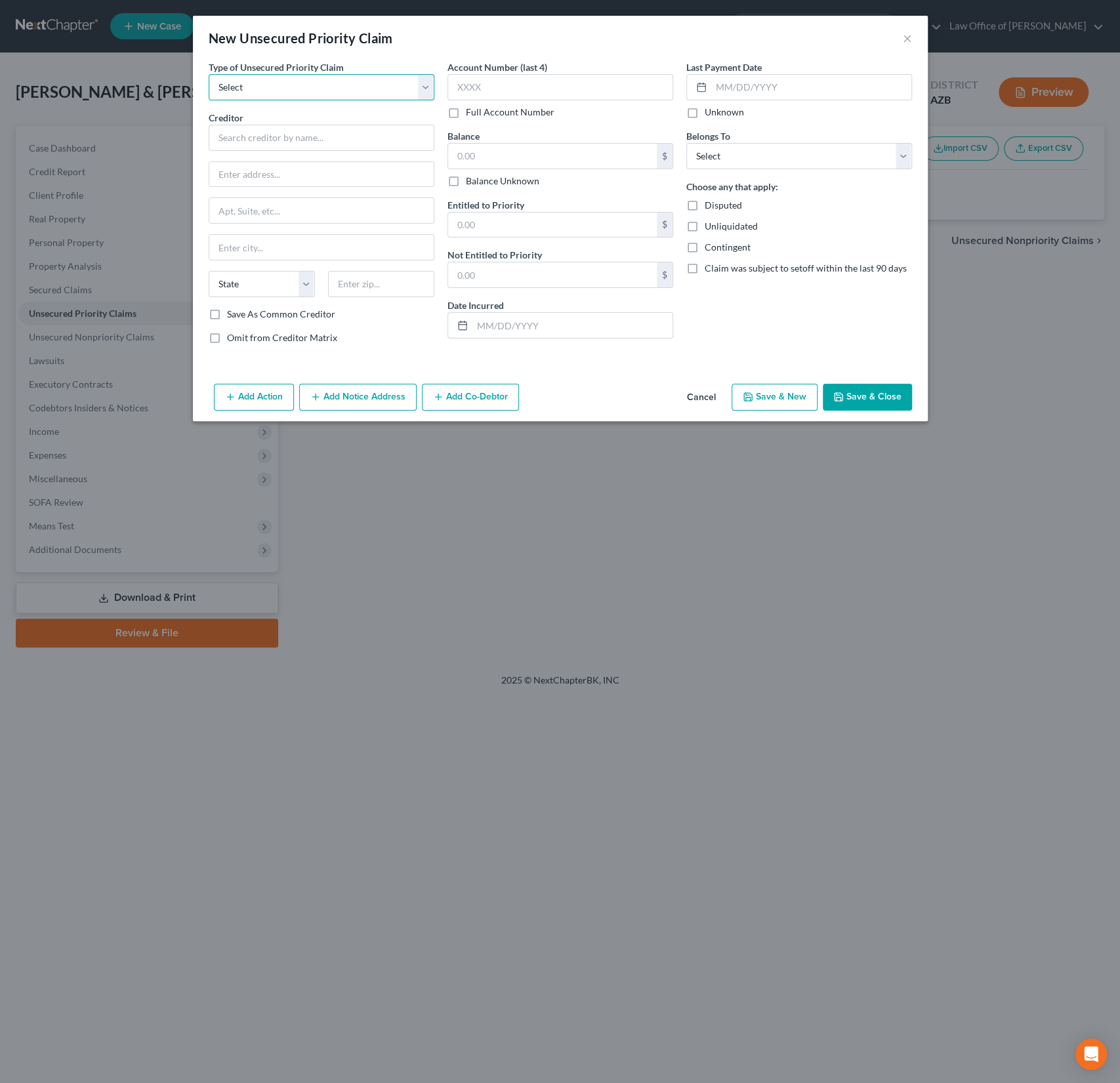
click at [269, 78] on select "Select Taxes & Other Government Units Domestic Support Obligations Extensions o…" at bounding box center [321, 87] width 225 height 26
select select "1"
click at [208, 74] on select "Select Taxes & Other Government Units Domestic Support Obligations Extensions o…" at bounding box center [321, 87] width 225 height 26
click at [245, 143] on input "text" at bounding box center [321, 138] width 225 height 26
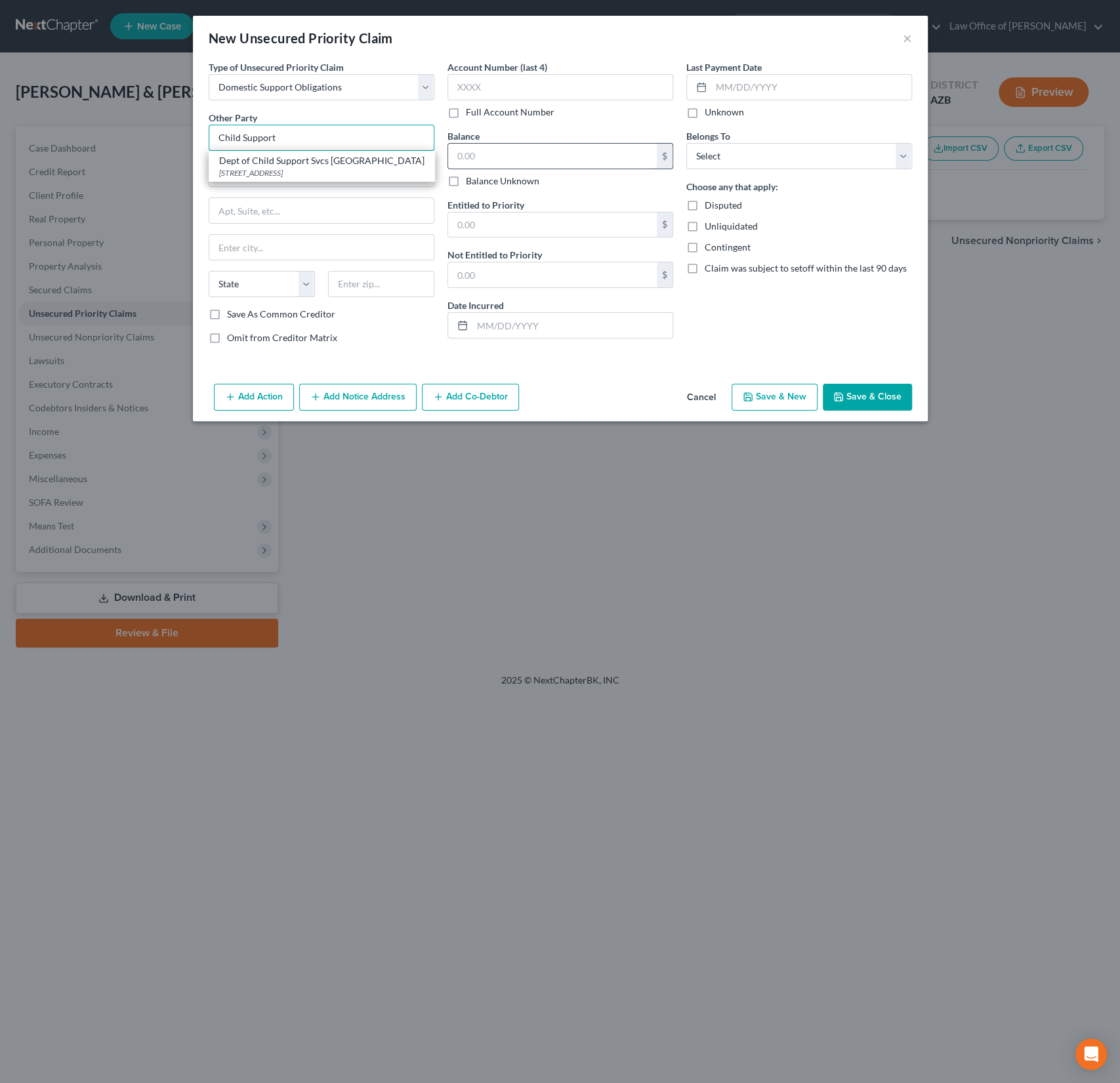
type input "Child Support"
click at [505, 151] on input "text" at bounding box center [552, 156] width 208 height 25
type input "6,410.38"
click at [478, 227] on input "text" at bounding box center [552, 225] width 208 height 25
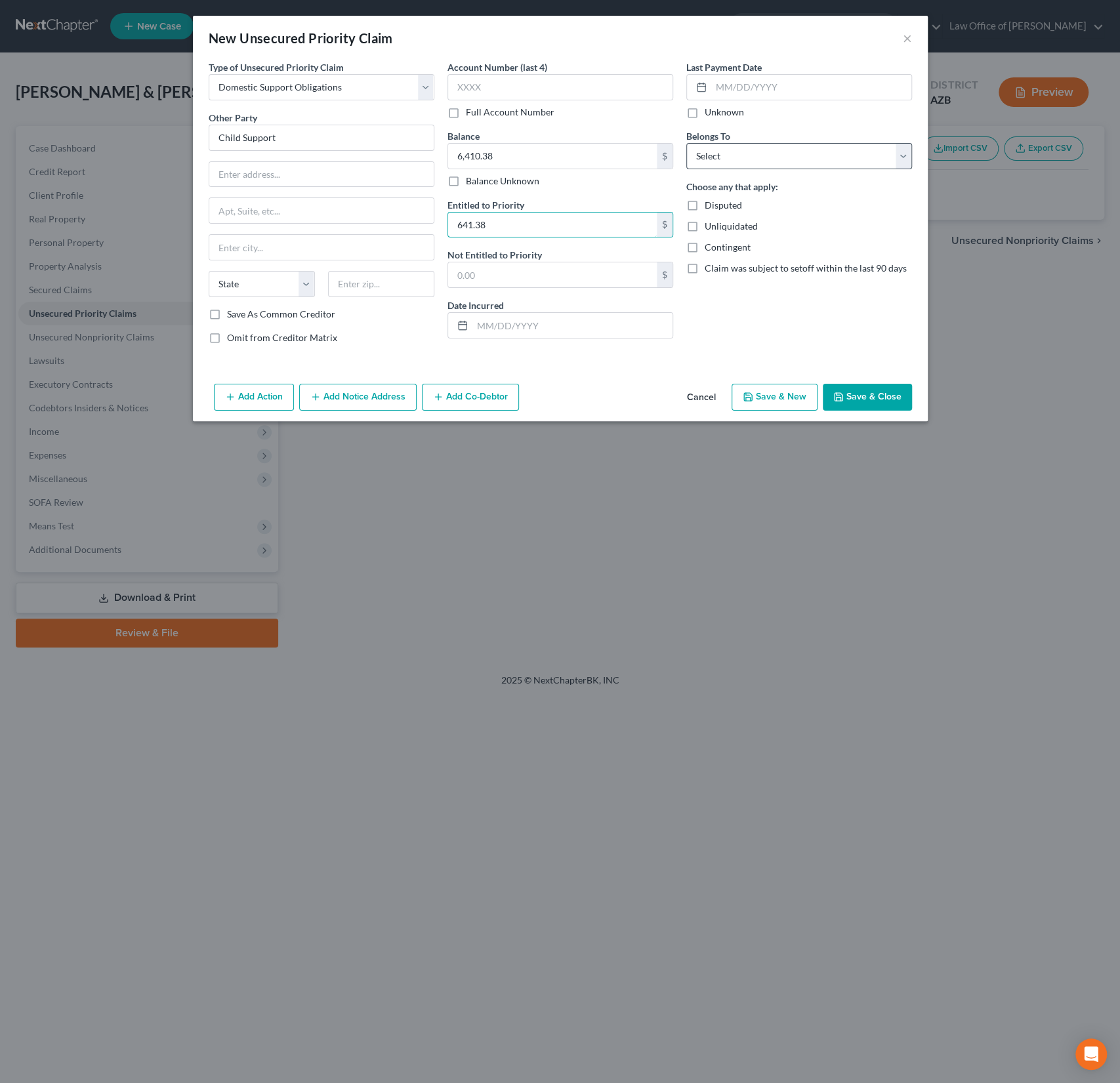
type input "641.38"
click at [747, 157] on select "Select Debtor 1 Only Debtor 2 Only Debtor 1 And Debtor 2 Only At Least One Of T…" at bounding box center [799, 156] width 225 height 26
select select "1"
click at [686, 143] on select "Select Debtor 1 Only Debtor 2 Only Debtor 1 And Debtor 2 Only At Least One Of T…" at bounding box center [799, 156] width 225 height 26
click at [493, 79] on input "text" at bounding box center [560, 87] width 225 height 26
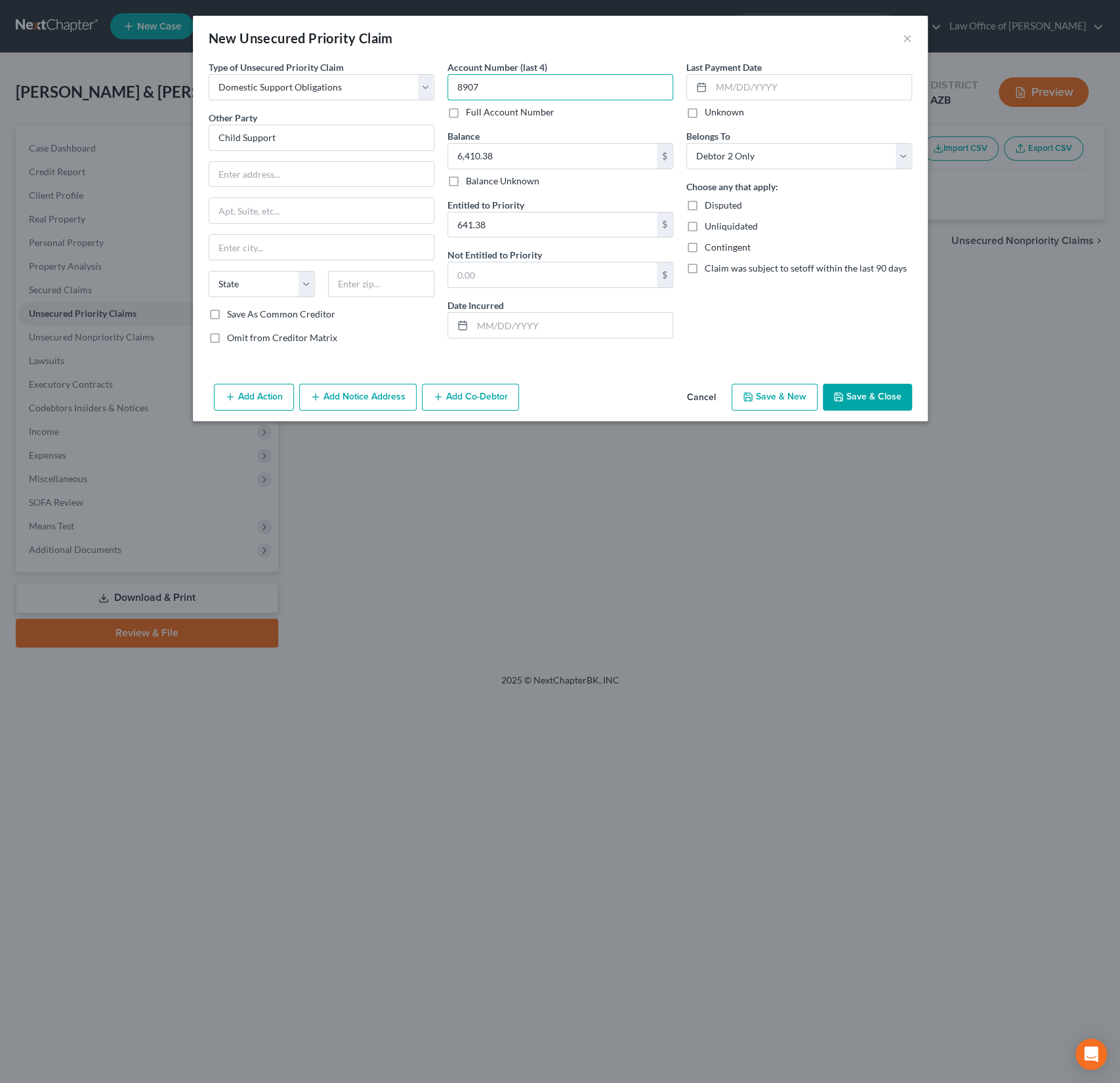
type input "8907"
click at [887, 394] on button "Save & Close" at bounding box center [868, 397] width 89 height 28
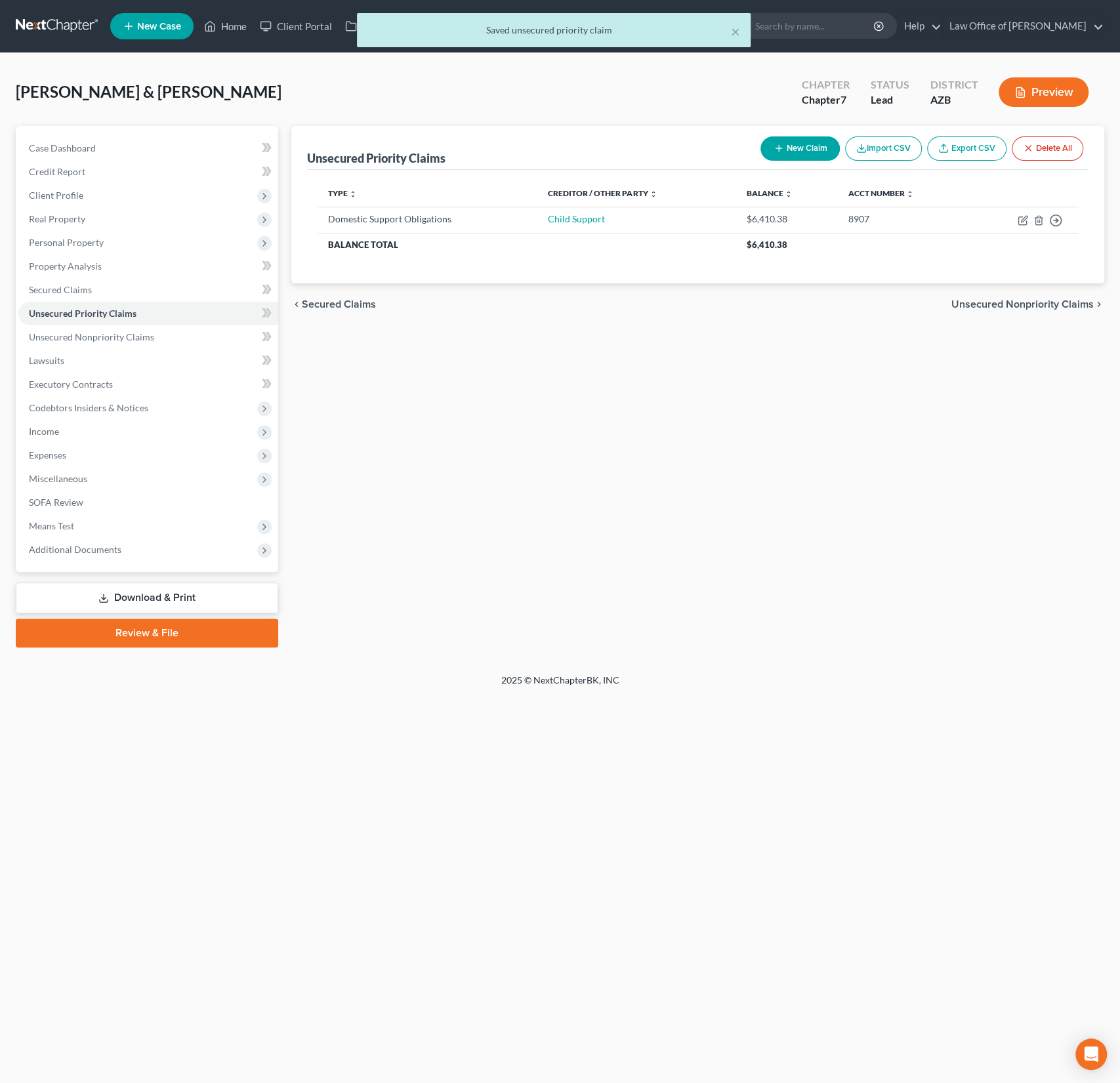
click at [801, 145] on button "New Claim" at bounding box center [800, 149] width 79 height 24
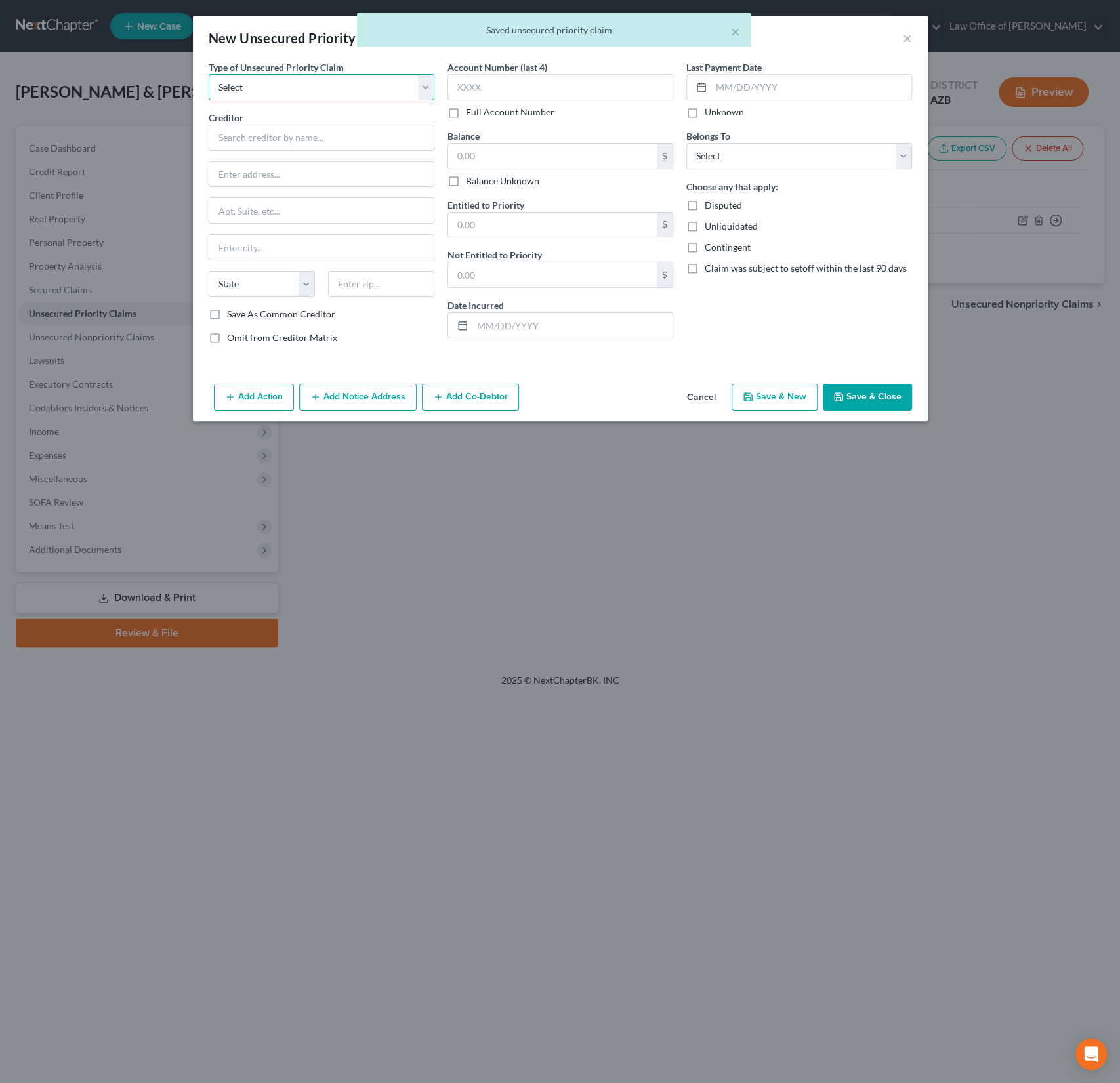
click at [270, 92] on select "Select Taxes & Other Government Units Domestic Support Obligations Extensions o…" at bounding box center [321, 87] width 225 height 26
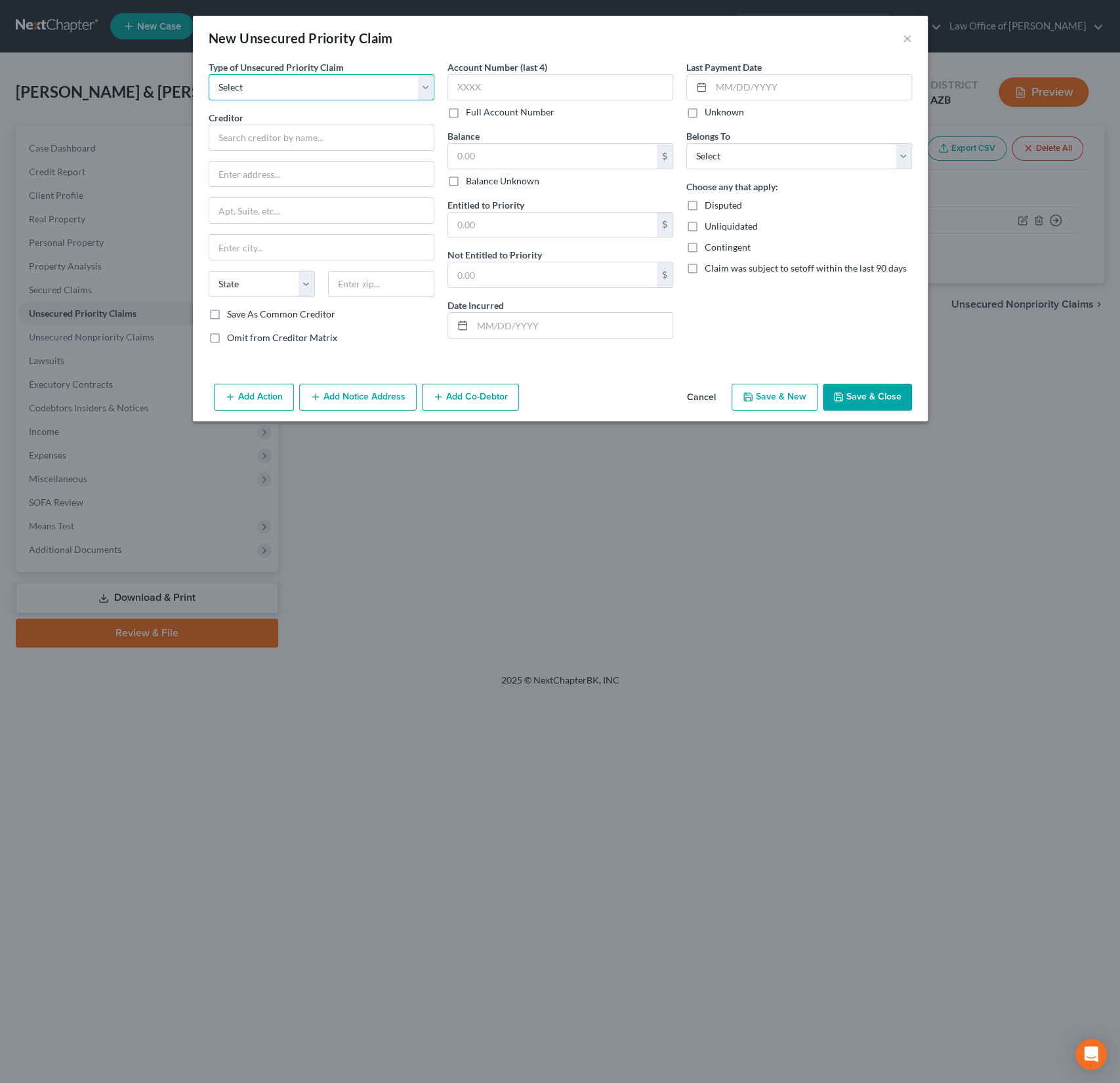
select select "1"
click at [208, 74] on select "Select Taxes & Other Government Units Domestic Support Obligations Extensions o…" at bounding box center [321, 87] width 225 height 26
click at [257, 153] on div "Other Party * State AL AK AR AZ CA CO CT DE DC FL GA GU HI ID IL IN IA KS KY LA…" at bounding box center [321, 209] width 225 height 197
click at [252, 144] on input "text" at bounding box center [321, 138] width 225 height 26
type input "Child Support"
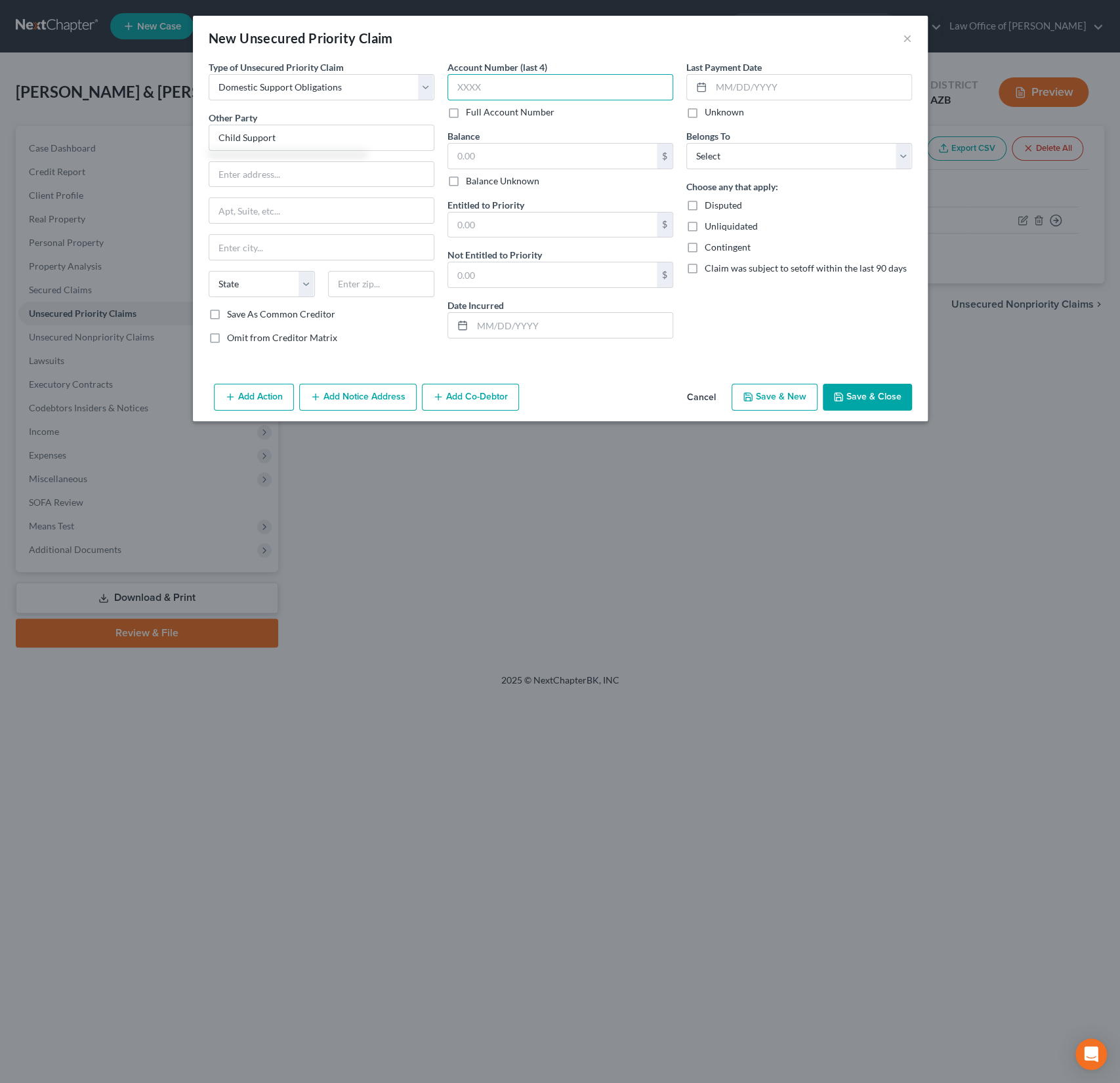
click at [485, 93] on input "text" at bounding box center [560, 87] width 225 height 26
type input "1144"
click at [497, 151] on input "text" at bounding box center [552, 156] width 208 height 25
type input "116,637.90"
click at [552, 225] on input "text" at bounding box center [552, 225] width 208 height 25
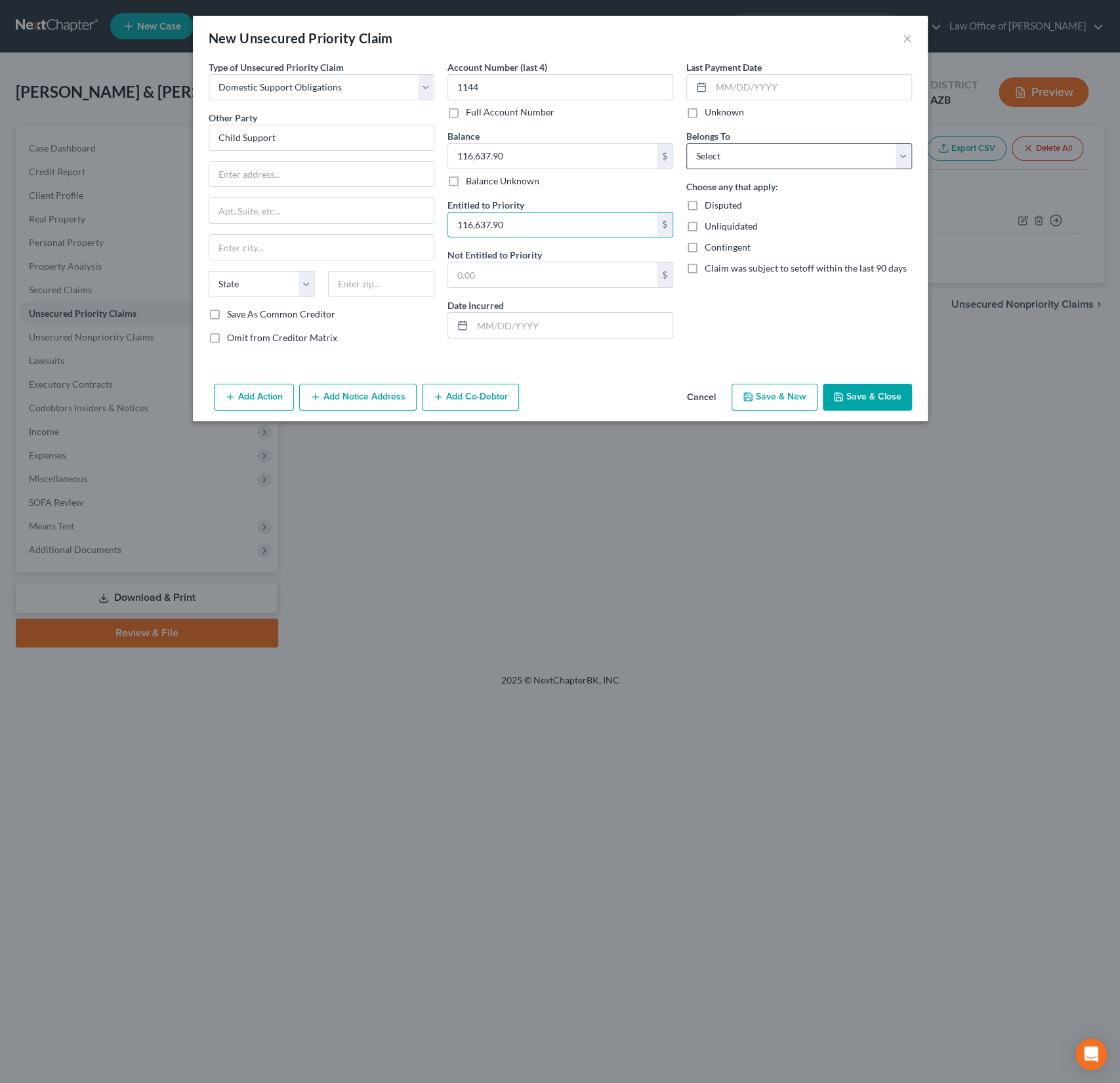
type input "116,637.90"
click at [730, 152] on select "Select Debtor 1 Only Debtor 2 Only Debtor 1 And Debtor 2 Only At Least One Of T…" at bounding box center [799, 156] width 225 height 26
select select "0"
click at [686, 143] on select "Select Debtor 1 Only Debtor 2 Only Debtor 1 And Debtor 2 Only At Least One Of T…" at bounding box center [799, 156] width 225 height 26
click at [865, 393] on button "Save & Close" at bounding box center [868, 397] width 89 height 28
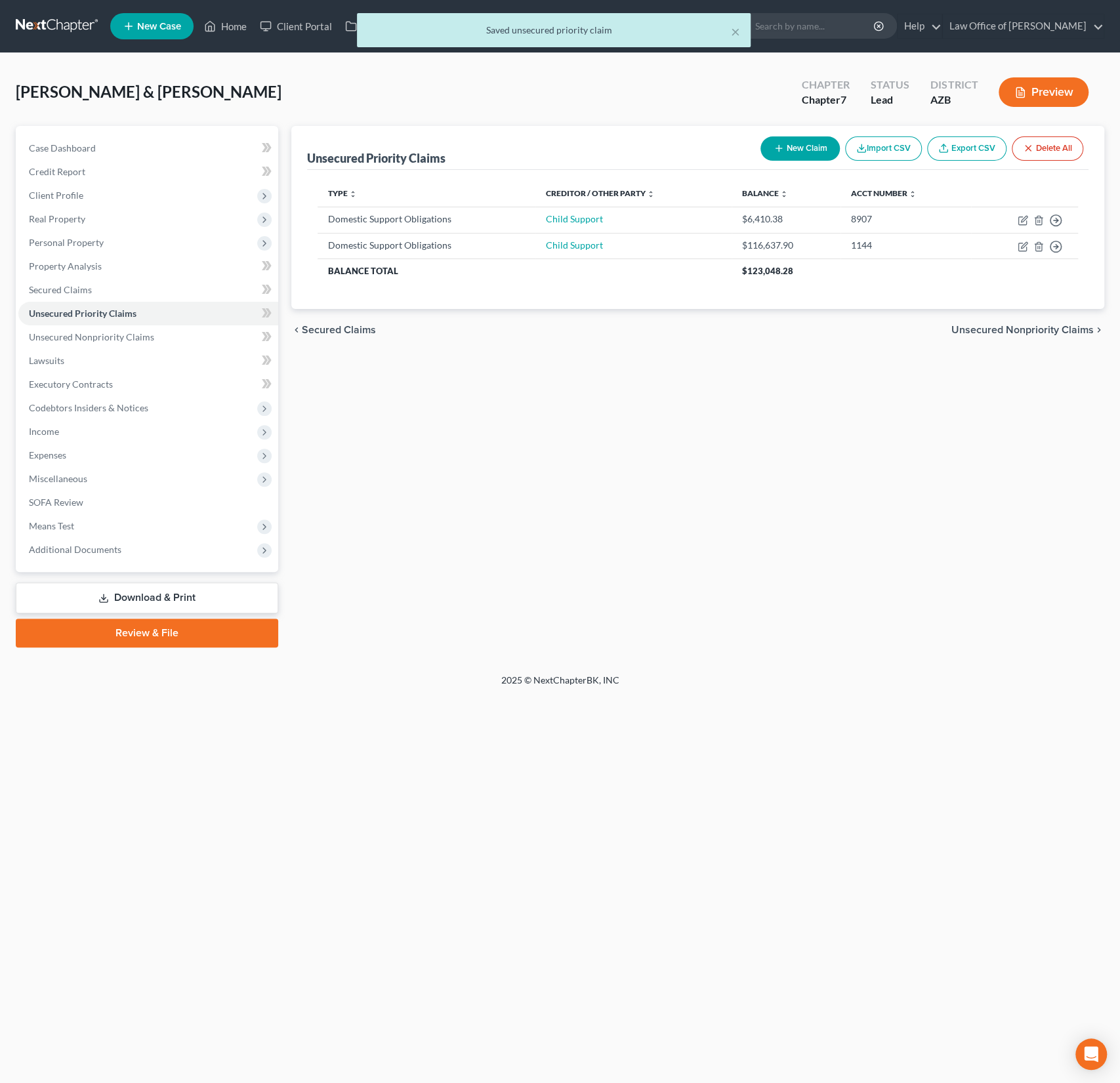
click at [795, 150] on button "New Claim" at bounding box center [800, 149] width 79 height 24
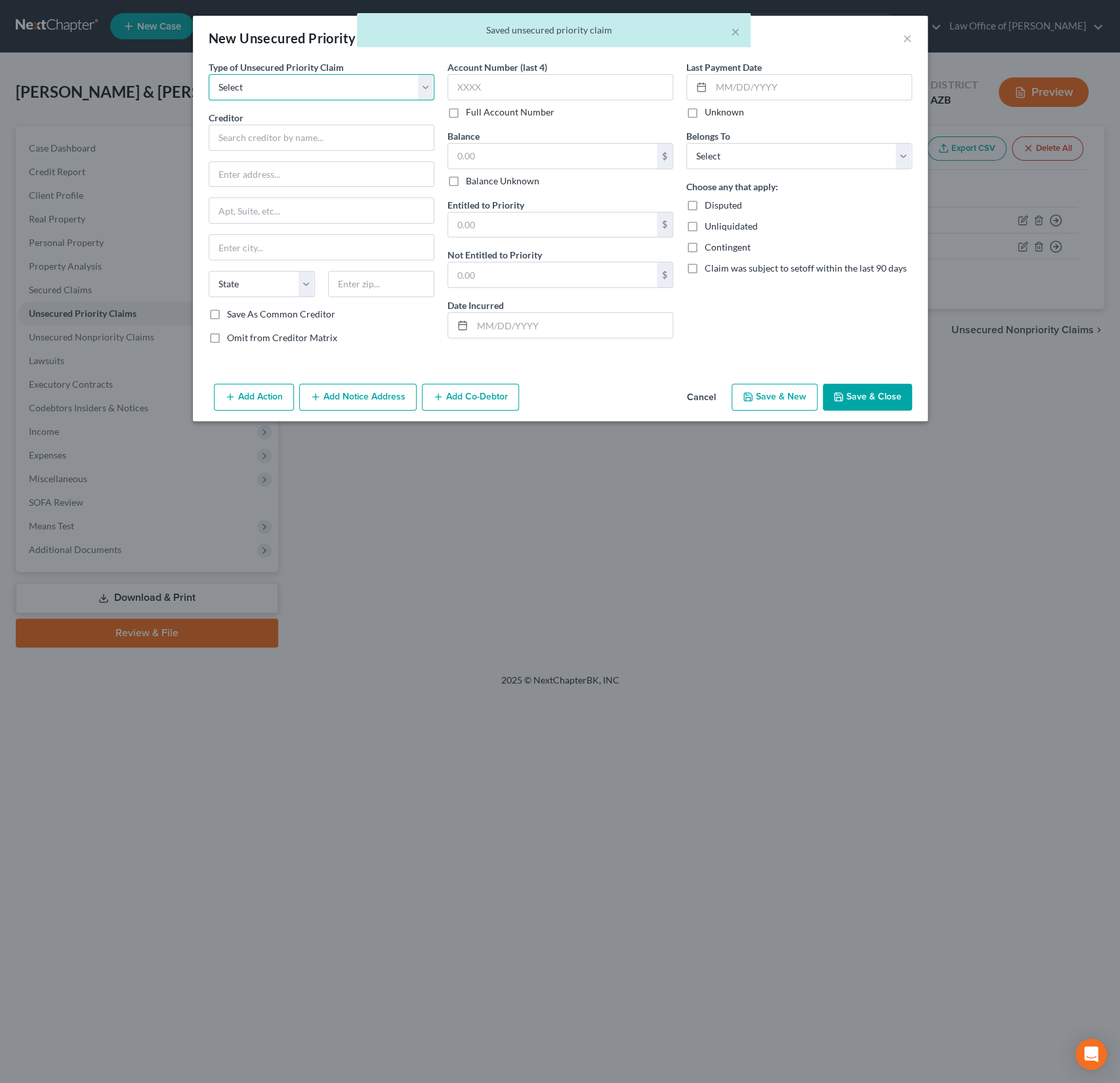
click at [257, 81] on select "Select Taxes & Other Government Units Domestic Support Obligations Extensions o…" at bounding box center [321, 87] width 225 height 26
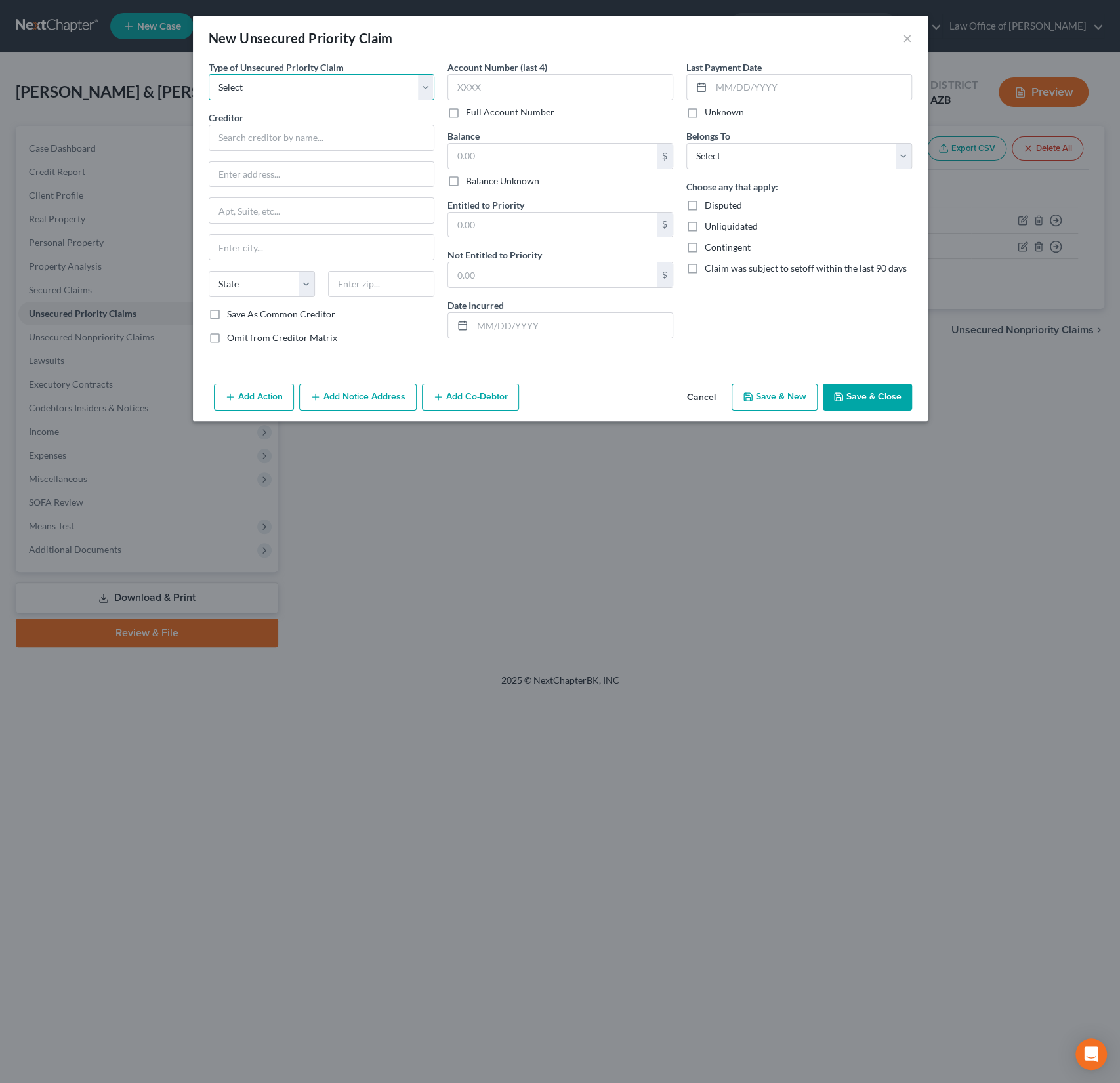
select select "1"
click at [208, 74] on select "Select Taxes & Other Government Units Domestic Support Obligations Extensions o…" at bounding box center [321, 87] width 225 height 26
click at [240, 136] on input "text" at bounding box center [321, 138] width 225 height 26
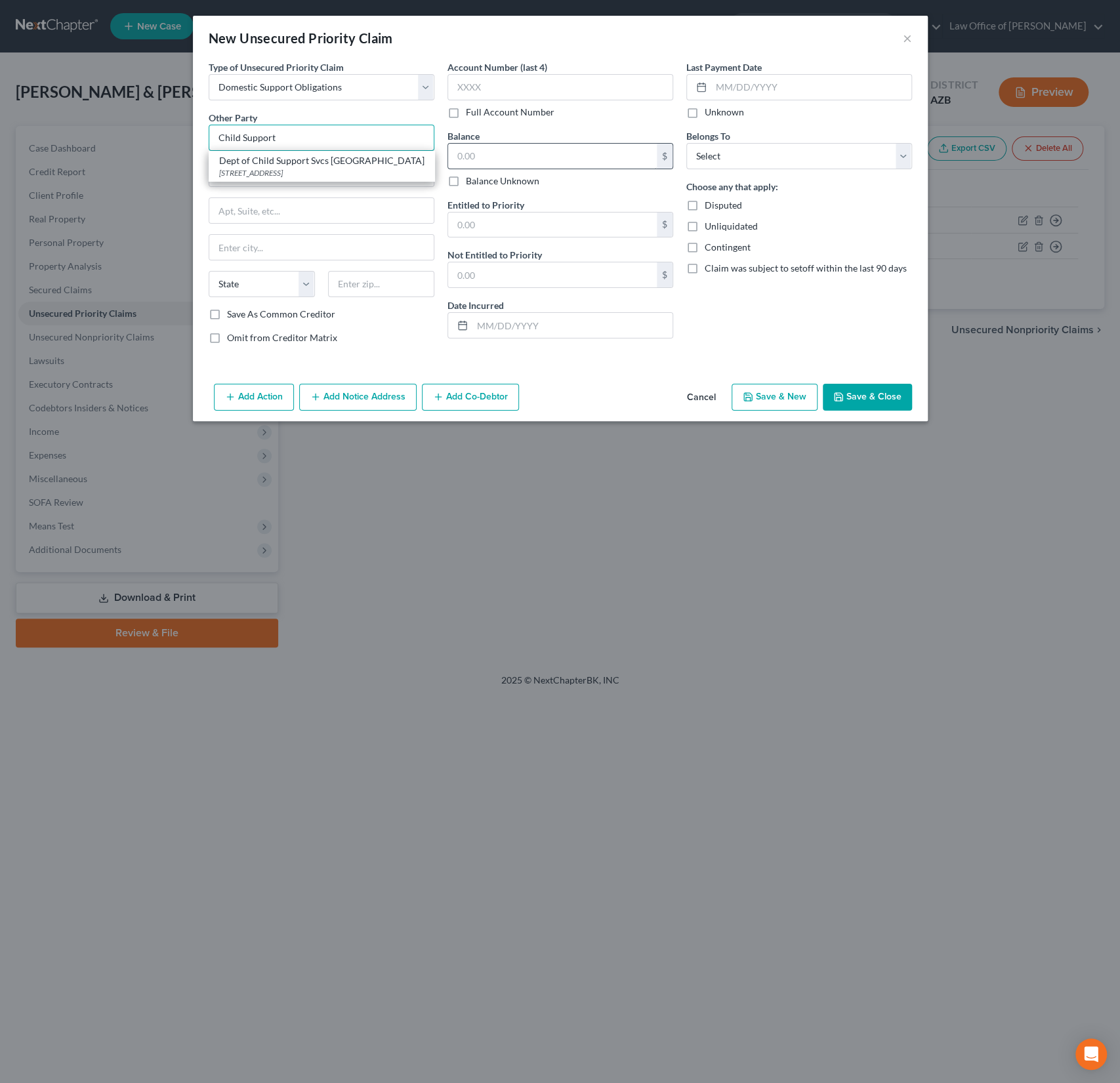
type input "Child Support"
click at [495, 161] on input "text" at bounding box center [552, 156] width 208 height 25
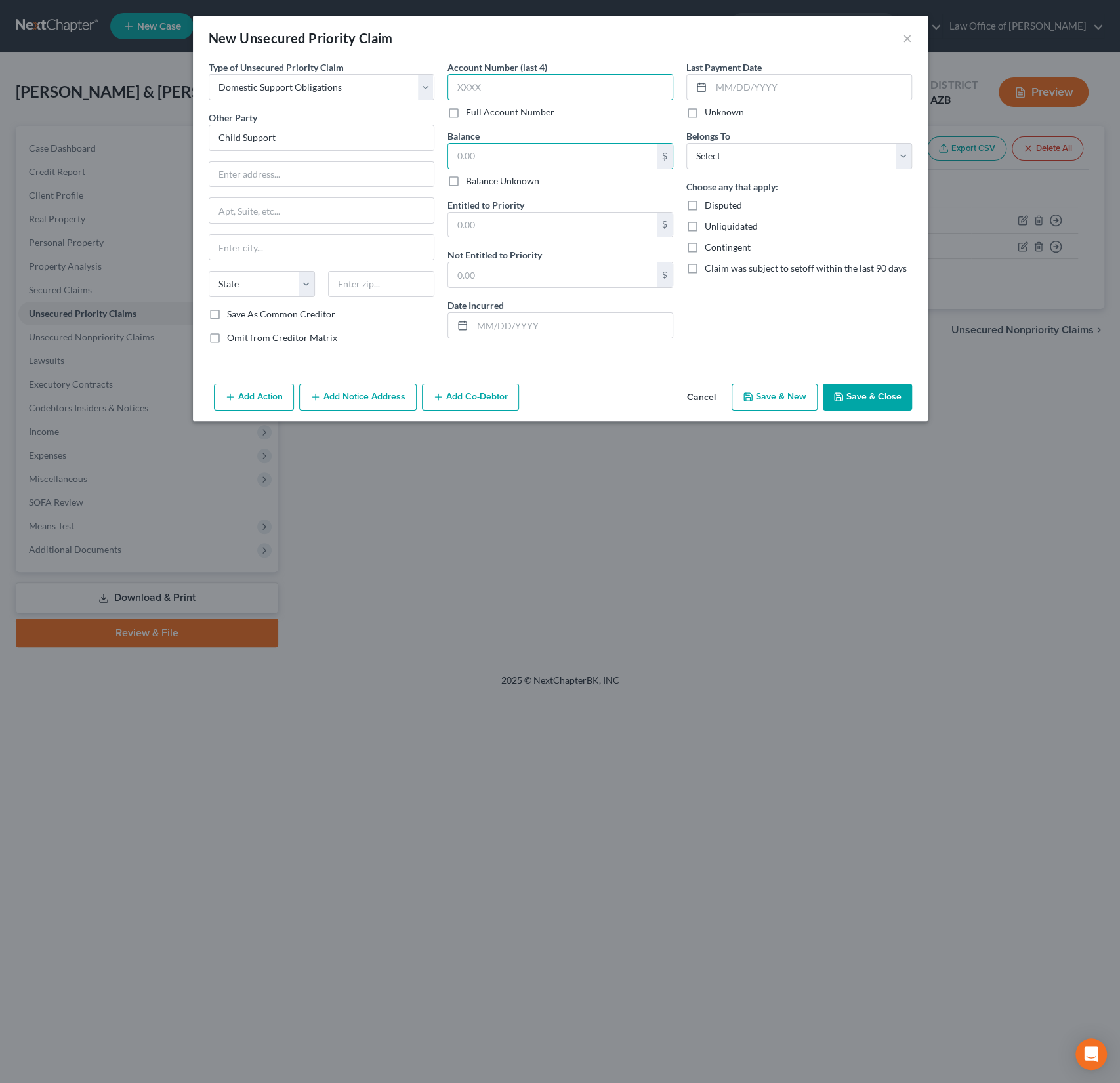
click at [500, 86] on input "text" at bounding box center [560, 87] width 225 height 26
type input "1970"
click at [502, 151] on input "text" at bounding box center [552, 156] width 208 height 25
type input "35,287.06"
click at [487, 221] on input "text" at bounding box center [552, 225] width 208 height 25
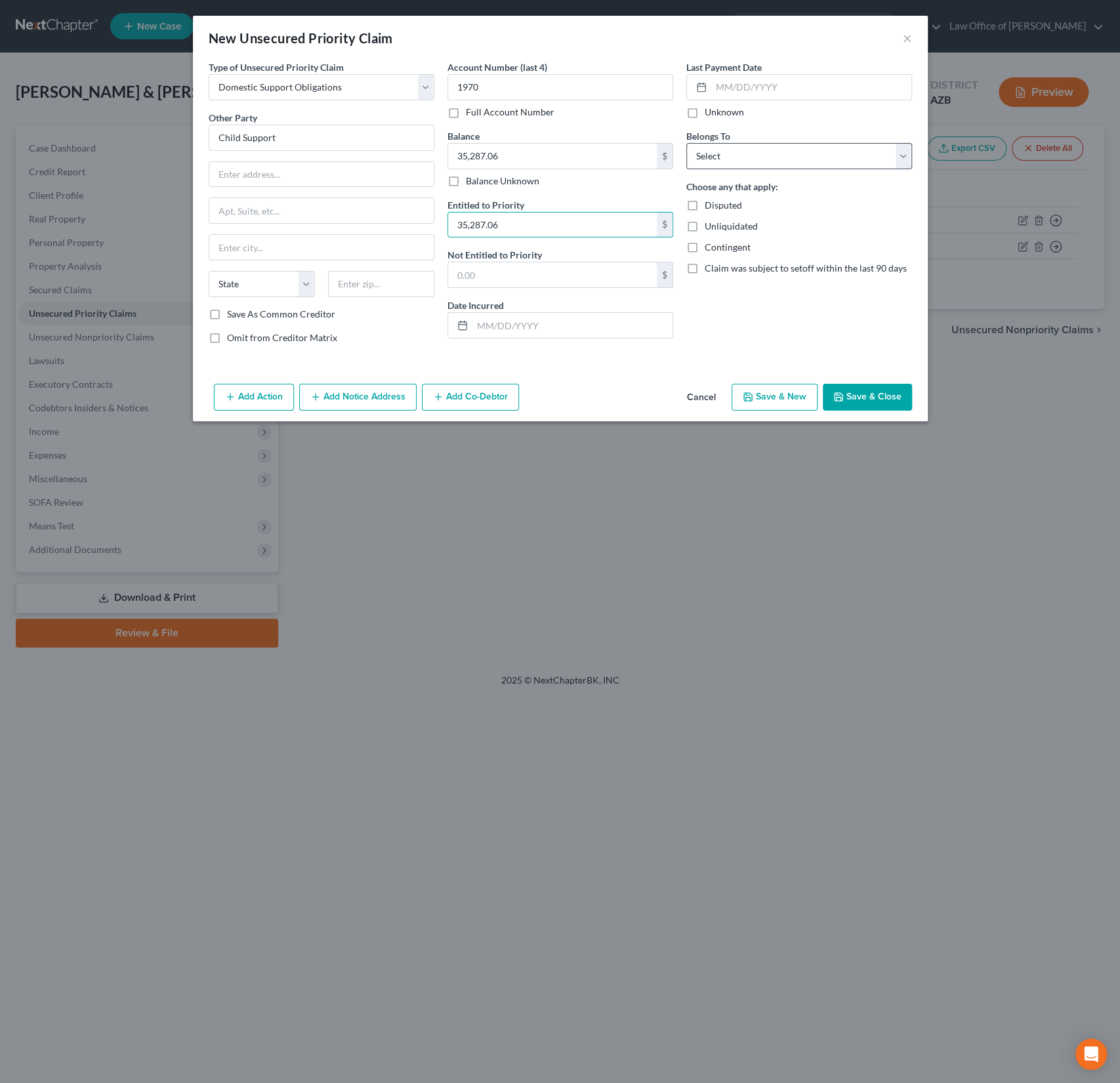
type input "35,287.06"
click at [780, 160] on select "Select Debtor 1 Only Debtor 2 Only Debtor 1 And Debtor 2 Only At Least One Of T…" at bounding box center [799, 156] width 225 height 26
select select "0"
click at [686, 143] on select "Select Debtor 1 Only Debtor 2 Only Debtor 1 And Debtor 2 Only At Least One Of T…" at bounding box center [799, 156] width 225 height 26
click at [875, 400] on button "Save & Close" at bounding box center [868, 397] width 89 height 28
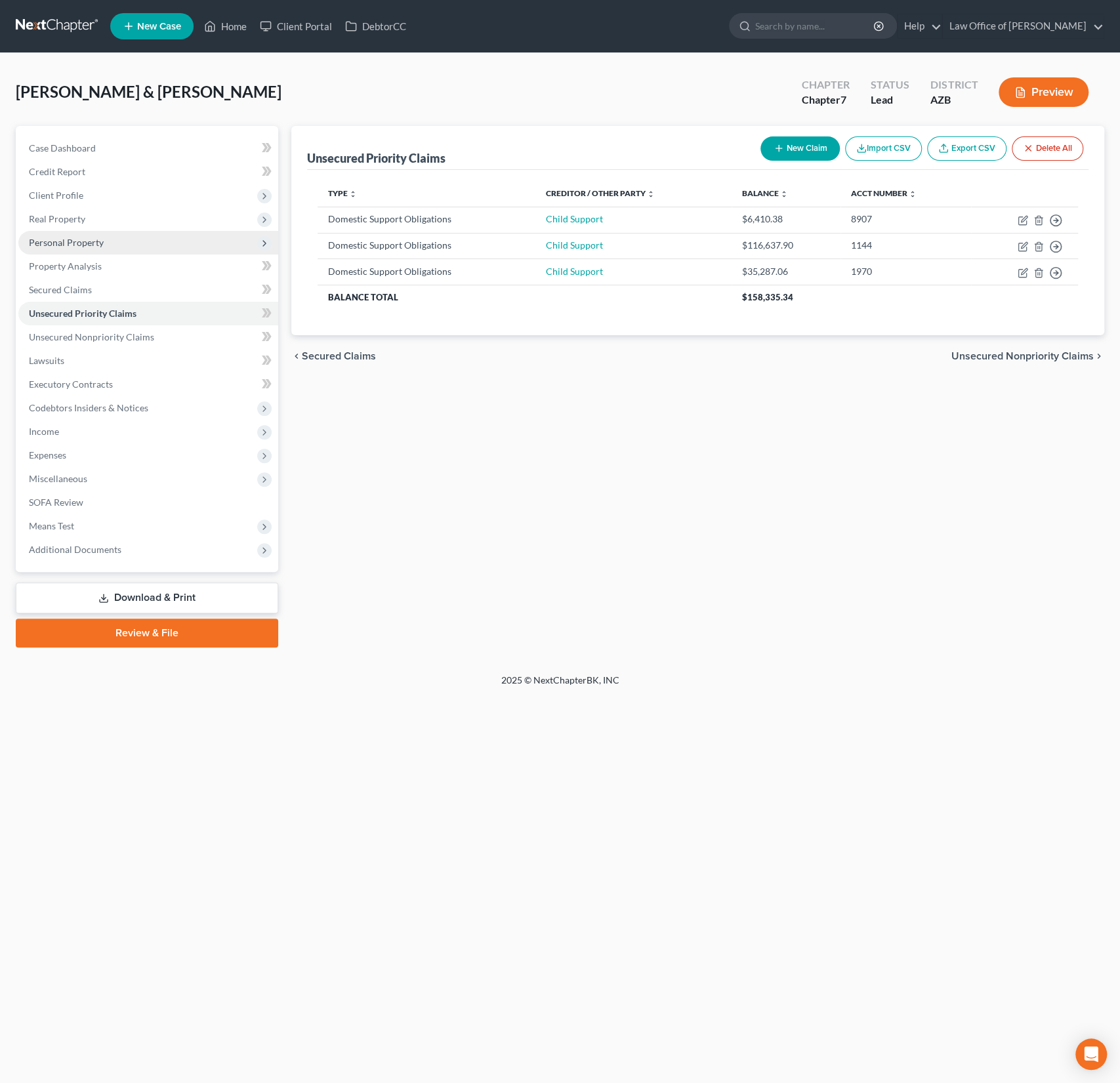
click at [63, 241] on span "Personal Property" at bounding box center [67, 242] width 75 height 11
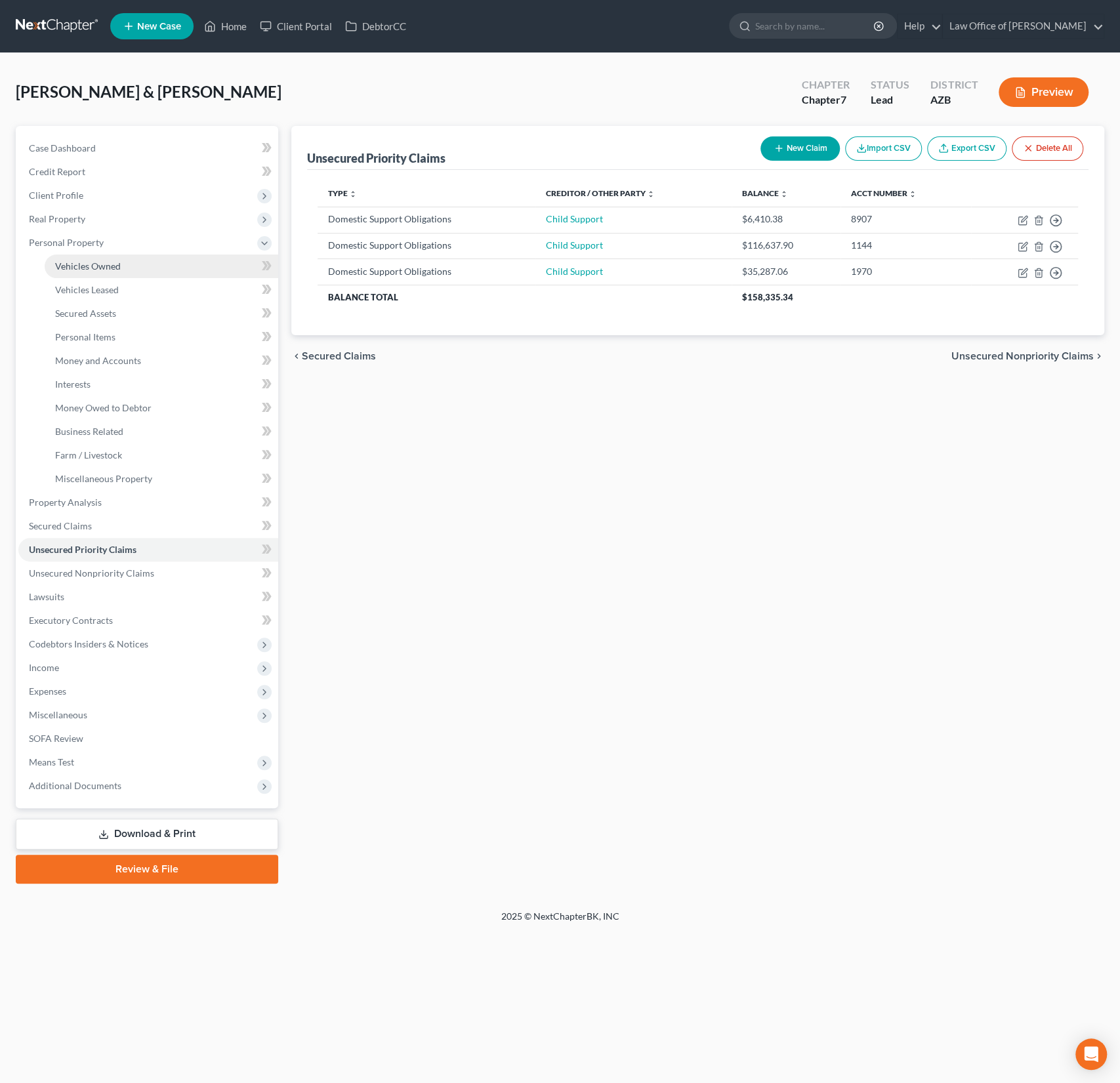
click at [64, 258] on link "Vehicles Owned" at bounding box center [162, 266] width 234 height 23
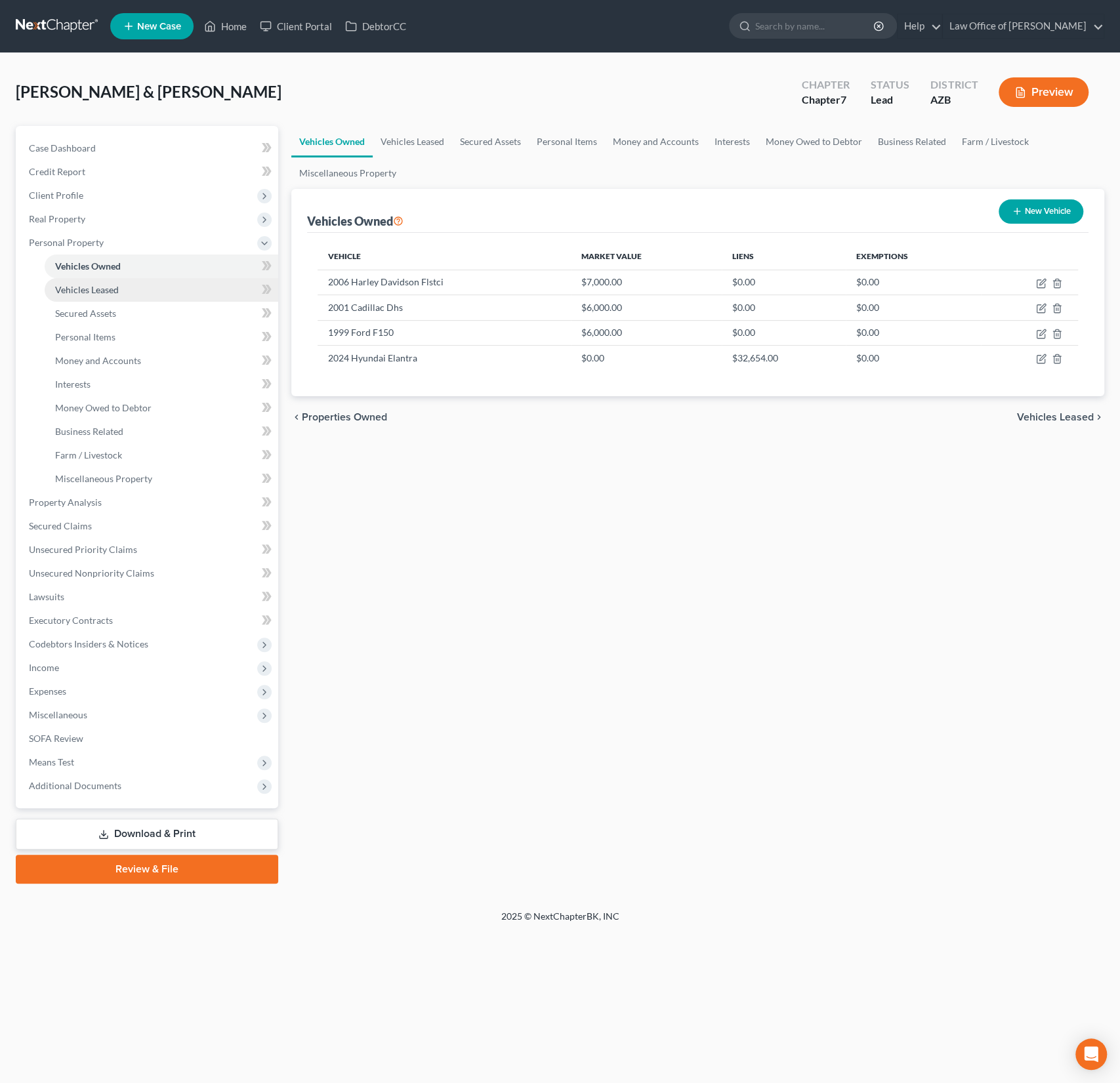
click at [75, 289] on span "Vehicles Leased" at bounding box center [87, 290] width 64 height 11
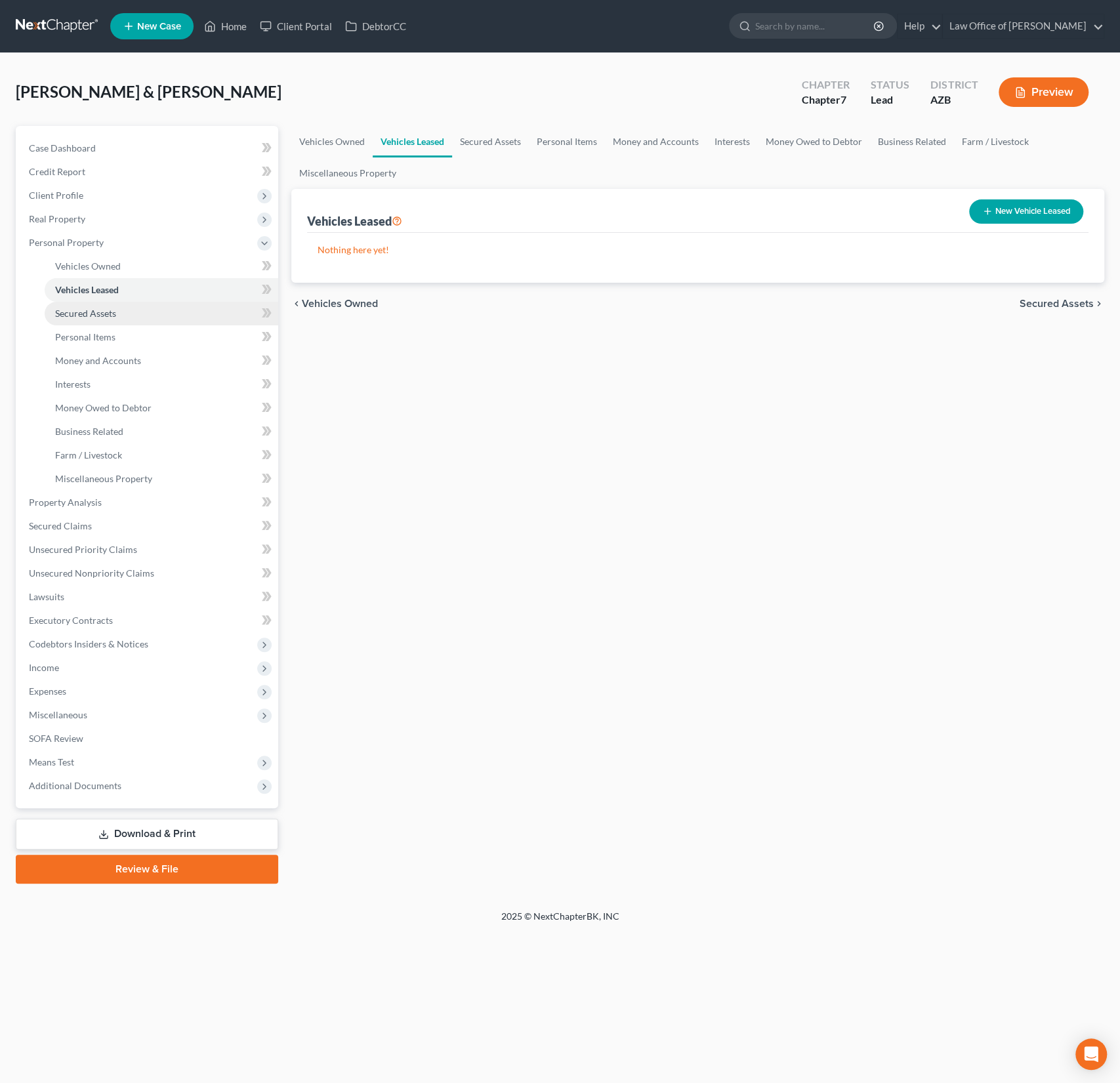
click at [84, 309] on span "Secured Assets" at bounding box center [86, 313] width 61 height 11
click at [91, 328] on link "Personal Items" at bounding box center [162, 337] width 234 height 23
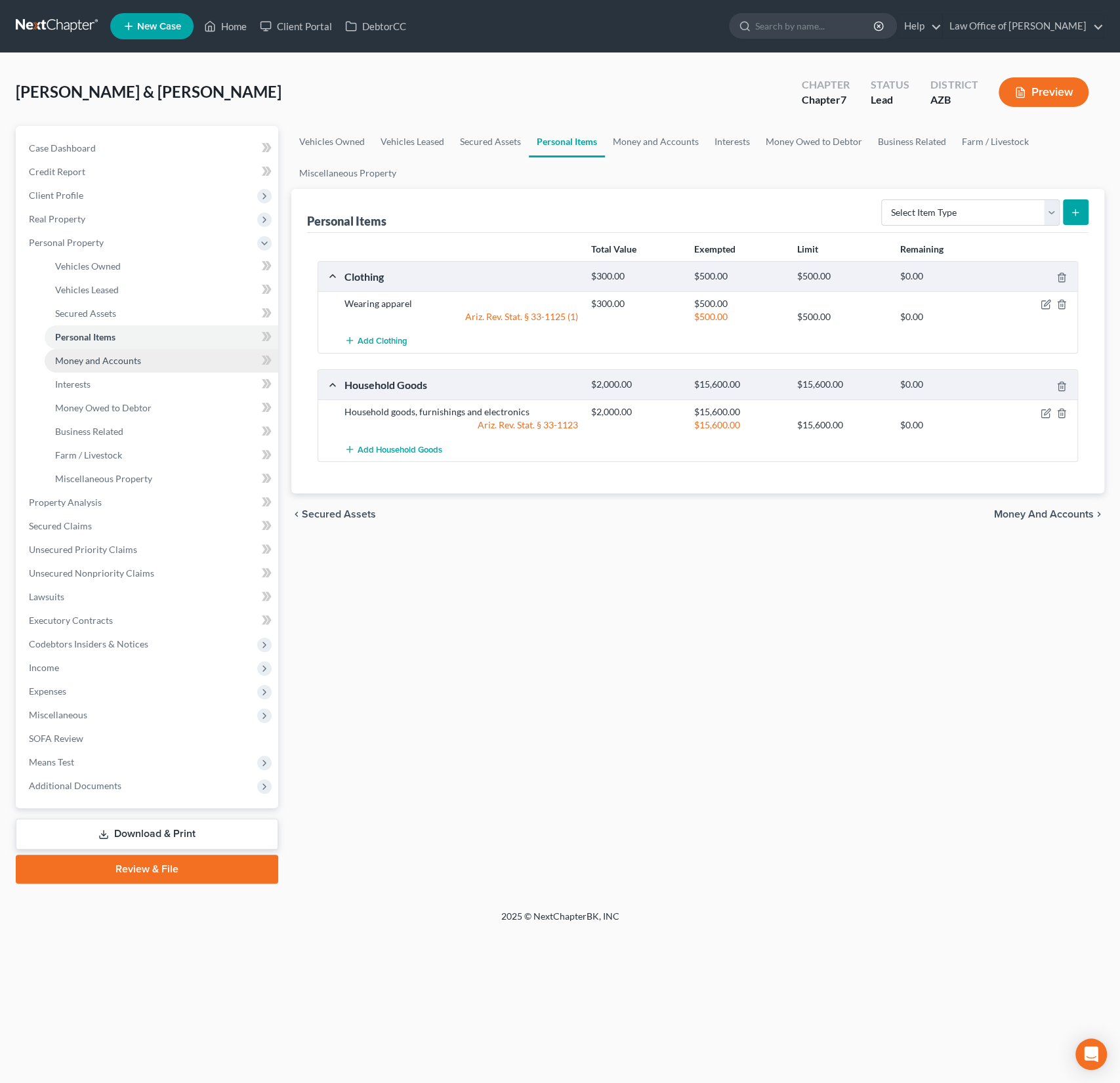
click at [94, 361] on span "Money and Accounts" at bounding box center [98, 361] width 86 height 11
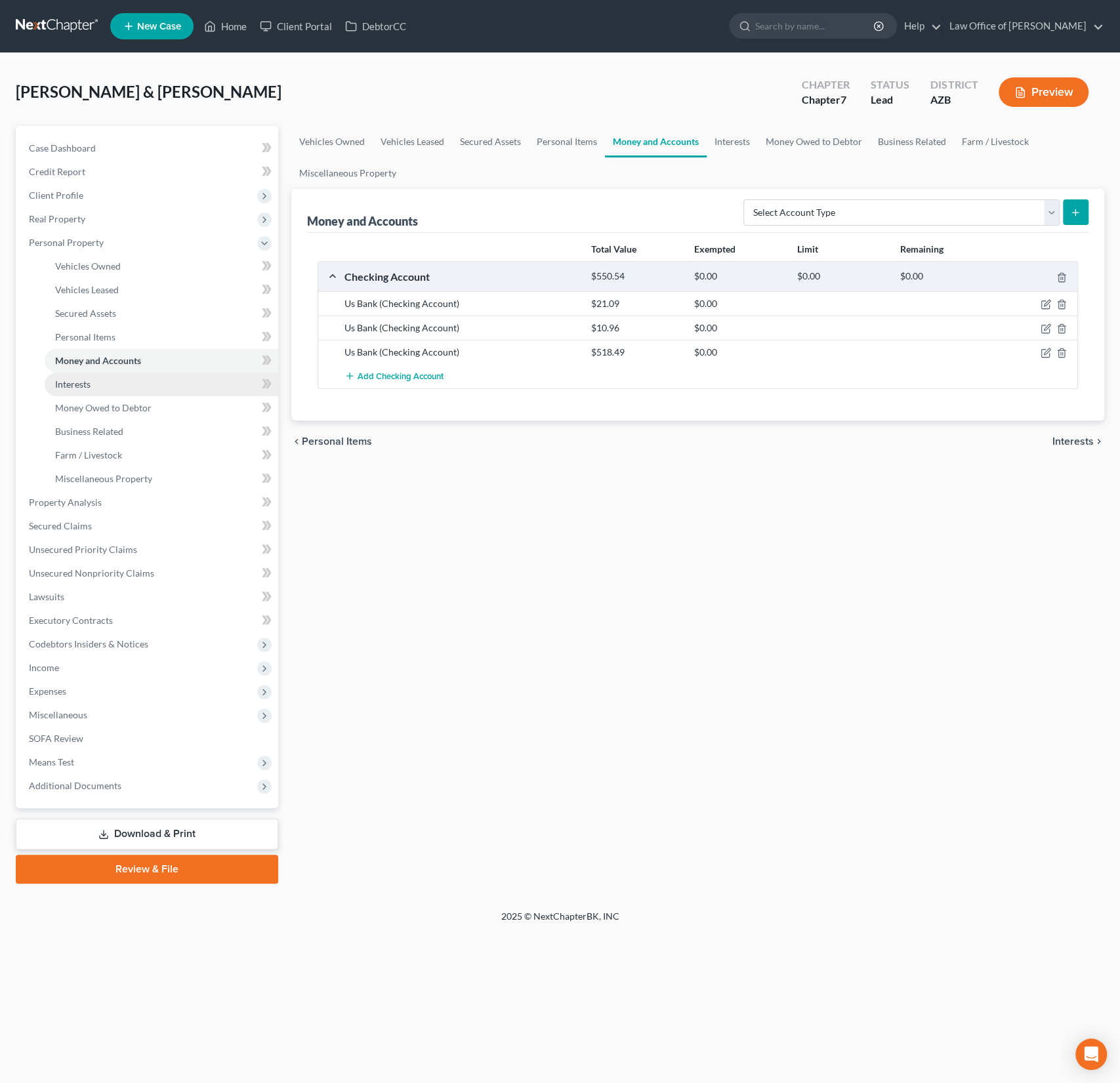
click at [85, 380] on span "Interests" at bounding box center [73, 384] width 35 height 11
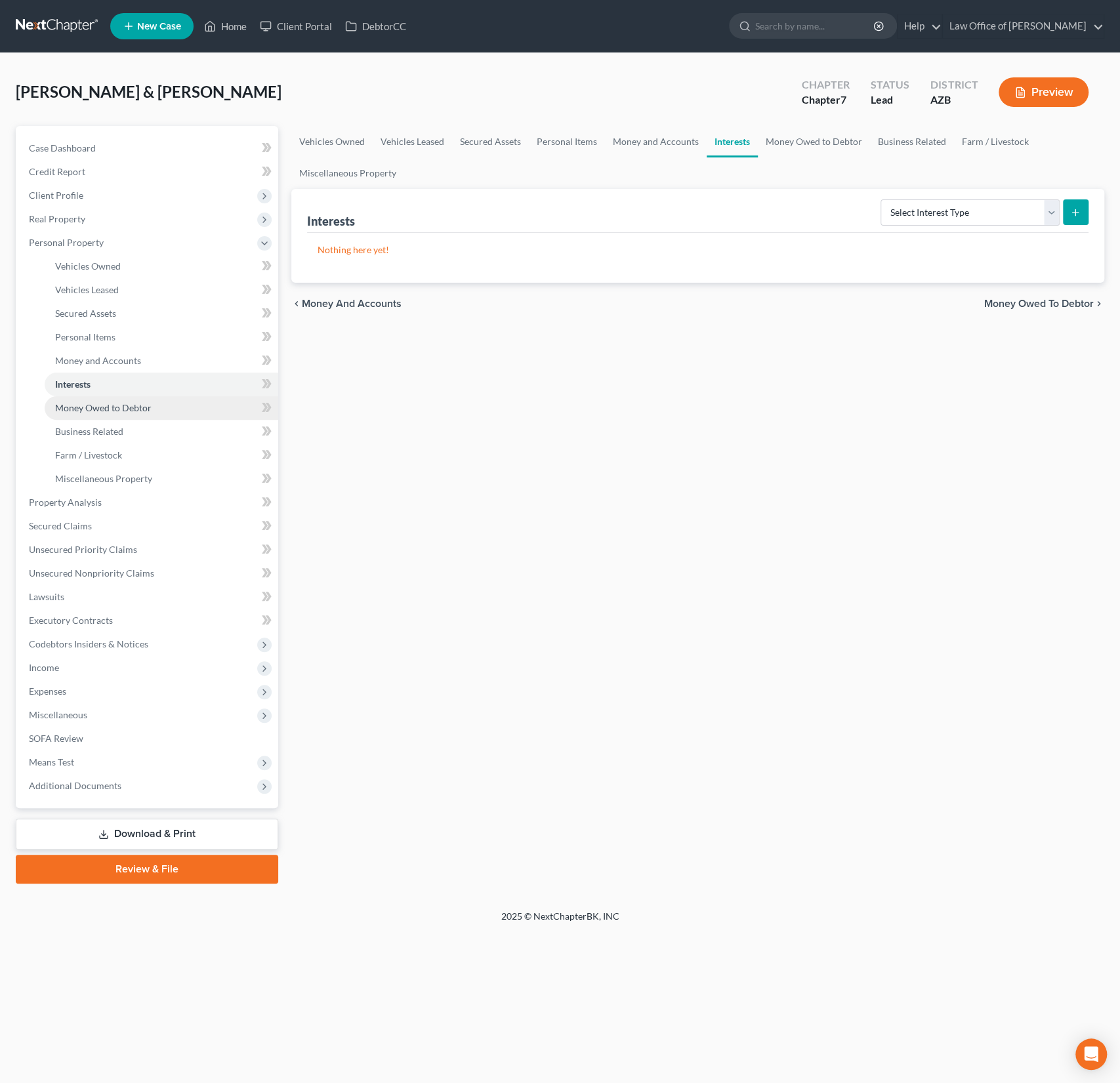
click at [84, 402] on span "Money Owed to Debtor" at bounding box center [103, 408] width 96 height 11
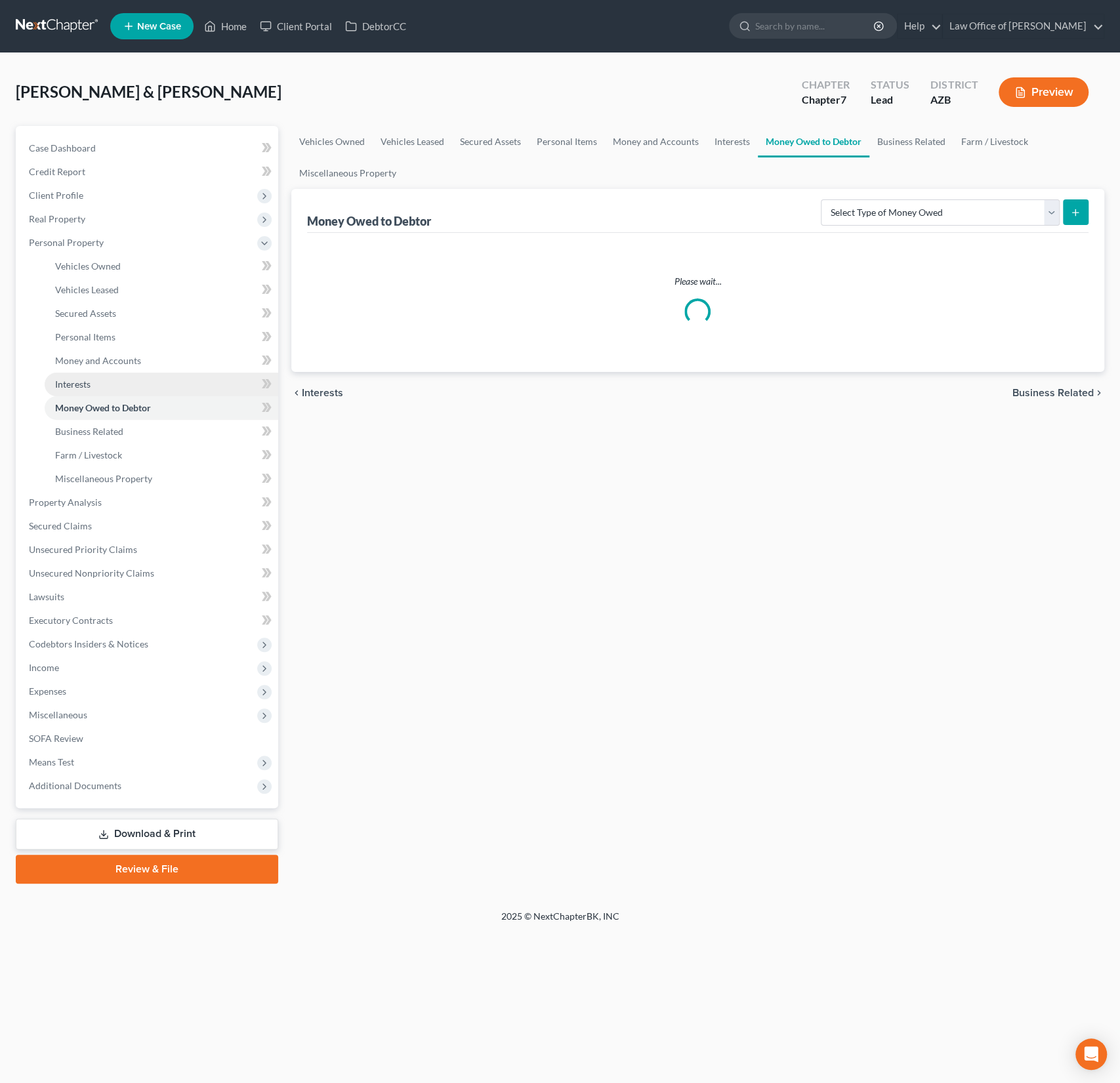
click at [85, 385] on span "Interests" at bounding box center [73, 384] width 35 height 11
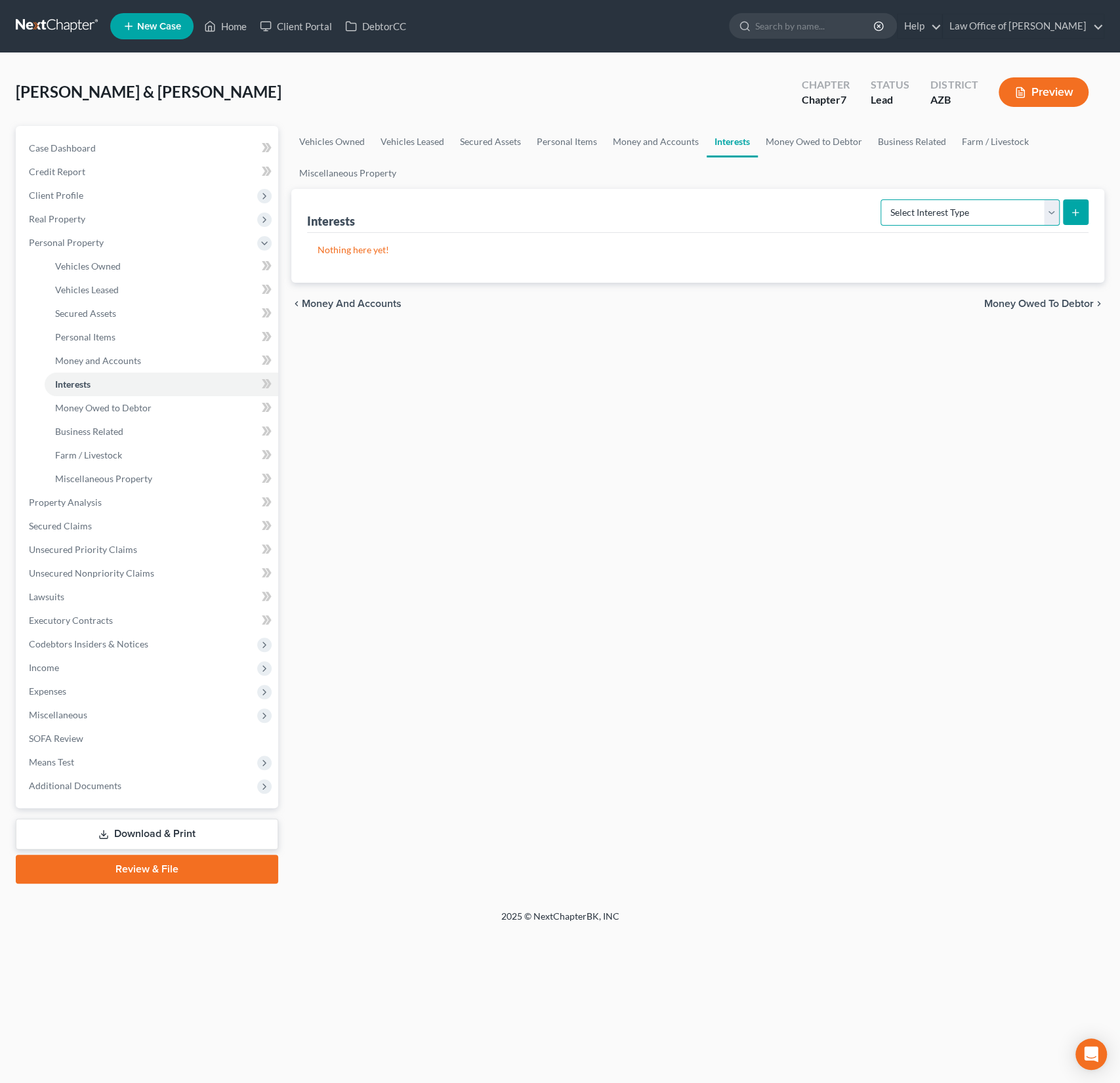
click at [939, 216] on select "Select Interest Type 401K (A/B: 21) Annuity (A/B: 23) Bond (A/B: 18) Education …" at bounding box center [970, 212] width 179 height 26
select select "whole_life_insurance"
click at [883, 199] on select "Select Interest Type 401K (A/B: 21) Annuity (A/B: 23) Bond (A/B: 18) Education …" at bounding box center [970, 212] width 179 height 26
click at [483, 462] on div "Vehicles Owned Vehicles Leased Secured Assets Personal Items Money and Accounts…" at bounding box center [698, 505] width 826 height 758
click at [1072, 216] on icon "submit" at bounding box center [1075, 212] width 11 height 11
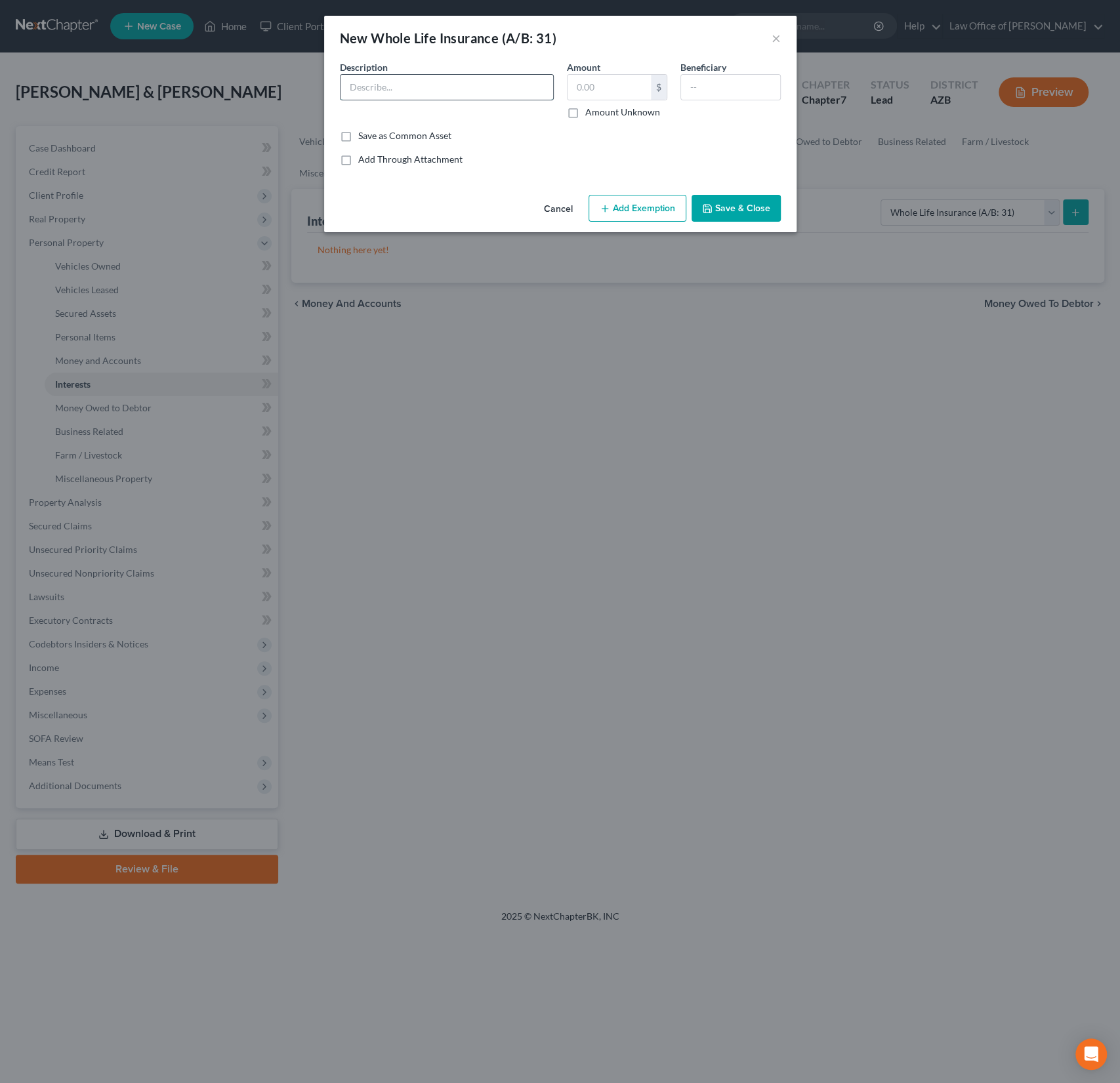
click at [398, 87] on input "text" at bounding box center [447, 87] width 213 height 25
click at [364, 89] on input "text" at bounding box center [447, 87] width 213 height 25
click at [391, 89] on input "text" at bounding box center [447, 87] width 213 height 25
type input "United Farm Family Life Whole Life"
type input "0"
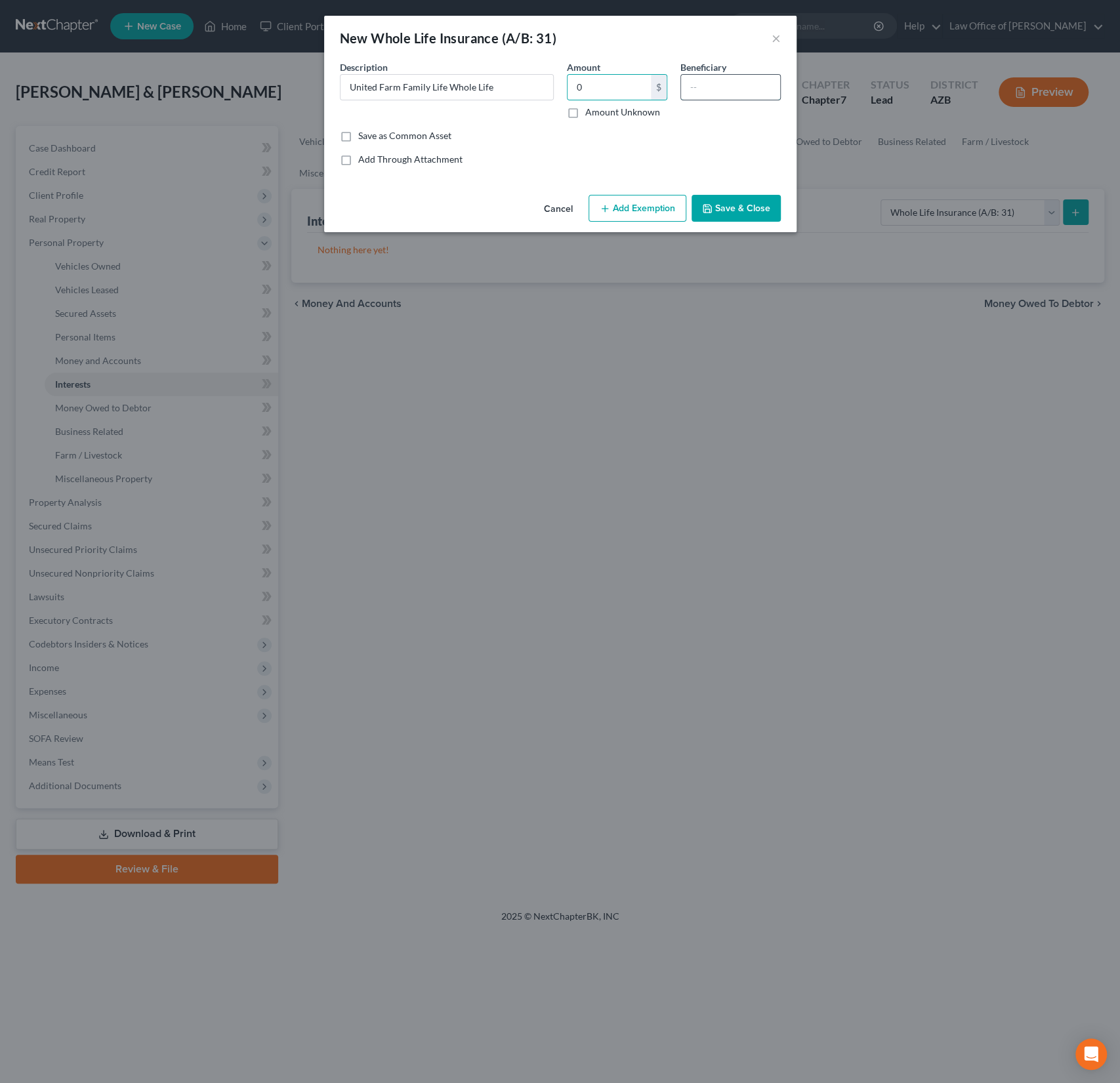
click at [722, 79] on input "text" at bounding box center [731, 87] width 99 height 25
drag, startPoint x: 715, startPoint y: 91, endPoint x: 661, endPoint y: 77, distance: 55.8
click at [661, 77] on div "Description * United Farm Family Life Whole Life Amount 0 $ Amount Unknown Bene…" at bounding box center [560, 94] width 454 height 69
type input "son"
click at [742, 208] on button "Save & Close" at bounding box center [737, 208] width 89 height 28
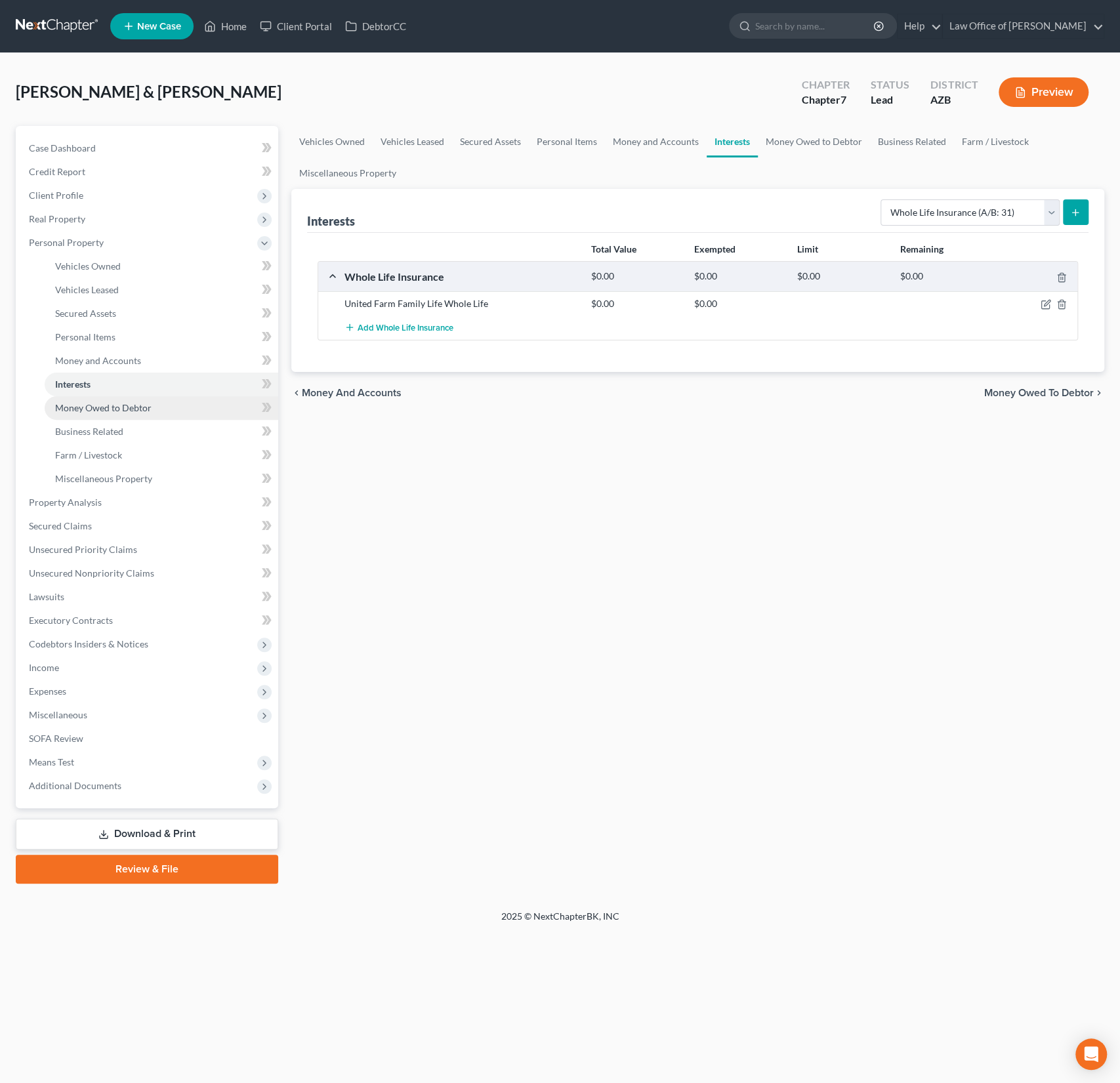
click at [94, 410] on span "Money Owed to Debtor" at bounding box center [103, 408] width 96 height 11
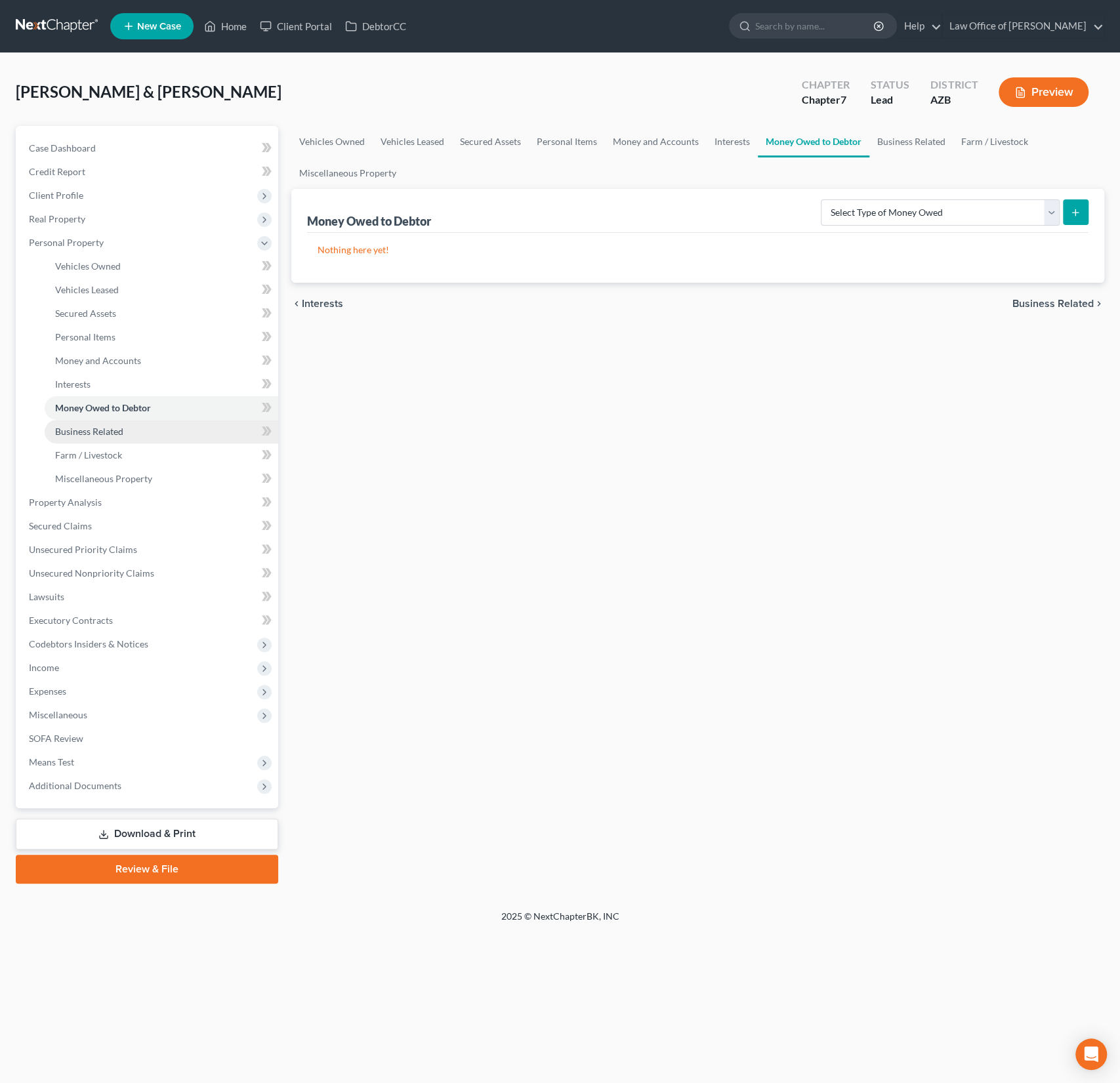
click at [95, 422] on link "Business Related" at bounding box center [162, 431] width 234 height 23
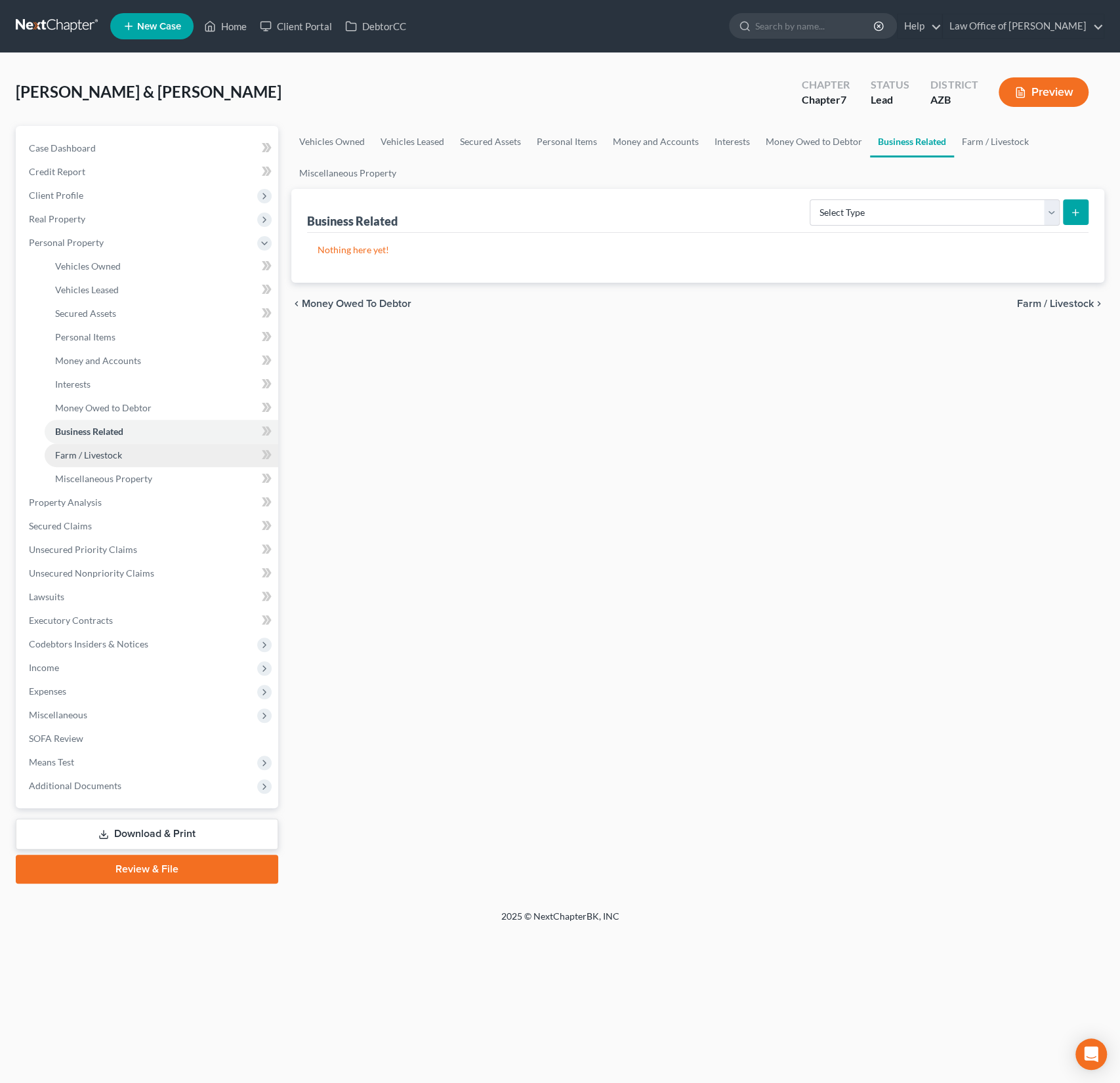
click at [99, 450] on span "Farm / Livestock" at bounding box center [89, 455] width 67 height 11
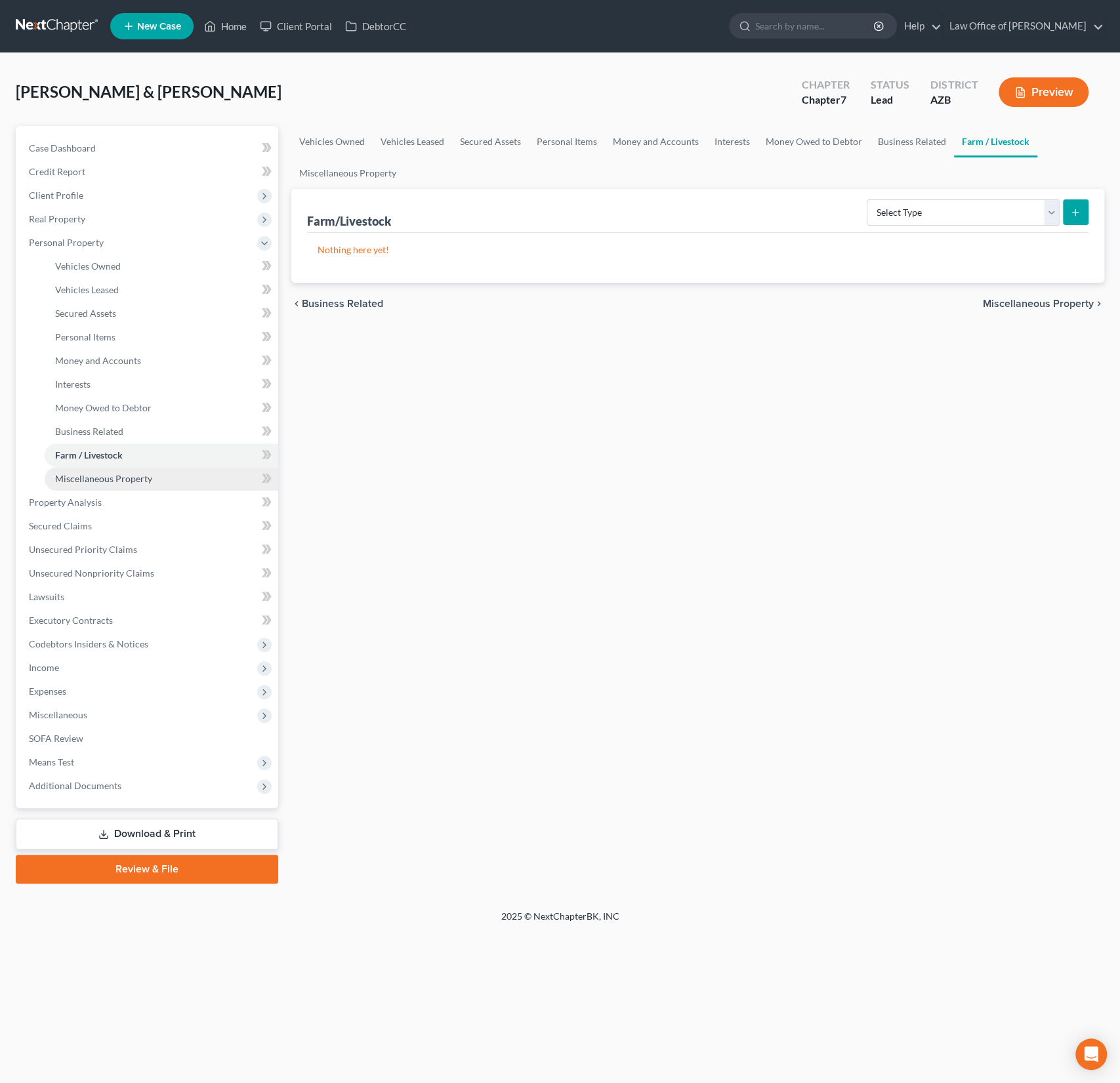
click at [113, 477] on span "Miscellaneous Property" at bounding box center [103, 478] width 97 height 11
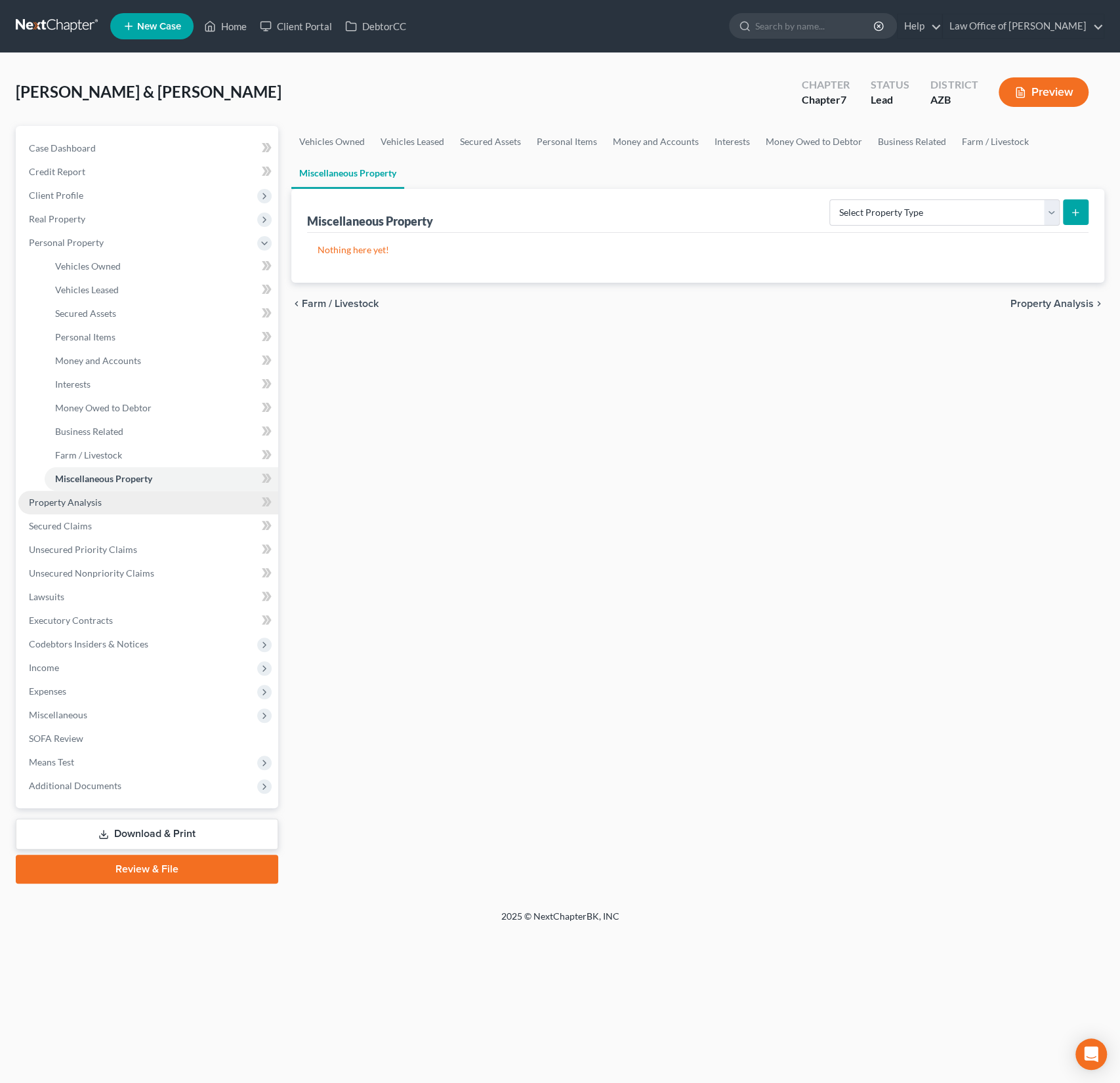
click at [94, 509] on link "Property Analysis" at bounding box center [148, 502] width 260 height 23
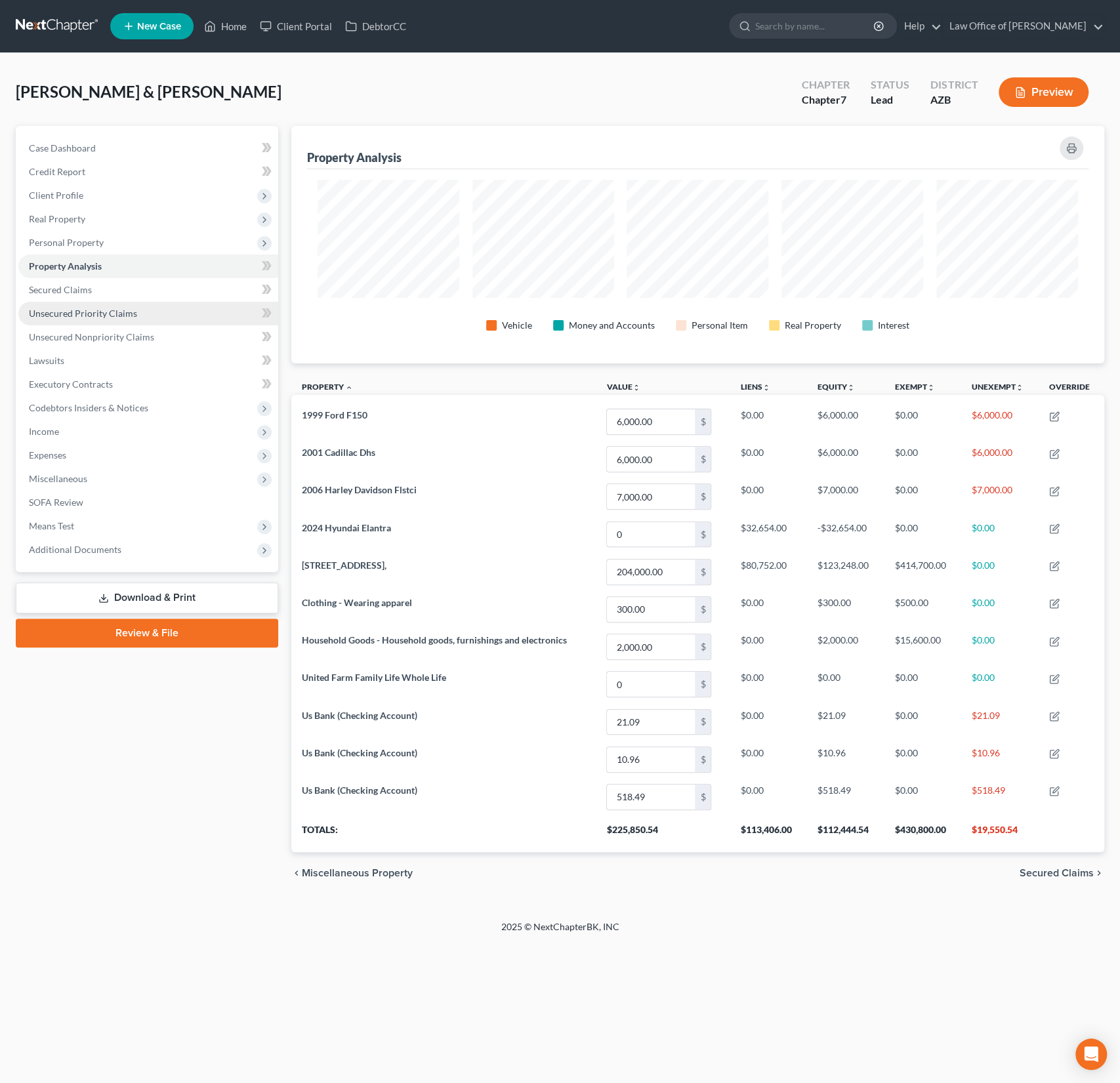
scroll to position [237, 812]
click at [66, 295] on span "Secured Claims" at bounding box center [60, 290] width 63 height 11
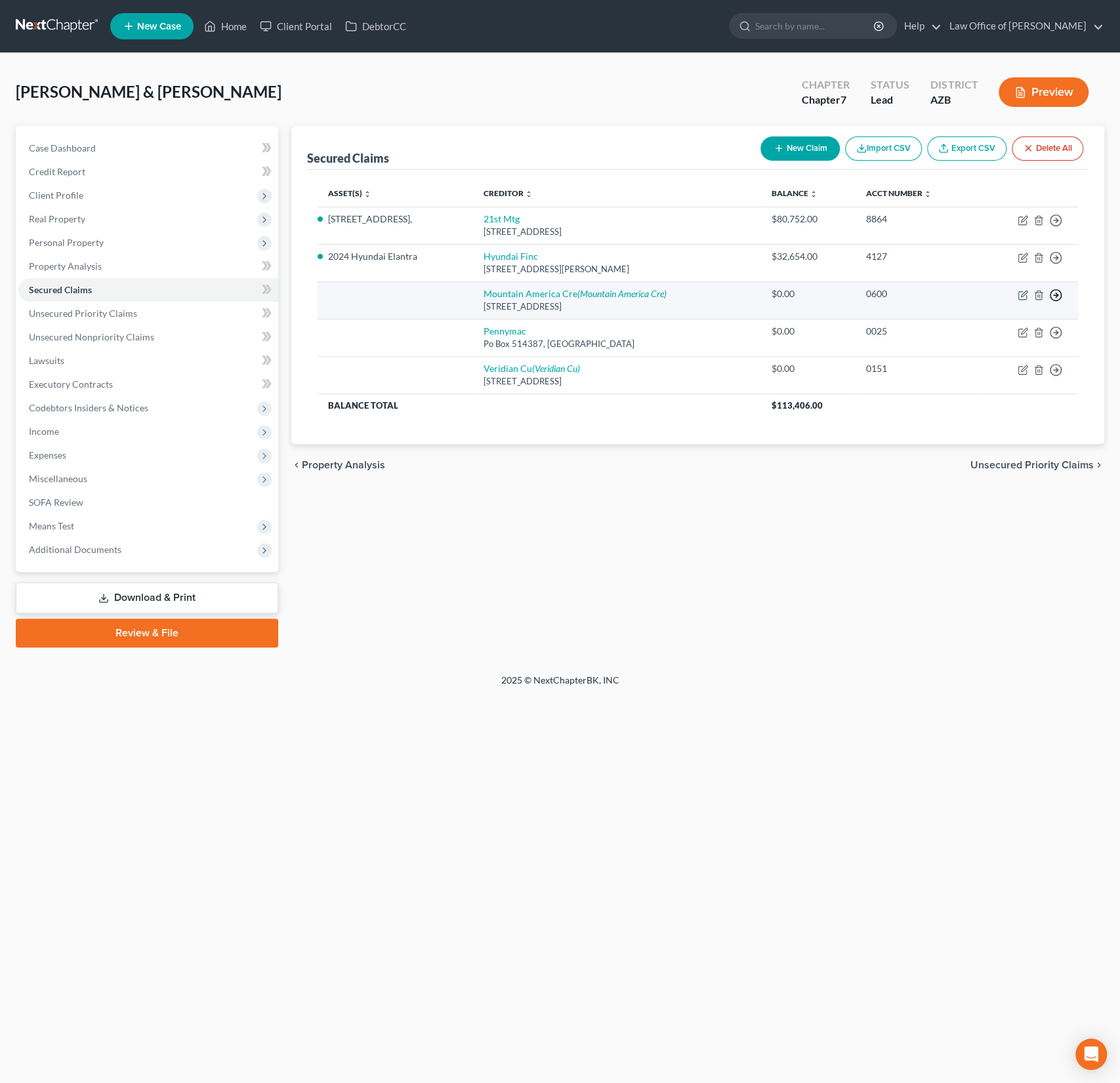
click at [1058, 294] on icon "button" at bounding box center [1055, 295] width 13 height 13
click at [989, 331] on link "Move to F" at bounding box center [995, 327] width 110 height 22
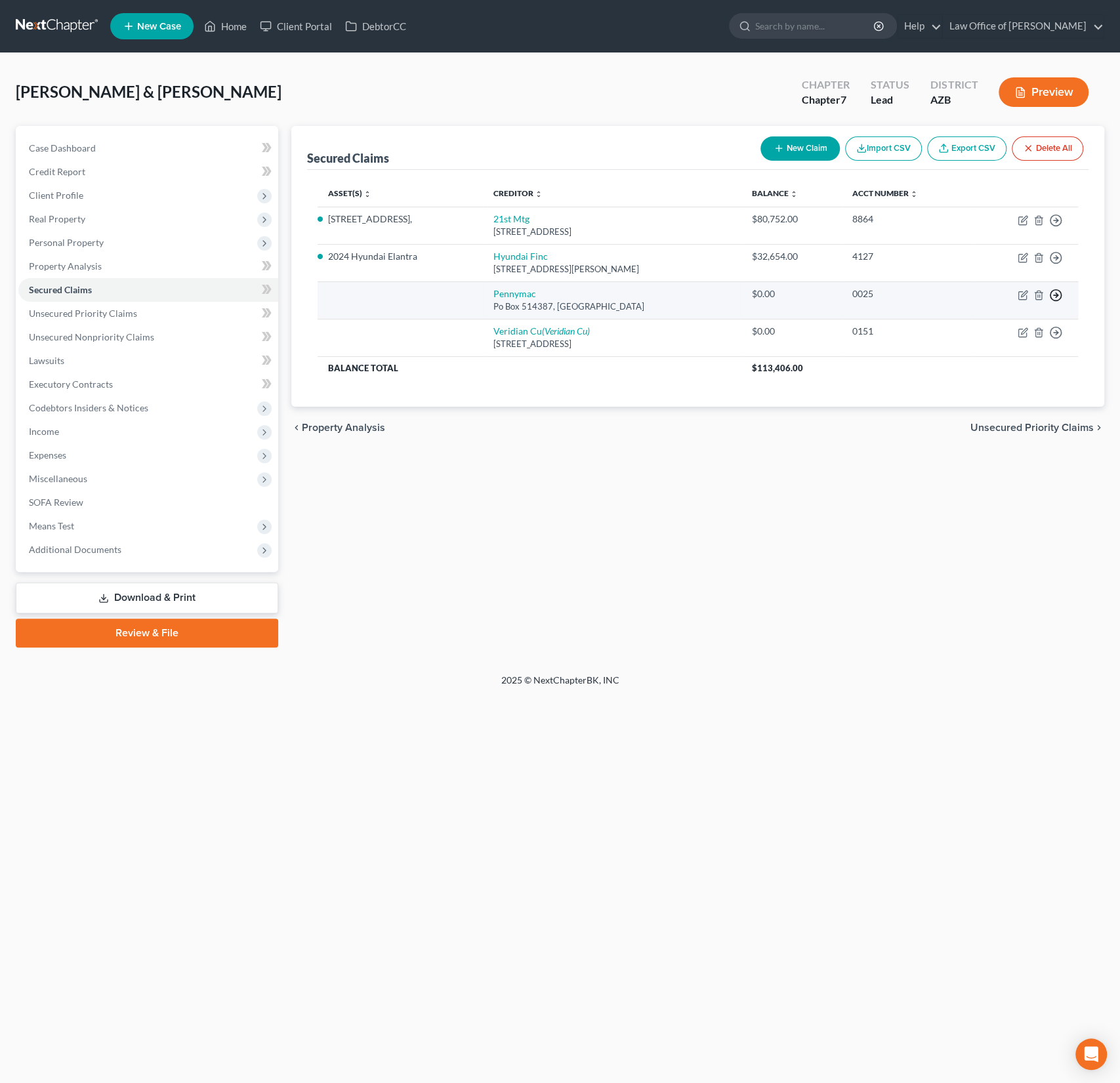
click at [1055, 299] on circle "button" at bounding box center [1056, 296] width 11 height 11
click at [992, 324] on link "Move to F" at bounding box center [995, 327] width 110 height 22
click at [1059, 293] on icon "button" at bounding box center [1055, 295] width 13 height 13
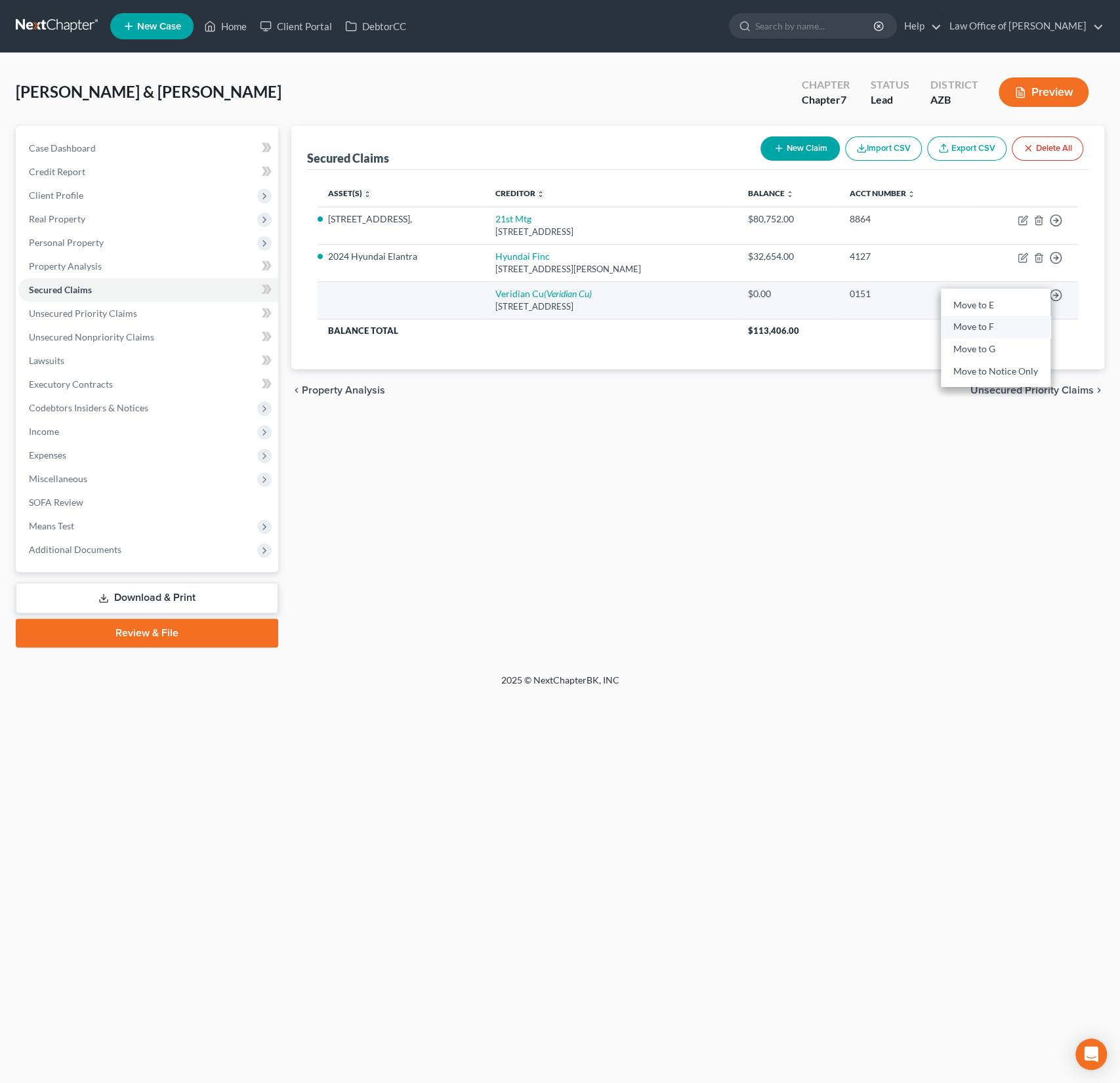
click at [992, 325] on link "Move to F" at bounding box center [995, 327] width 110 height 22
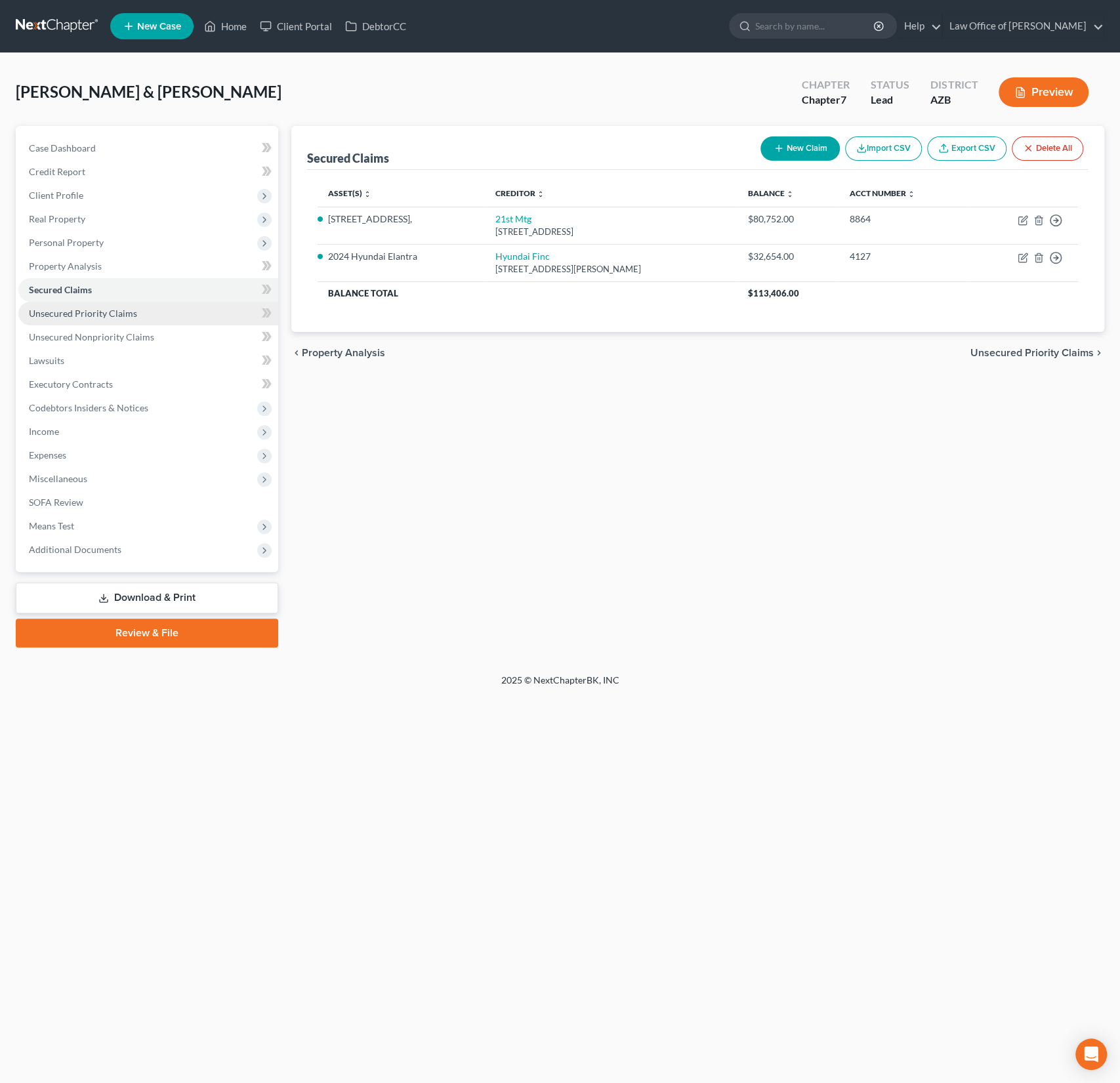
click at [101, 310] on span "Unsecured Priority Claims" at bounding box center [83, 313] width 108 height 11
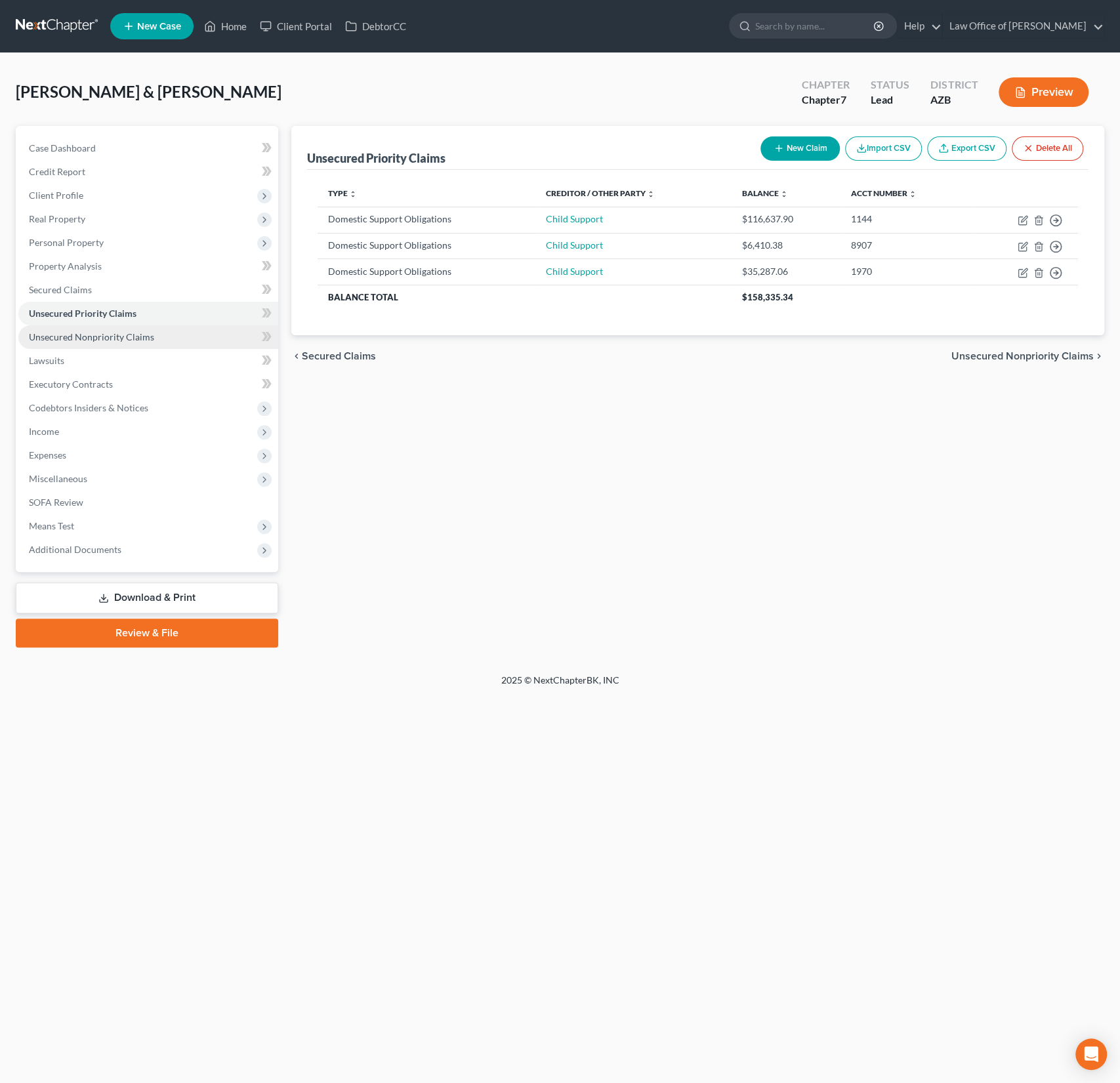
click at [101, 335] on span "Unsecured Nonpriority Claims" at bounding box center [91, 337] width 125 height 11
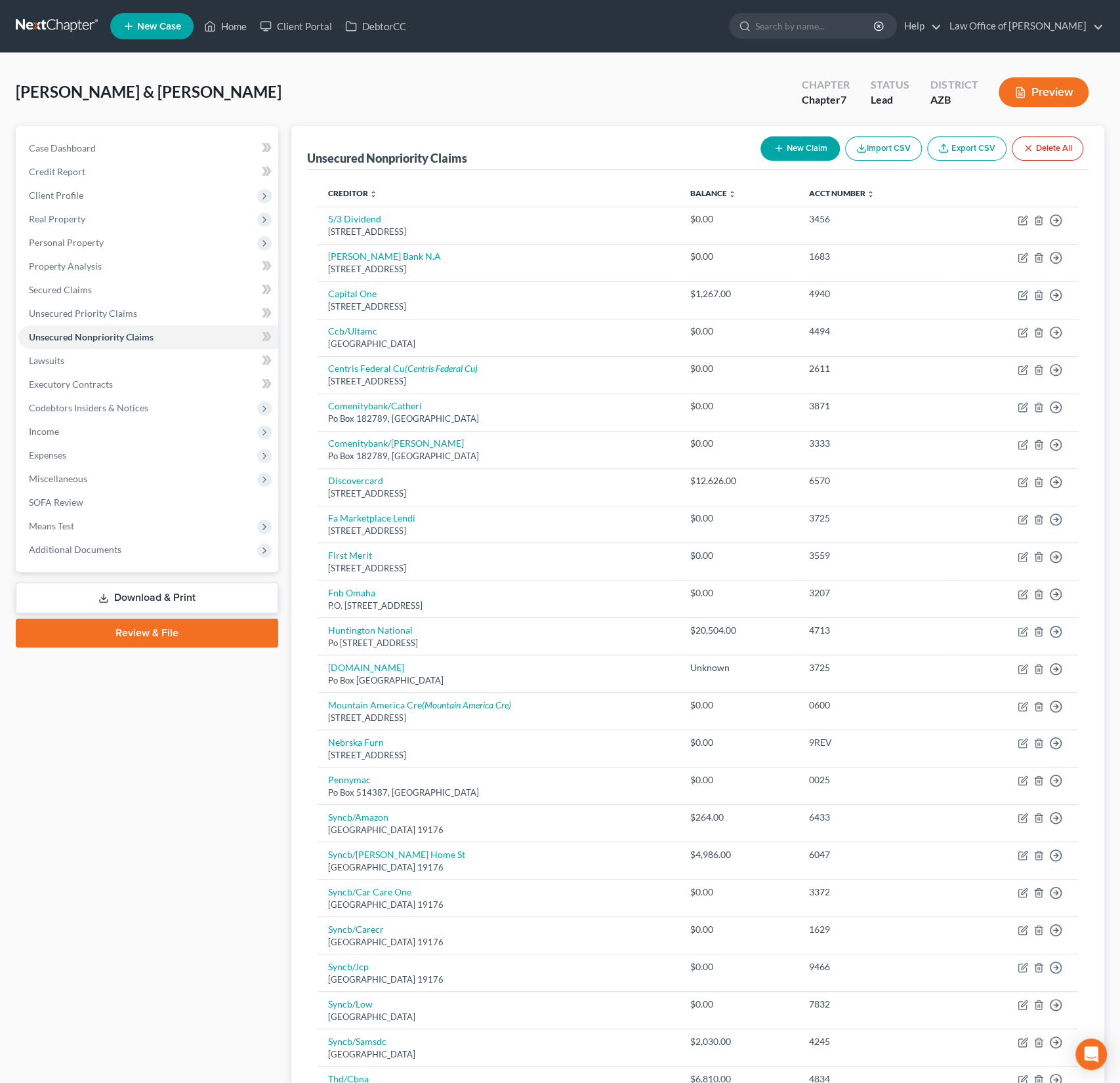
click at [807, 151] on button "New Claim" at bounding box center [800, 149] width 79 height 24
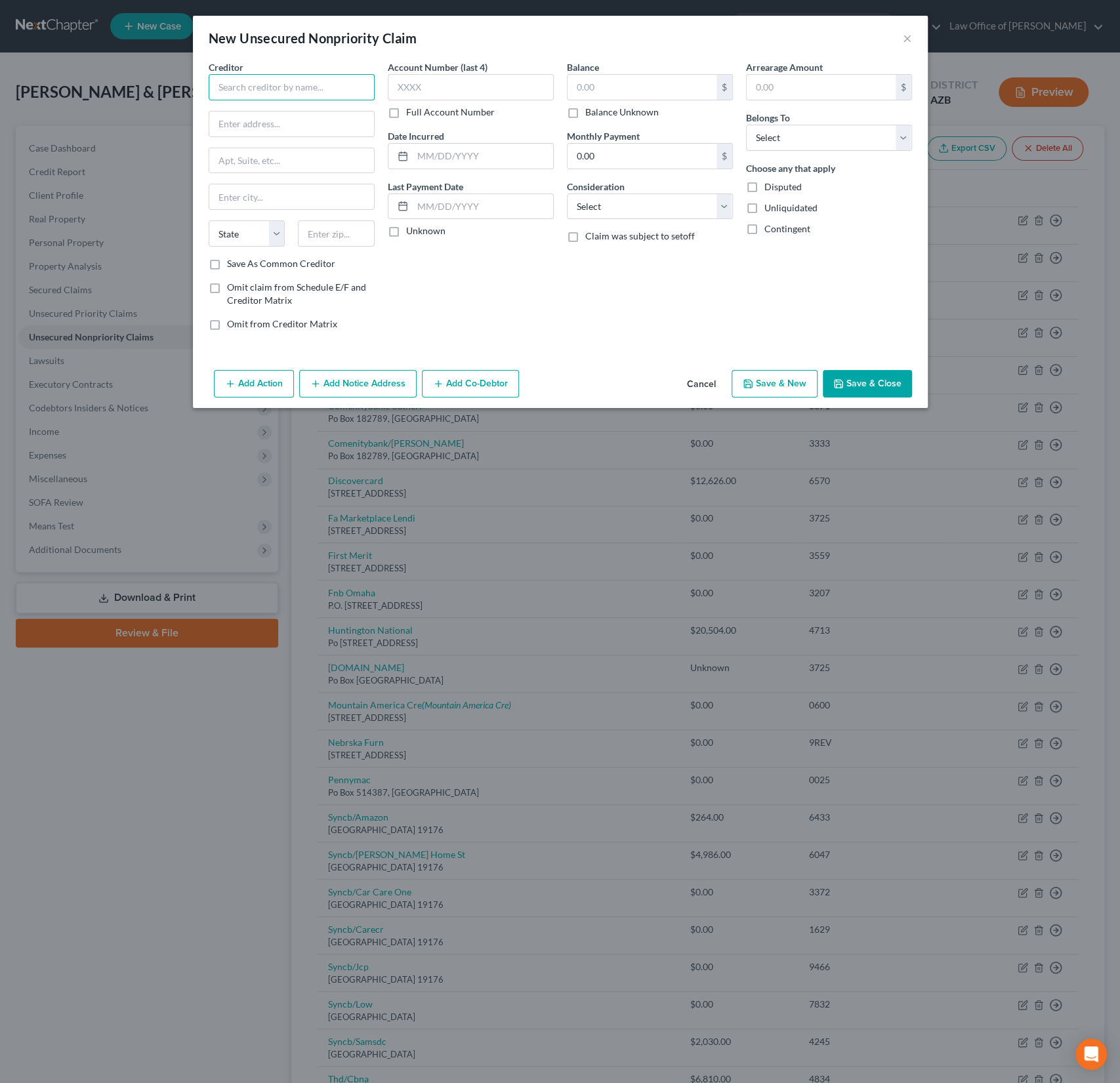
click at [262, 91] on input "text" at bounding box center [291, 87] width 166 height 26
type input "HRMC, LLC"
type input "PO BOX 14099"
type input "04915"
type input "Belfast"
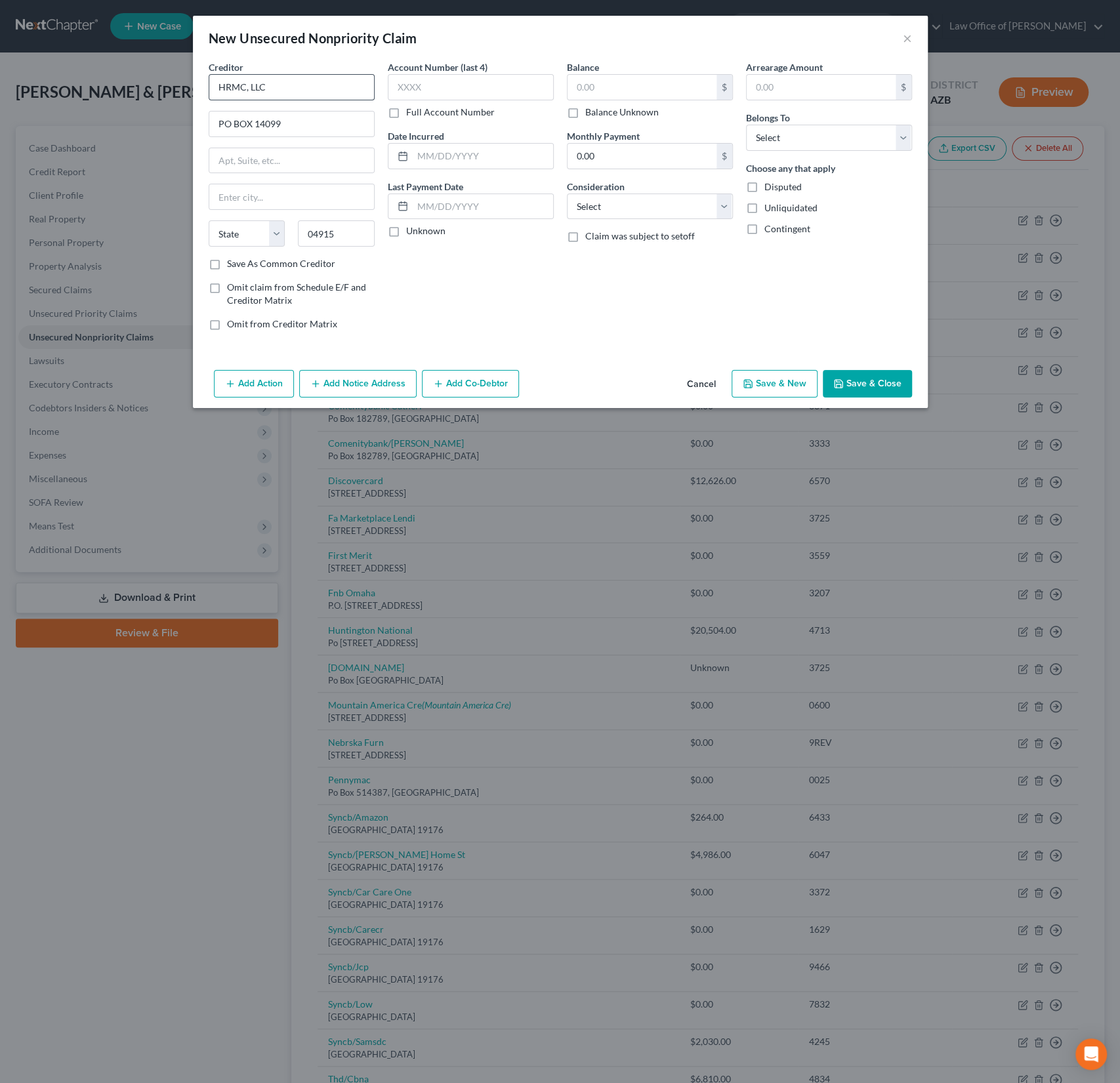
select select "20"
click at [629, 87] on input "text" at bounding box center [642, 87] width 149 height 25
type input "287"
click at [619, 203] on select "Select Cable / Satellite Services Collection Agency Credit Card Debt Debt Couns…" at bounding box center [650, 206] width 166 height 26
select select "9"
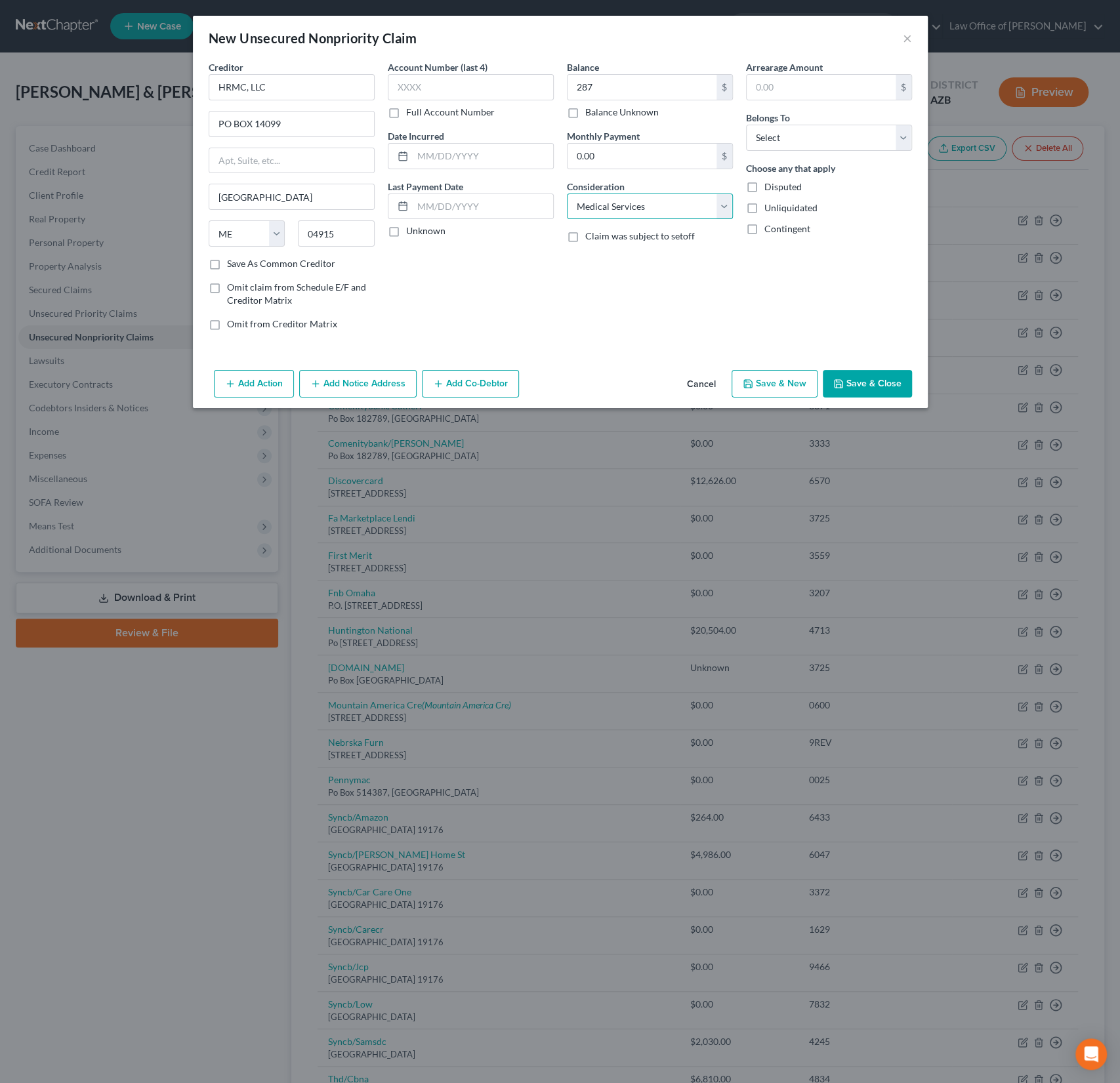
click at [567, 193] on select "Select Cable / Satellite Services Collection Agency Credit Card Debt Debt Couns…" at bounding box center [650, 206] width 166 height 26
click at [802, 133] on select "Select Debtor 1 Only Debtor 2 Only Debtor 1 And Debtor 2 Only At Least One Of T…" at bounding box center [829, 138] width 166 height 26
select select "0"
click at [746, 125] on select "Select Debtor 1 Only Debtor 2 Only Debtor 1 And Debtor 2 Only At Least One Of T…" at bounding box center [829, 138] width 166 height 26
click at [877, 381] on button "Save & Close" at bounding box center [868, 383] width 89 height 28
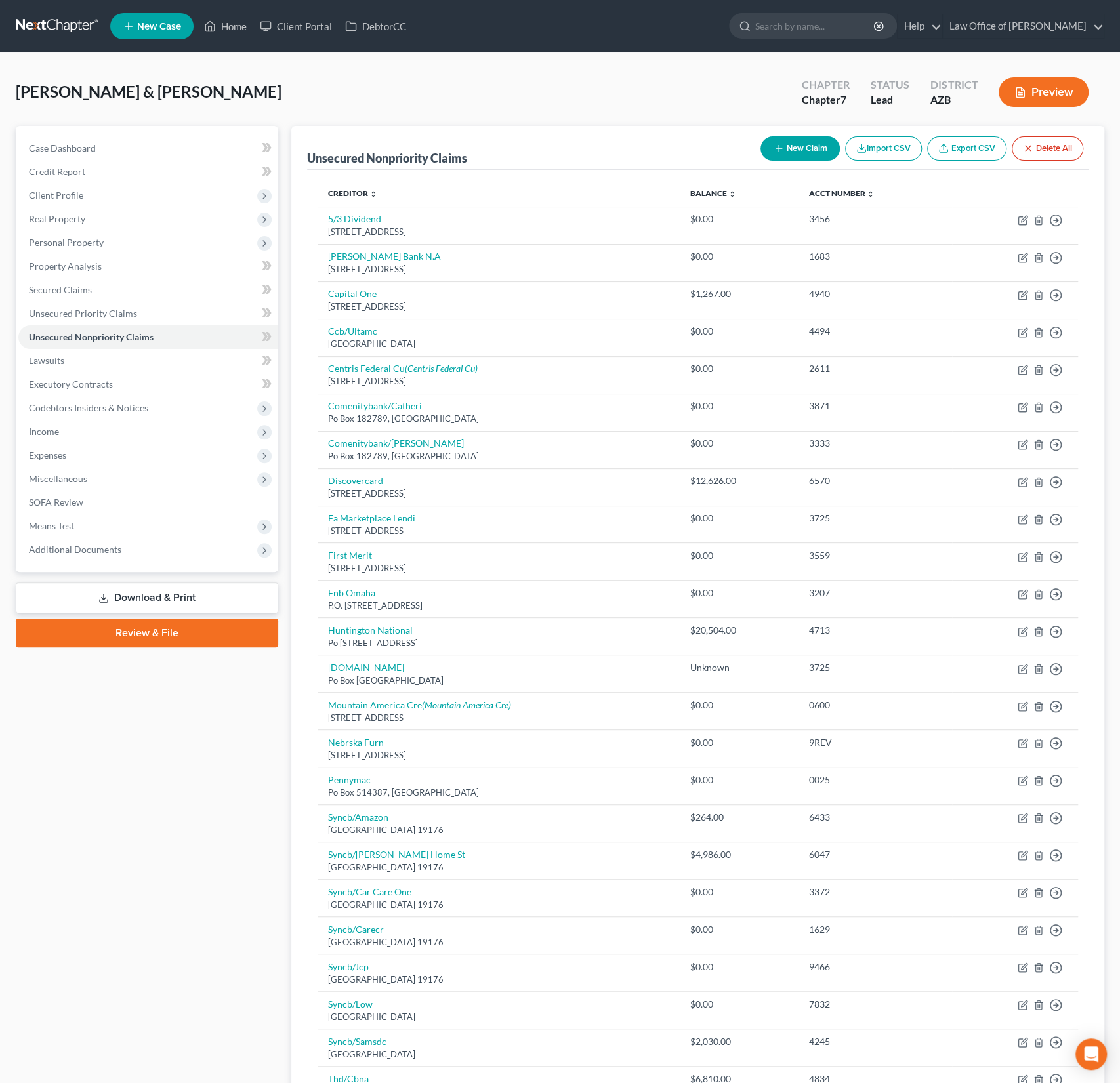
click at [805, 152] on button "New Claim" at bounding box center [800, 149] width 79 height 24
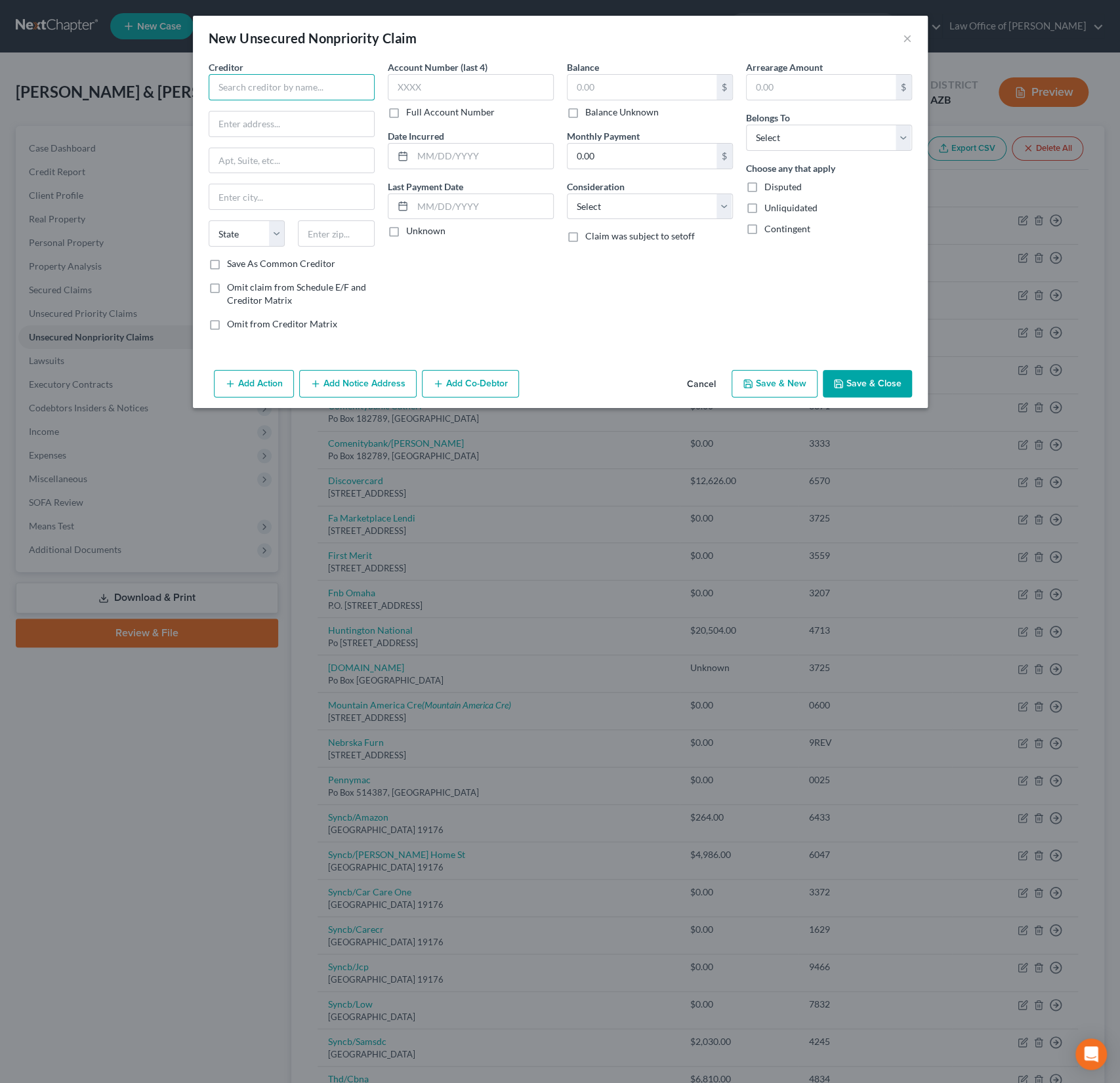
click at [278, 82] on input "text" at bounding box center [291, 87] width 166 height 26
type input "Iowa Workforce Development"
type input "Attn: Benefit Collections"
type input "1000 E Grand Ave"
type input "50319"
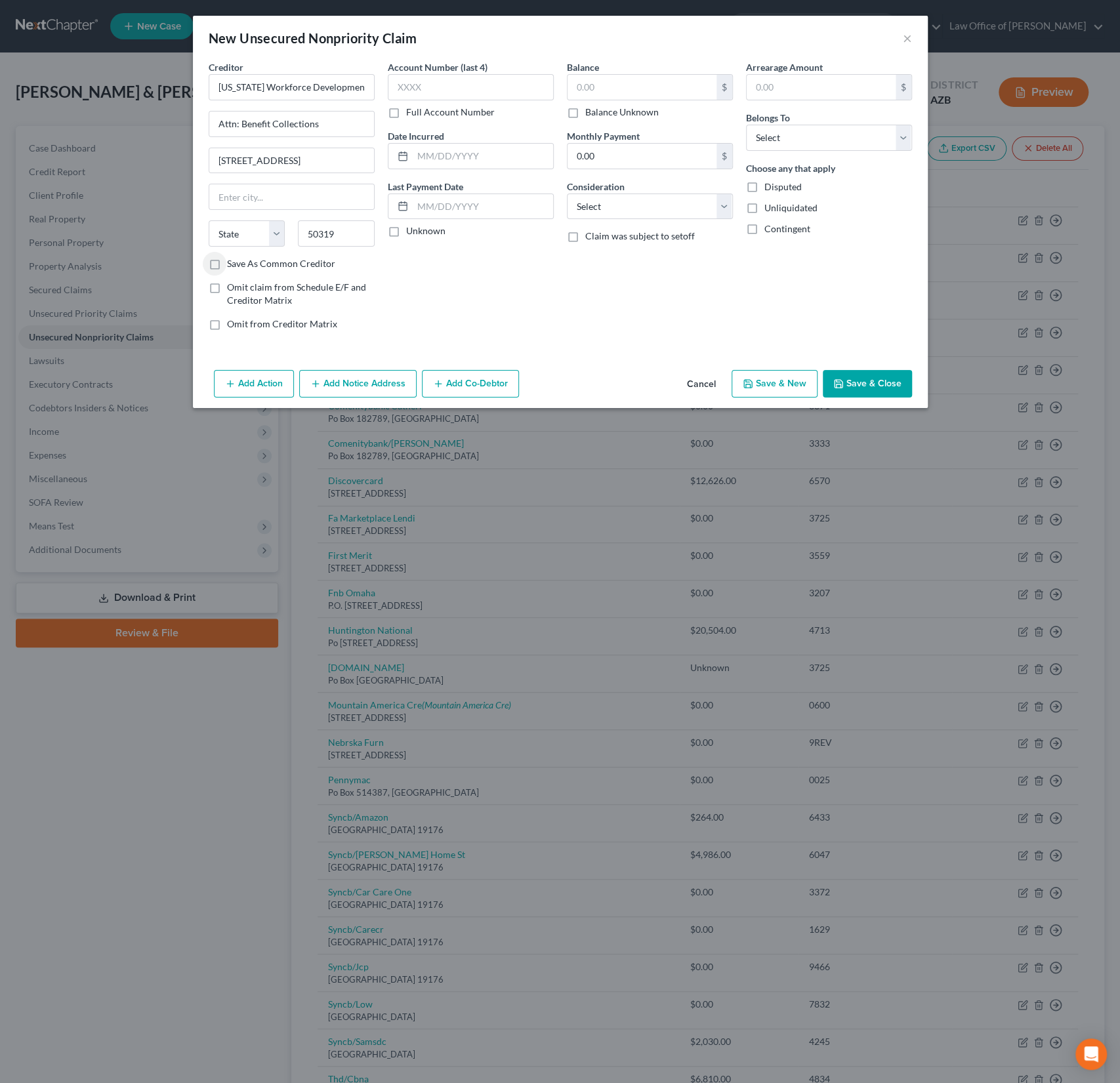
type input "Des Moines"
select select "16"
click at [600, 93] on input "text" at bounding box center [642, 87] width 149 height 25
type input "8,180"
click at [783, 138] on select "Select Debtor 1 Only Debtor 2 Only Debtor 1 And Debtor 2 Only At Least One Of T…" at bounding box center [829, 138] width 166 height 26
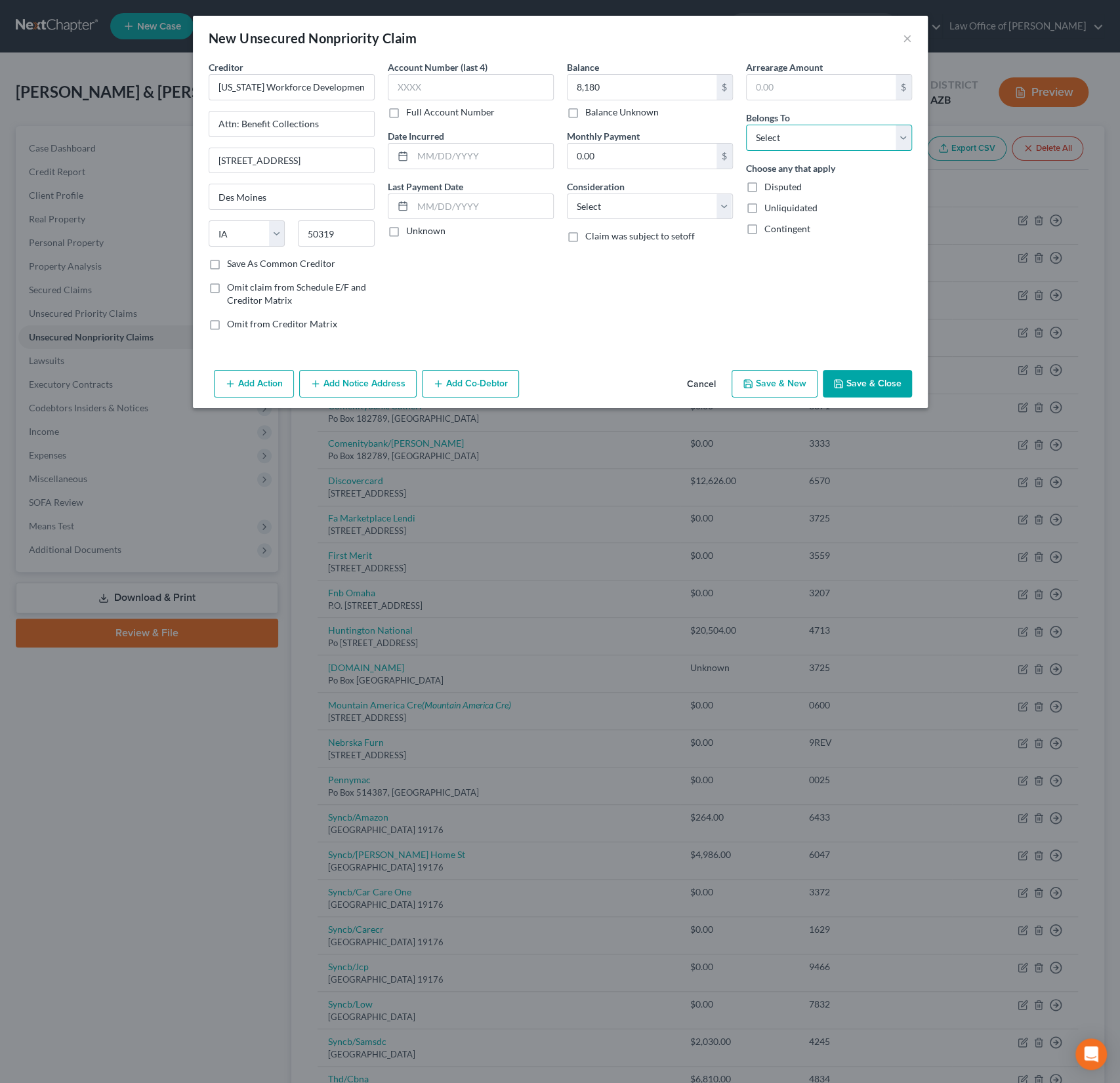
select select "0"
click at [746, 125] on select "Select Debtor 1 Only Debtor 2 Only Debtor 1 And Debtor 2 Only At Least One Of T…" at bounding box center [829, 138] width 166 height 26
click at [601, 201] on select "Select Cable / Satellite Services Collection Agency Credit Card Debt Debt Couns…" at bounding box center [650, 206] width 166 height 26
click at [892, 372] on button "Save & Close" at bounding box center [868, 383] width 89 height 28
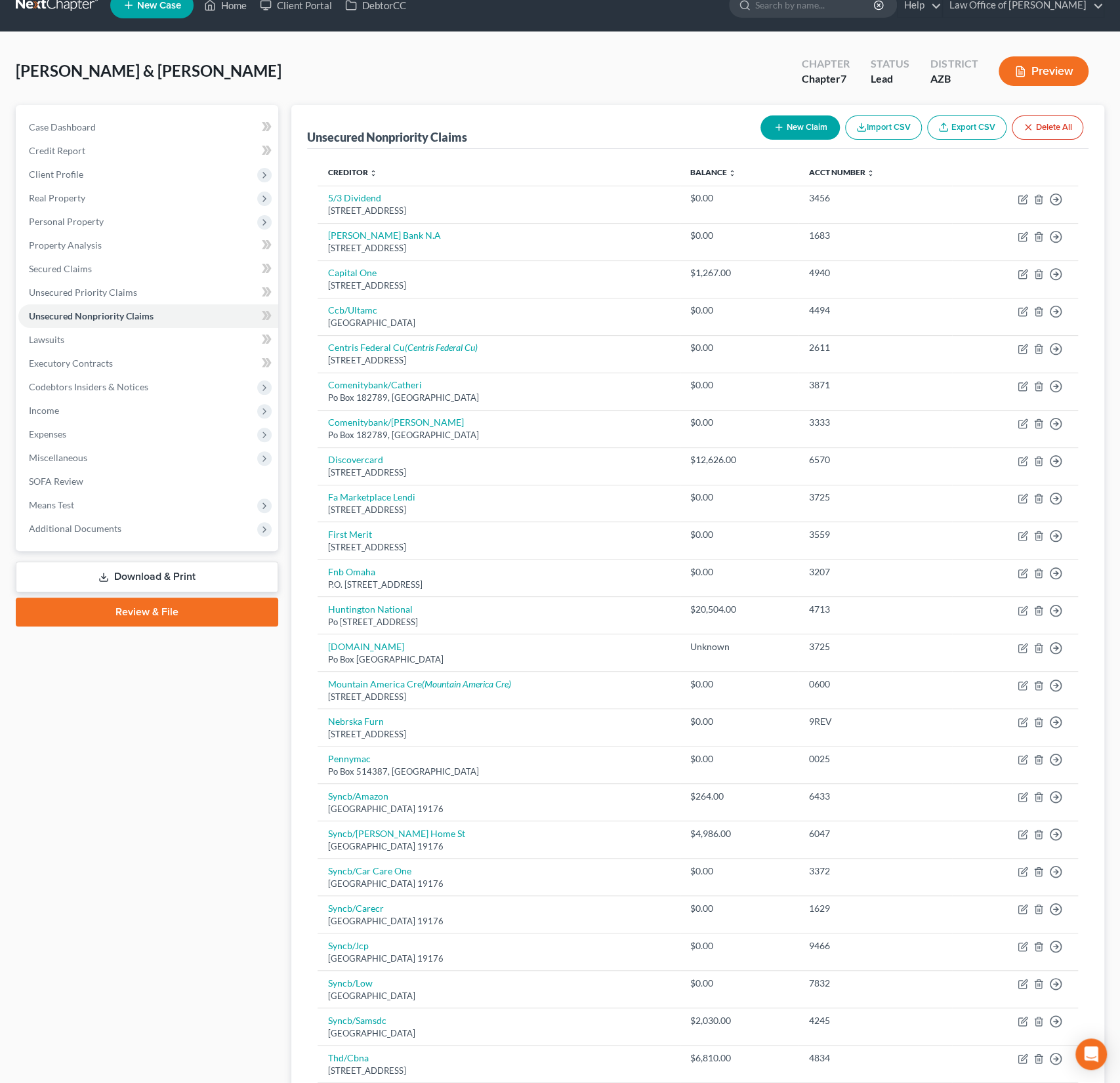
scroll to position [19, 0]
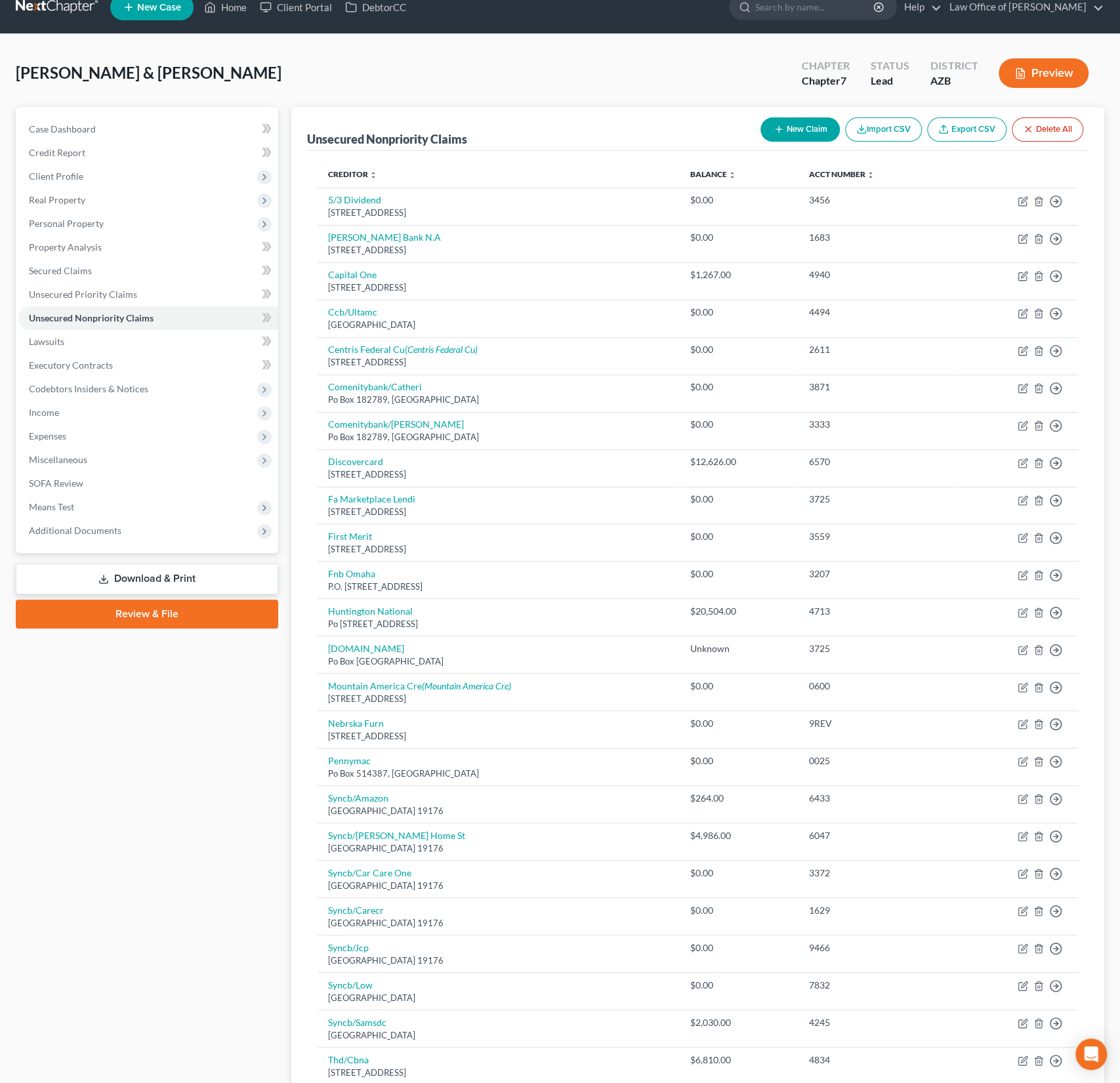
click at [804, 133] on button "New Claim" at bounding box center [800, 130] width 79 height 24
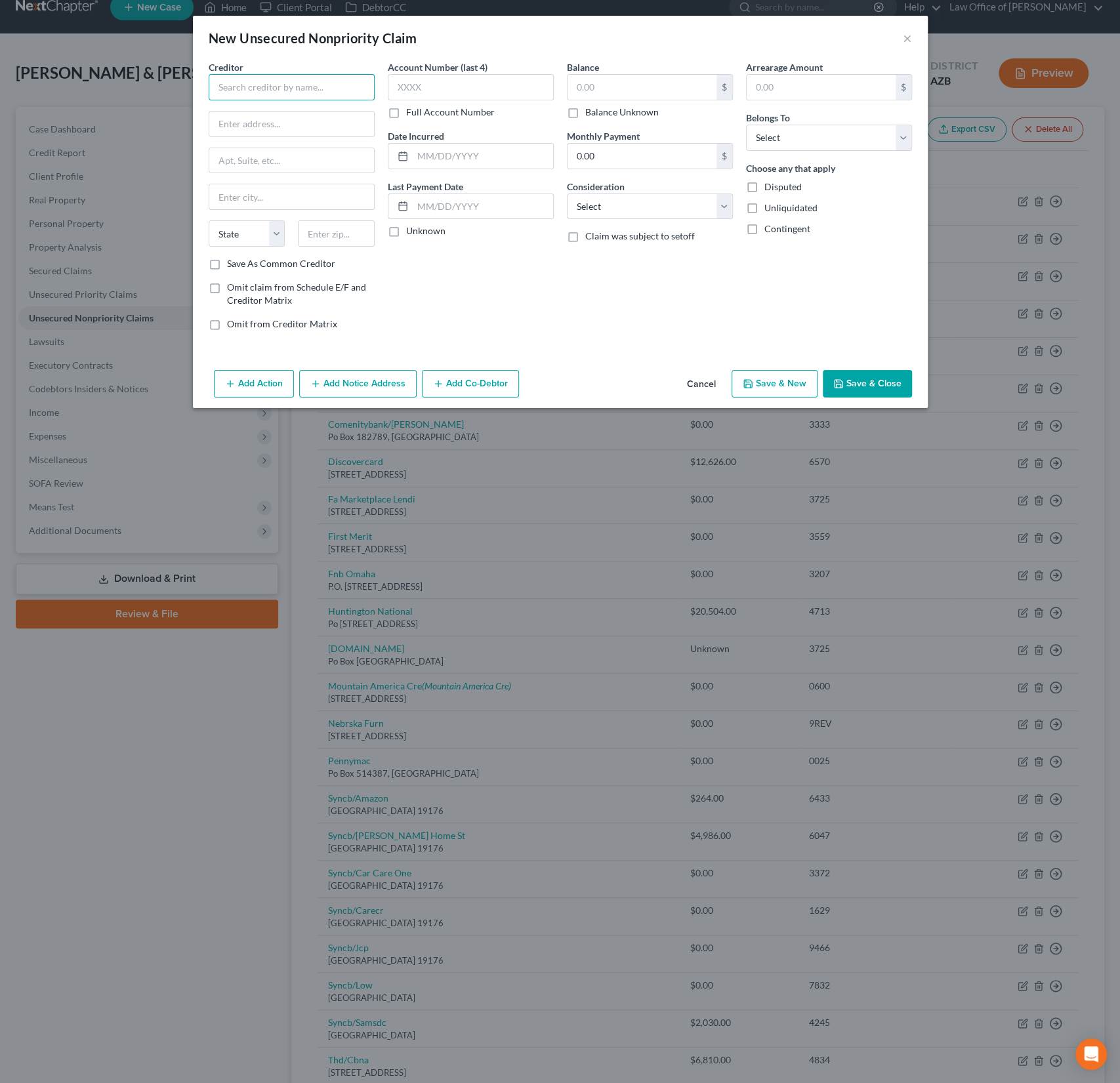
click at [254, 84] on input "text" at bounding box center [291, 87] width 166 height 26
type input "Kingman Regional Medical Center"
type input "3269 Stockton Hill Road"
type input "86409"
click at [250, 193] on input "text" at bounding box center [291, 196] width 164 height 25
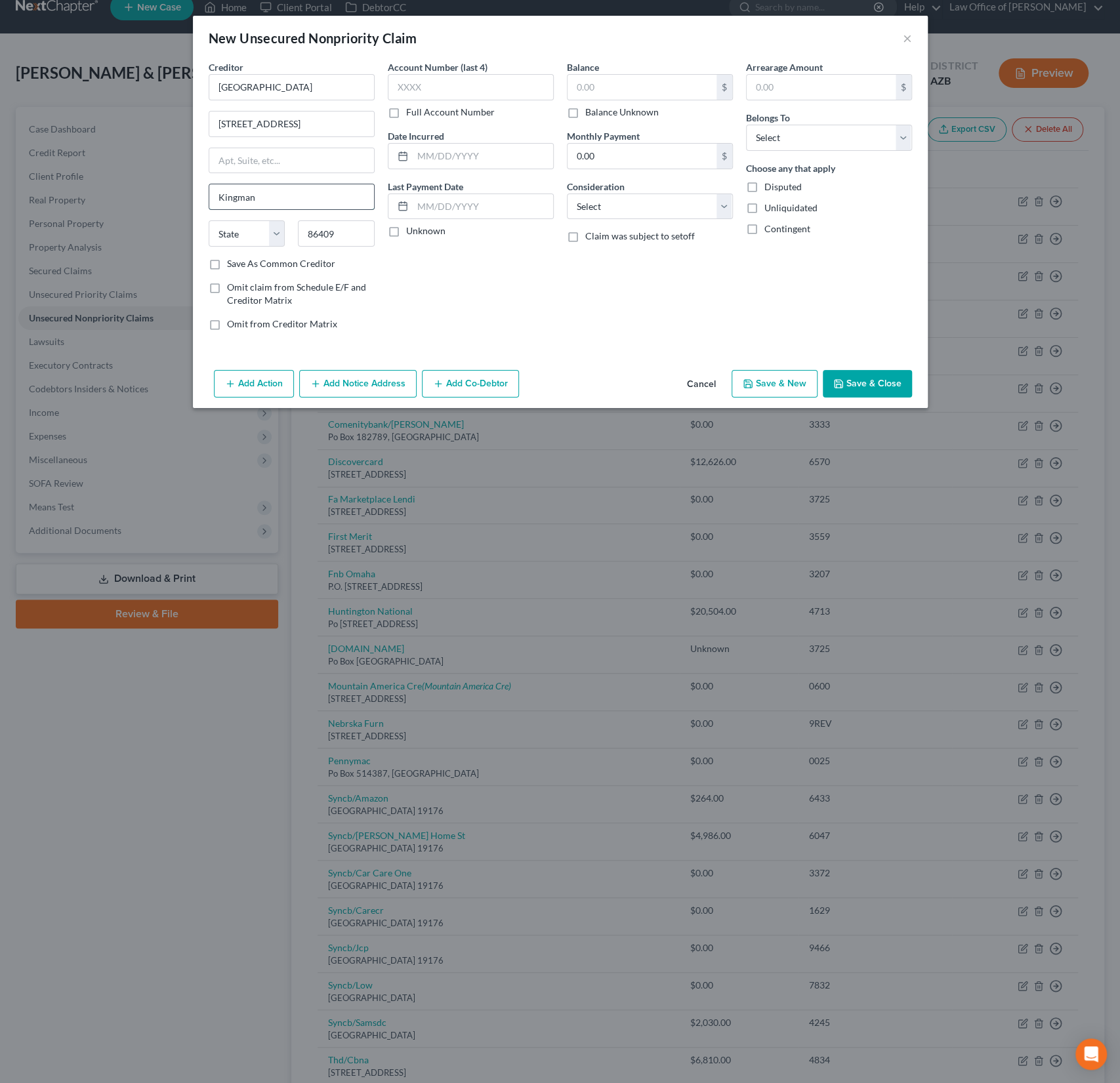
type input "Kingman"
select select "3"
click at [208, 220] on select "State AL AK AR AZ CA CO CT DE DC FL GA GU HI ID IL IN IA KS KY LA ME MD MA MI M…" at bounding box center [247, 233] width 77 height 26
click at [617, 93] on input "text" at bounding box center [642, 87] width 149 height 25
type input "1,942.68"
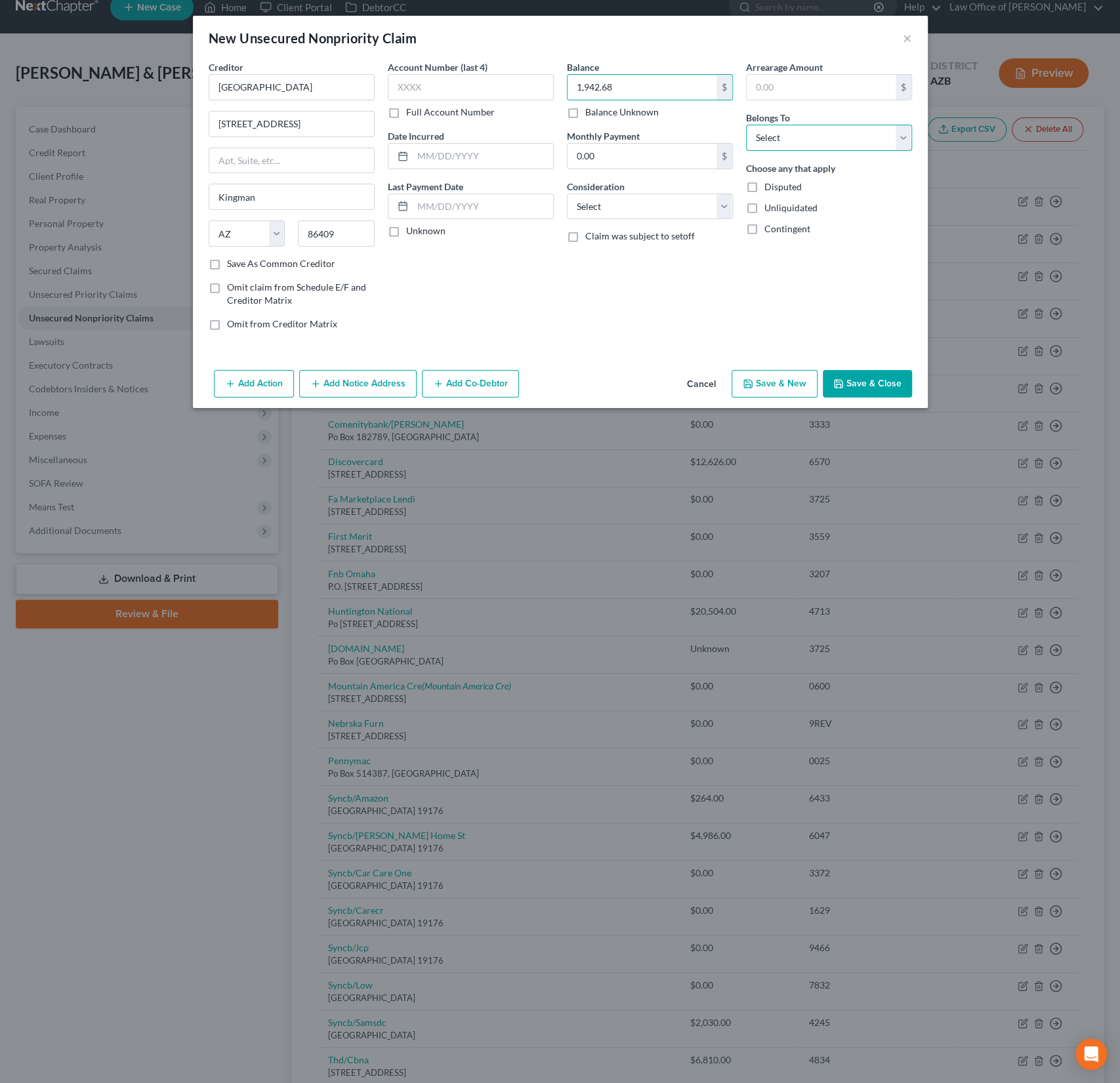
click at [836, 143] on select "Select Debtor 1 Only Debtor 2 Only Debtor 1 And Debtor 2 Only At Least One Of T…" at bounding box center [829, 138] width 166 height 26
select select "0"
click at [746, 125] on select "Select Debtor 1 Only Debtor 2 Only Debtor 1 And Debtor 2 Only At Least One Of T…" at bounding box center [829, 138] width 166 height 26
click at [680, 203] on select "Select Cable / Satellite Services Collection Agency Credit Card Debt Debt Couns…" at bounding box center [650, 206] width 166 height 26
select select "9"
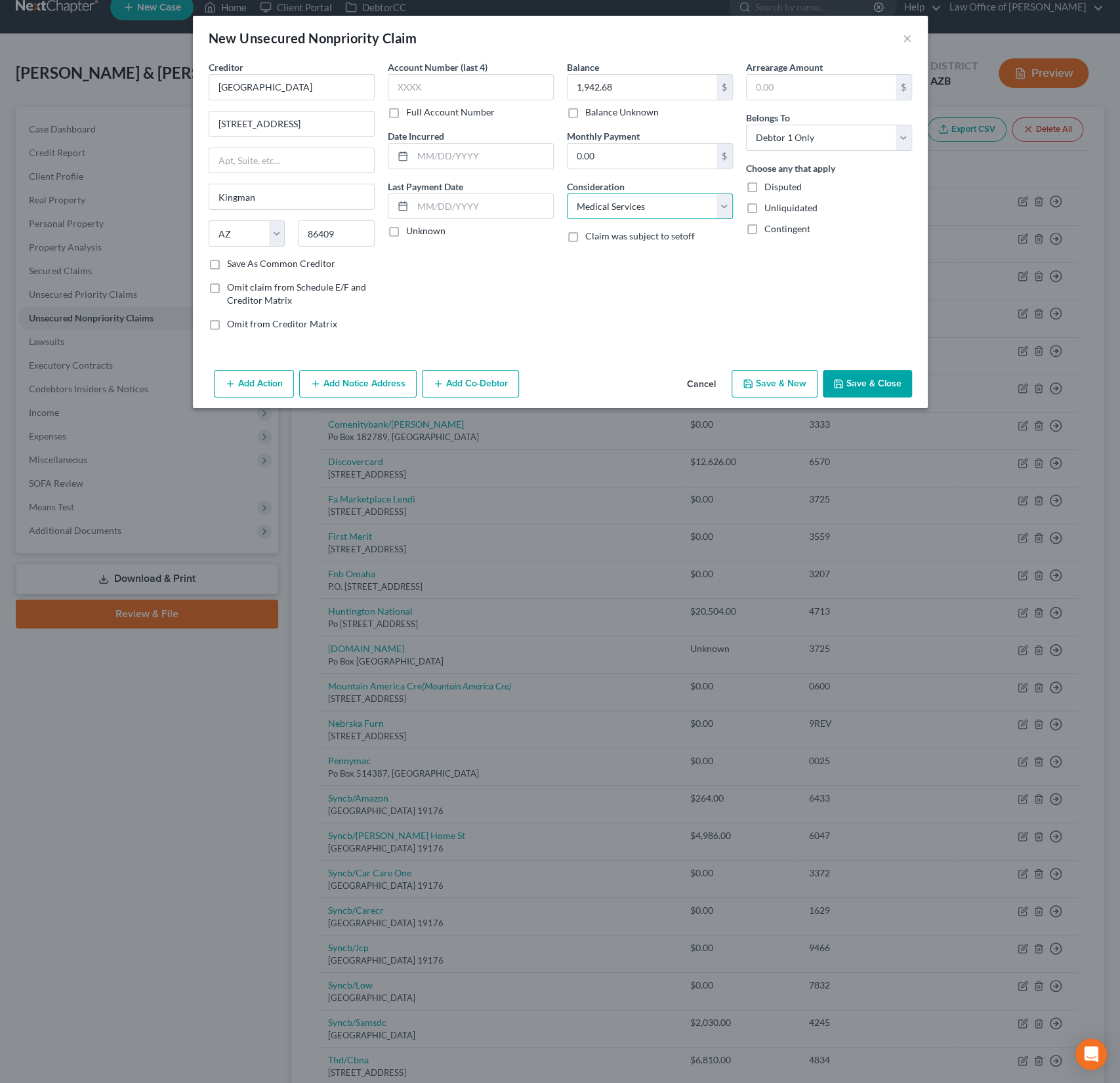
click at [567, 193] on select "Select Cable / Satellite Services Collection Agency Credit Card Debt Debt Couns…" at bounding box center [650, 206] width 166 height 26
click at [874, 378] on button "Save & Close" at bounding box center [868, 383] width 89 height 28
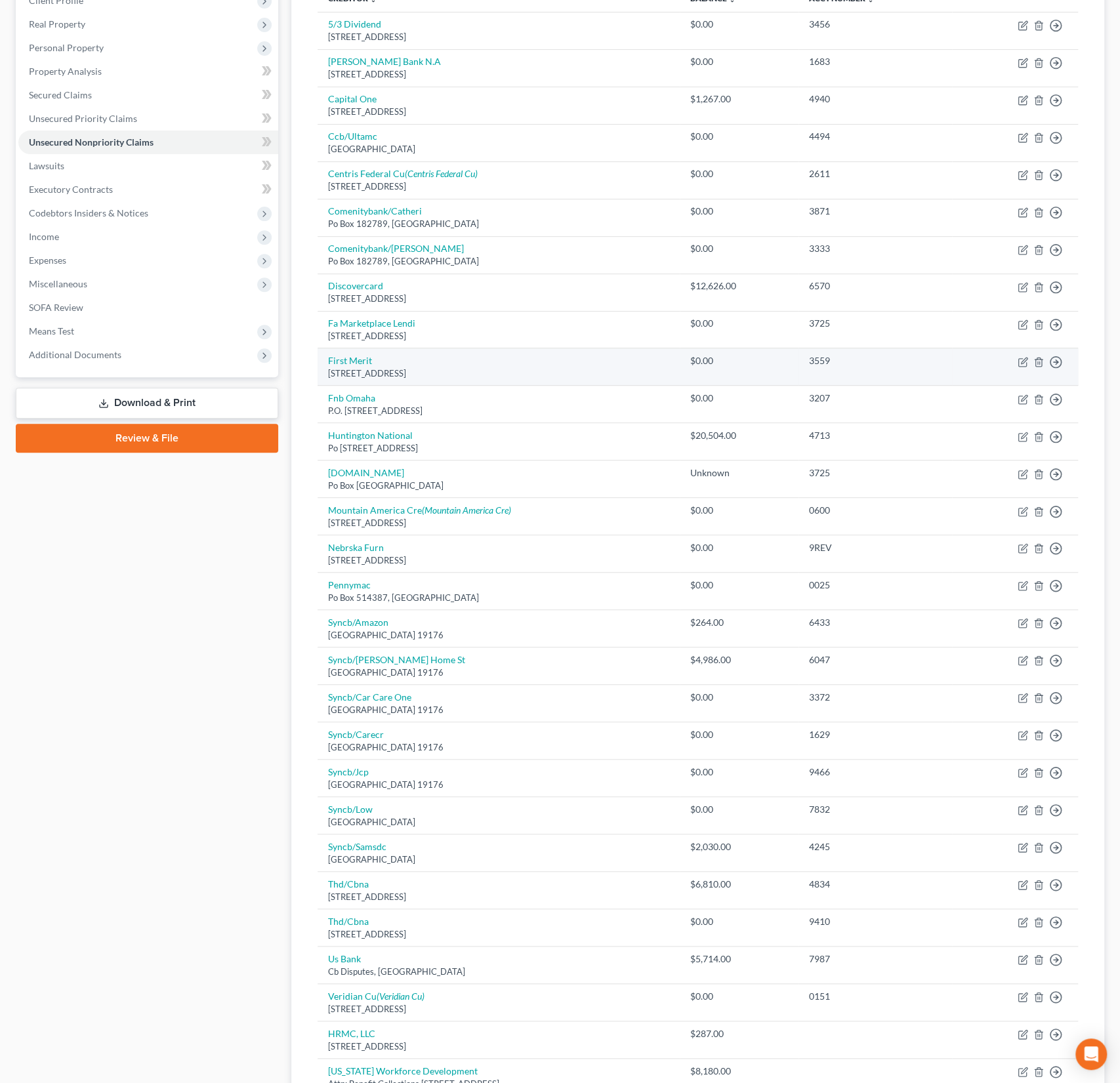
scroll to position [380, 0]
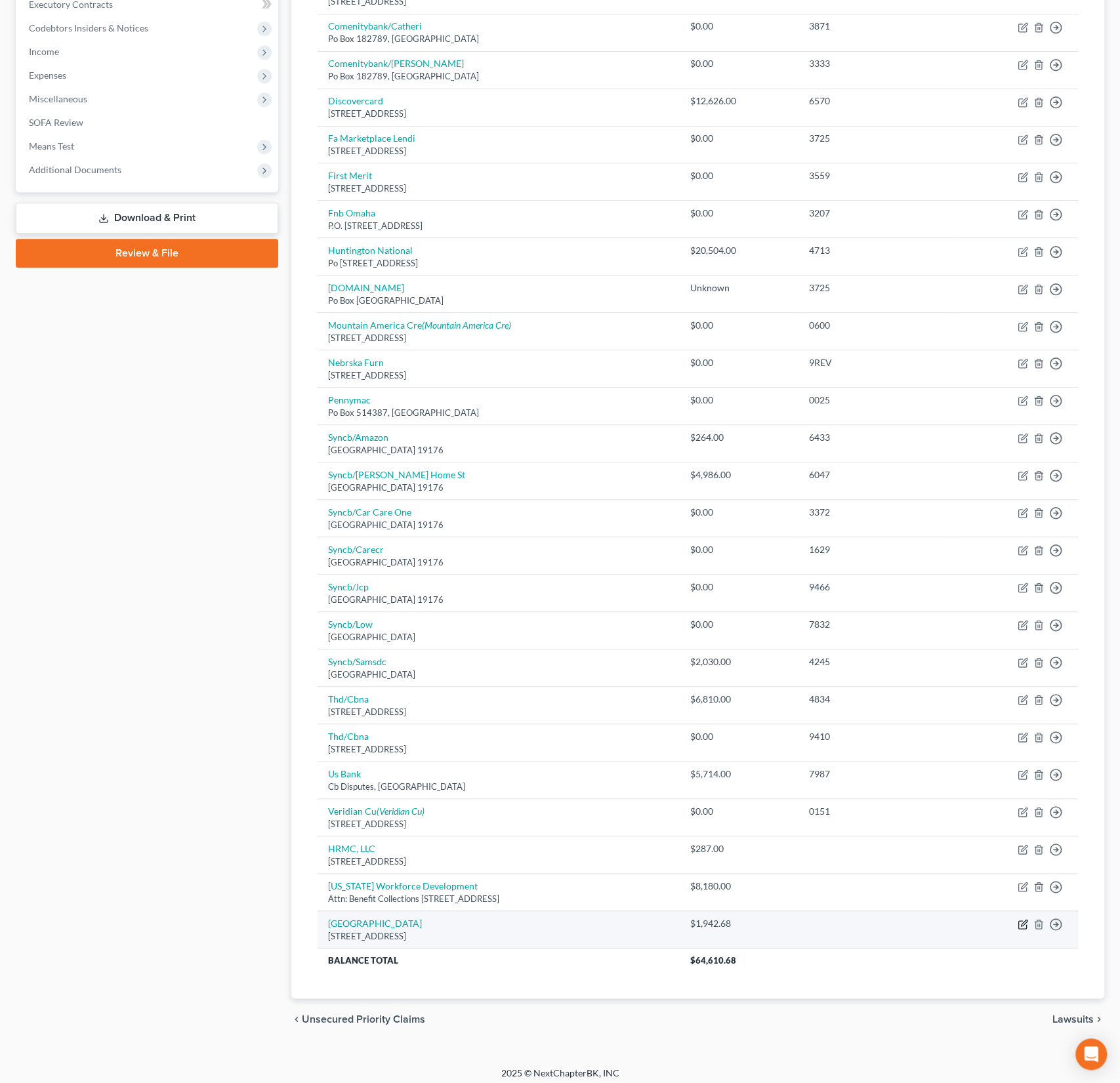
click at [1019, 920] on icon "button" at bounding box center [1023, 924] width 11 height 11
select select "3"
select select "9"
select select "0"
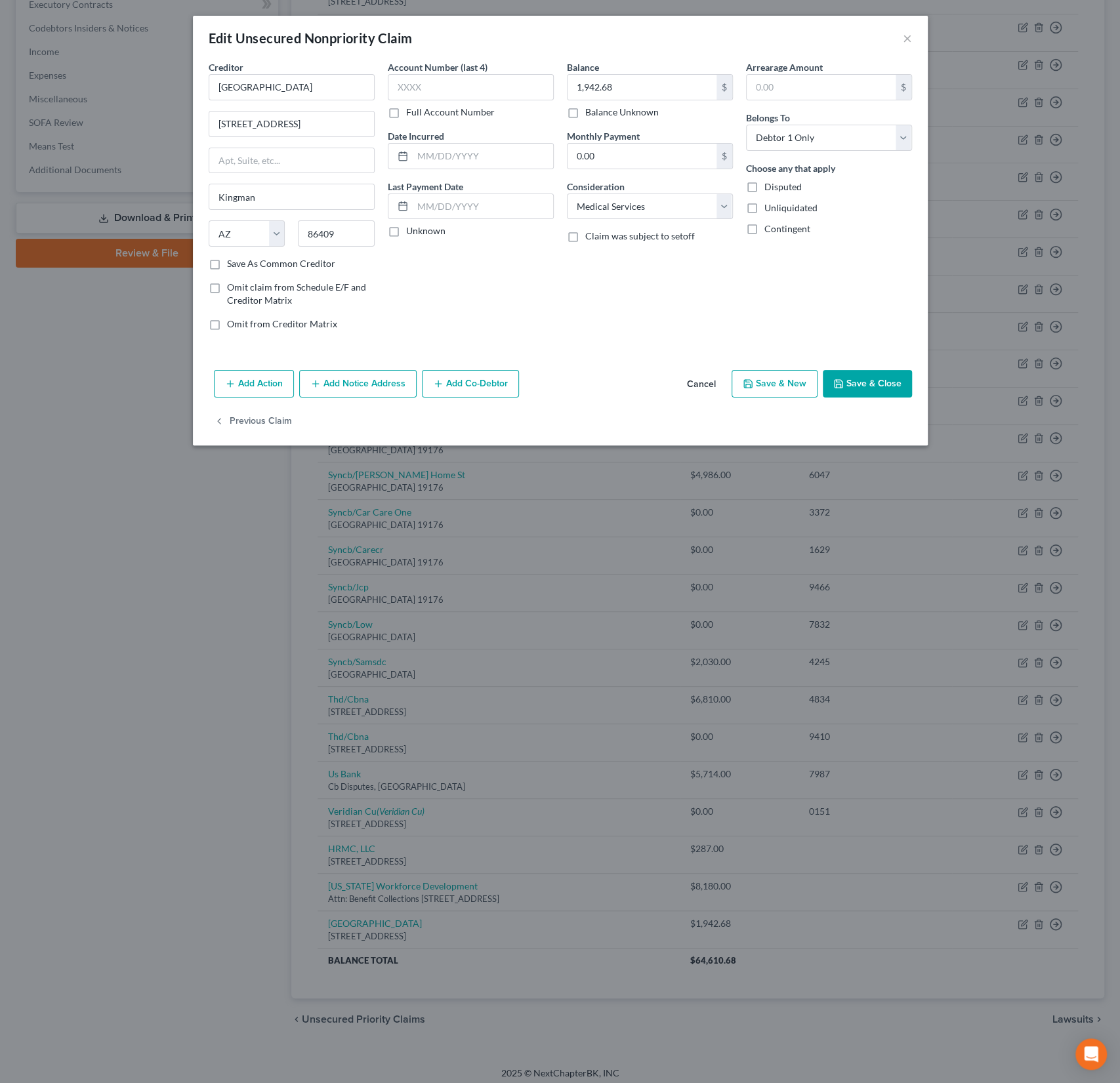
click at [269, 261] on label "Save As Common Creditor" at bounding box center [281, 264] width 108 height 13
click at [241, 261] on input "Save As Common Creditor" at bounding box center [237, 262] width 9 height 9
click at [859, 386] on button "Save & Close" at bounding box center [868, 383] width 89 height 28
checkbox input "false"
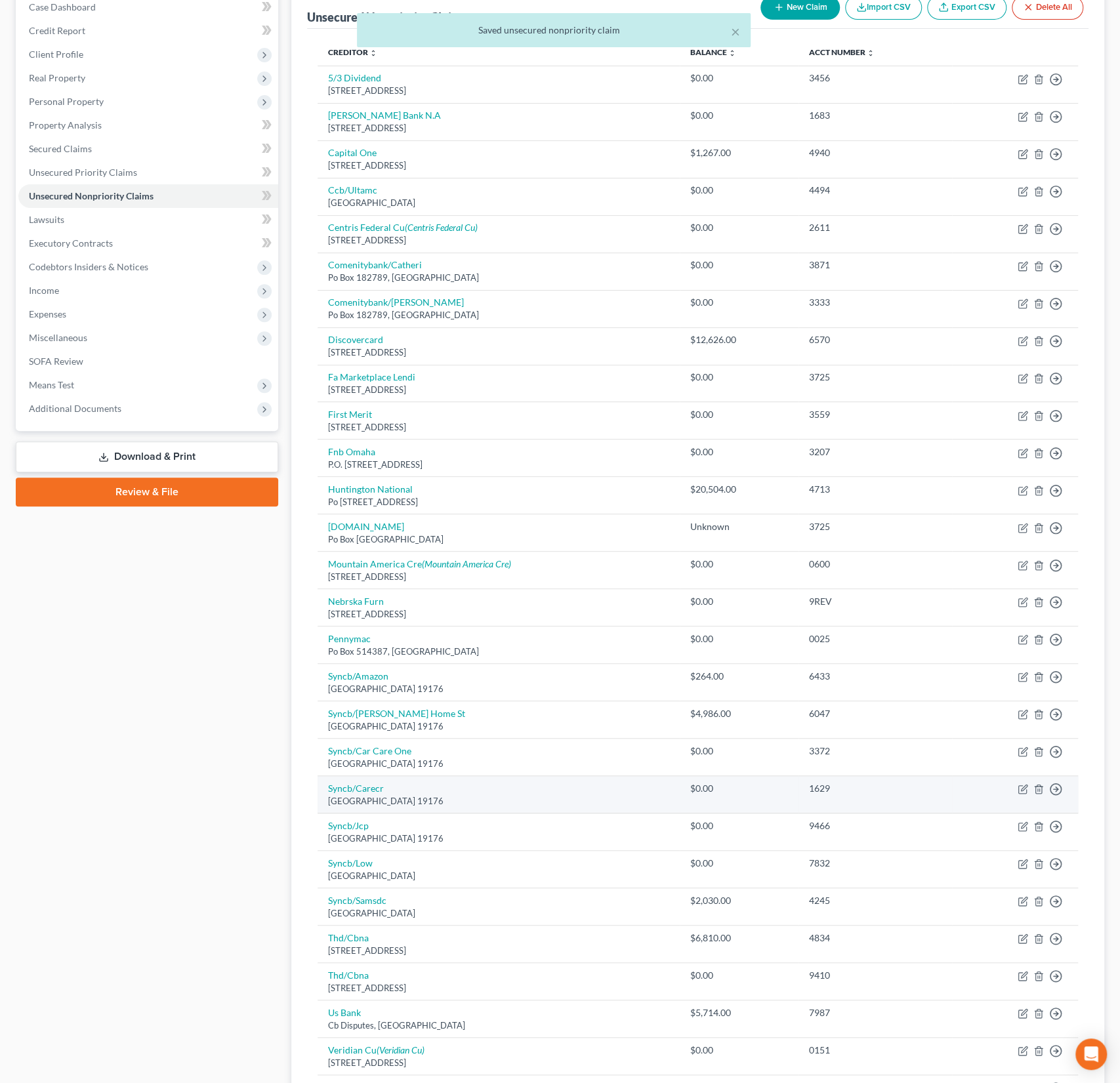
scroll to position [0, 0]
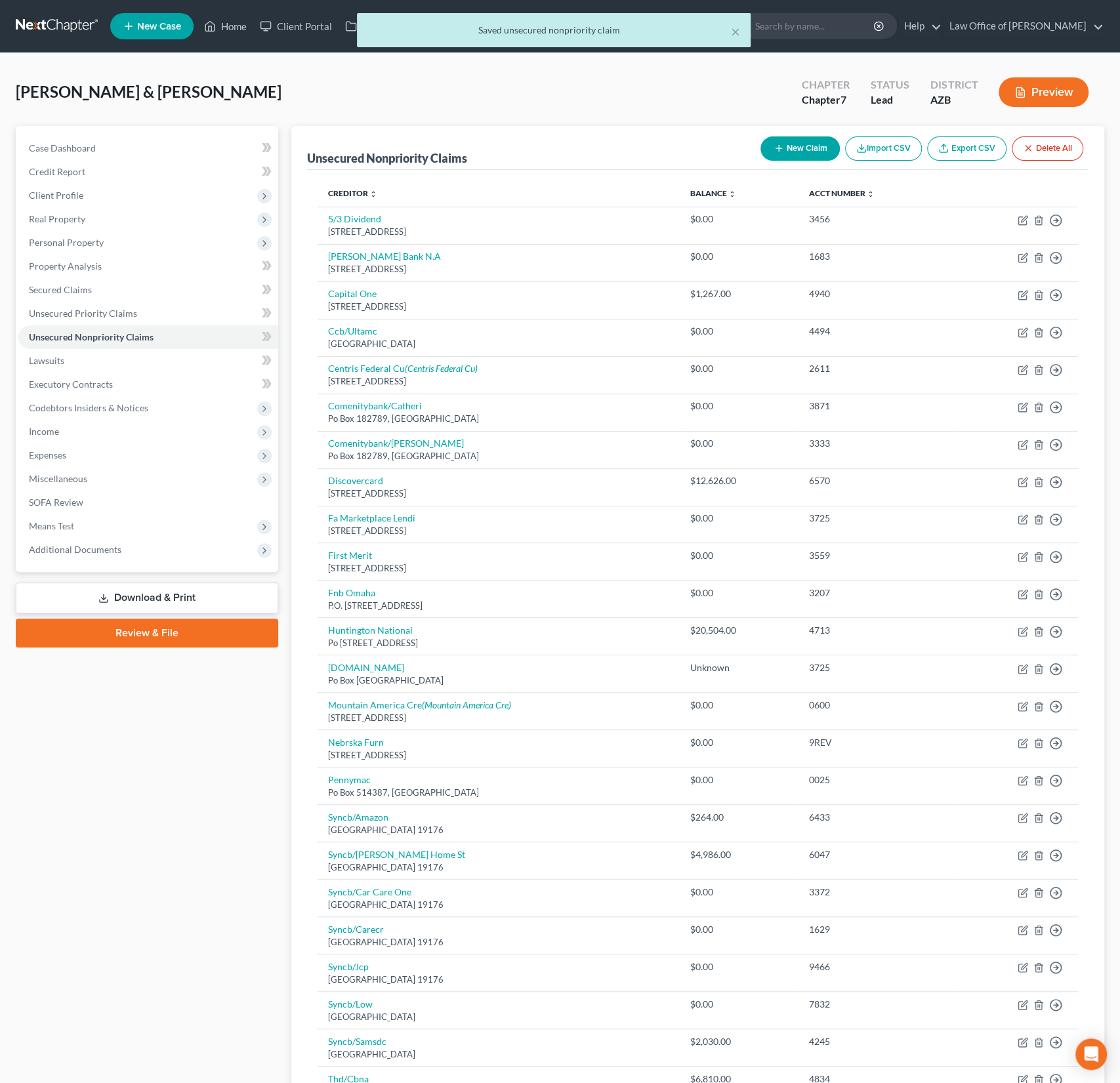
click at [803, 146] on button "New Claim" at bounding box center [800, 149] width 79 height 24
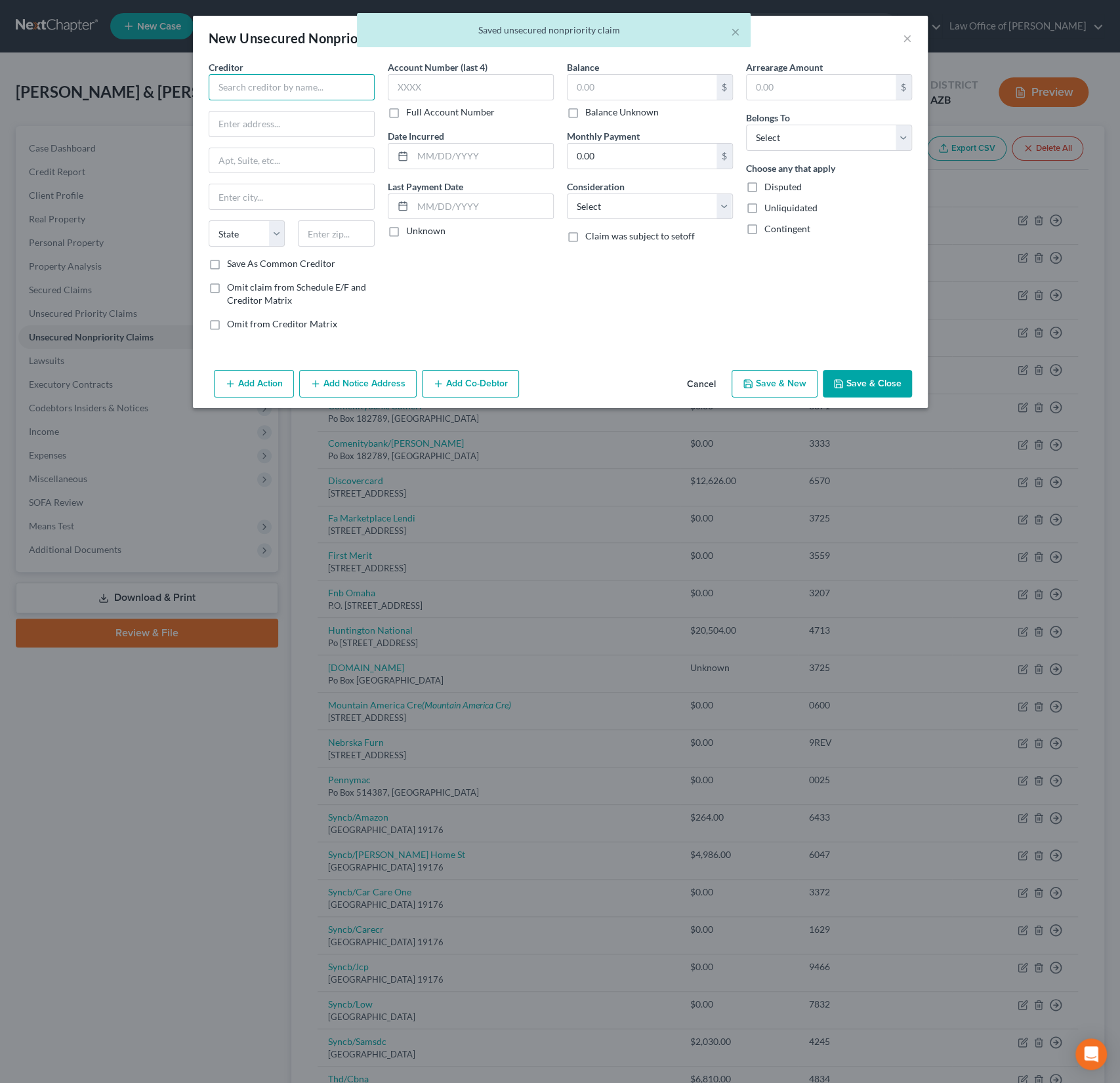
click at [260, 91] on input "text" at bounding box center [291, 87] width 166 height 26
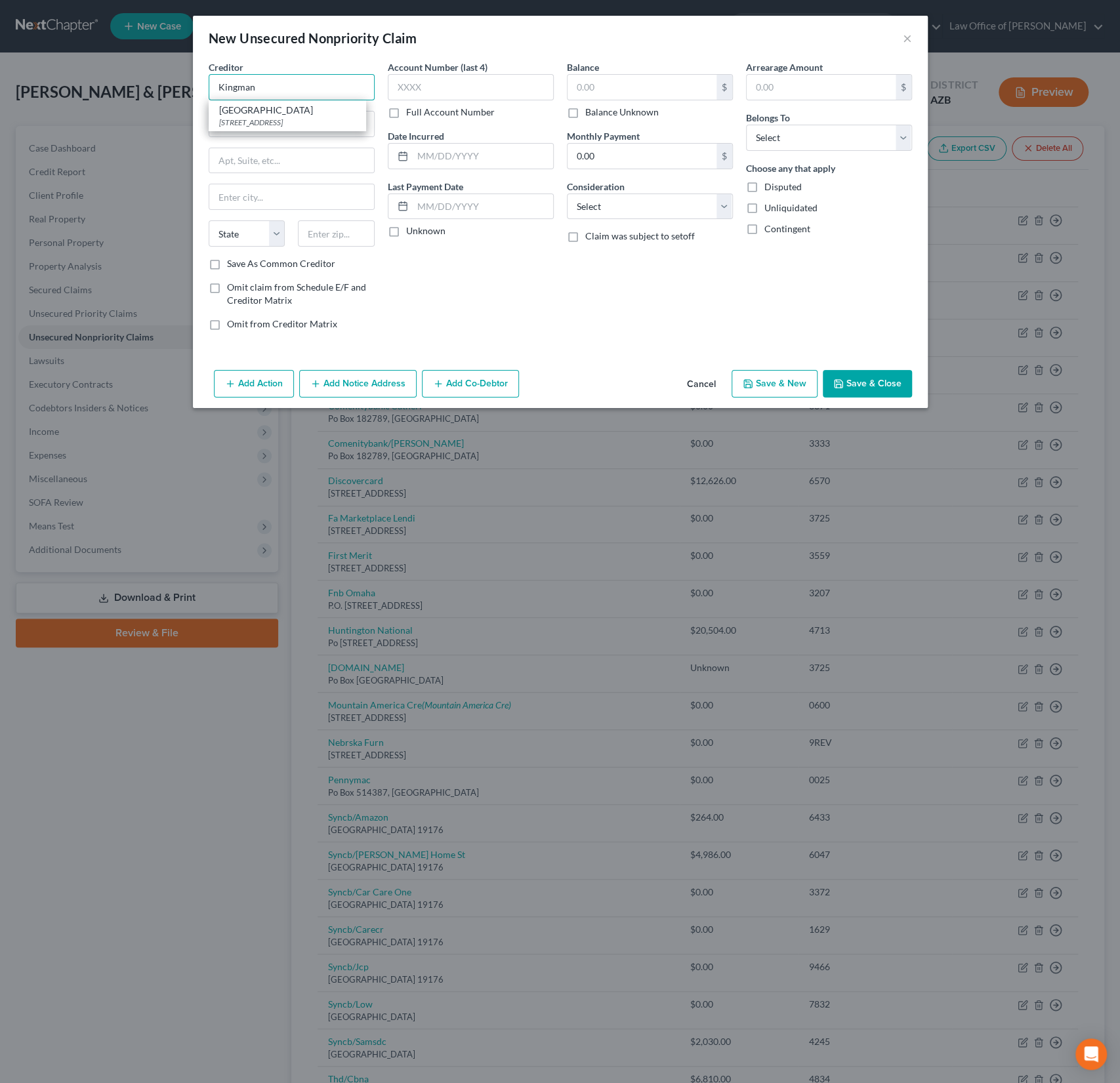
type input "Kingman Regional Medical Center"
type input "3269 Stockton Hill Road"
type input "Kingman"
select select "3"
type input "86409"
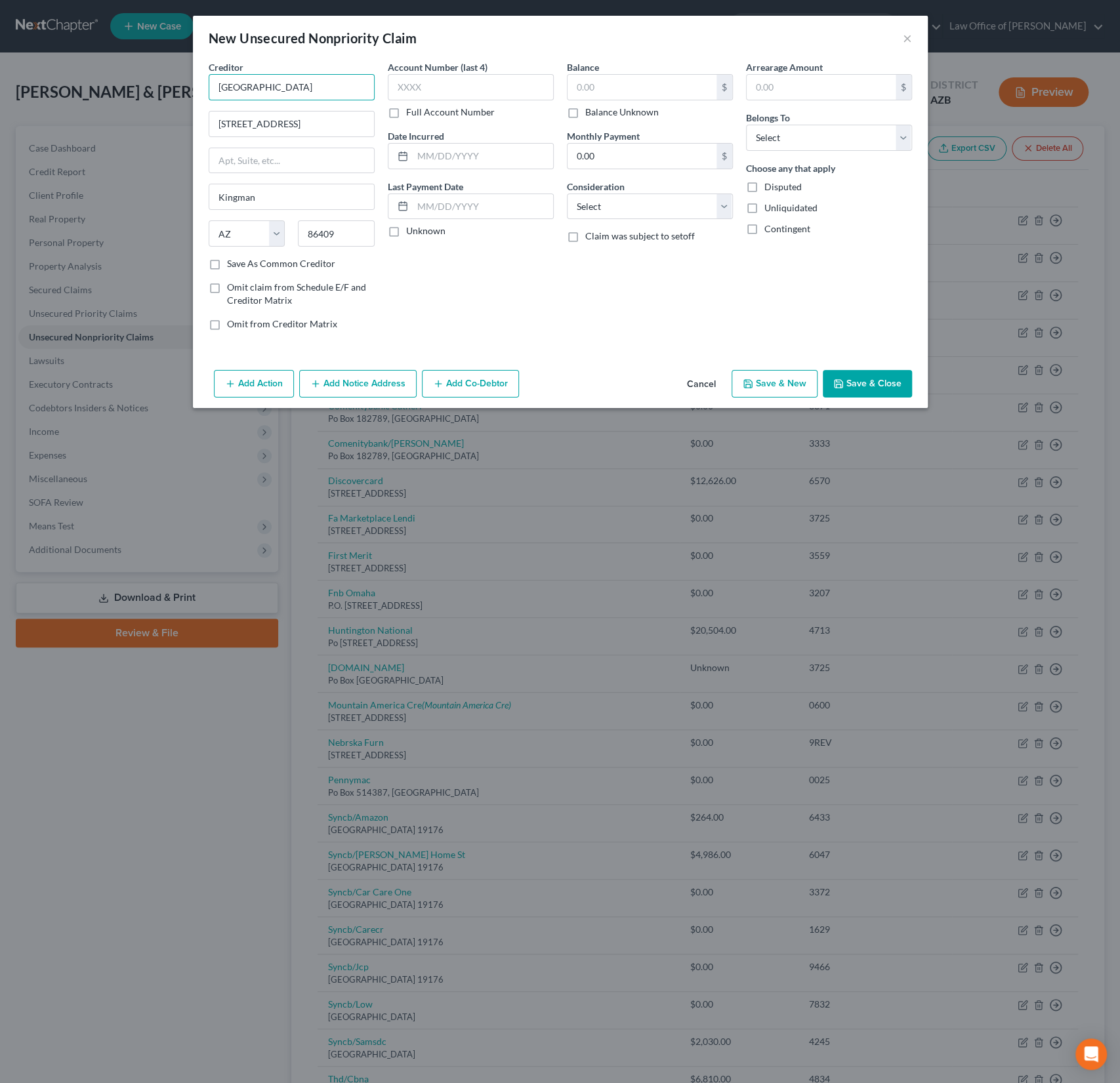
type input "Kingman Regional Medical Center"
click at [604, 73] on div "Balance $ Balance Unknown Balance Undetermined $ Balance Unknown" at bounding box center [650, 89] width 166 height 58
click at [605, 92] on input "text" at bounding box center [642, 87] width 149 height 25
type input "5,352.42"
click at [792, 149] on select "Select Debtor 1 Only Debtor 2 Only Debtor 1 And Debtor 2 Only At Least One Of T…" at bounding box center [829, 138] width 166 height 26
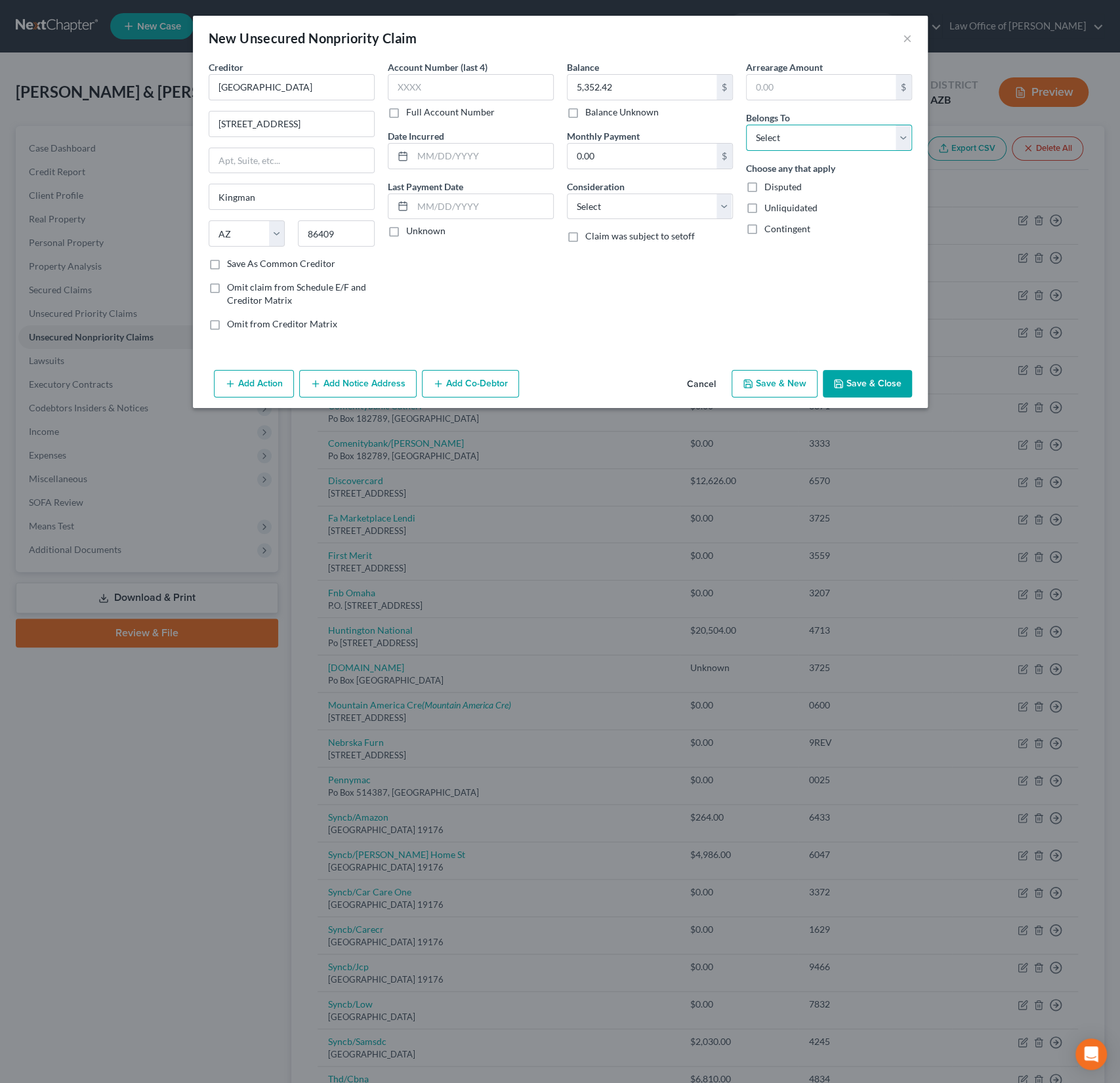
select select "0"
click at [746, 125] on select "Select Debtor 1 Only Debtor 2 Only Debtor 1 And Debtor 2 Only At Least One Of T…" at bounding box center [829, 138] width 166 height 26
click at [617, 201] on select "Select Cable / Satellite Services Collection Agency Credit Card Debt Debt Couns…" at bounding box center [650, 206] width 166 height 26
select select "9"
click at [567, 193] on select "Select Cable / Satellite Services Collection Agency Credit Card Debt Debt Couns…" at bounding box center [650, 206] width 166 height 26
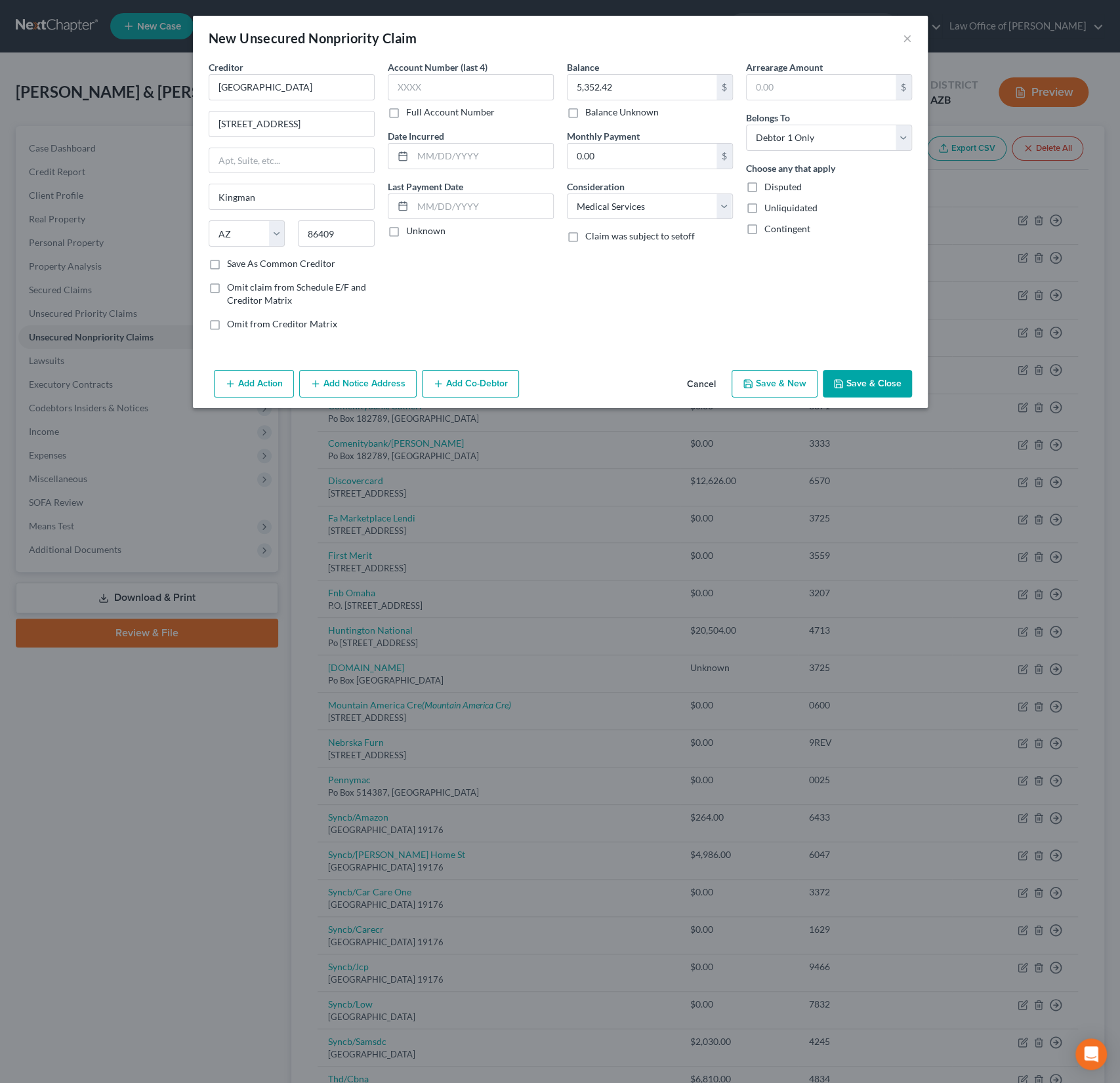
click at [866, 393] on button "Save & Close" at bounding box center [868, 383] width 89 height 28
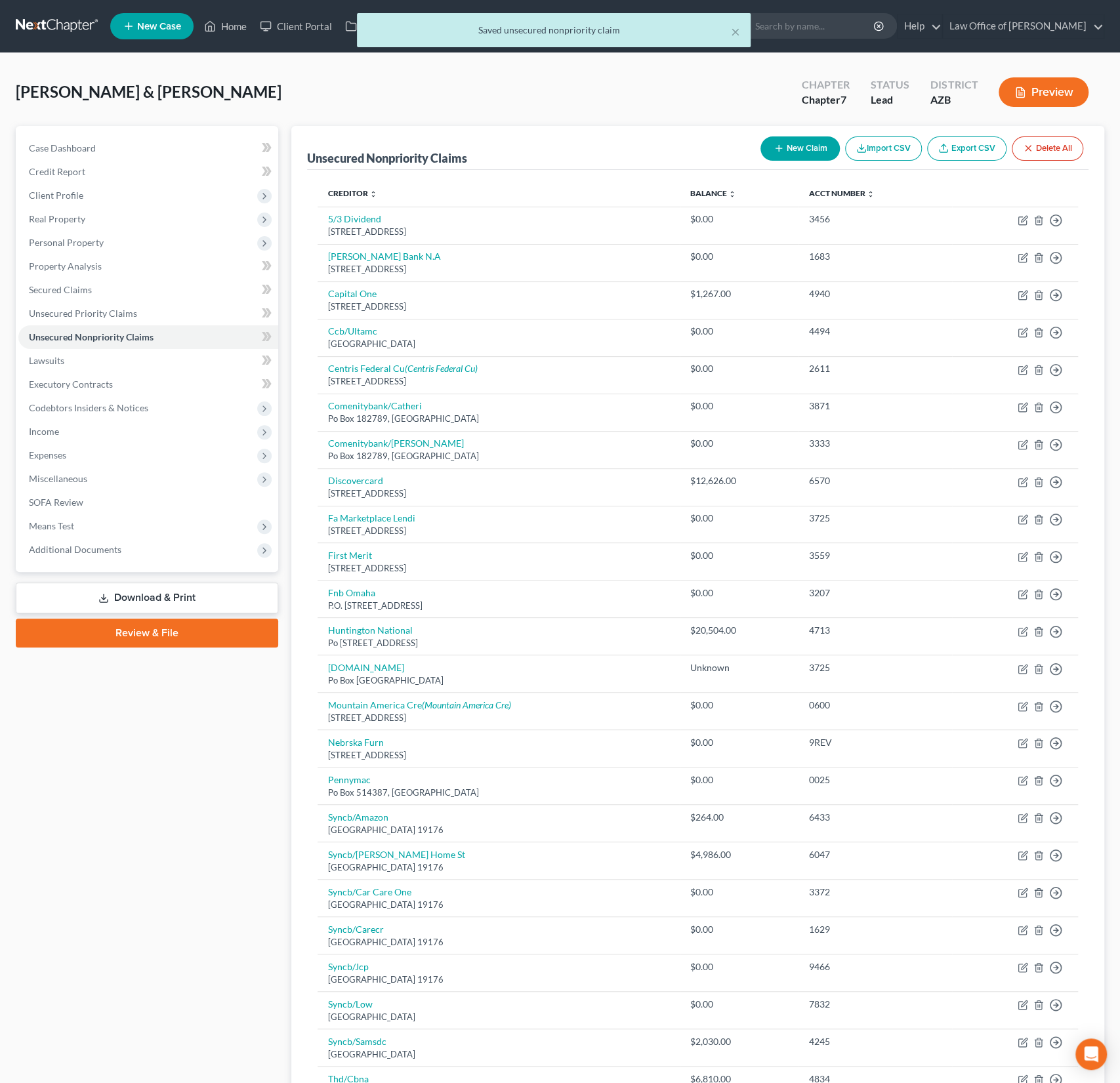
click at [790, 152] on button "New Claim" at bounding box center [800, 149] width 79 height 24
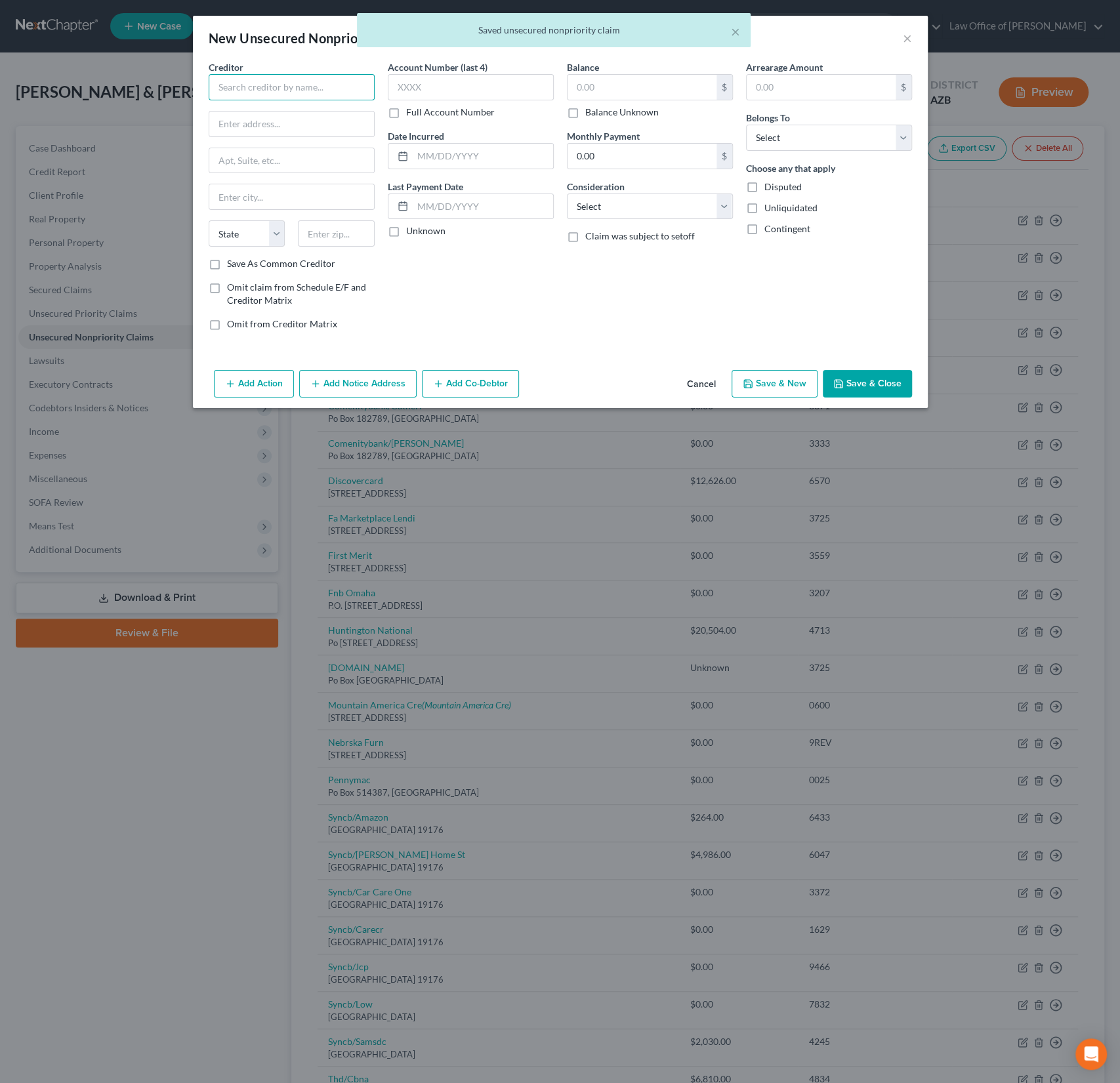
click at [267, 92] on input "text" at bounding box center [291, 87] width 166 height 26
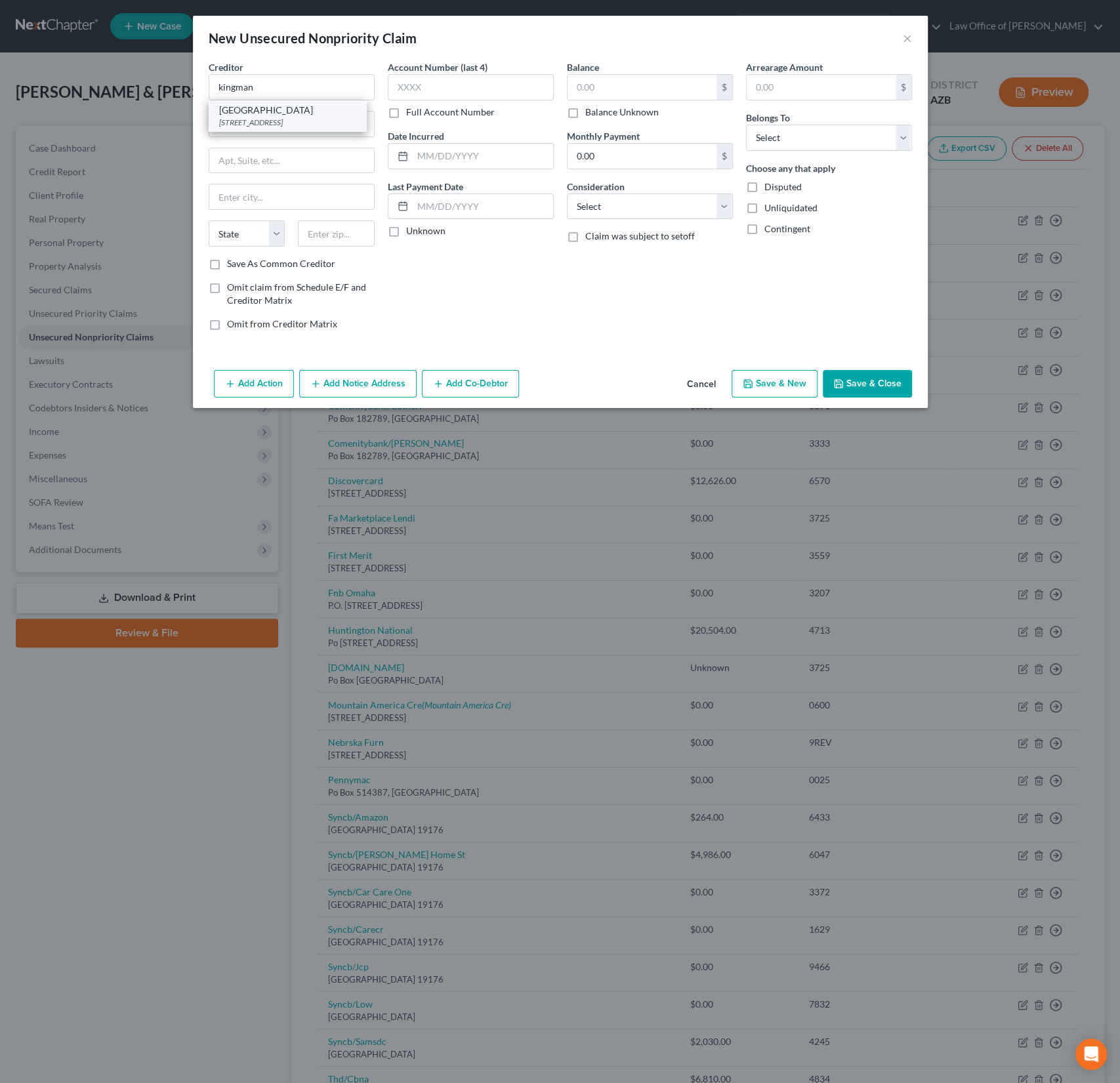
click at [275, 113] on div "Kingman Regional Medical Center" at bounding box center [287, 110] width 137 height 13
type input "Kingman Regional Medical Center"
type input "3269 Stockton Hill Road"
type input "Kingman"
select select "3"
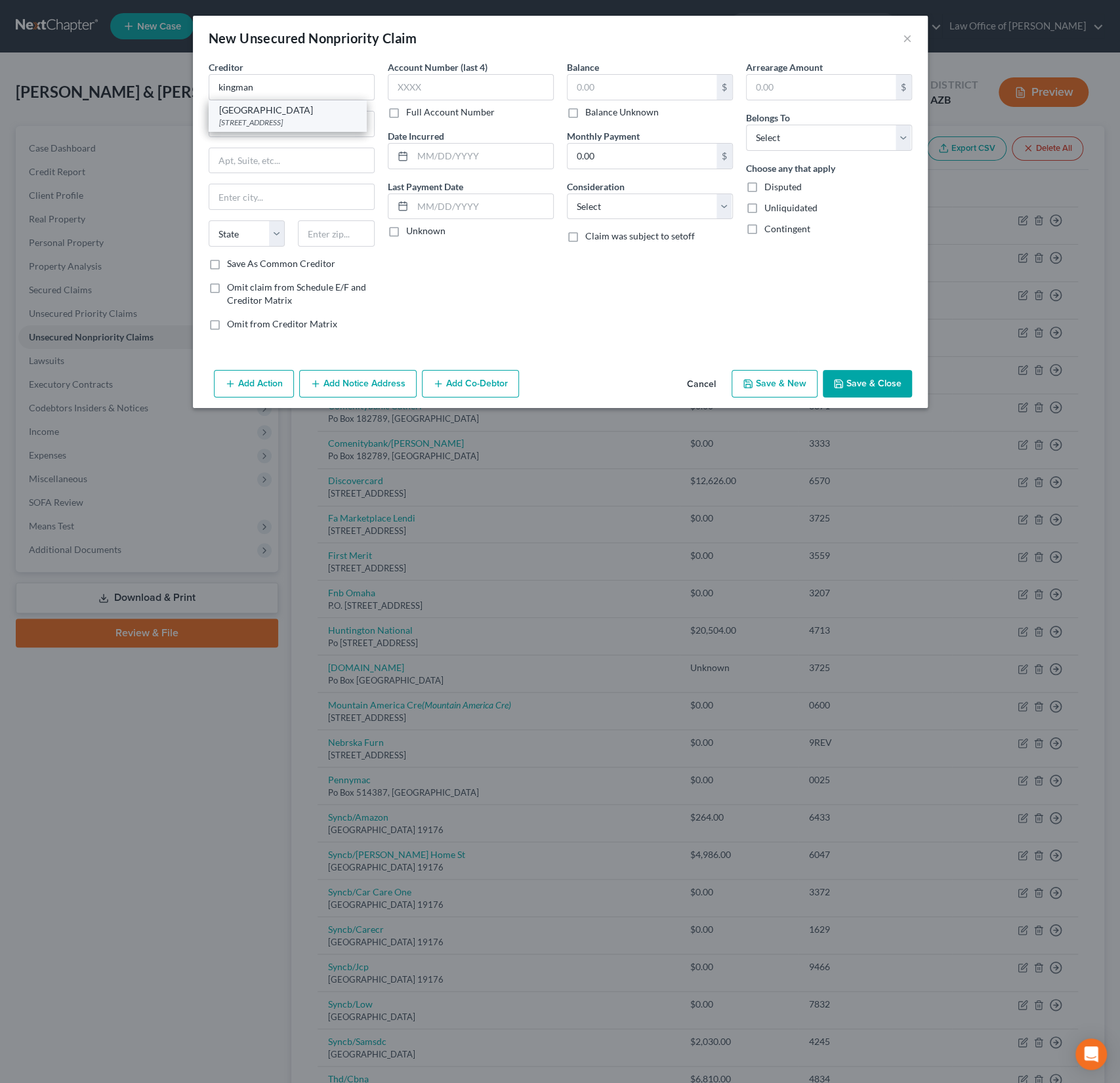
type input "86409"
click at [582, 97] on input "text" at bounding box center [642, 87] width 149 height 25
type input "415.49"
click at [795, 136] on select "Select Debtor 1 Only Debtor 2 Only Debtor 1 And Debtor 2 Only At Least One Of T…" at bounding box center [829, 138] width 166 height 26
select select "0"
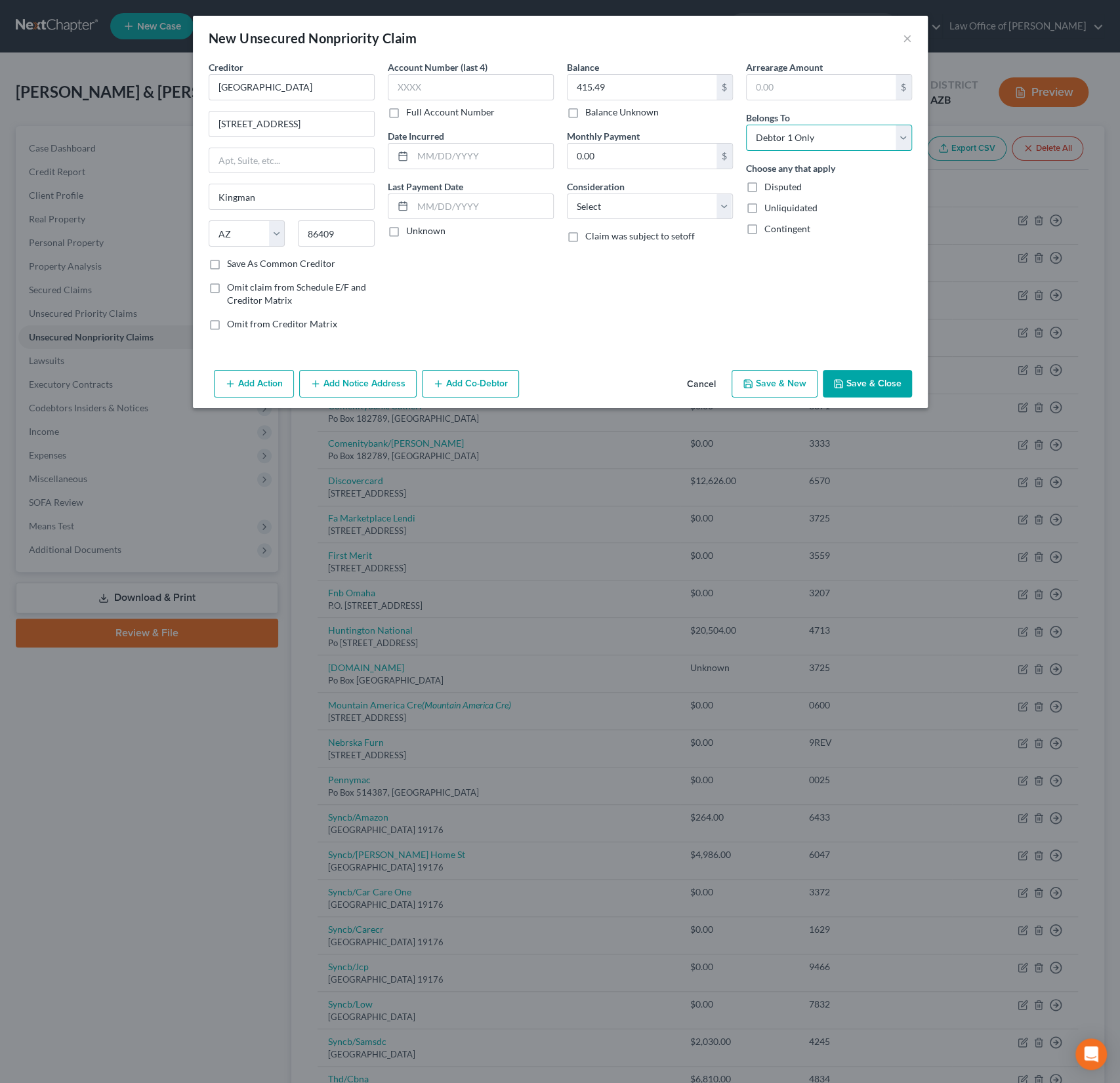
click at [746, 125] on select "Select Debtor 1 Only Debtor 2 Only Debtor 1 And Debtor 2 Only At Least One Of T…" at bounding box center [829, 138] width 166 height 26
click at [673, 216] on select "Select Cable / Satellite Services Collection Agency Credit Card Debt Debt Couns…" at bounding box center [650, 206] width 166 height 26
select select "9"
click at [567, 193] on select "Select Cable / Satellite Services Collection Agency Credit Card Debt Debt Couns…" at bounding box center [650, 206] width 166 height 26
click at [895, 374] on button "Save & Close" at bounding box center [868, 383] width 89 height 28
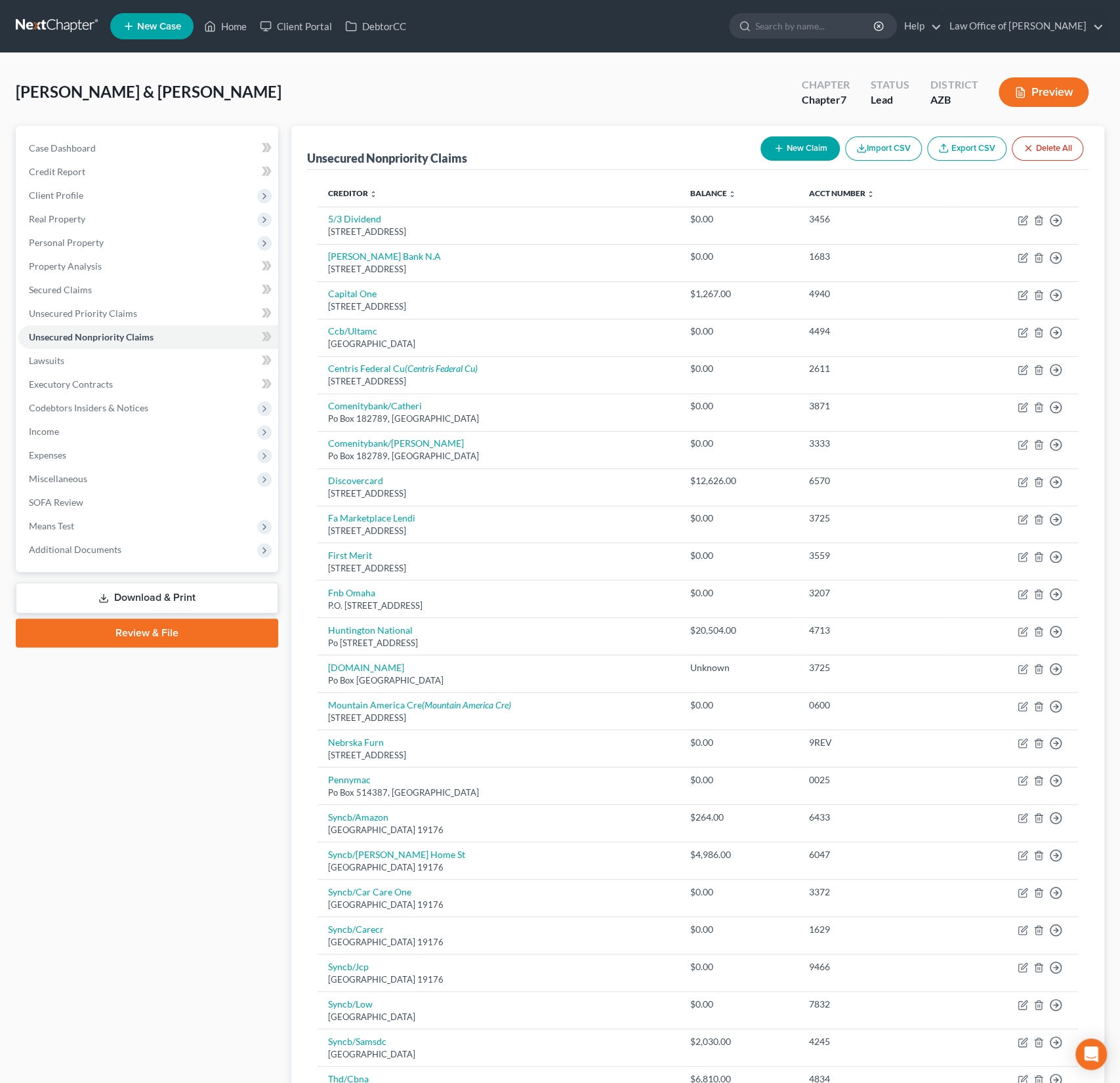
click at [785, 150] on button "New Claim" at bounding box center [800, 149] width 79 height 24
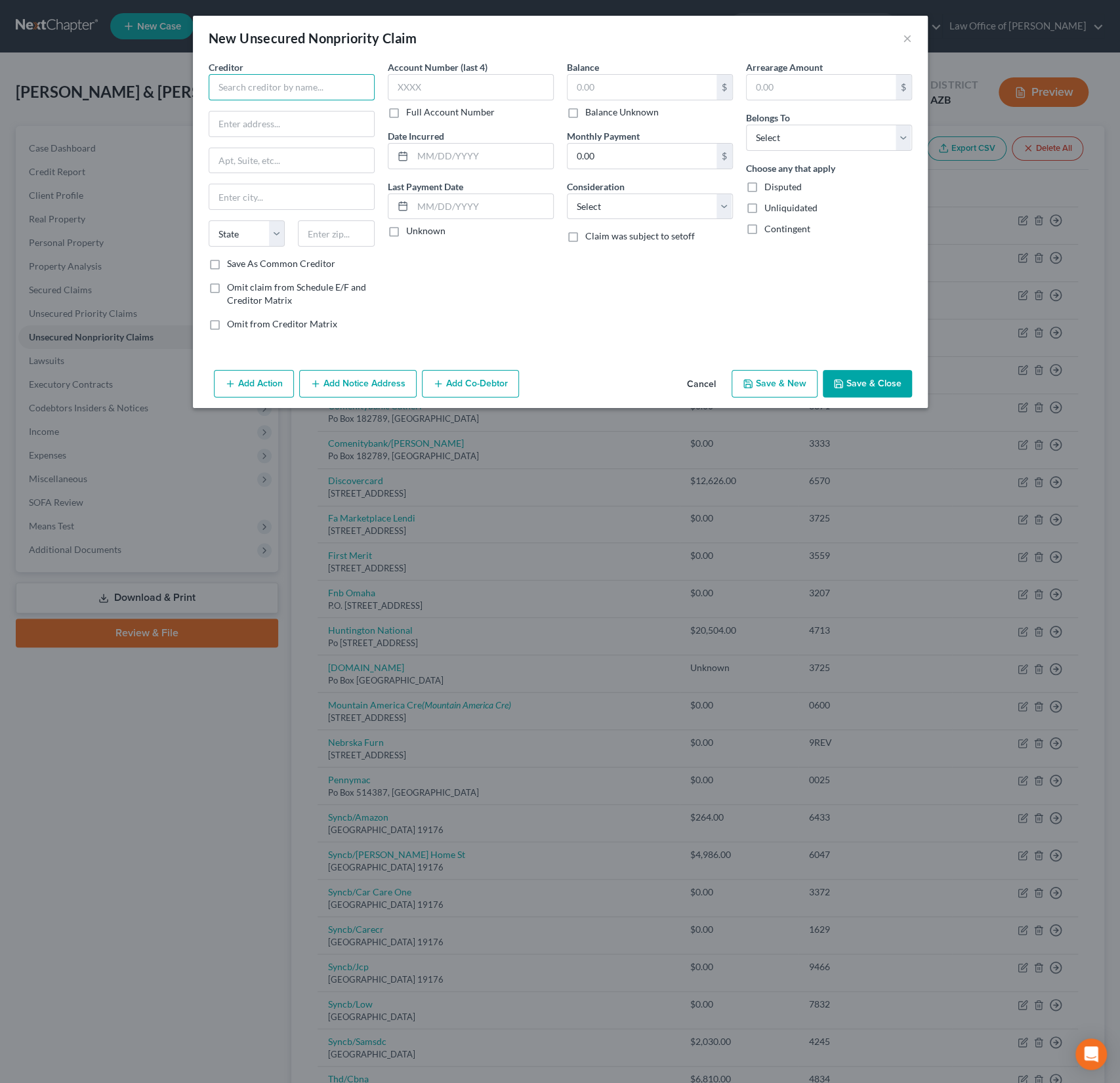
click at [327, 89] on input "text" at bounding box center [291, 87] width 166 height 26
type input "LMC Pathology Services"
type input "Dept OPI001"
type input "PO BOX 600"
type input "19456"
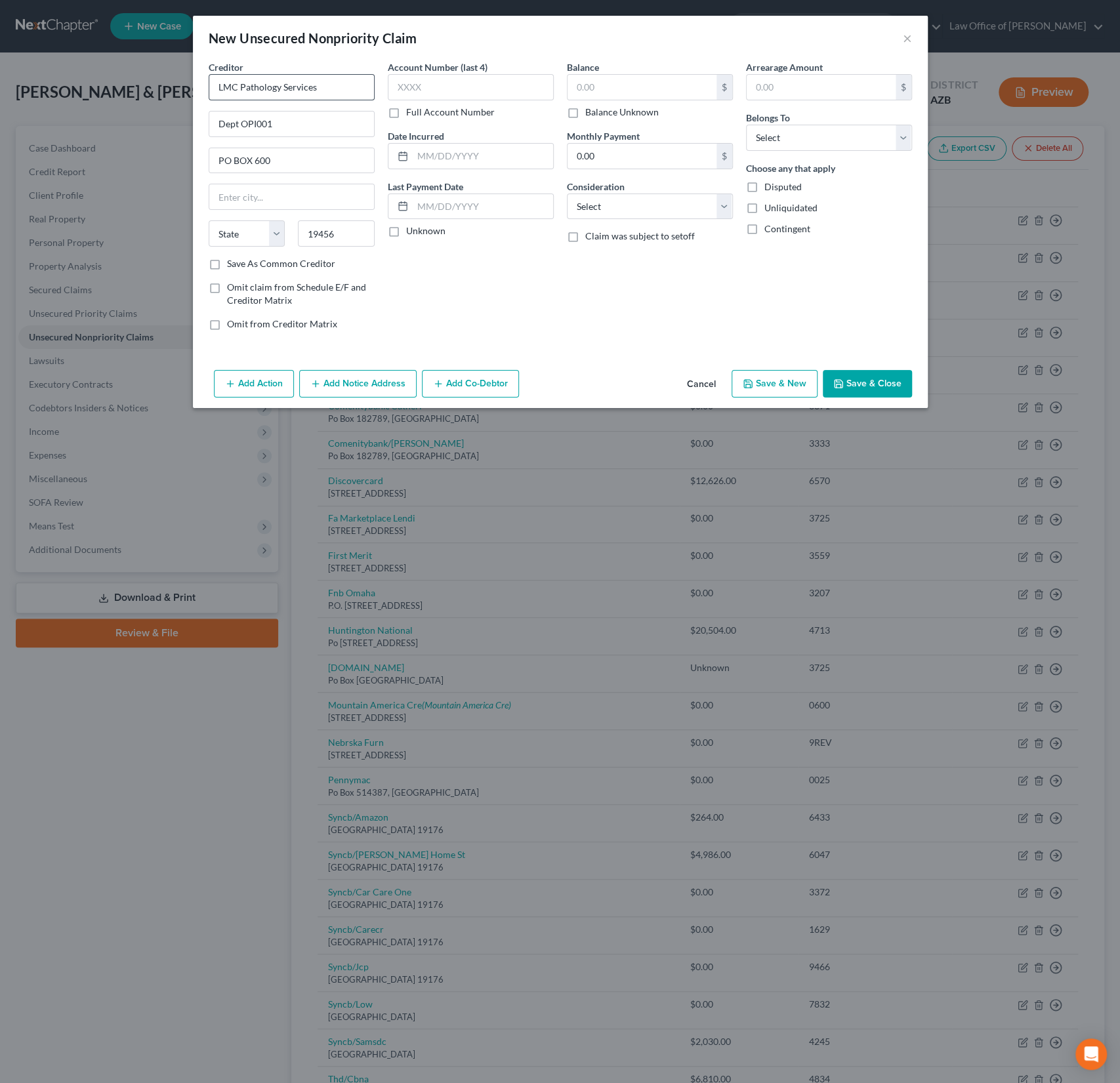
type input "Oaks"
select select "39"
click at [627, 84] on input "text" at bounding box center [642, 87] width 149 height 25
type input "90.79"
click at [609, 215] on select "Select Cable / Satellite Services Collection Agency Credit Card Debt Debt Couns…" at bounding box center [650, 206] width 166 height 26
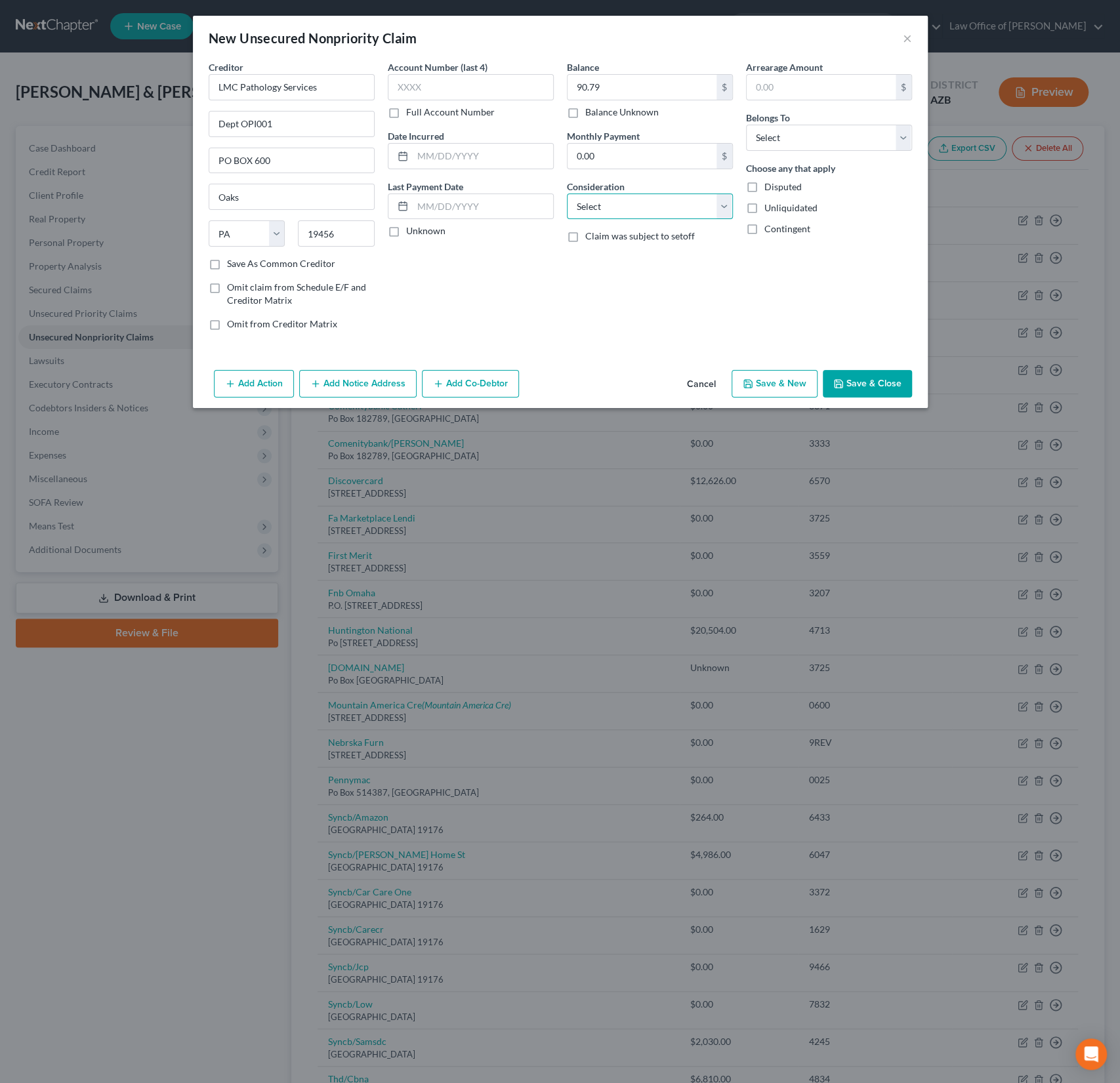
select select "9"
click at [567, 193] on select "Select Cable / Satellite Services Collection Agency Credit Card Debt Debt Couns…" at bounding box center [650, 206] width 166 height 26
click at [783, 135] on select "Select Debtor 1 Only Debtor 2 Only Debtor 1 And Debtor 2 Only At Least One Of T…" at bounding box center [829, 138] width 166 height 26
click at [857, 381] on button "Save & Close" at bounding box center [868, 383] width 89 height 28
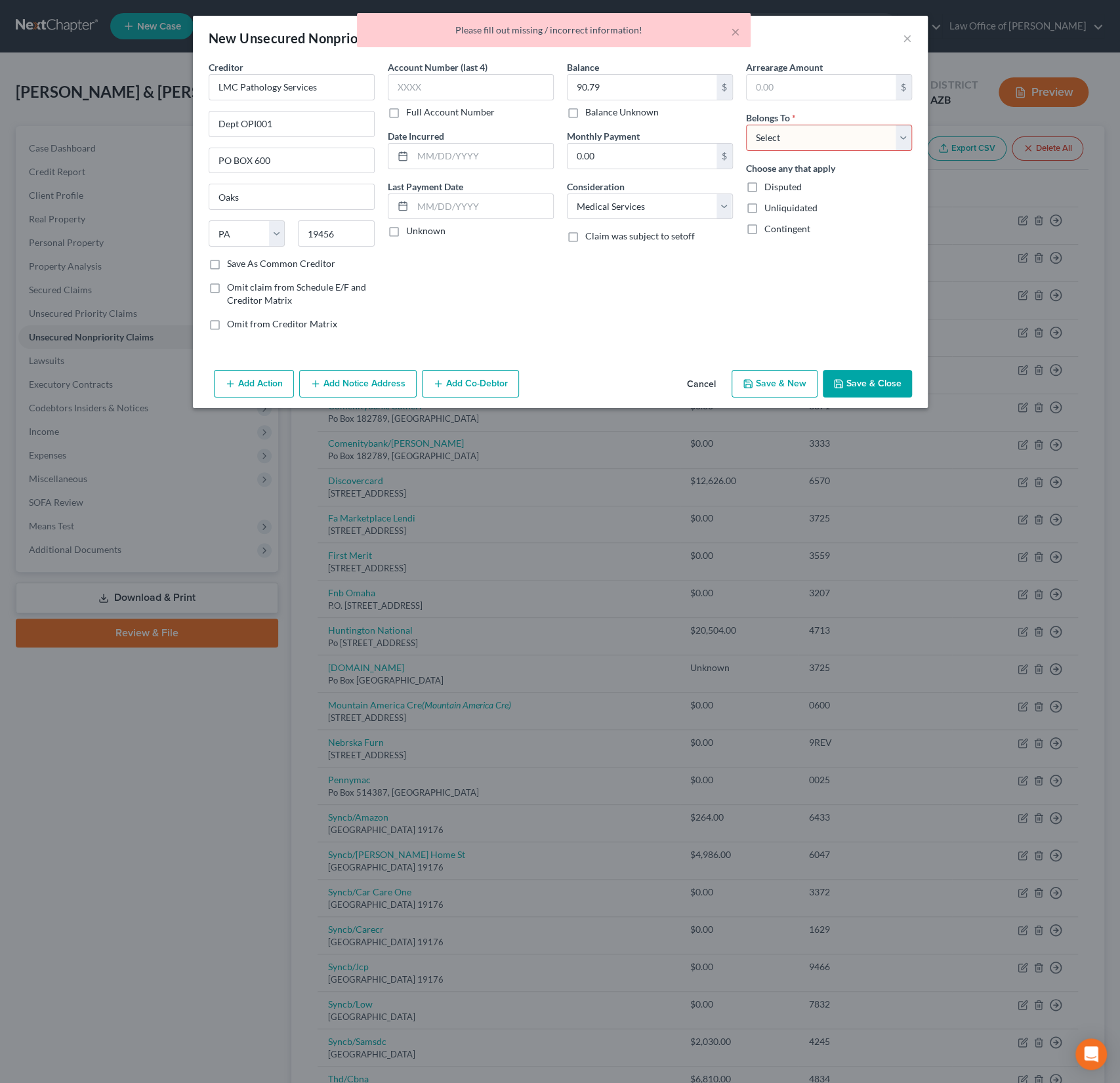
click at [796, 142] on select "Select Debtor 1 Only Debtor 2 Only Debtor 1 And Debtor 2 Only At Least One Of T…" at bounding box center [829, 138] width 166 height 26
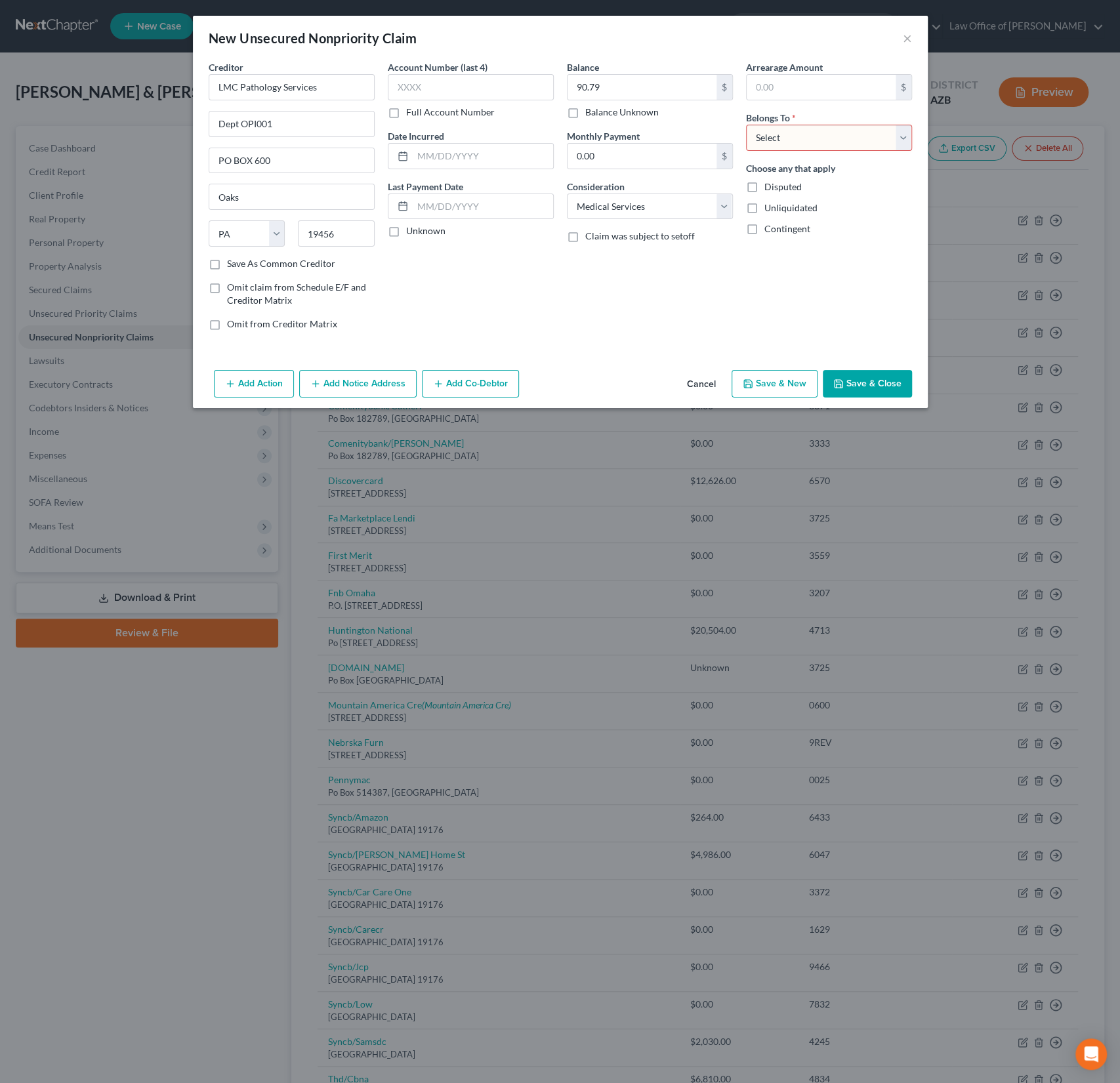
select select "1"
click at [746, 125] on select "Select Debtor 1 Only Debtor 2 Only Debtor 1 And Debtor 2 Only At Least One Of T…" at bounding box center [829, 138] width 166 height 26
click at [861, 390] on button "Save & Close" at bounding box center [868, 383] width 89 height 28
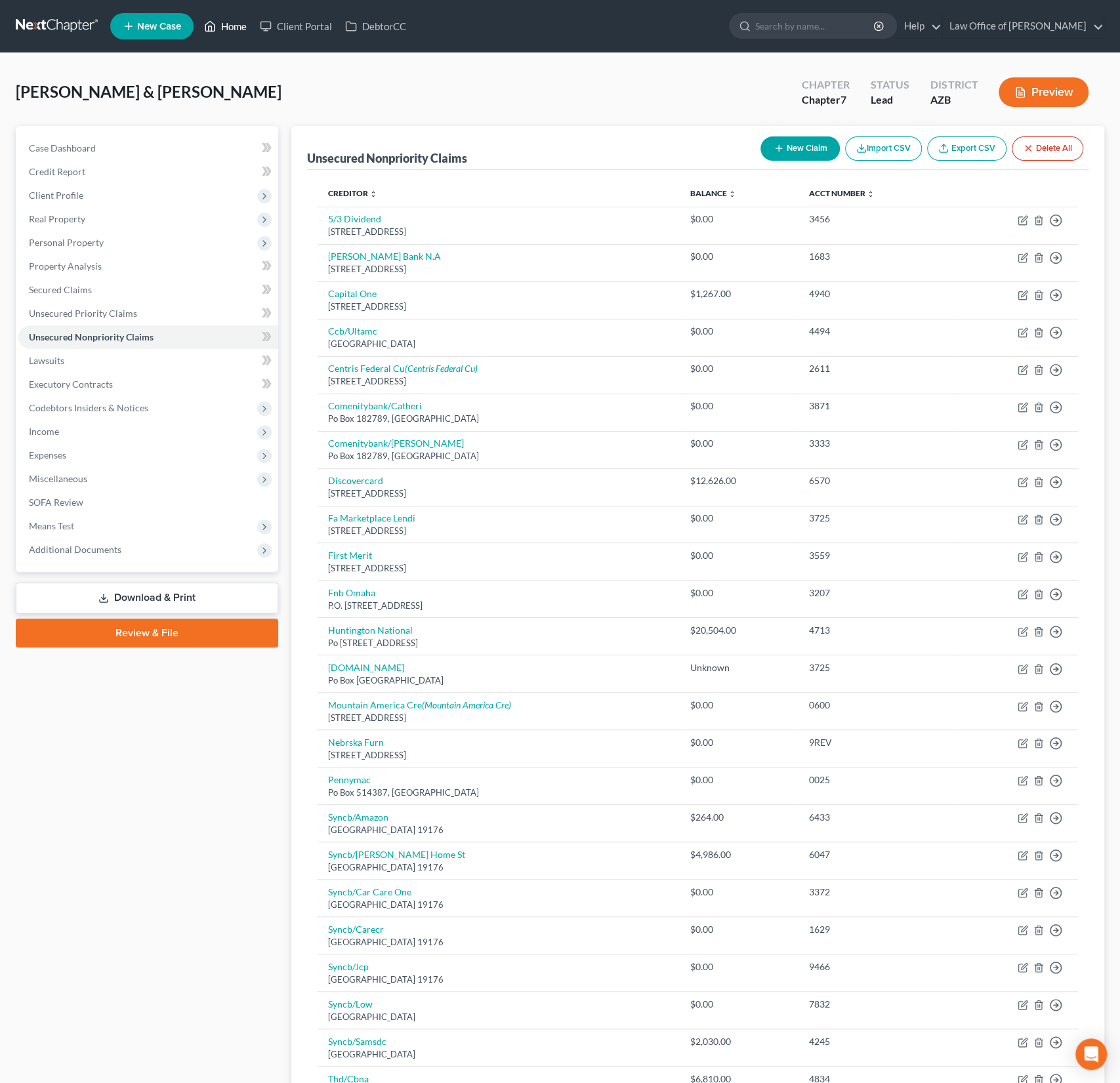
click at [235, 24] on link "Home" at bounding box center [225, 26] width 56 height 23
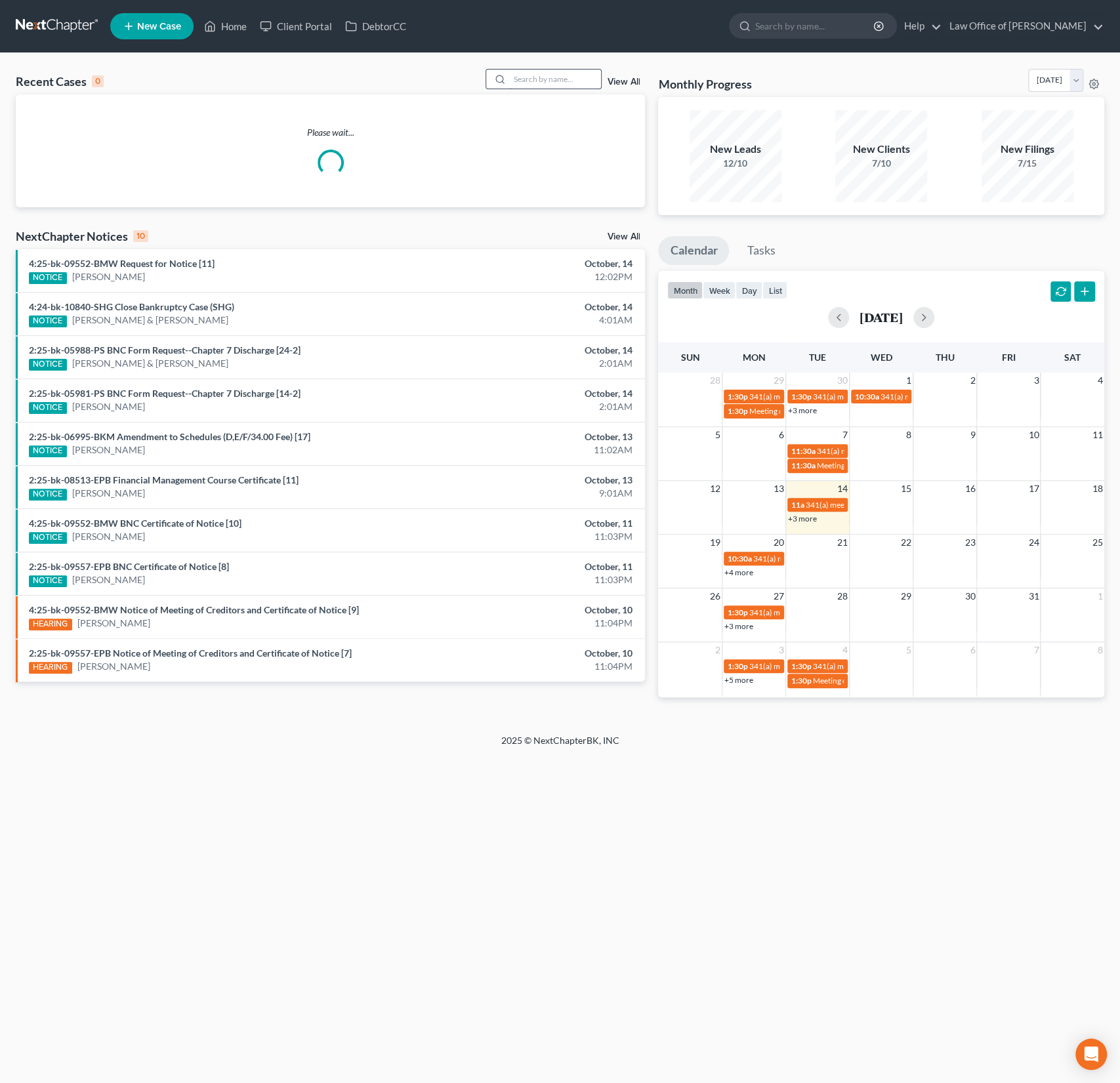
click at [537, 75] on input "search" at bounding box center [555, 79] width 92 height 19
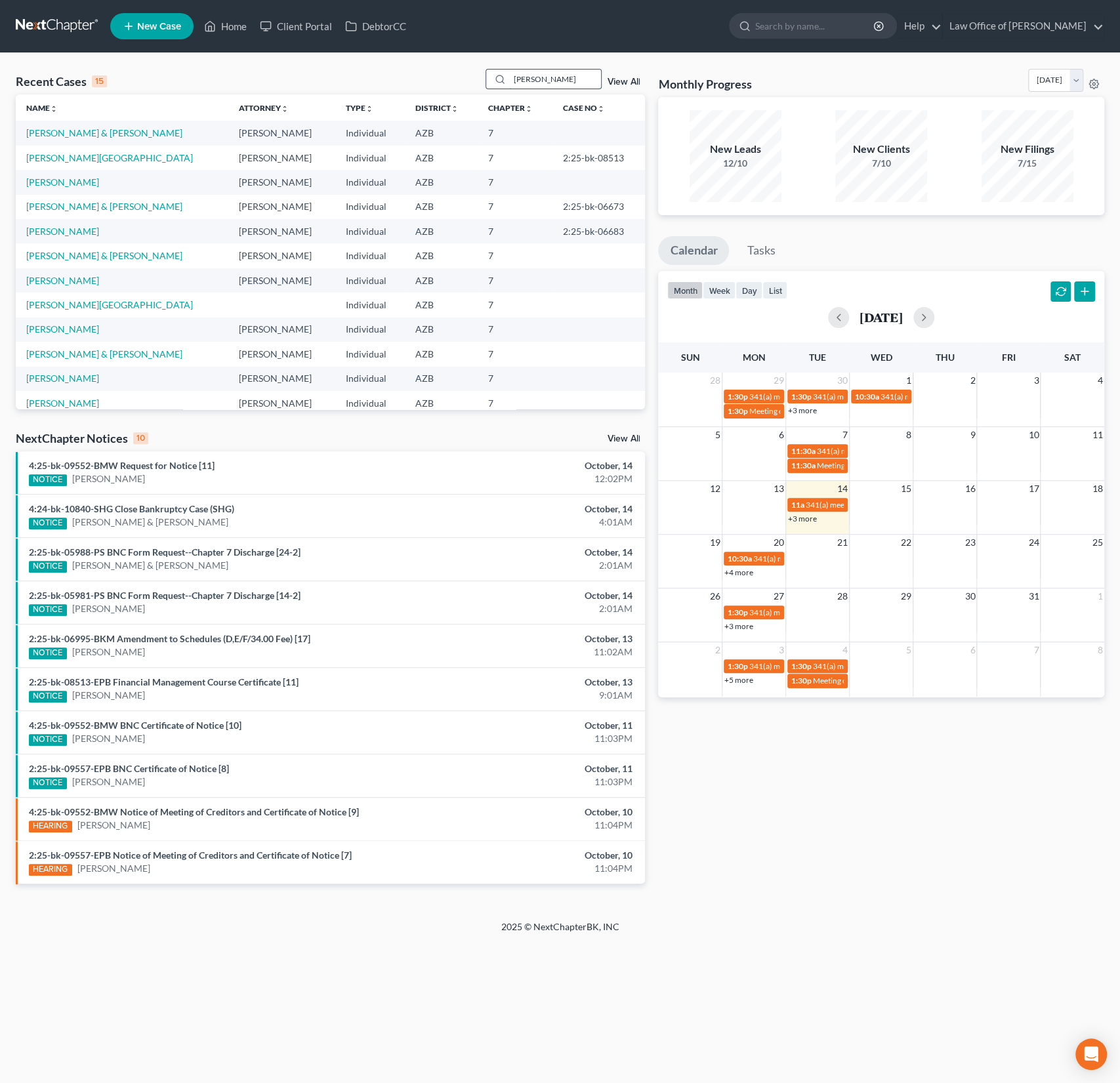
type input "[PERSON_NAME]"
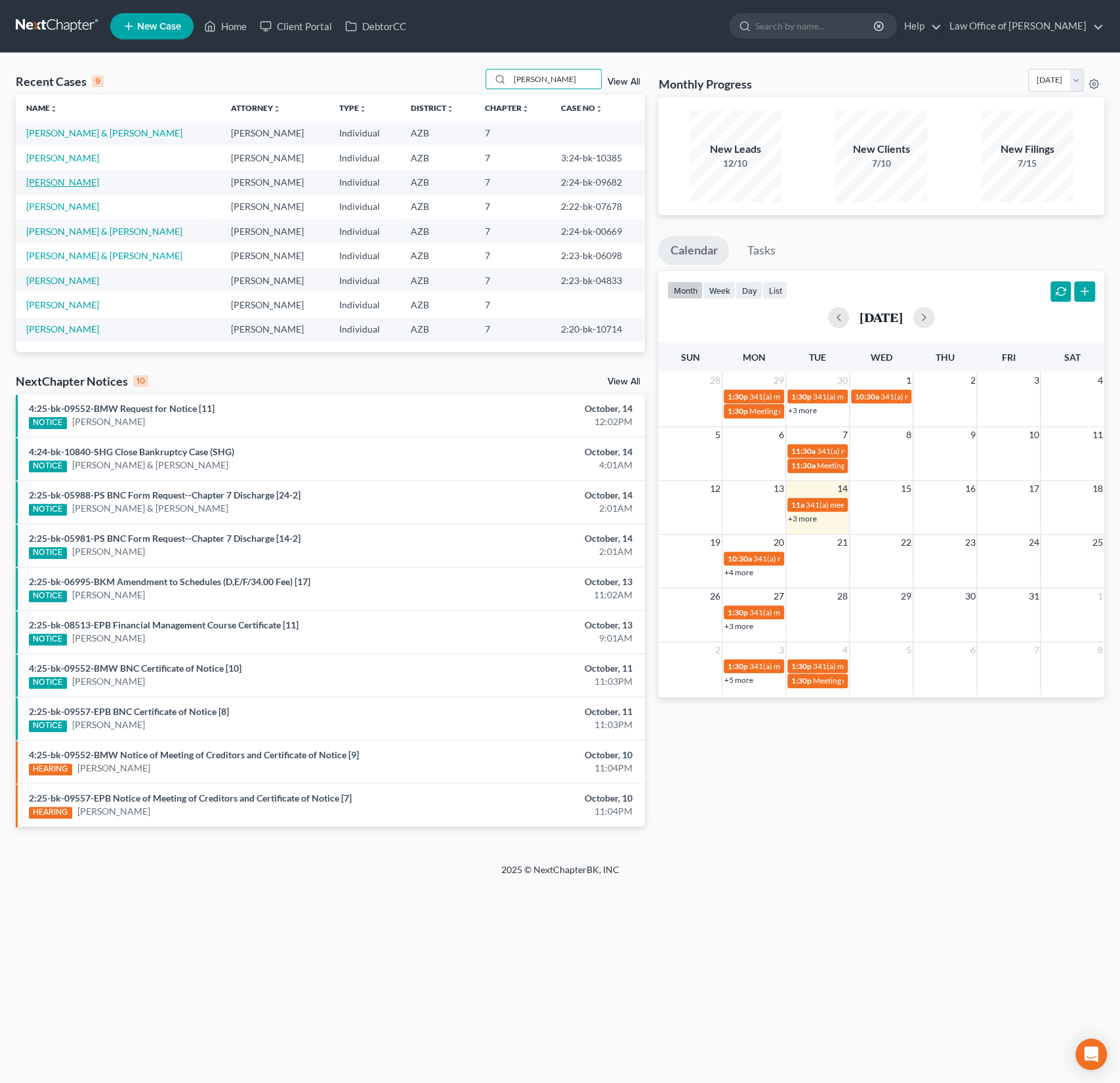
click at [72, 182] on link "[PERSON_NAME]" at bounding box center [62, 182] width 73 height 11
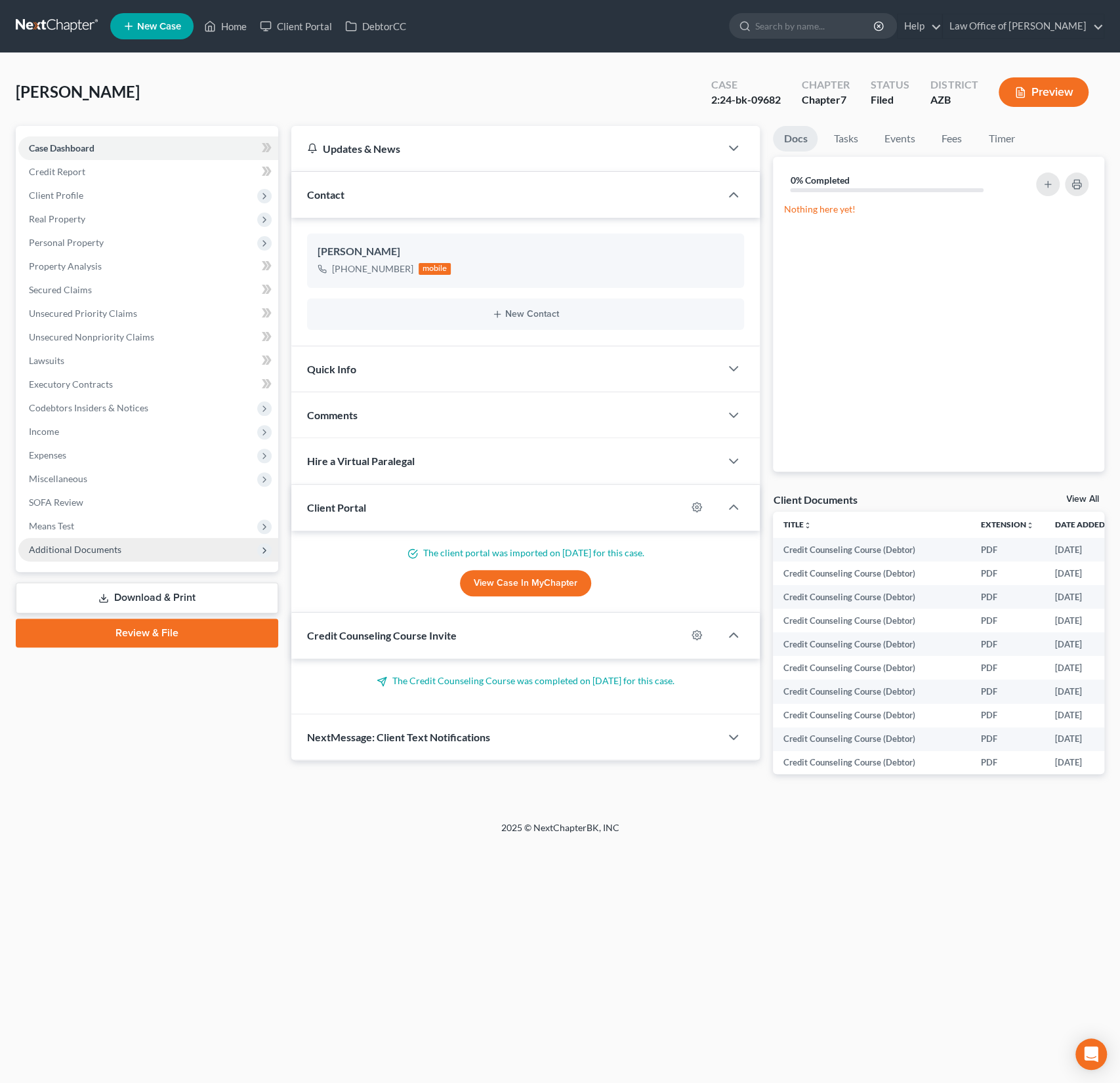
click at [89, 542] on span "Additional Documents" at bounding box center [148, 549] width 260 height 23
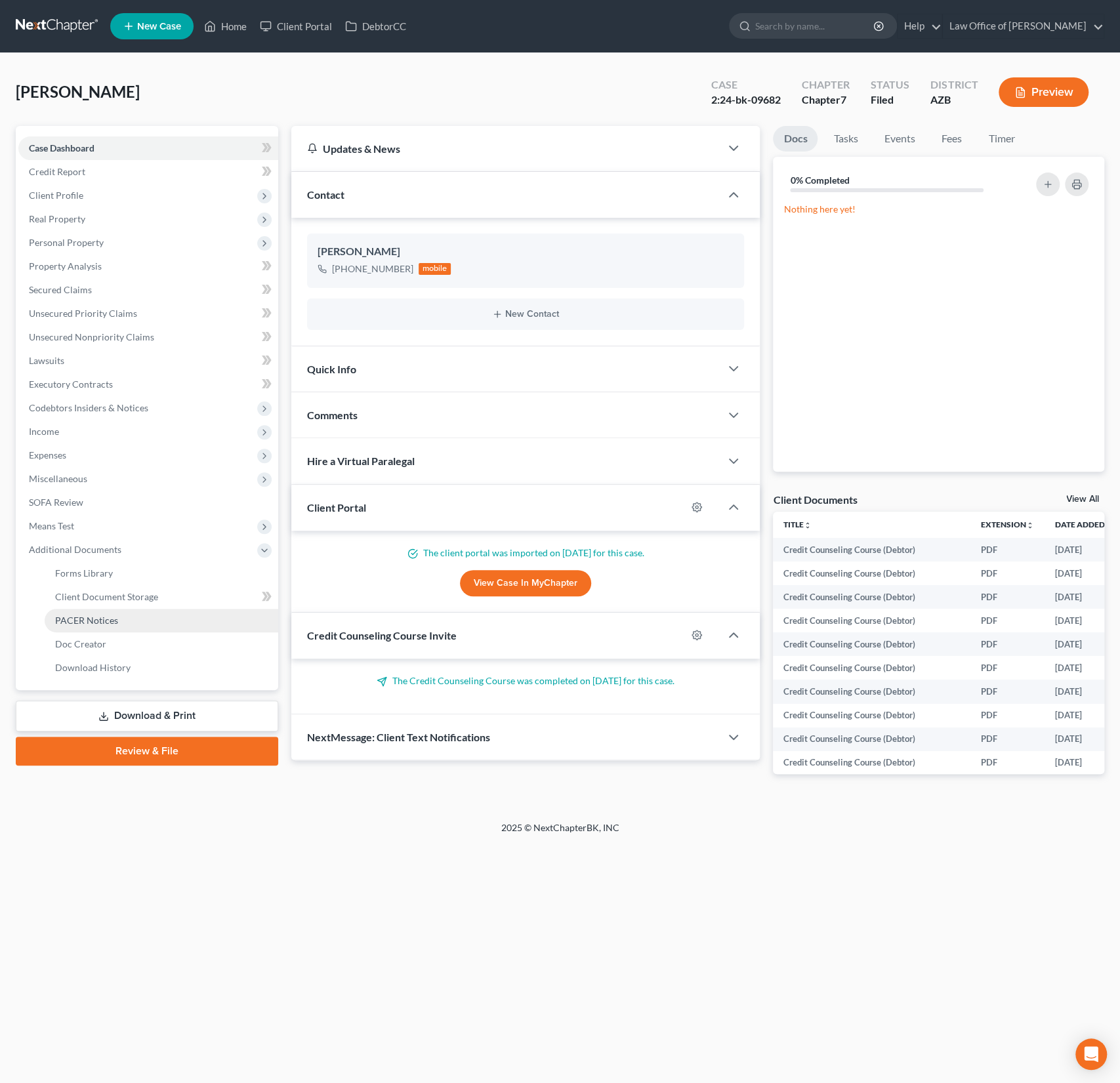
click at [93, 616] on span "PACER Notices" at bounding box center [86, 620] width 63 height 11
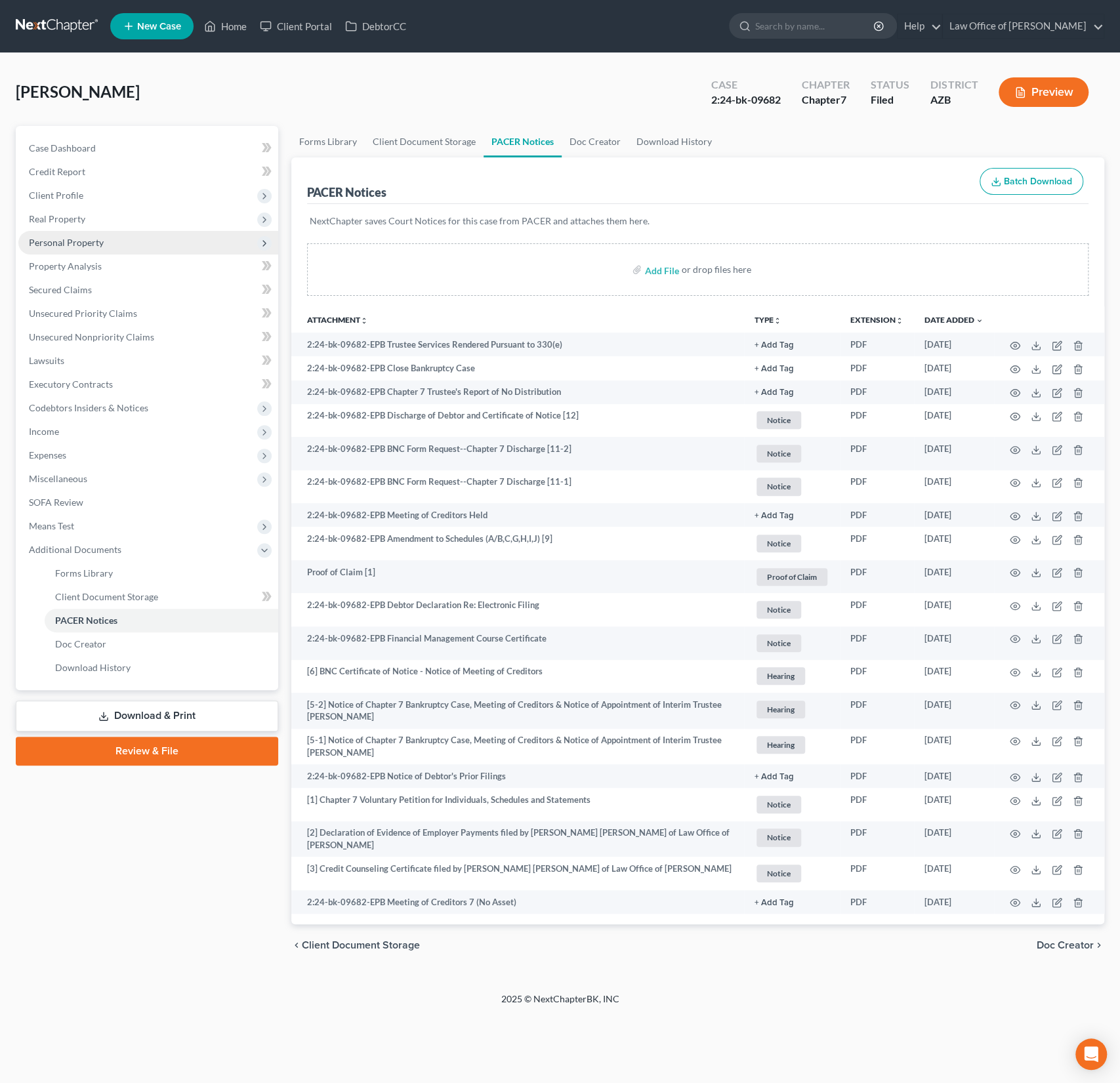
click at [69, 239] on span "Personal Property" at bounding box center [67, 242] width 75 height 11
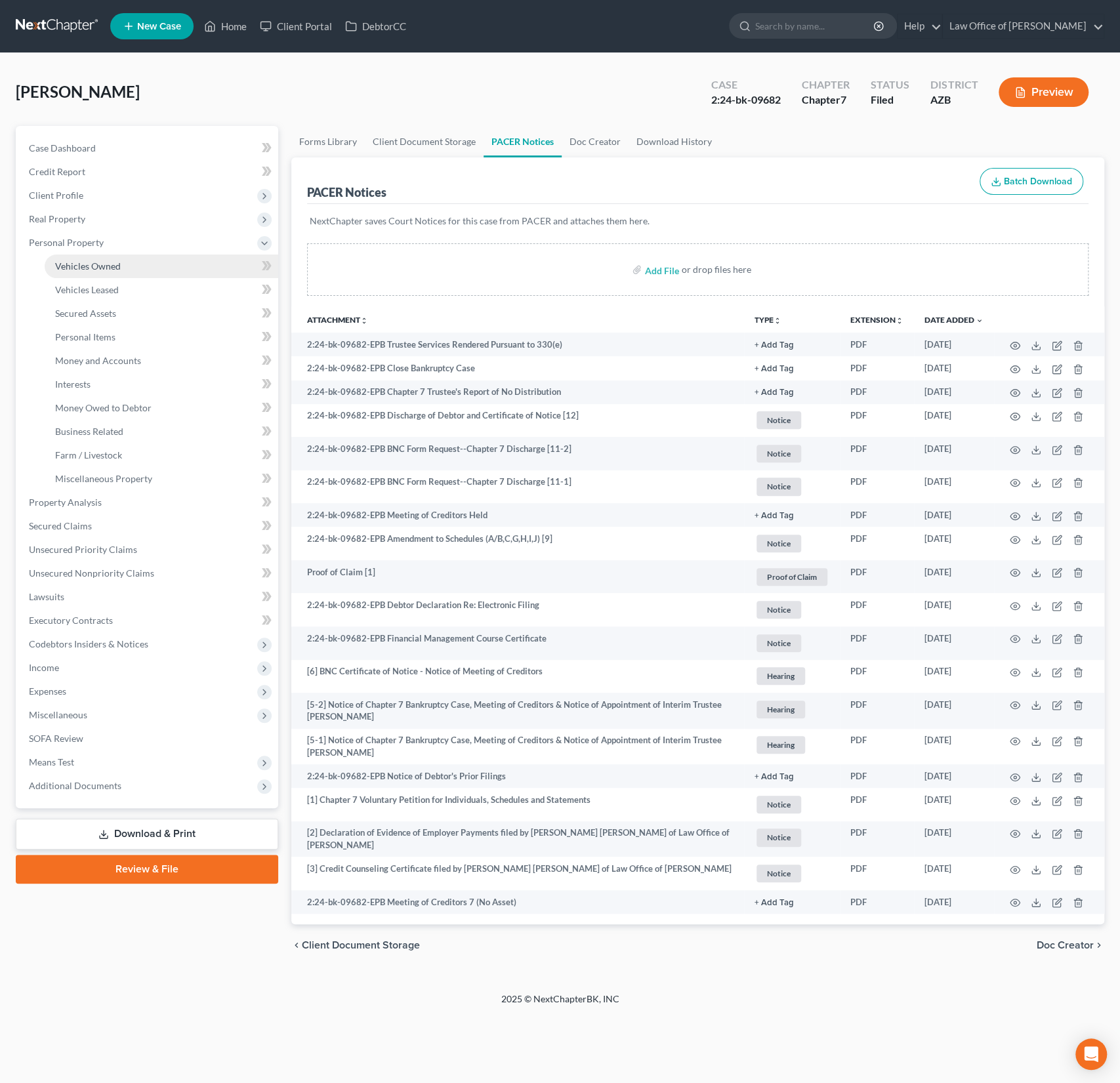
click at [82, 260] on span "Vehicles Owned" at bounding box center [88, 266] width 66 height 11
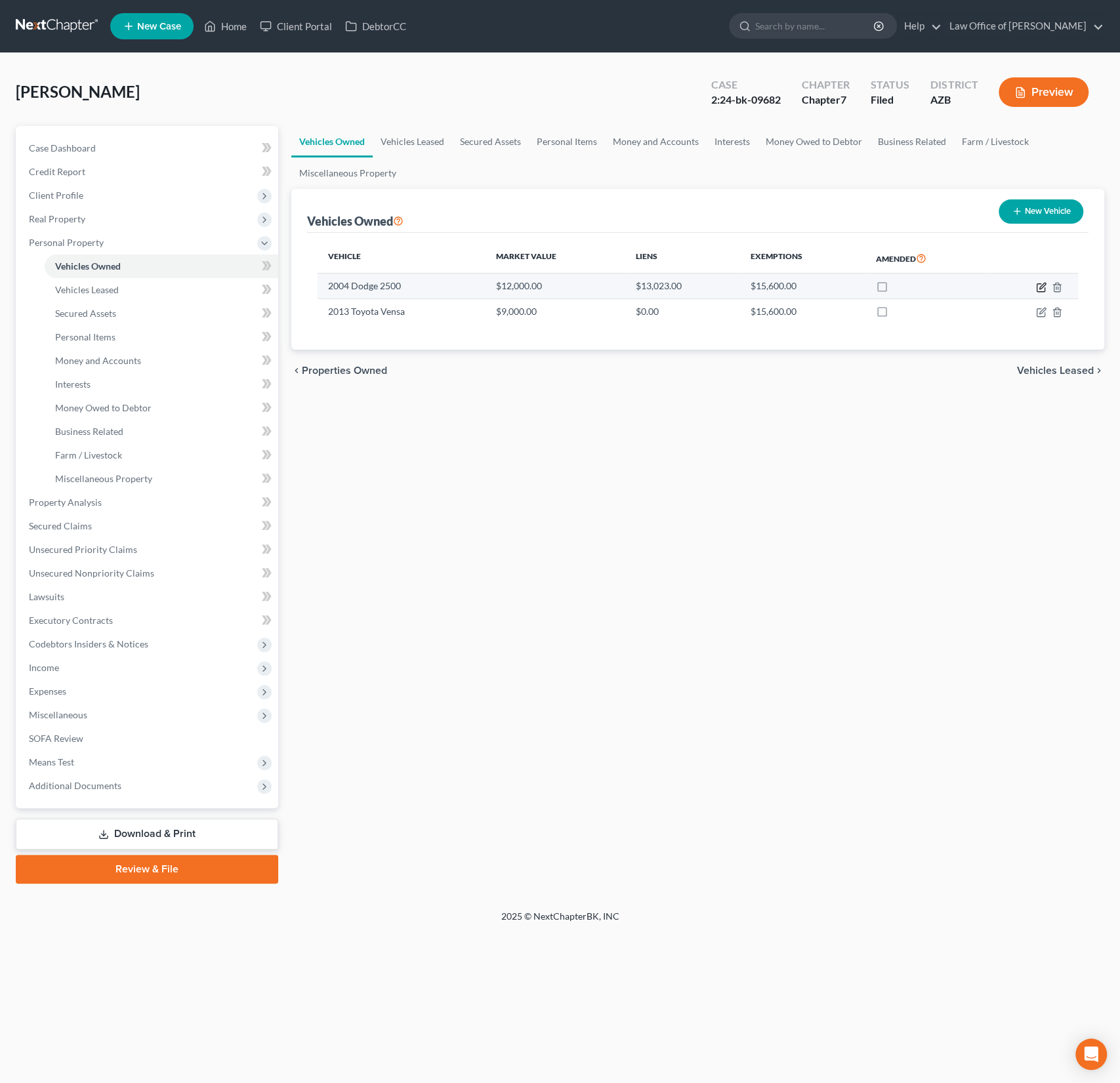
click at [1042, 282] on icon "button" at bounding box center [1041, 287] width 11 height 11
select select "0"
select select "22"
select select "3"
select select "0"
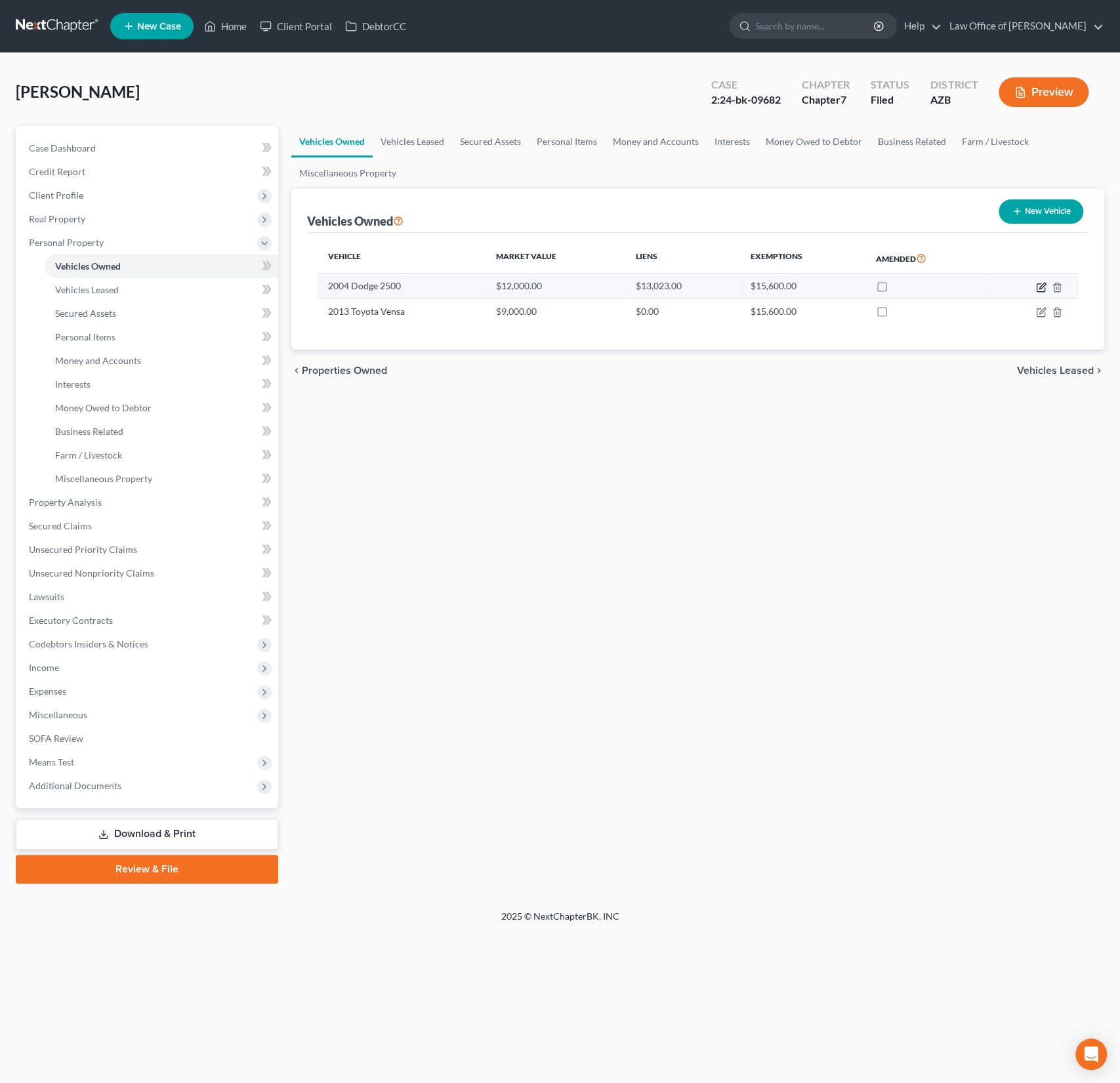
select select "3"
select select "0"
select select "2"
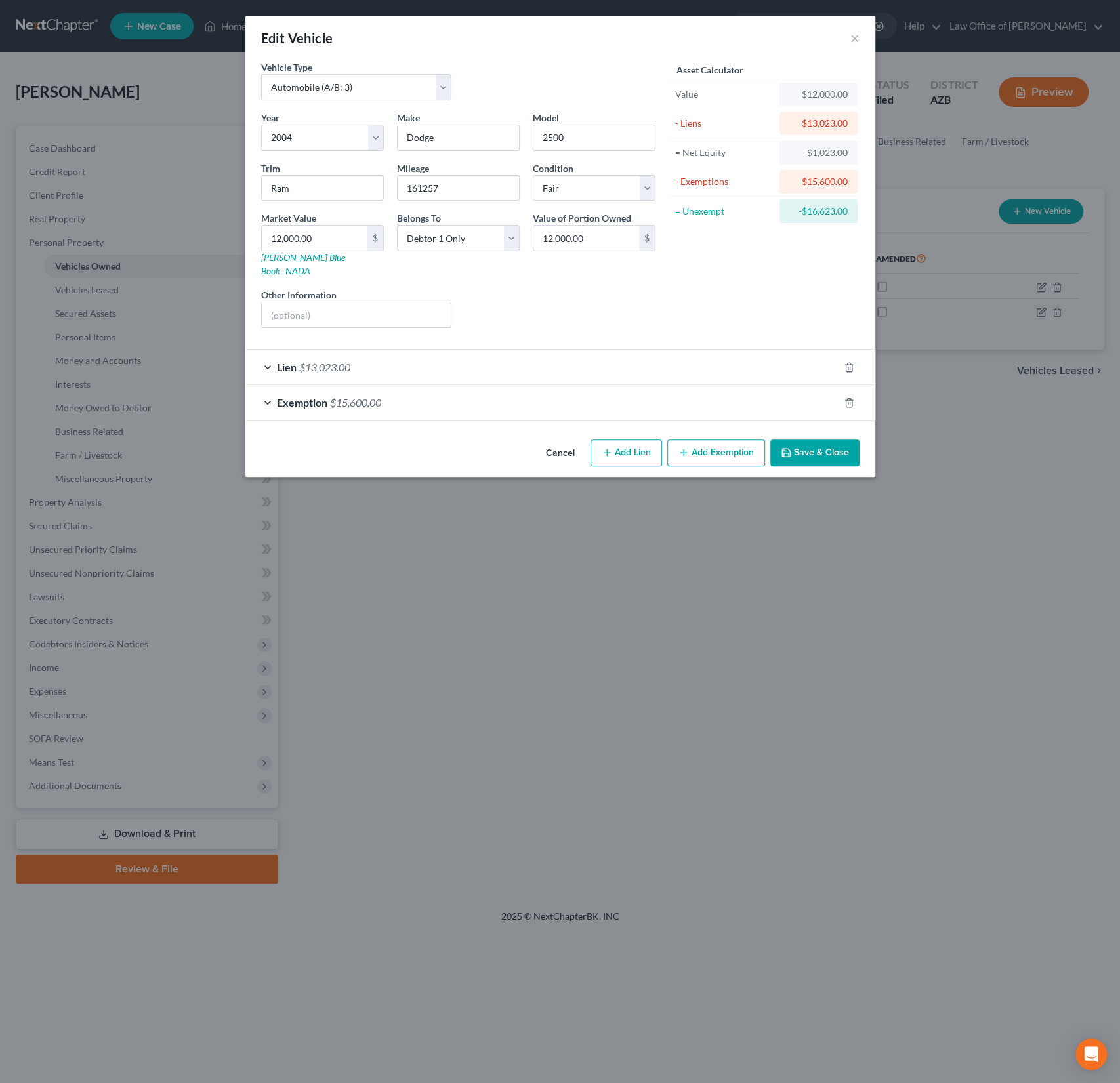
click at [449, 354] on div "Lien $13,023.00" at bounding box center [542, 366] width 593 height 35
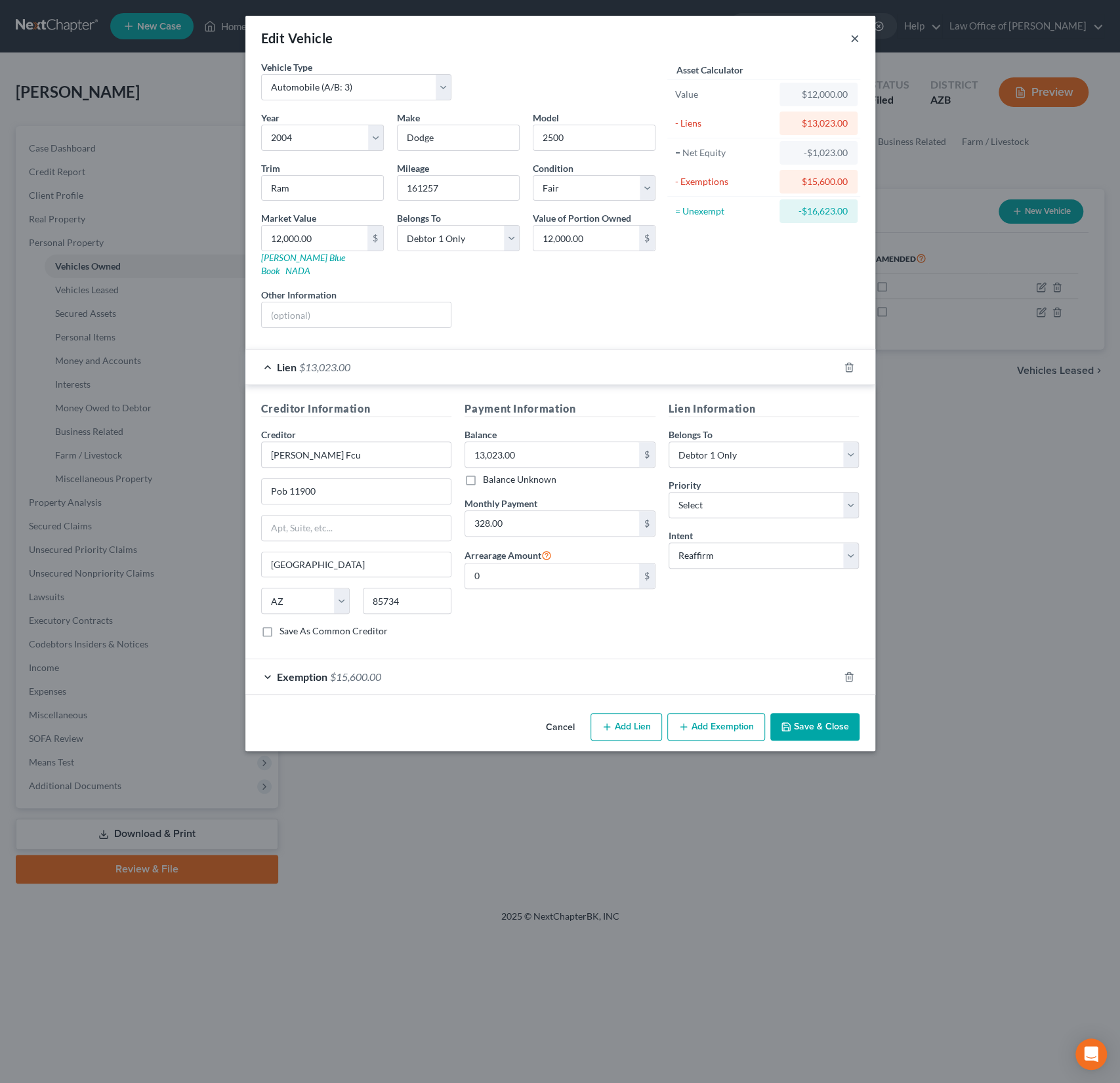
click at [857, 40] on button "×" at bounding box center [855, 38] width 9 height 16
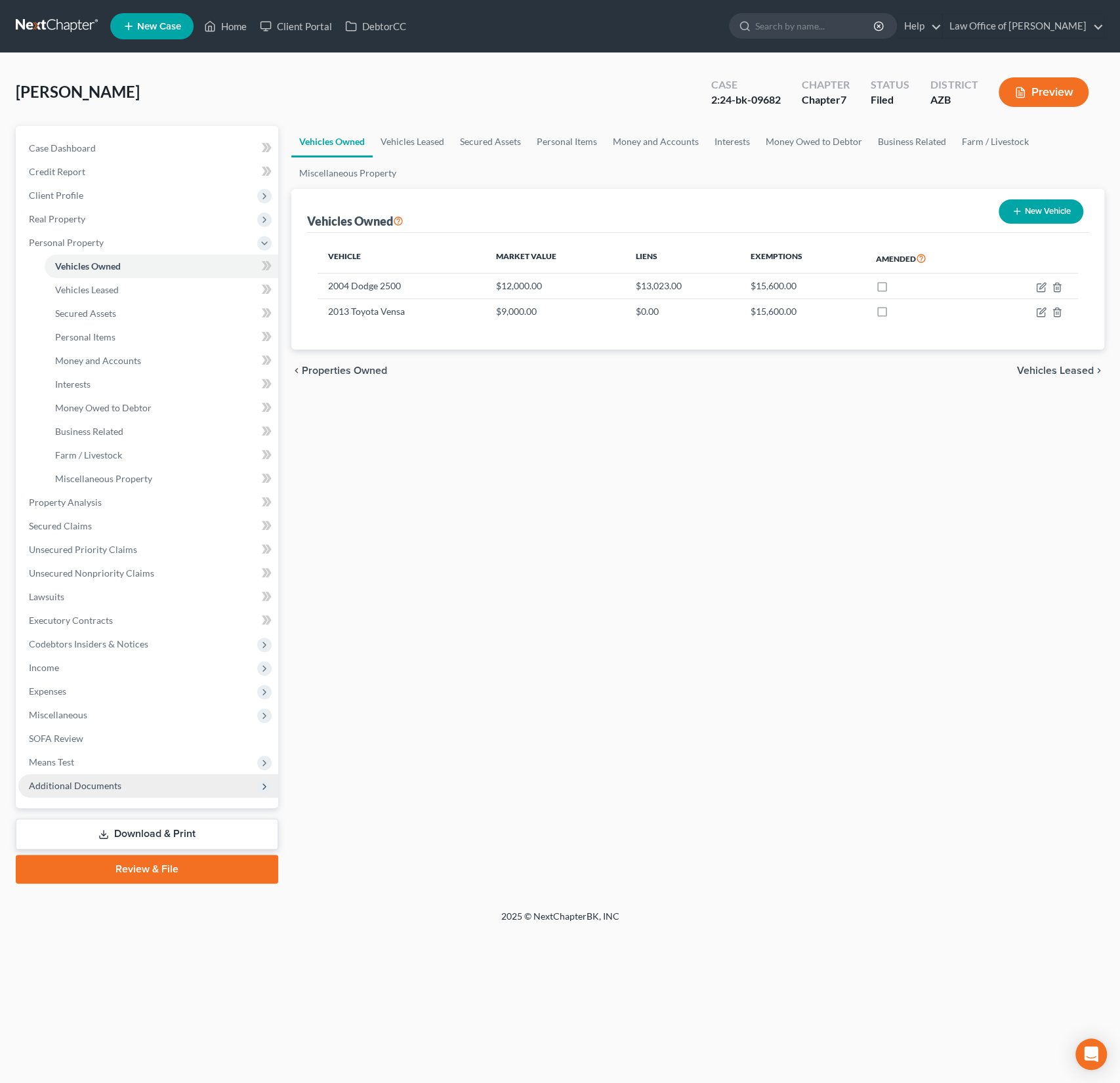
click at [118, 789] on span "Additional Documents" at bounding box center [75, 786] width 93 height 11
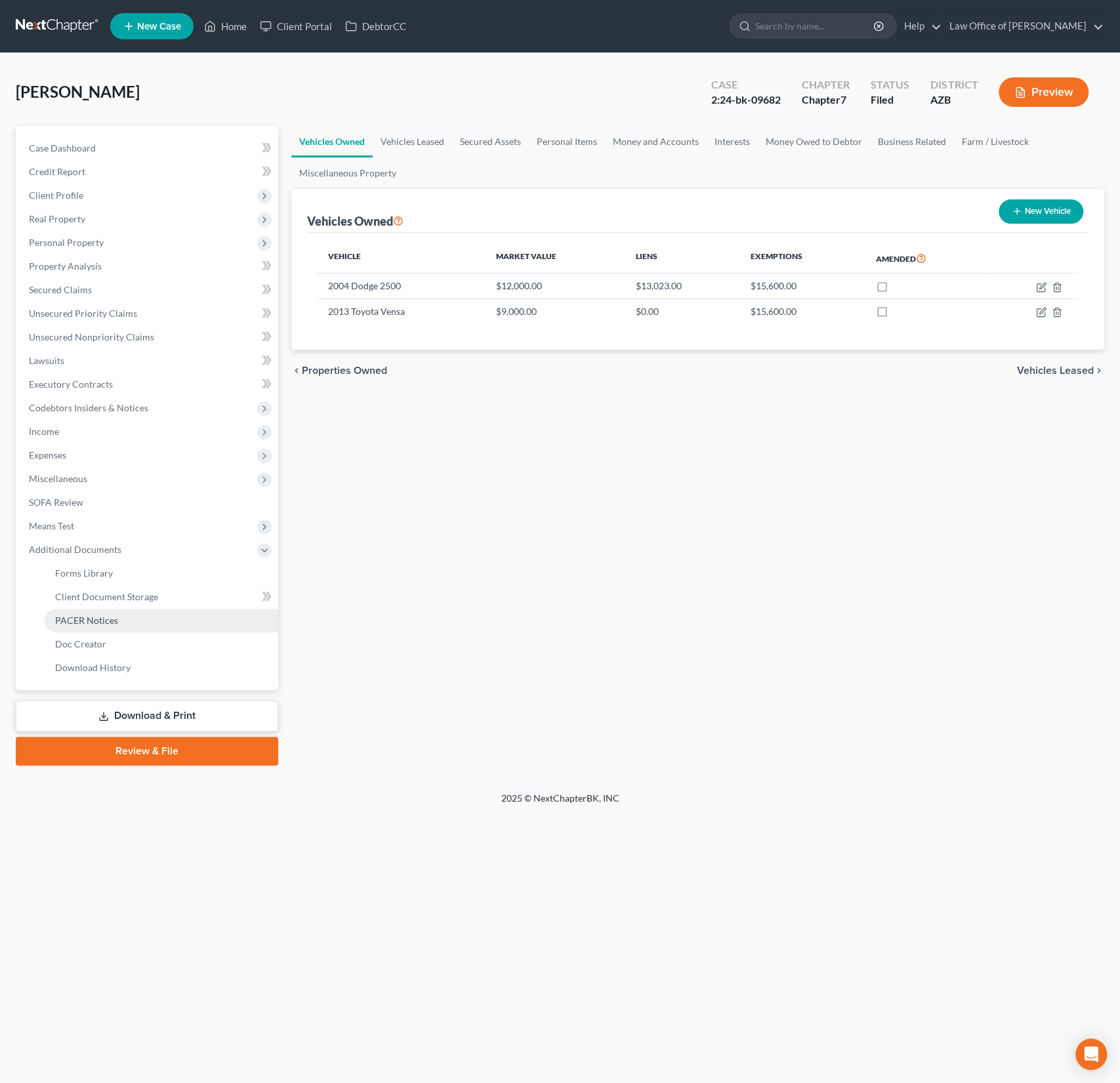
click at [87, 613] on link "PACER Notices" at bounding box center [162, 620] width 234 height 23
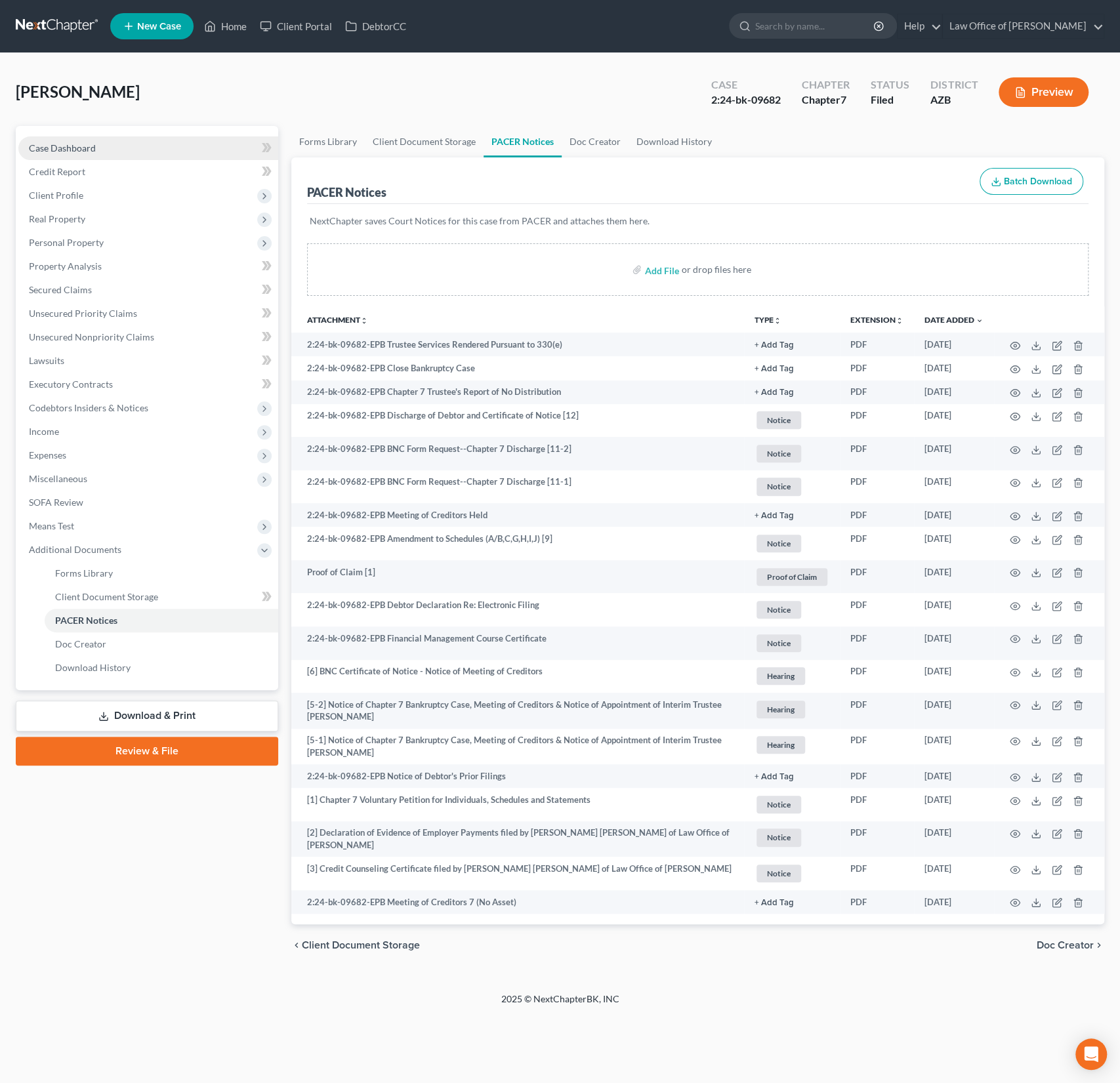
click at [66, 151] on span "Case Dashboard" at bounding box center [62, 148] width 67 height 11
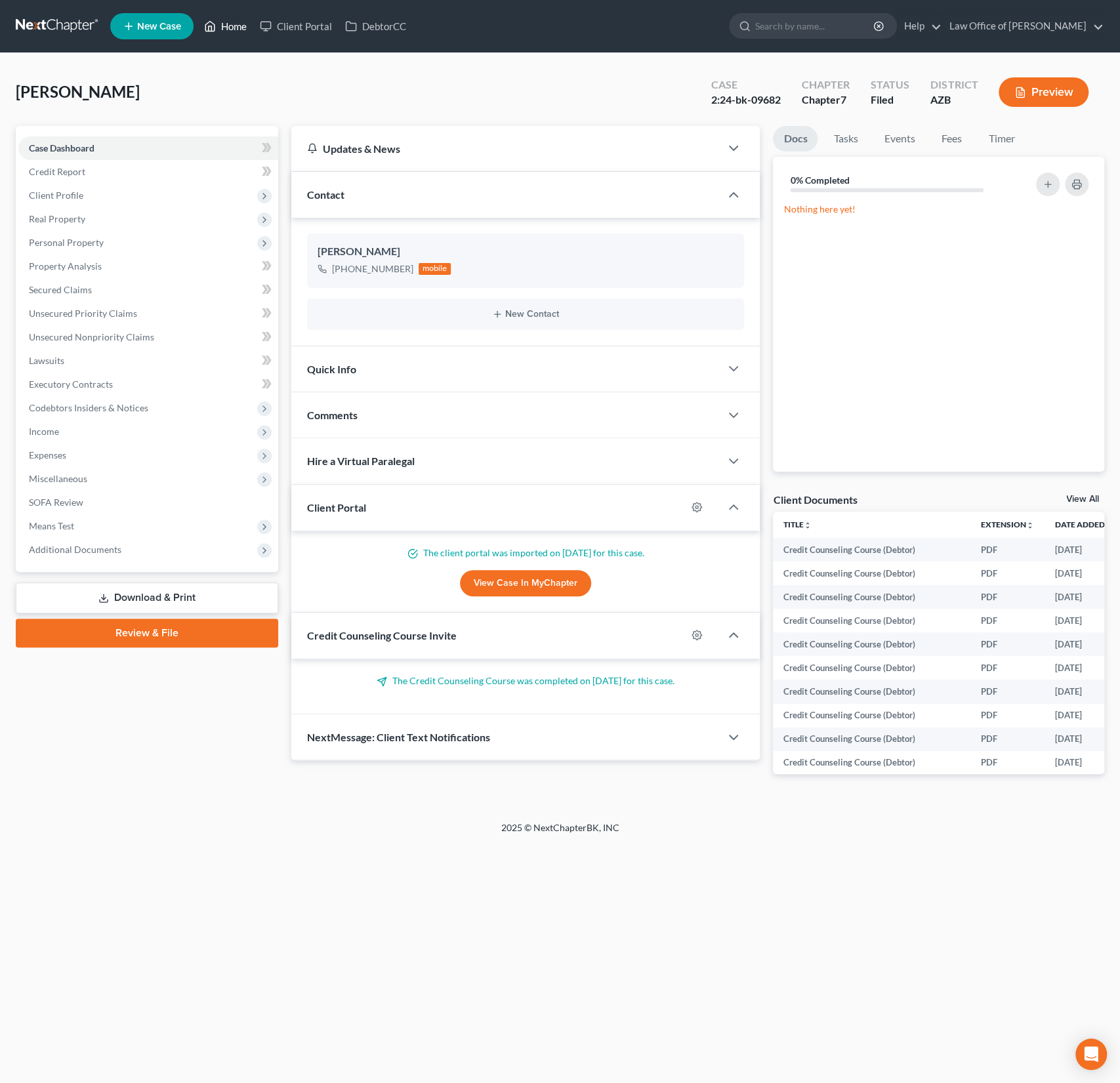
click at [233, 26] on link "Home" at bounding box center [225, 26] width 56 height 23
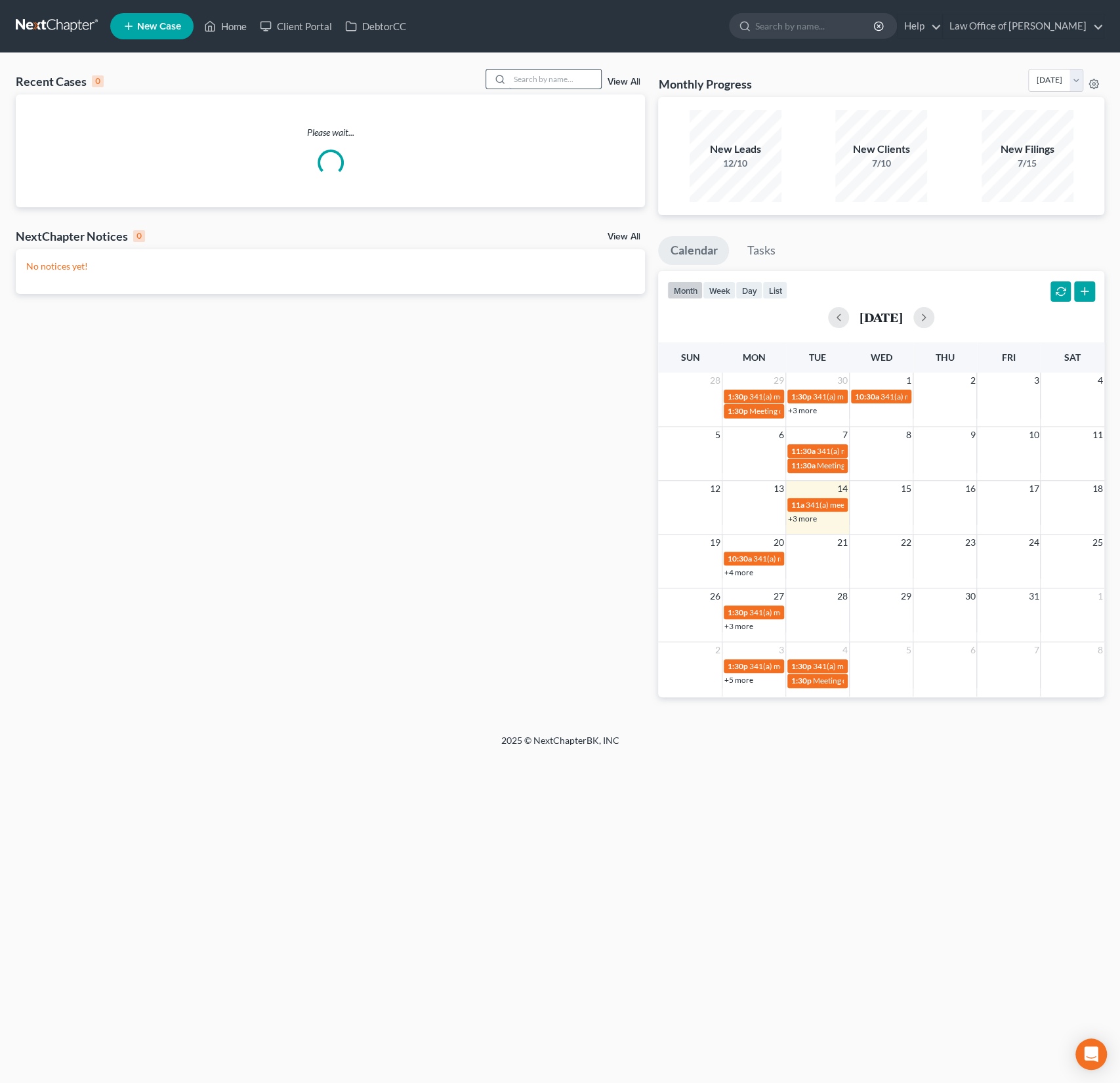
click at [576, 75] on input "search" at bounding box center [555, 79] width 92 height 19
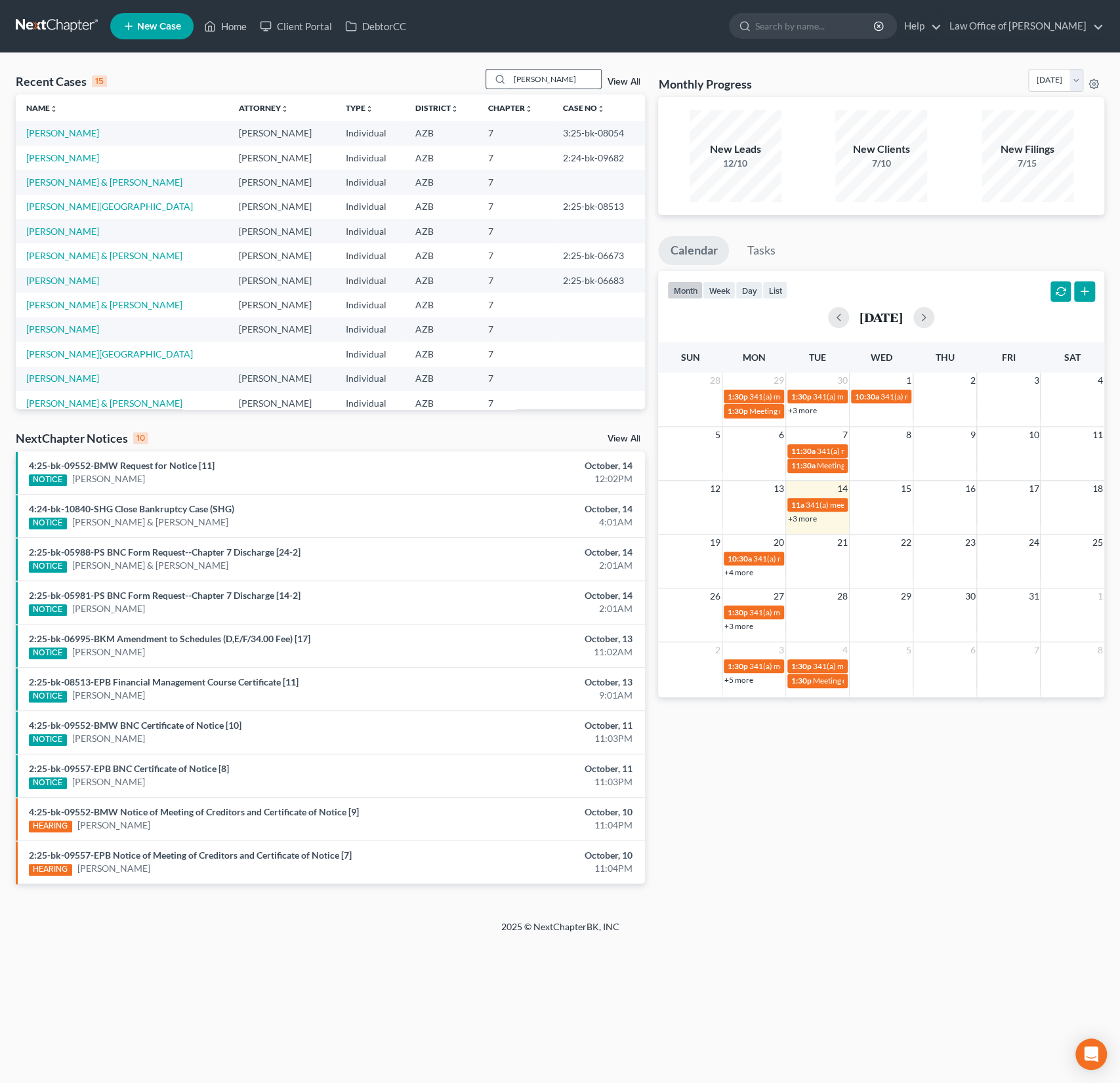
type input "cheryl"
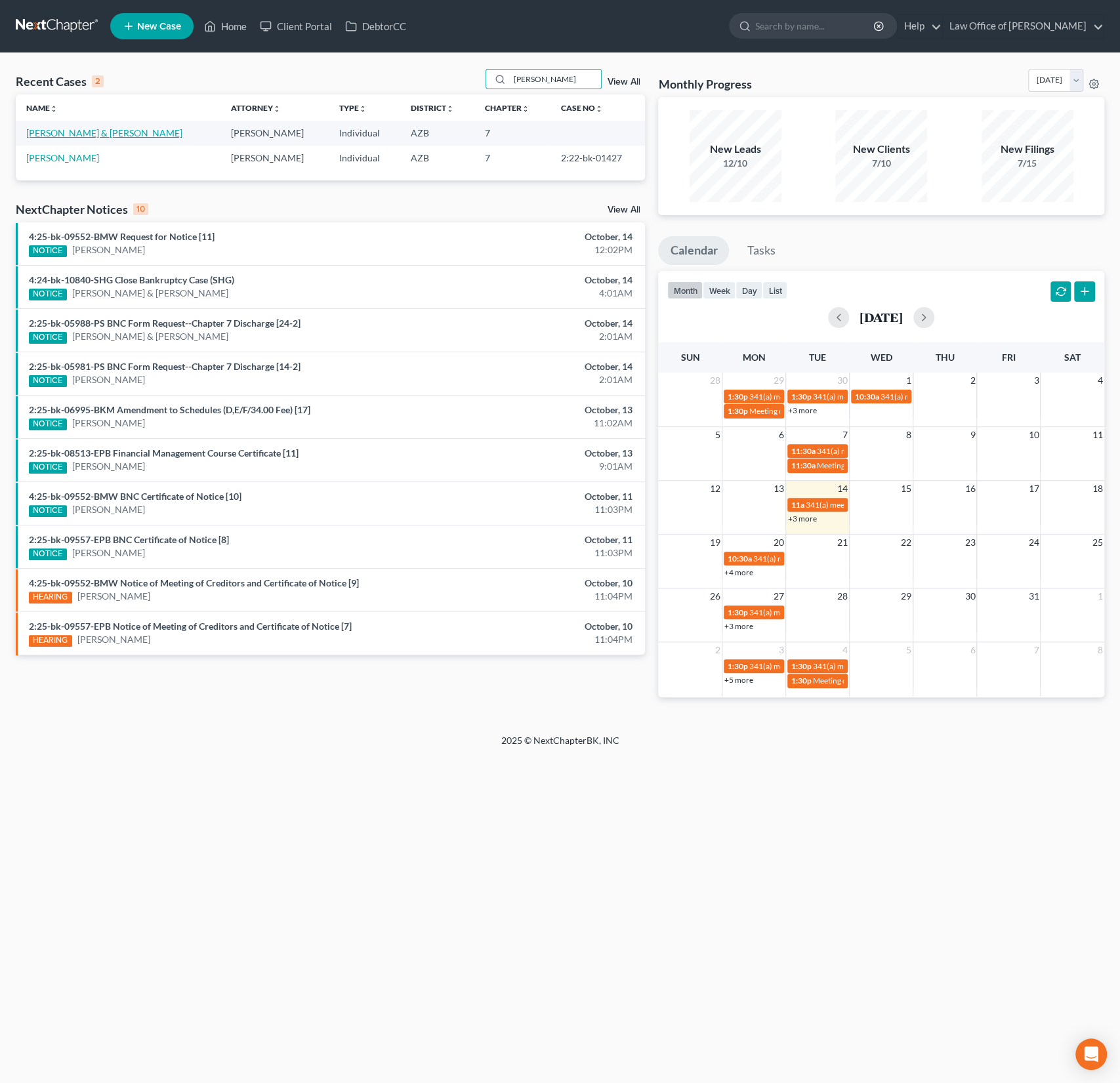
click at [93, 134] on link "Smith, Cheryl & Leroy" at bounding box center [104, 133] width 156 height 11
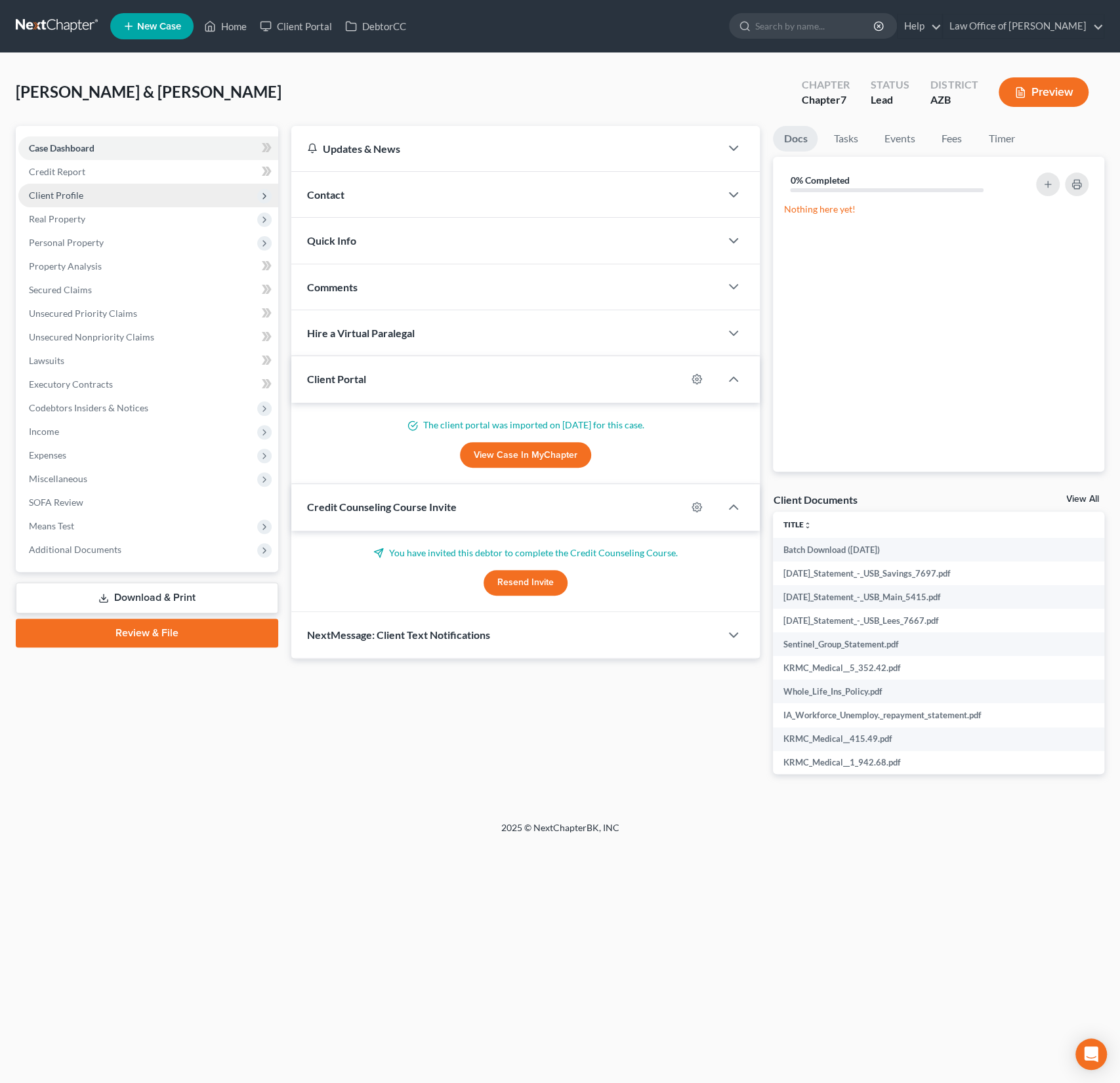
click at [65, 193] on span "Client Profile" at bounding box center [56, 196] width 55 height 11
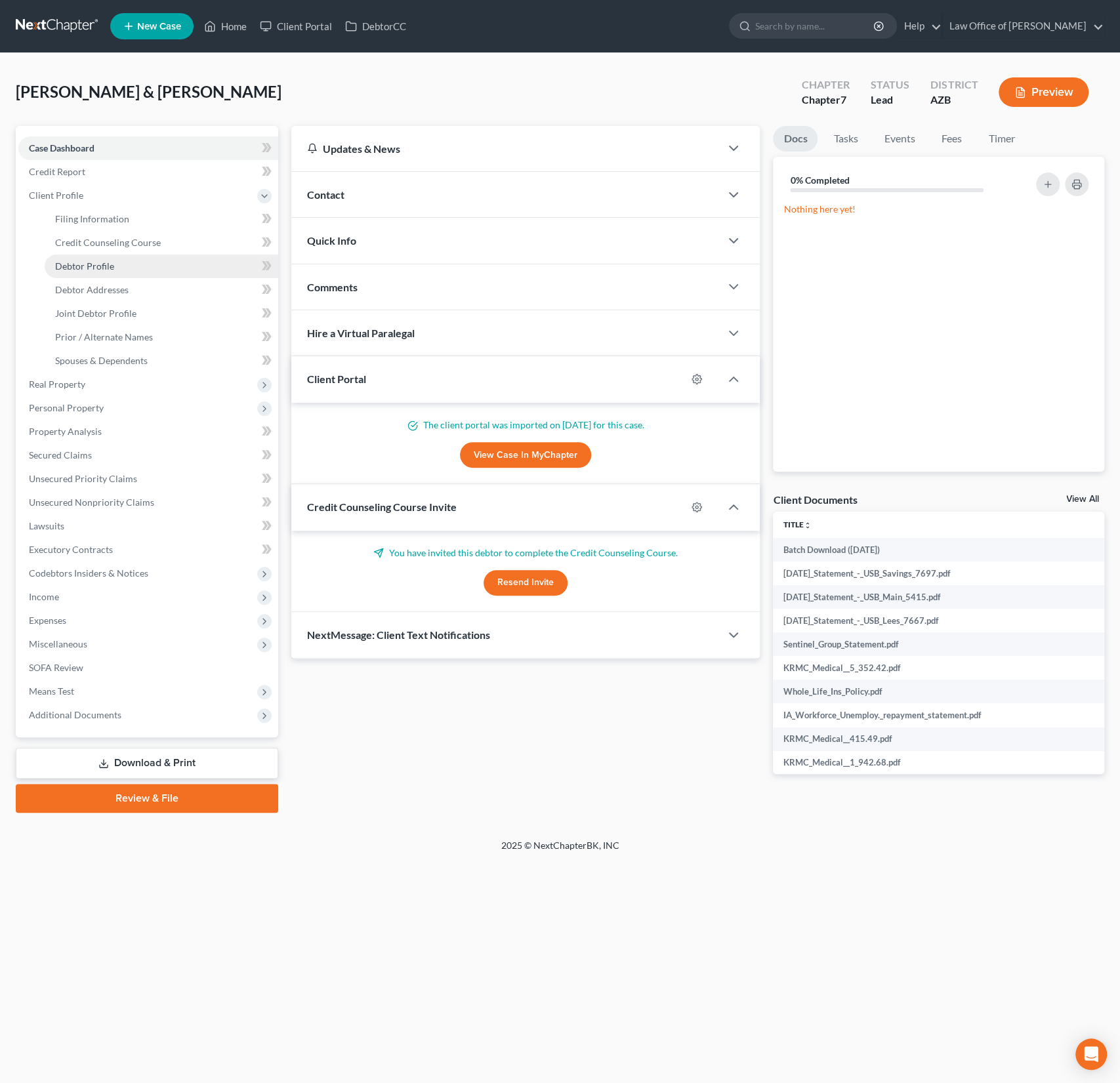
click at [85, 257] on link "Debtor Profile" at bounding box center [162, 266] width 234 height 23
select select "1"
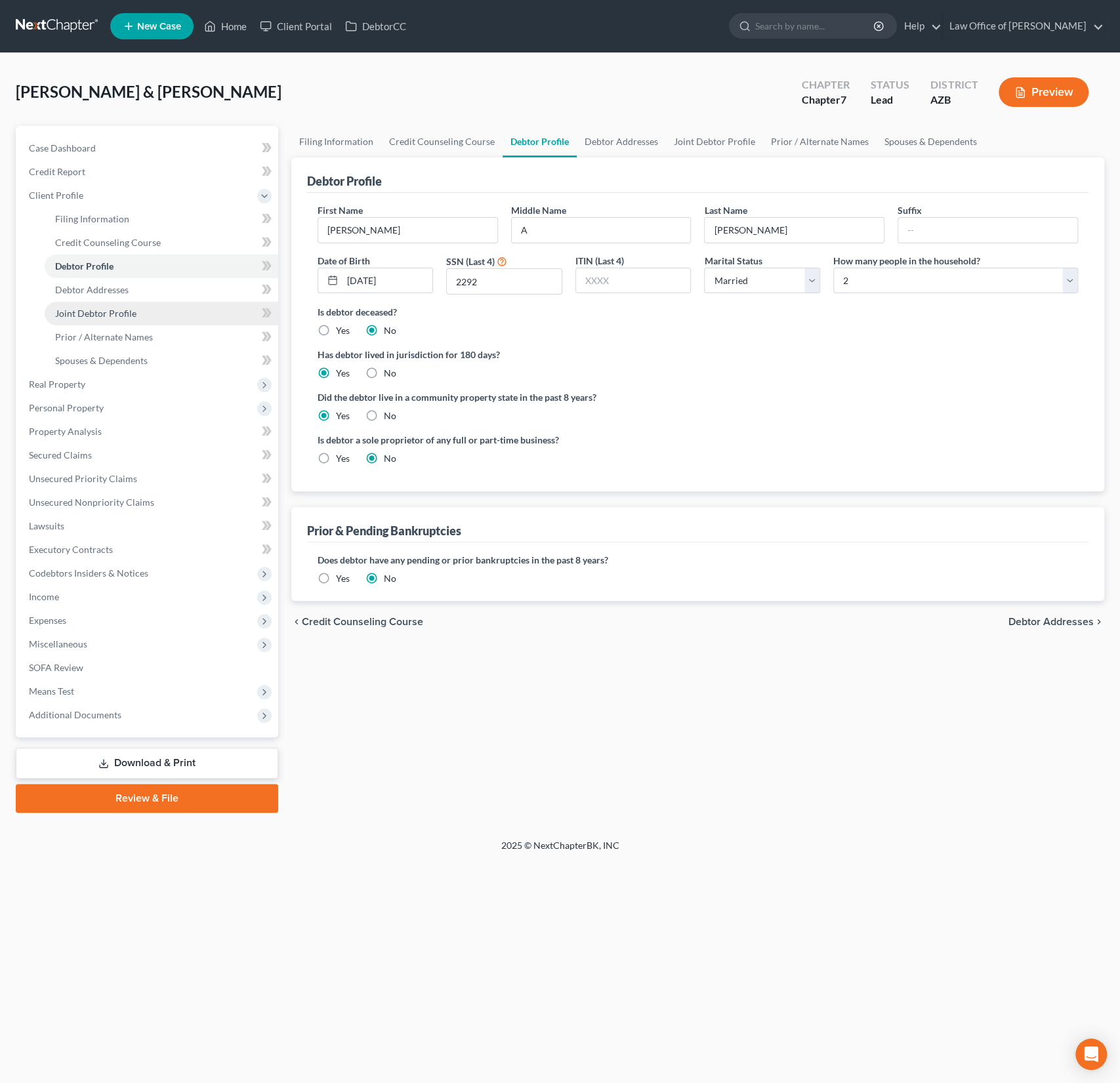
click at [92, 310] on span "Joint Debtor Profile" at bounding box center [96, 313] width 82 height 11
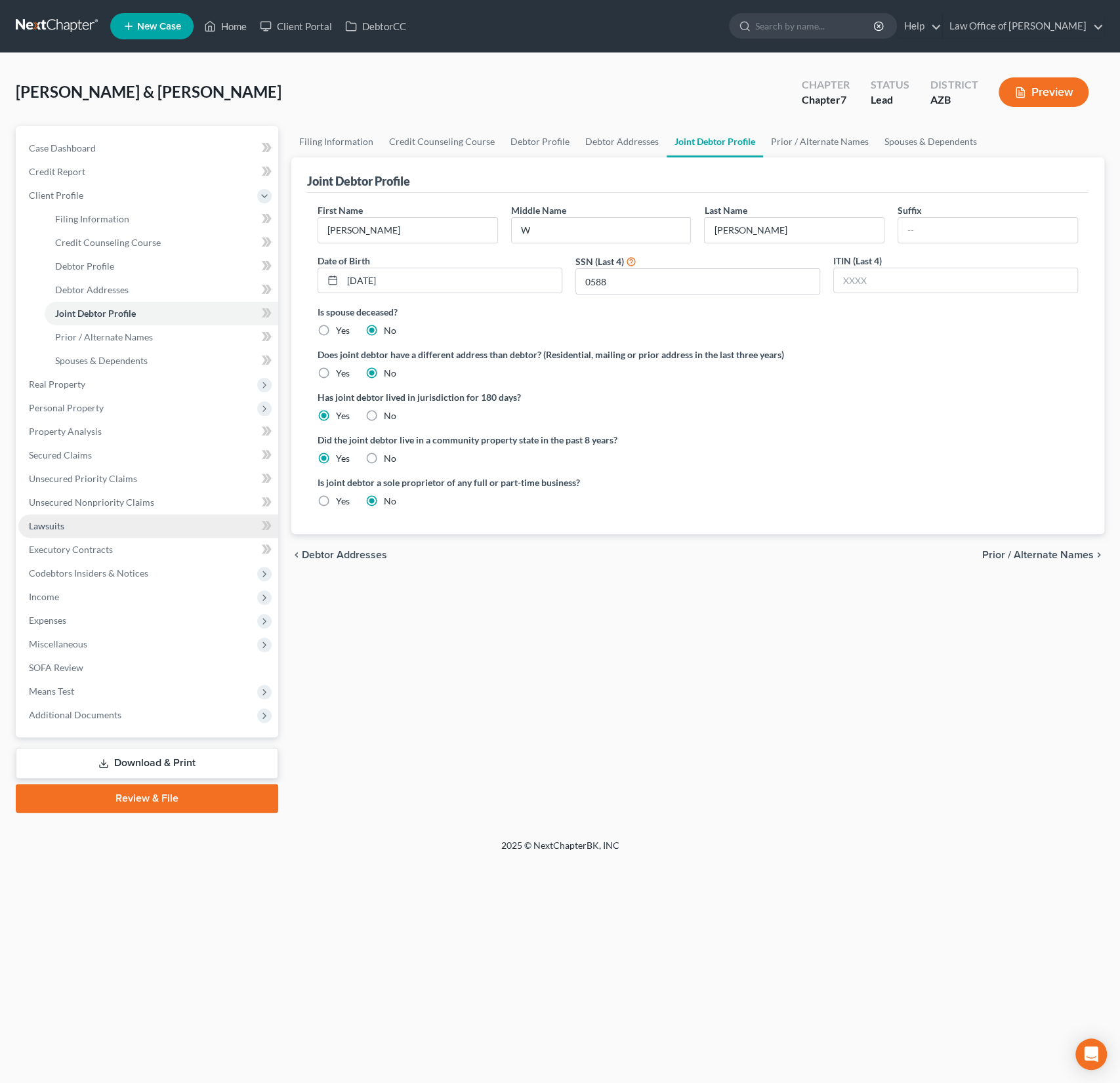
click at [59, 518] on link "Lawsuits" at bounding box center [148, 526] width 260 height 23
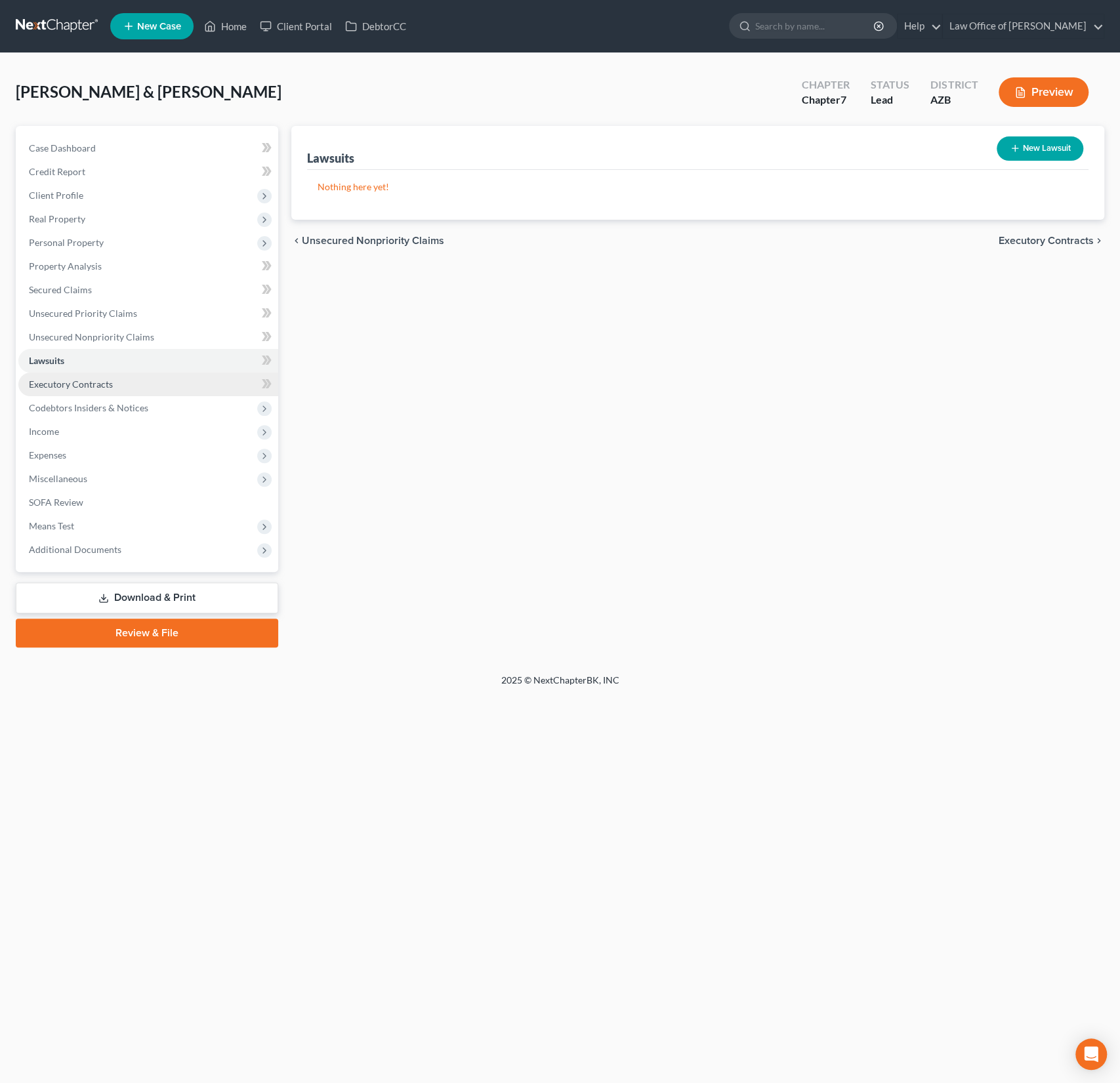
click at [72, 388] on span "Executory Contracts" at bounding box center [71, 384] width 84 height 11
click at [81, 412] on span "Codebtors Insiders & Notices" at bounding box center [89, 408] width 119 height 11
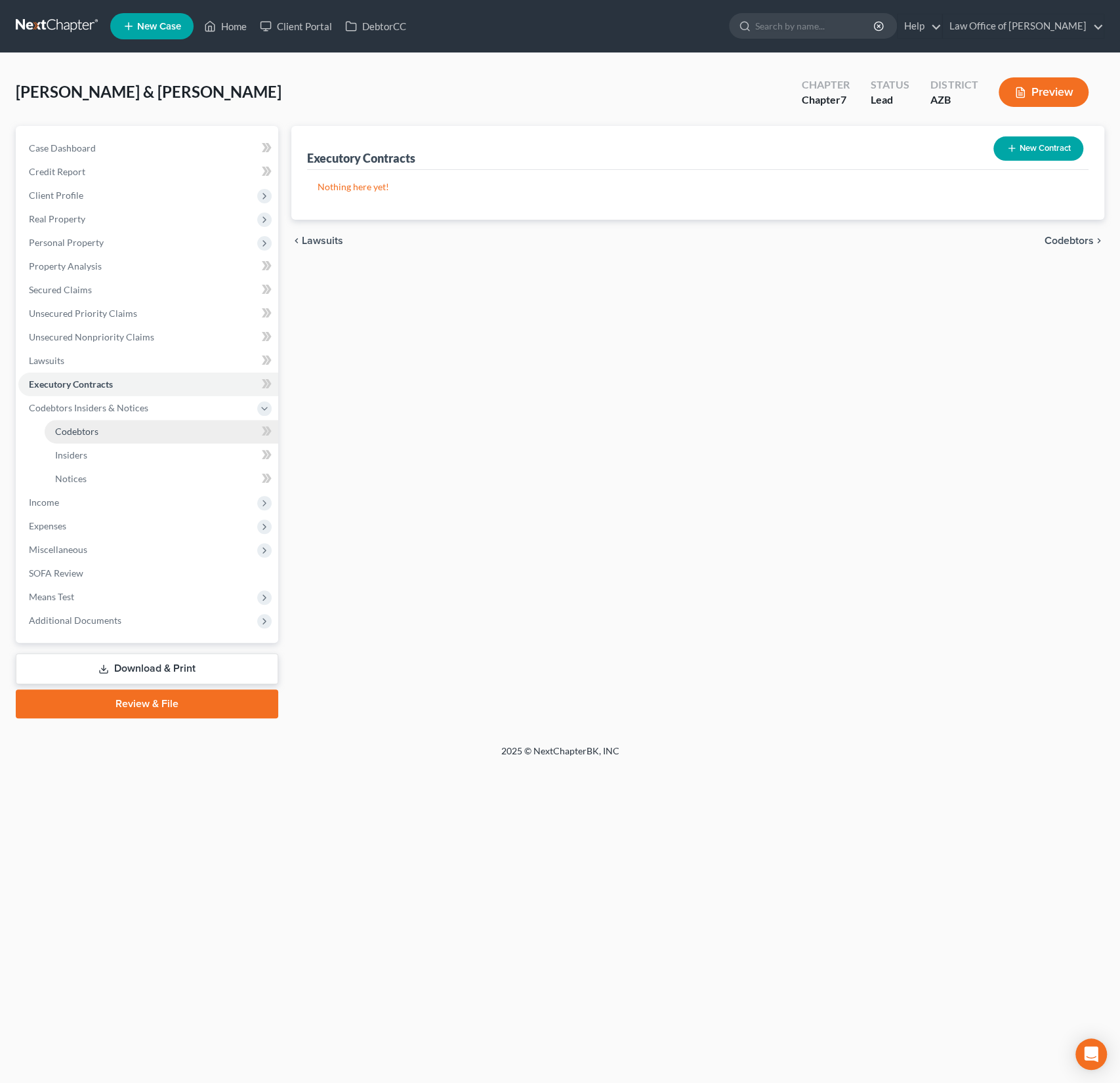
click at [80, 426] on span "Codebtors" at bounding box center [77, 432] width 43 height 11
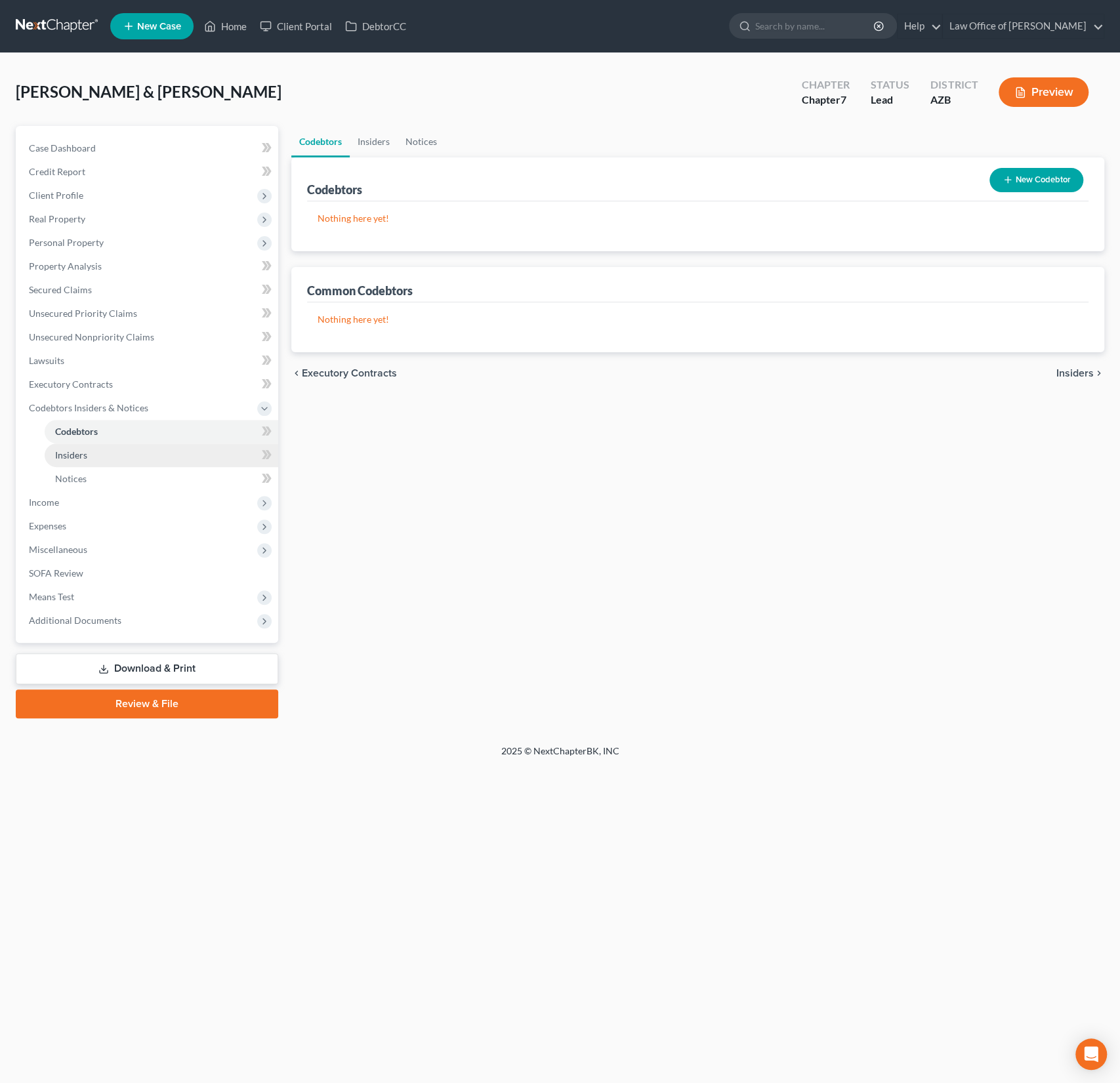
click at [81, 450] on span "Insiders" at bounding box center [71, 455] width 32 height 11
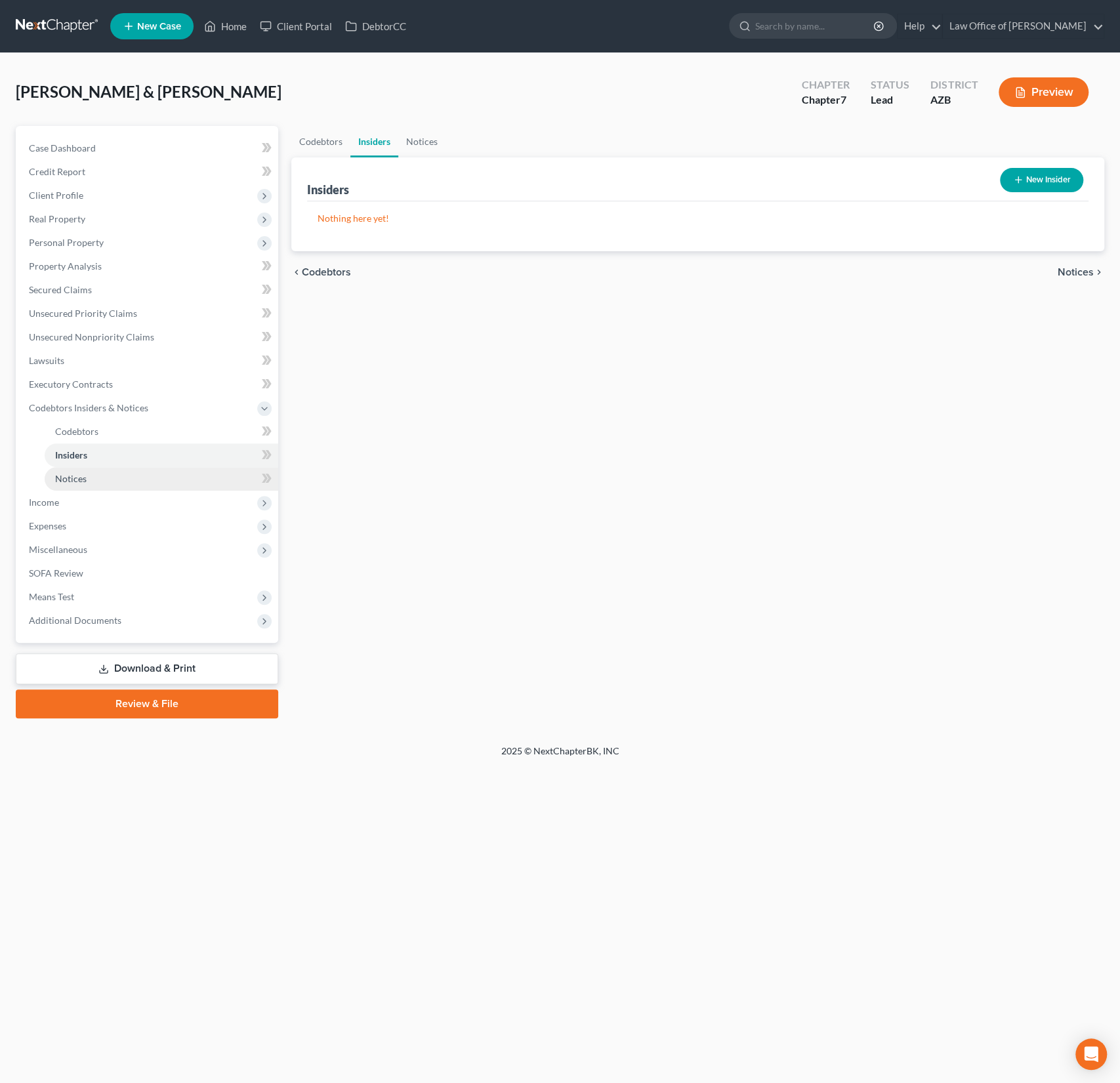
click at [79, 469] on link "Notices" at bounding box center [162, 478] width 234 height 23
click at [49, 500] on span "Income" at bounding box center [44, 503] width 30 height 11
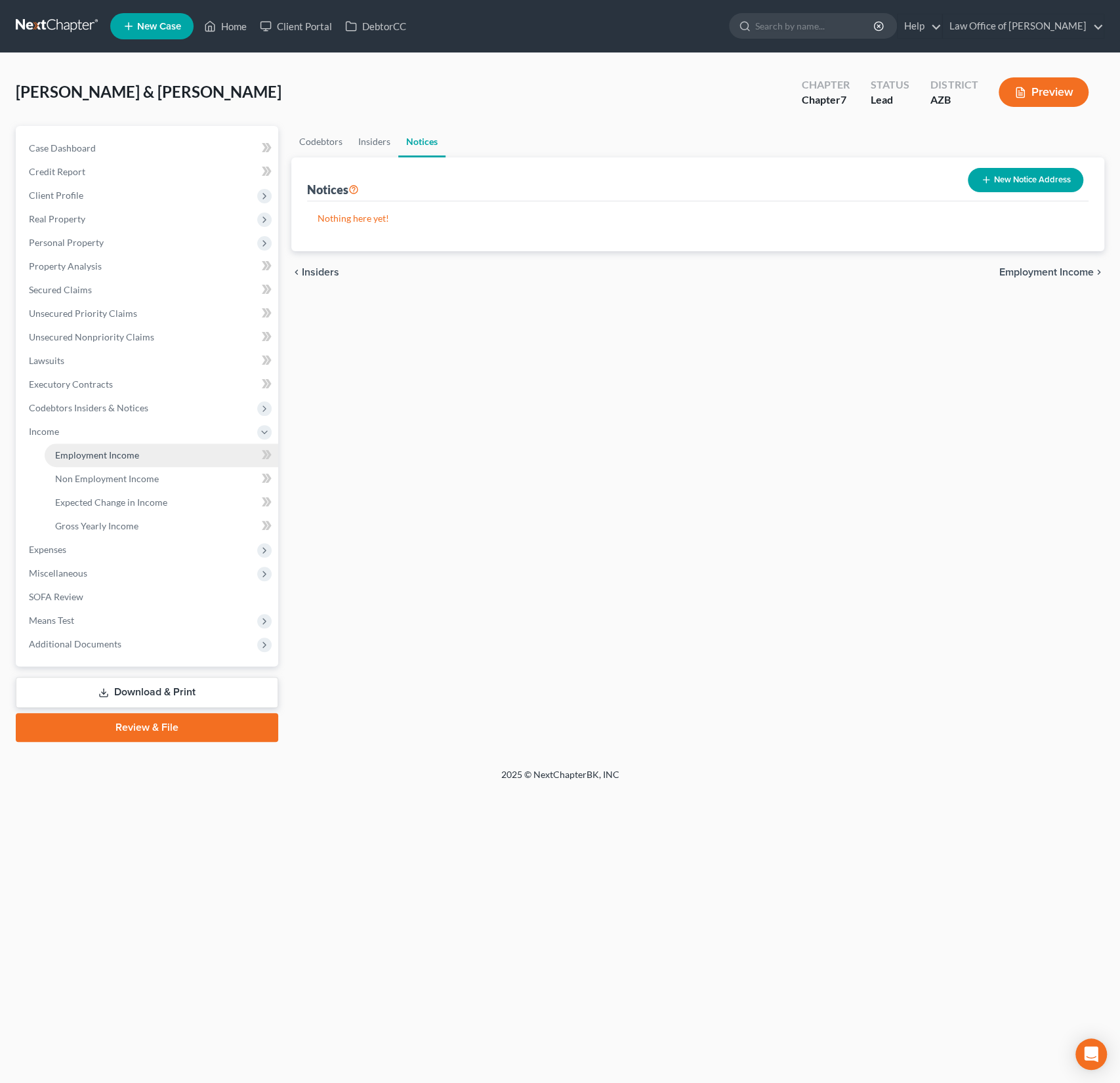
click at [92, 448] on link "Employment Income" at bounding box center [162, 455] width 234 height 23
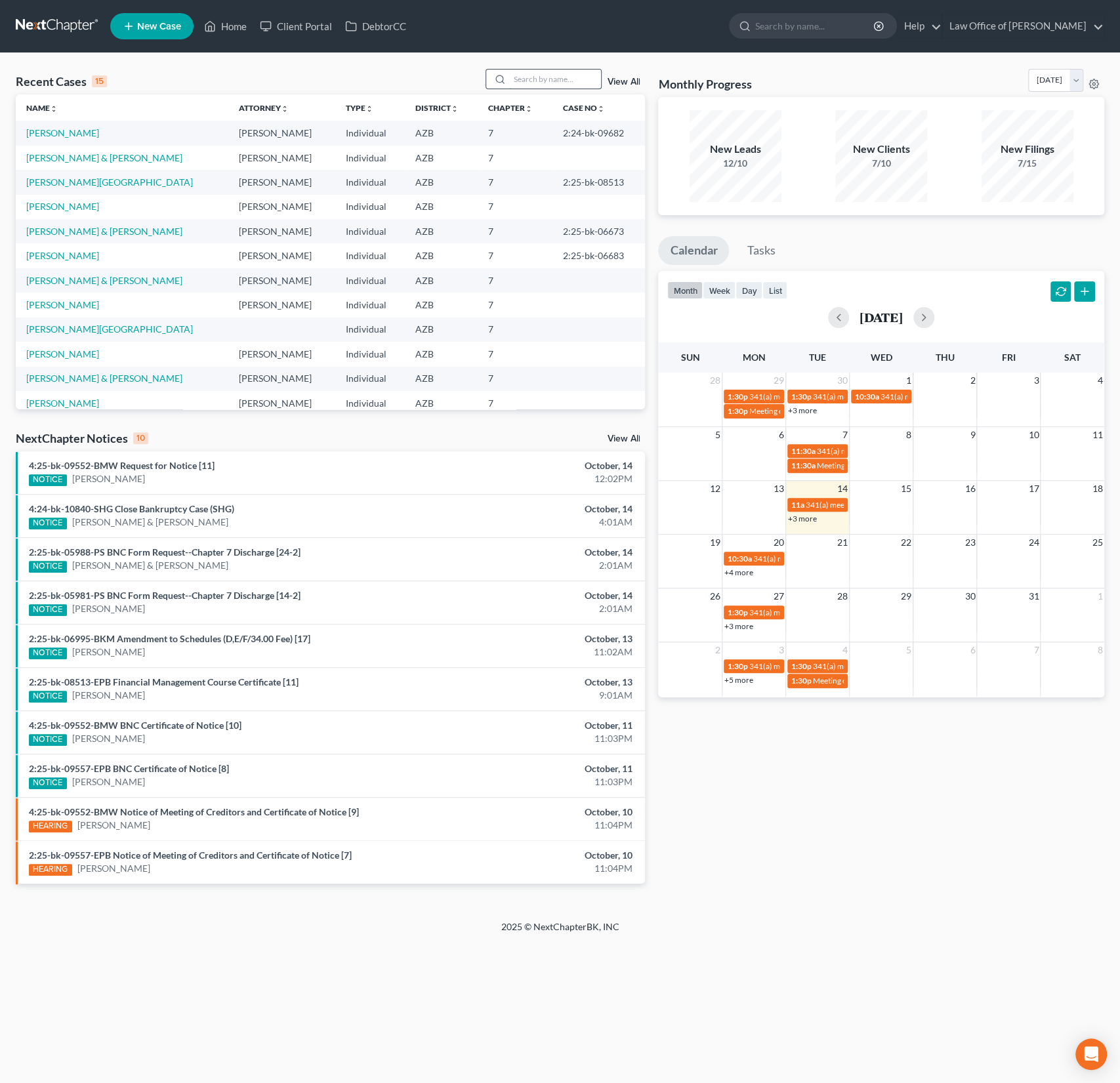
click at [560, 76] on input "search" at bounding box center [555, 79] width 92 height 19
type input "young"
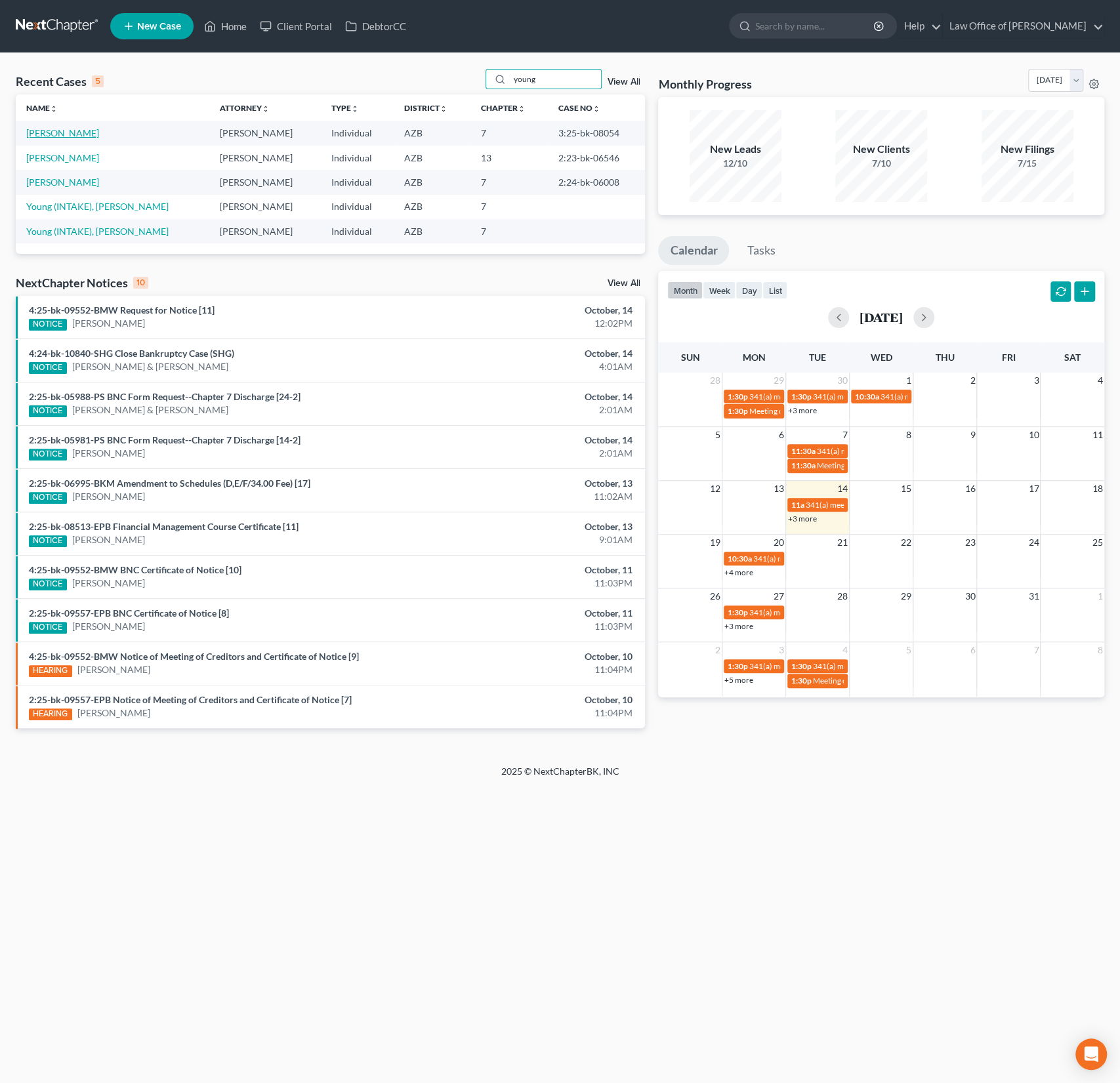
click at [64, 138] on link "Young, Scott" at bounding box center [62, 133] width 73 height 11
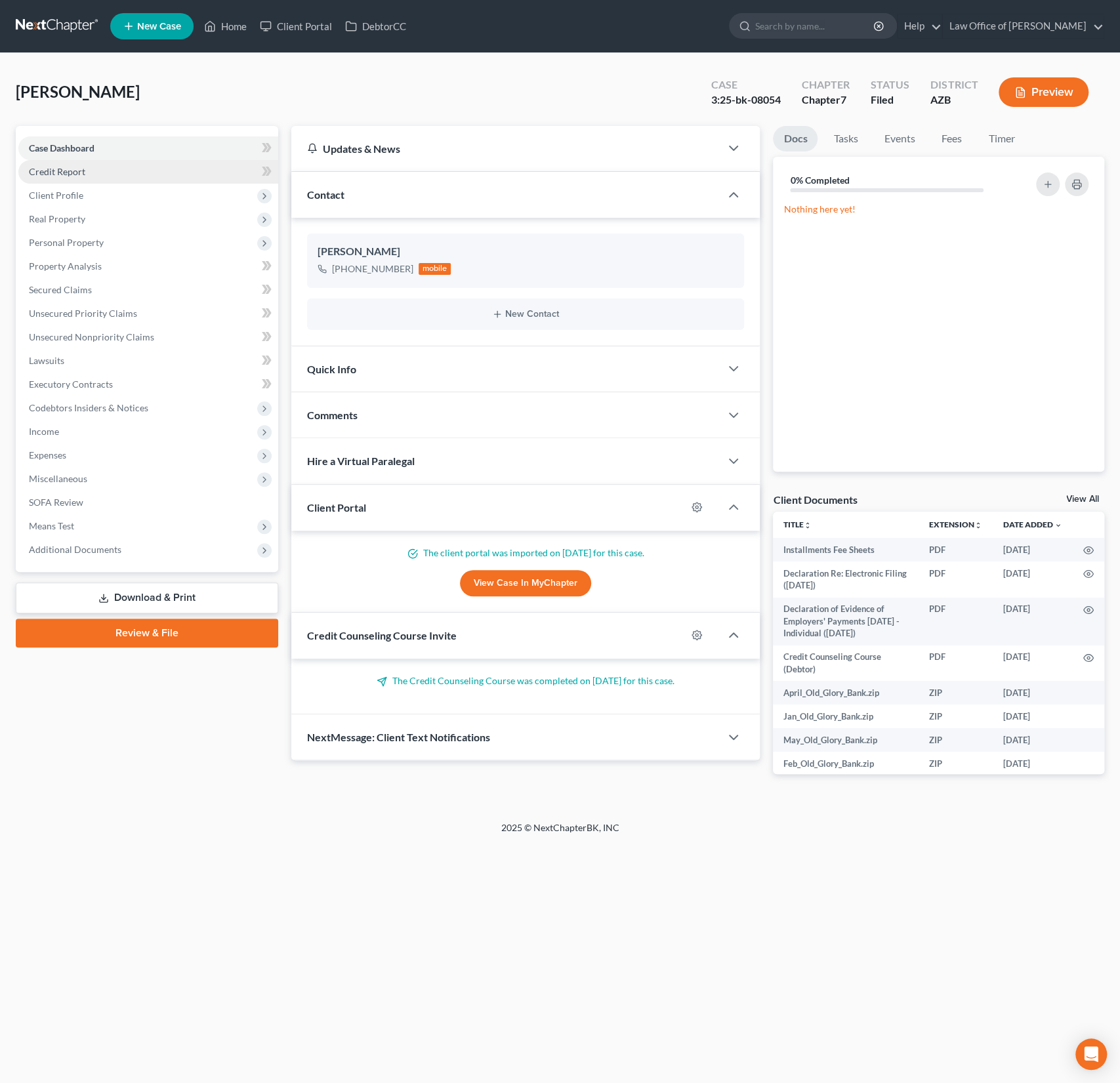
click at [72, 169] on span "Credit Report" at bounding box center [57, 172] width 57 height 11
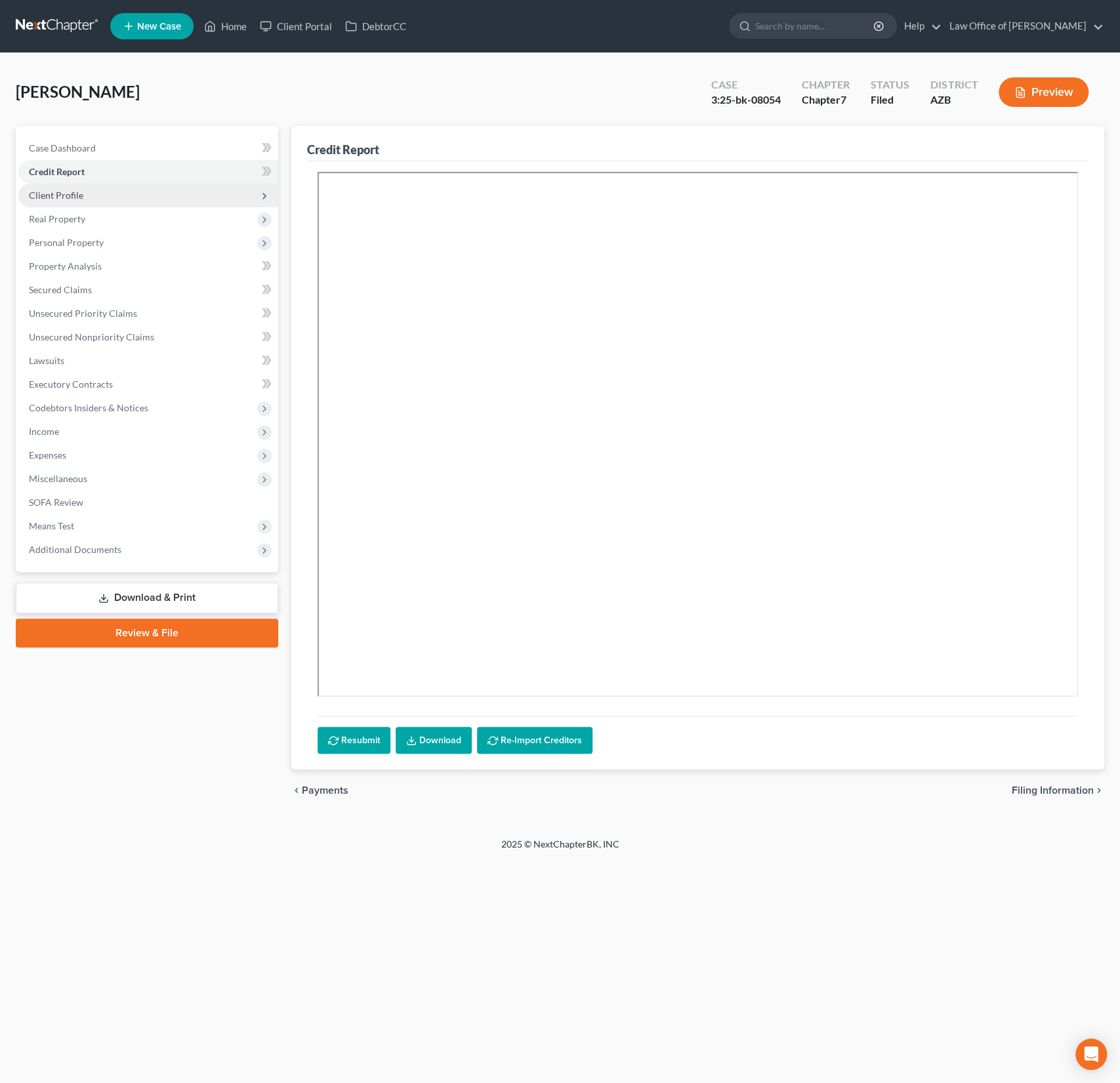
click at [58, 196] on span "Client Profile" at bounding box center [56, 196] width 55 height 11
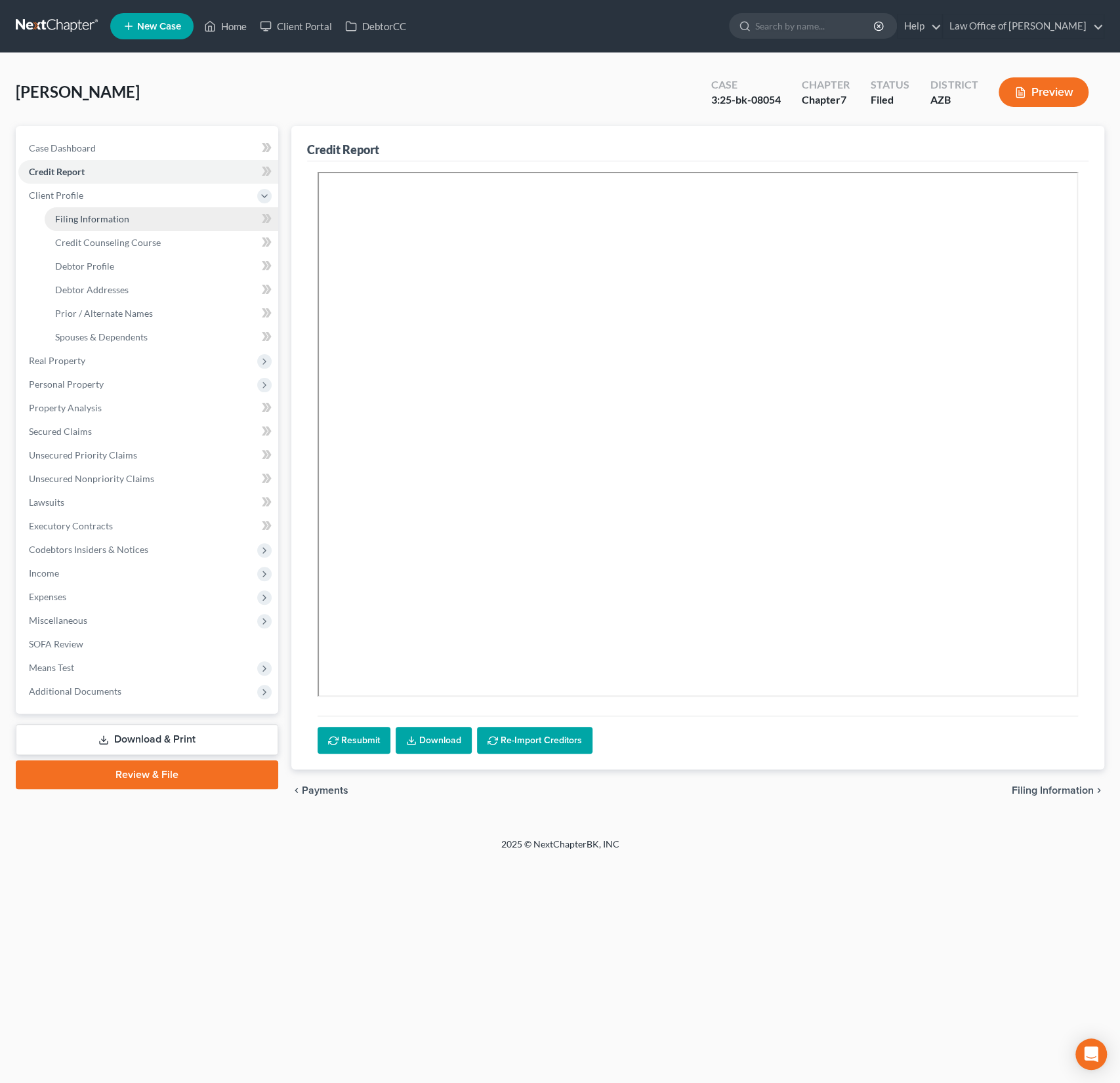
click at [66, 217] on span "Filing Information" at bounding box center [92, 219] width 74 height 11
select select "1"
select select "0"
select select "3"
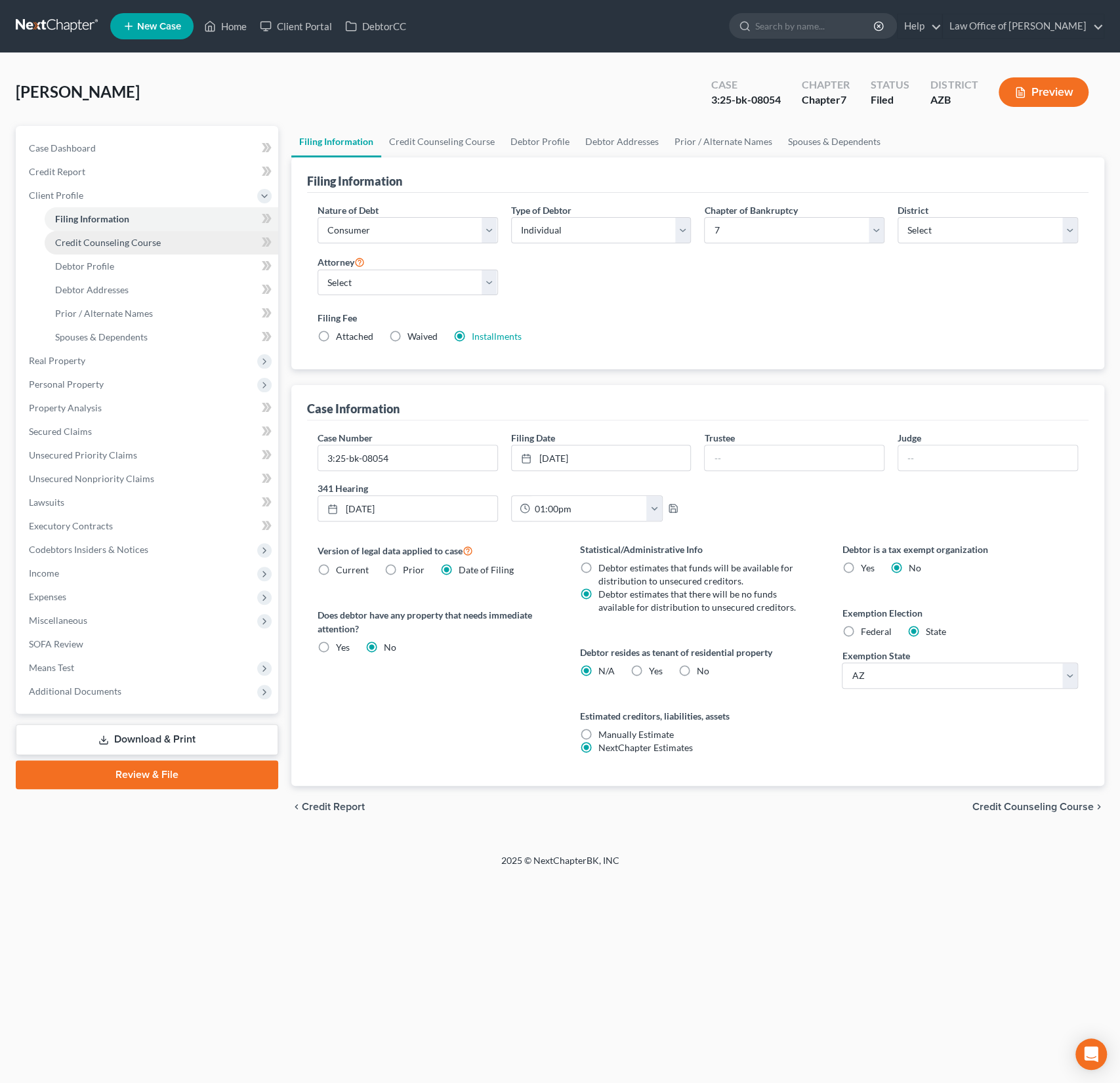
click at [75, 237] on span "Credit Counseling Course" at bounding box center [108, 242] width 106 height 11
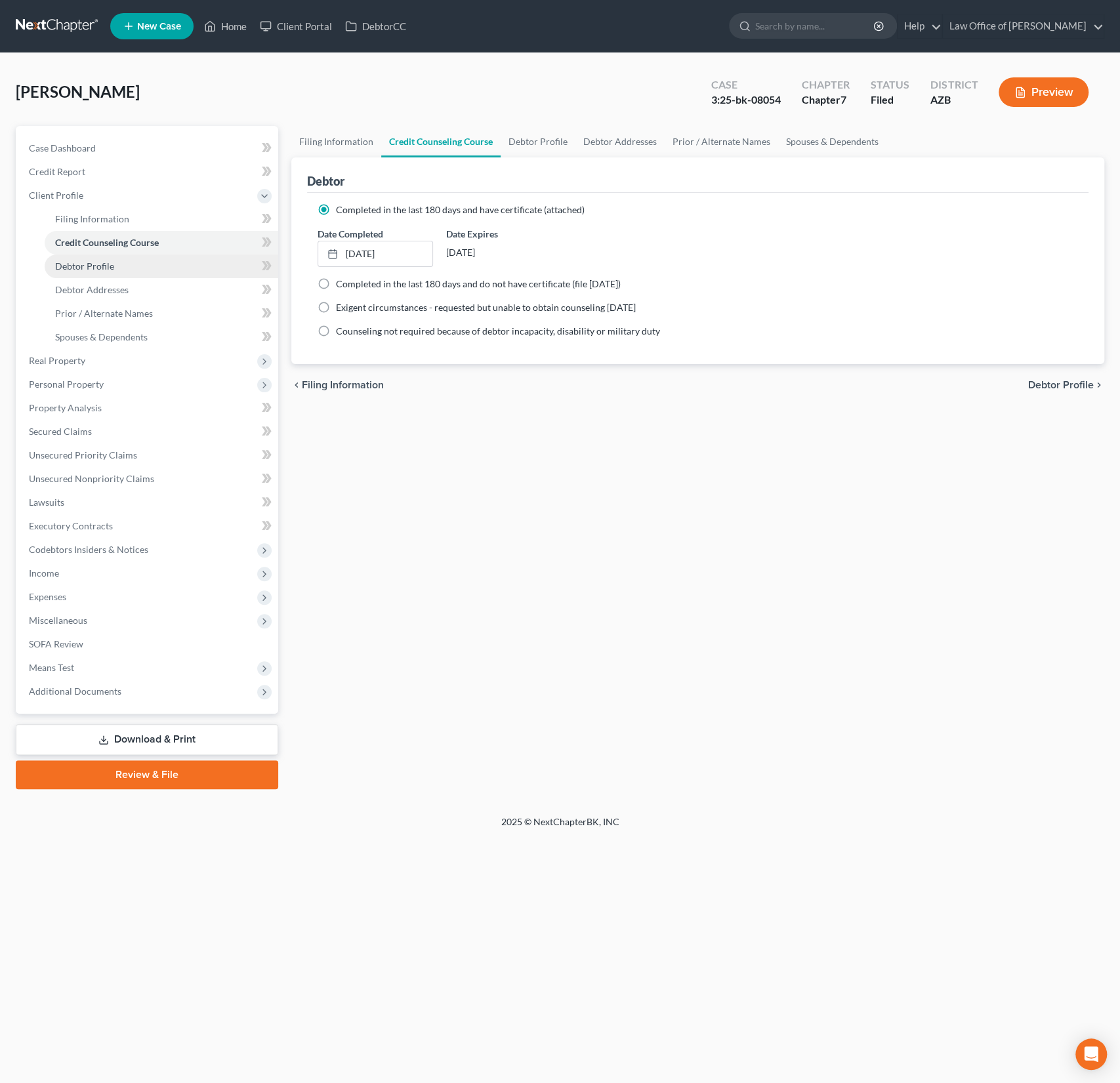
click at [79, 257] on link "Debtor Profile" at bounding box center [162, 266] width 234 height 23
select select "0"
